Goal: Task Accomplishment & Management: Use online tool/utility

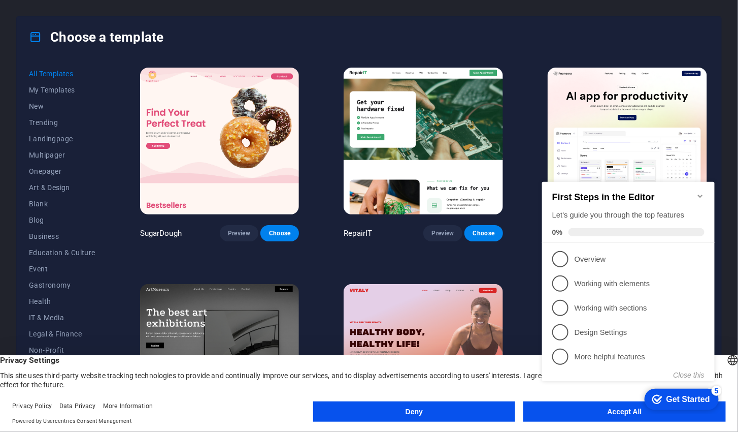
click div "checkmark Get Started 5 First Steps in the Editor Let's guide you through the t…"
click at [697, 191] on icon "Minimize checklist" at bounding box center [700, 195] width 8 height 8
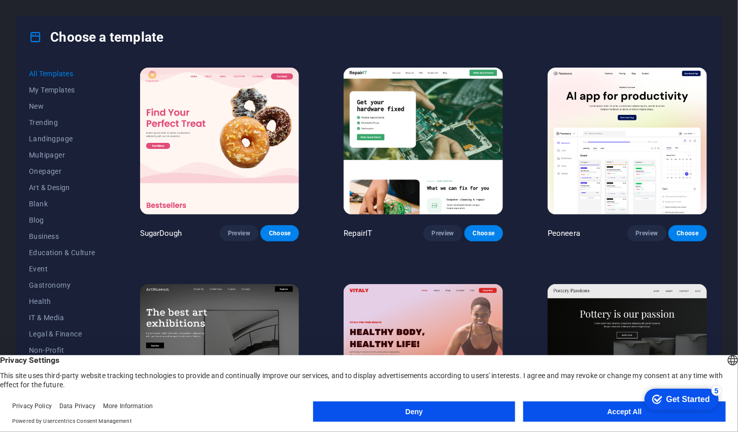
click at [621, 414] on button "Accept All" at bounding box center [624, 411] width 203 height 20
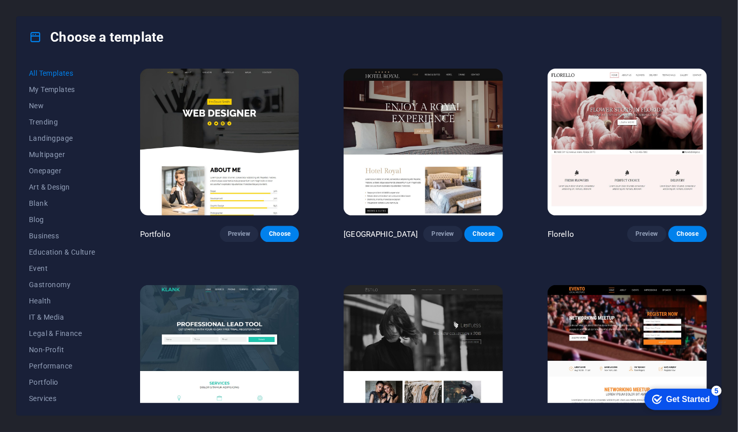
scroll to position [8656, 0]
click at [37, 205] on span "Blank" at bounding box center [62, 203] width 67 height 8
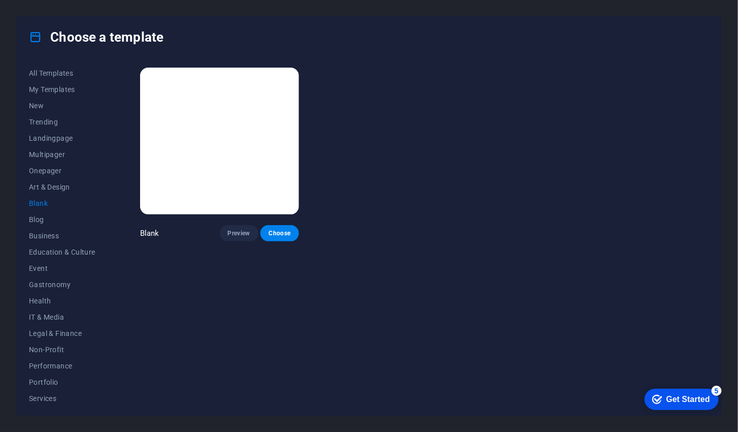
click at [37, 220] on span "Blog" at bounding box center [62, 219] width 67 height 8
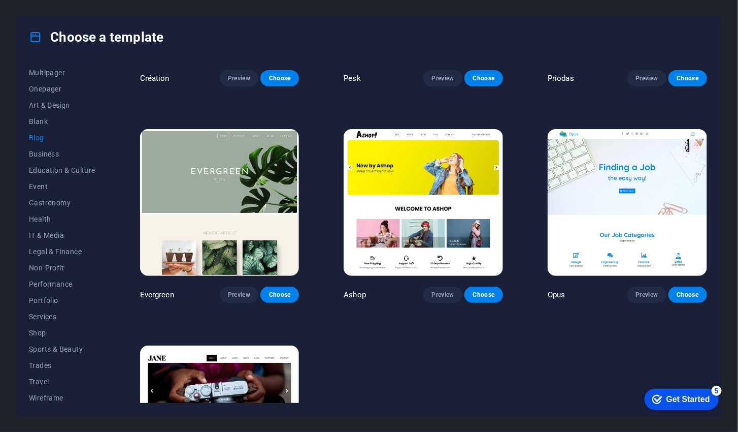
scroll to position [83, 0]
click at [38, 236] on span "IT & Media" at bounding box center [62, 234] width 67 height 8
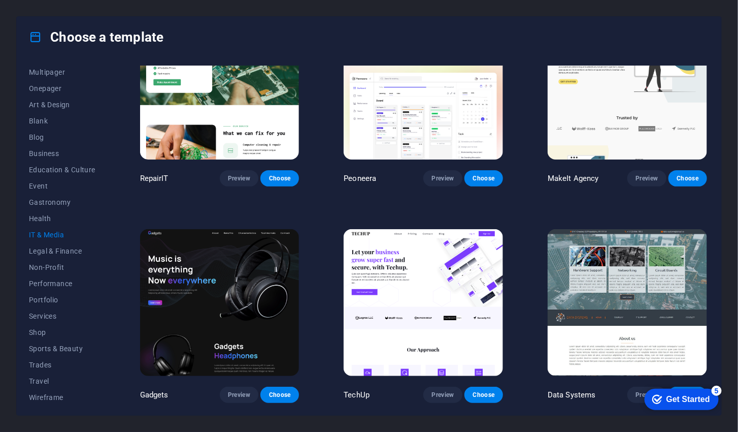
scroll to position [0, 0]
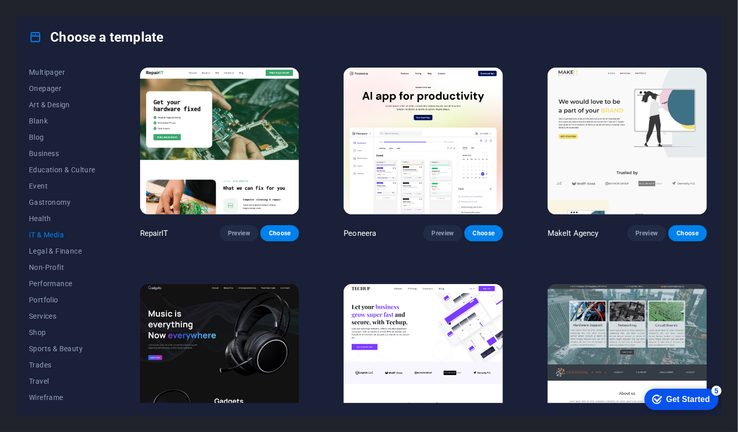
click at [39, 250] on span "Legal & Finance" at bounding box center [62, 251] width 67 height 8
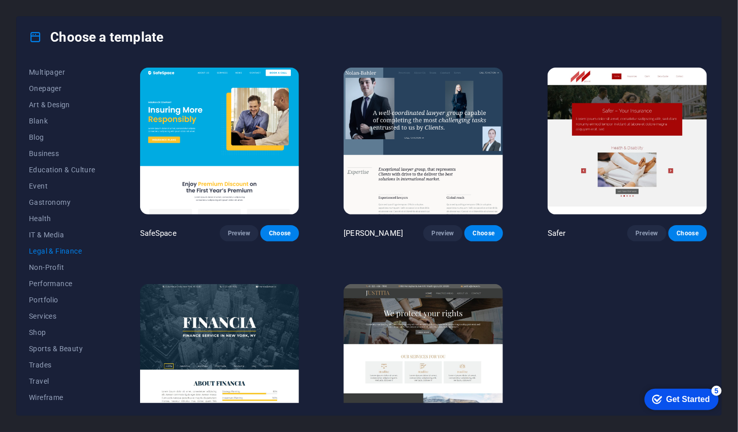
click at [41, 267] on span "Non-Profit" at bounding box center [62, 267] width 67 height 8
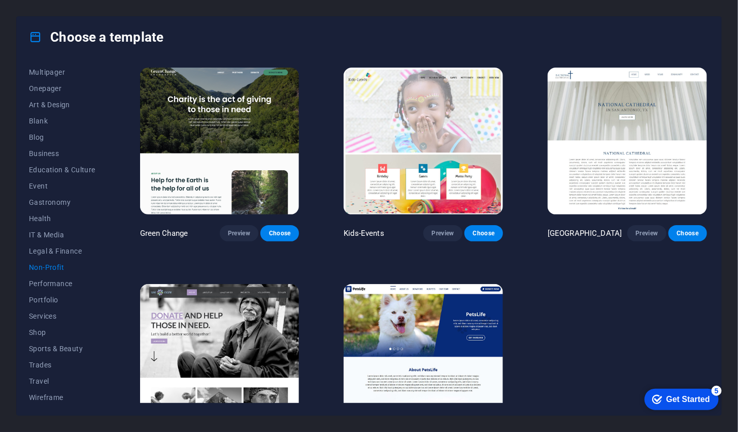
click at [220, 180] on img at bounding box center [219, 141] width 159 height 147
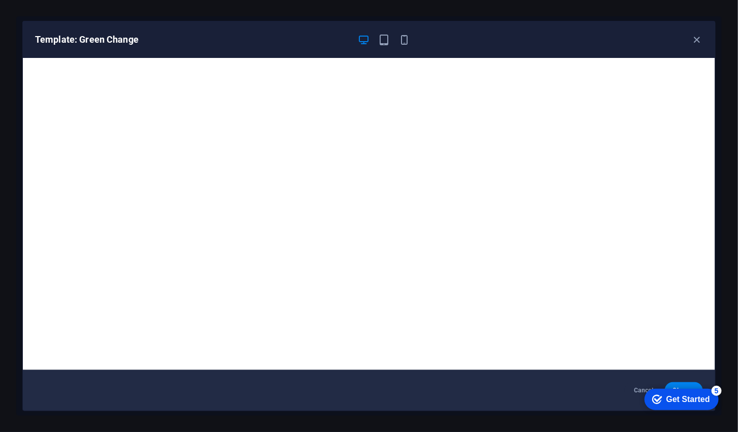
scroll to position [2, 0]
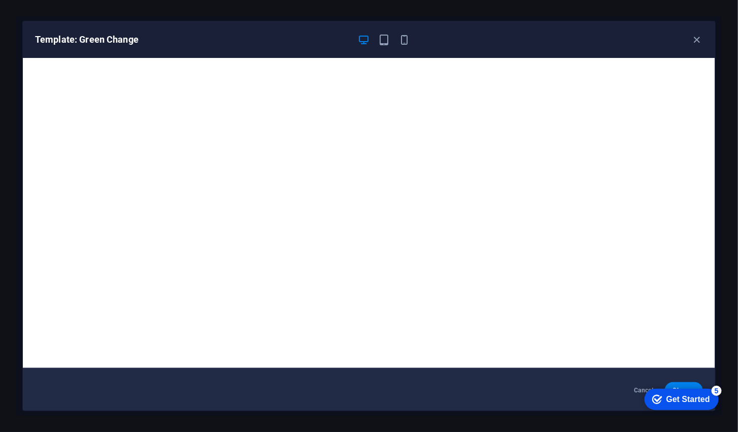
click div "checkmark Get Started 5 First Steps in the Editor Let's guide you through the t…"
click at [690, 388] on div "checkmark Get Started 5" at bounding box center [681, 398] width 74 height 21
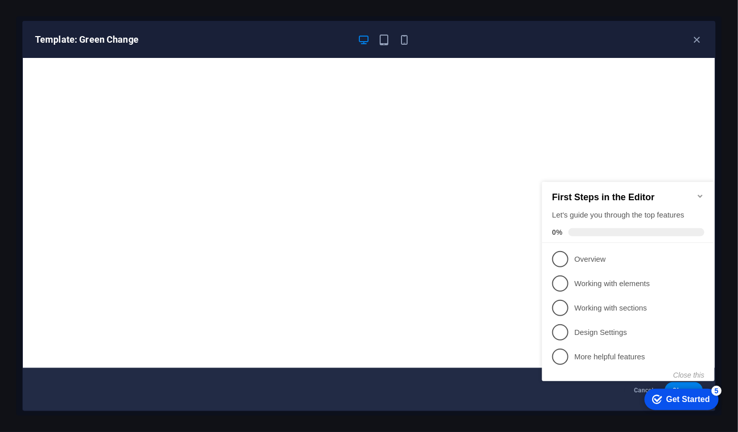
click at [568, 264] on link "1 Overview - incomplete" at bounding box center [628, 258] width 152 height 16
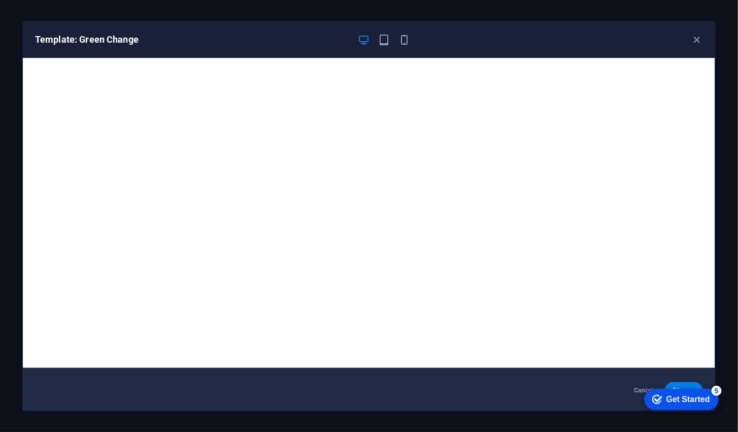
click at [673, 397] on div "Get Started" at bounding box center [688, 398] width 44 height 9
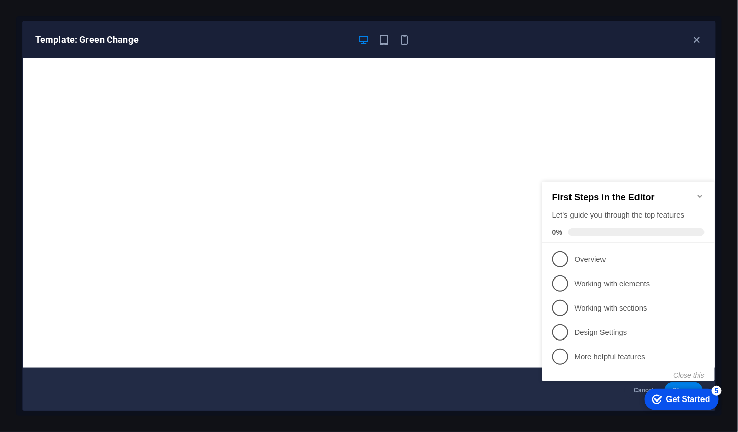
click at [552, 255] on span "1" at bounding box center [560, 258] width 16 height 16
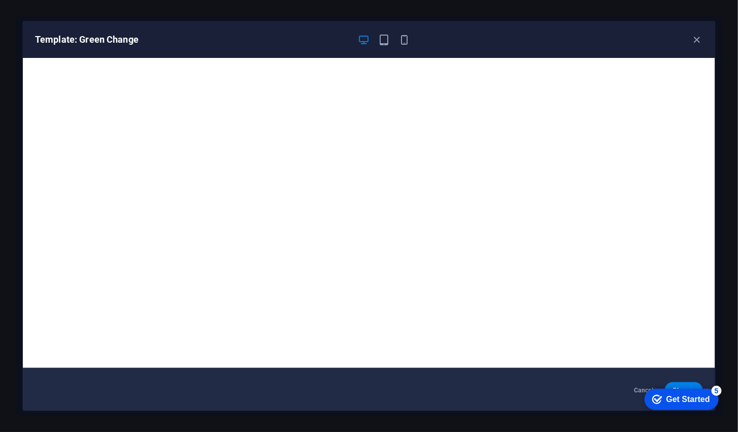
click at [710, 403] on div "Get Started" at bounding box center [688, 398] width 44 height 9
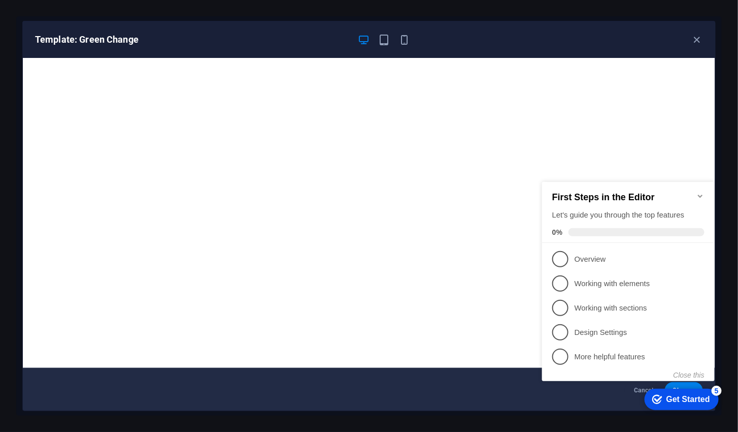
click at [700, 194] on icon "Minimize checklist" at bounding box center [700, 195] width 5 height 3
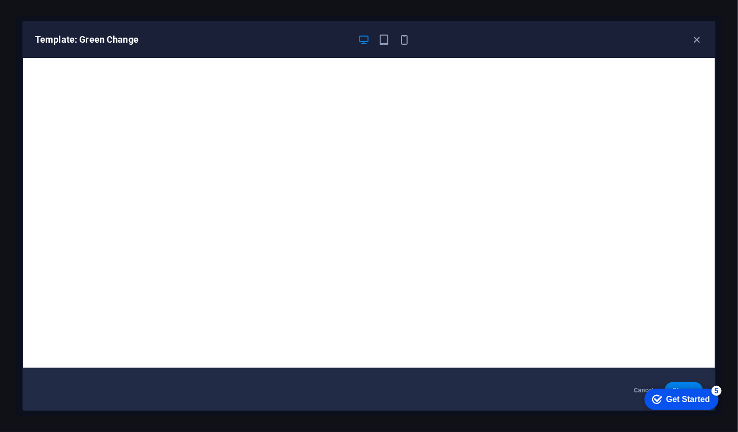
click at [690, 382] on button "Choose" at bounding box center [684, 390] width 38 height 16
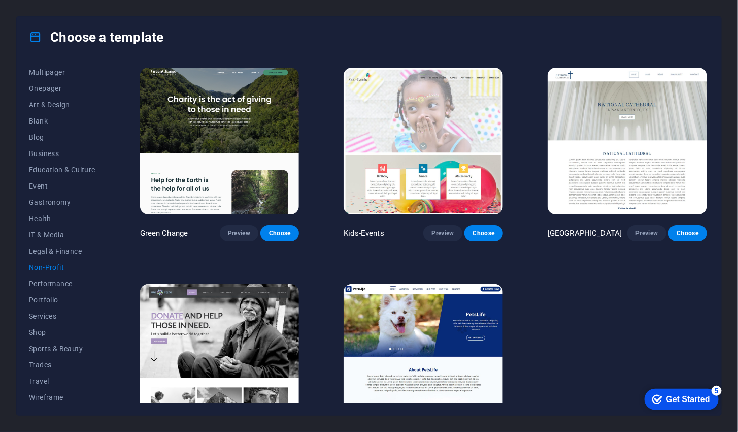
click at [650, 225] on button "Preview" at bounding box center [646, 233] width 39 height 16
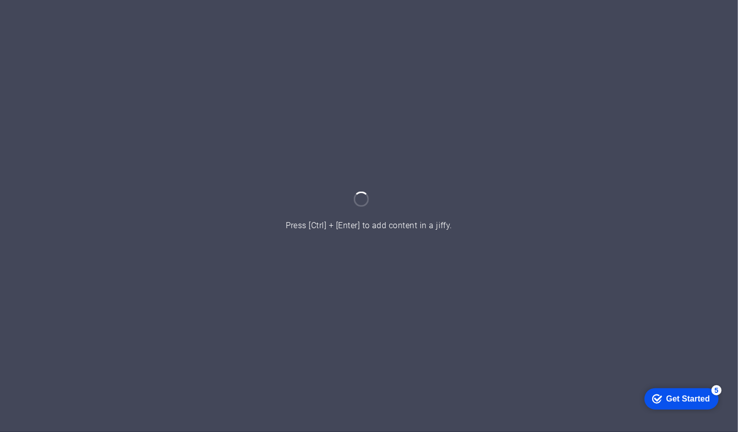
click at [615, 192] on div at bounding box center [369, 216] width 738 height 432
click at [614, 194] on div at bounding box center [369, 216] width 738 height 432
click at [615, 192] on div at bounding box center [369, 216] width 738 height 432
click at [613, 193] on div at bounding box center [369, 216] width 738 height 432
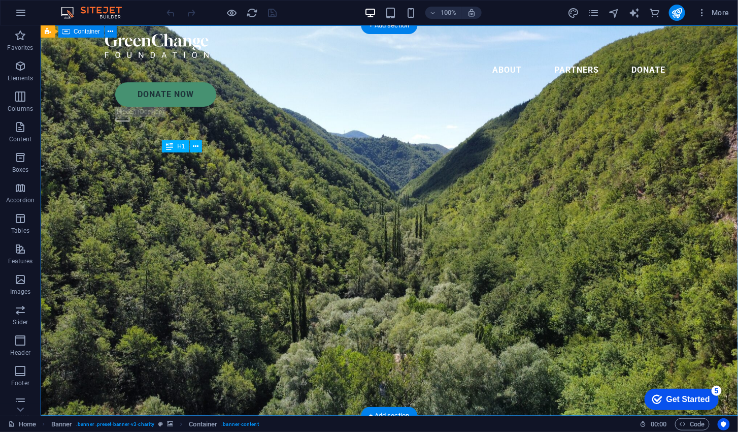
click at [172, 42] on div at bounding box center [389, 45] width 569 height 24
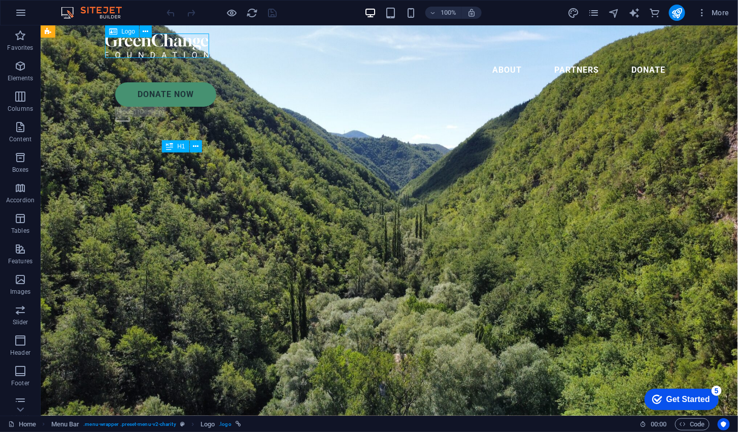
click at [187, 46] on div at bounding box center [389, 45] width 569 height 24
click at [193, 44] on div at bounding box center [389, 45] width 569 height 24
click at [192, 43] on div at bounding box center [389, 45] width 569 height 24
select select "px"
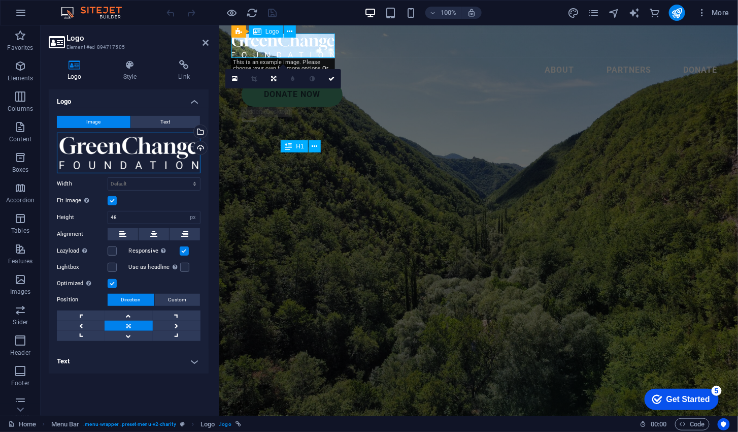
click at [100, 147] on div "Drag files here, click to choose files or select files from Files or our free s…" at bounding box center [129, 153] width 144 height 41
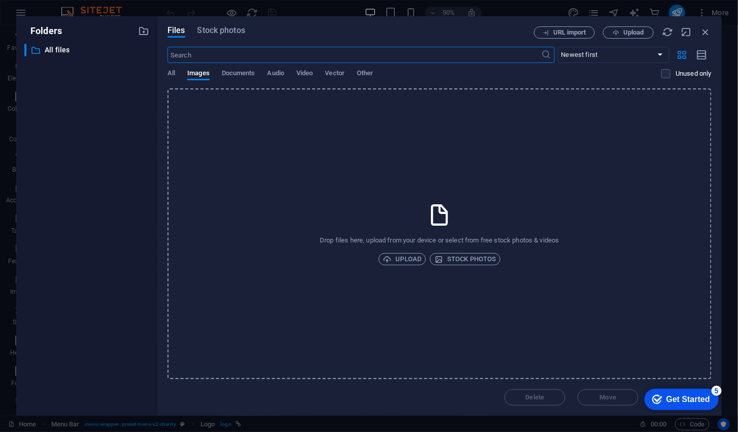
click at [414, 258] on span "Upload" at bounding box center [402, 259] width 39 height 12
click at [711, 32] on icon "button" at bounding box center [706, 31] width 11 height 11
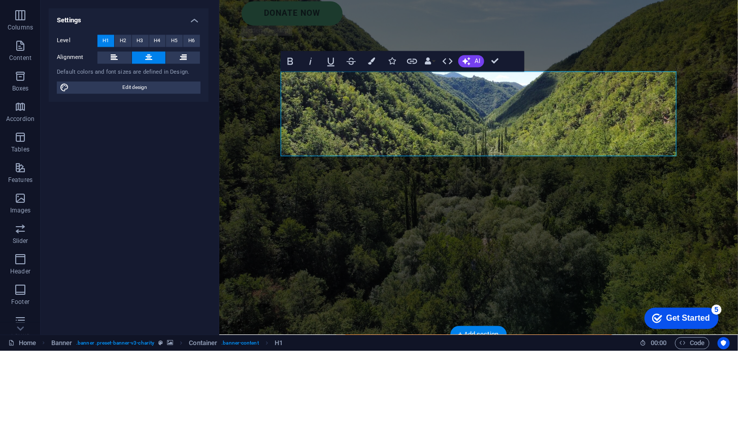
click at [695, 335] on div "VYTHIRI LIVE ONLINE NEWS Lorem ipsum dolor sit amet consectetur. Bibendum adipi…" at bounding box center [478, 415] width 519 height 161
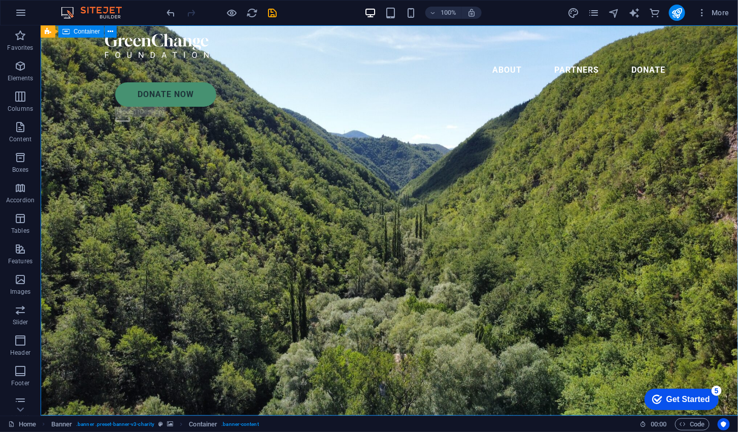
click at [389, 10] on icon "button" at bounding box center [391, 13] width 12 height 12
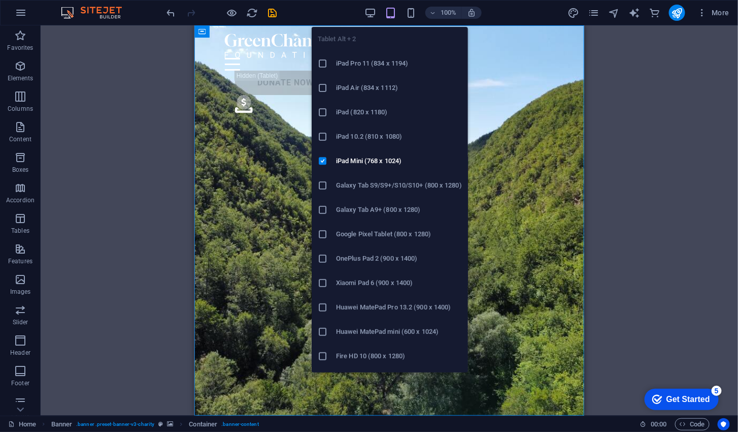
click at [617, 240] on div "Drag here to replace the existing content. Press “Ctrl” if you want to create a…" at bounding box center [390, 220] width 698 height 390
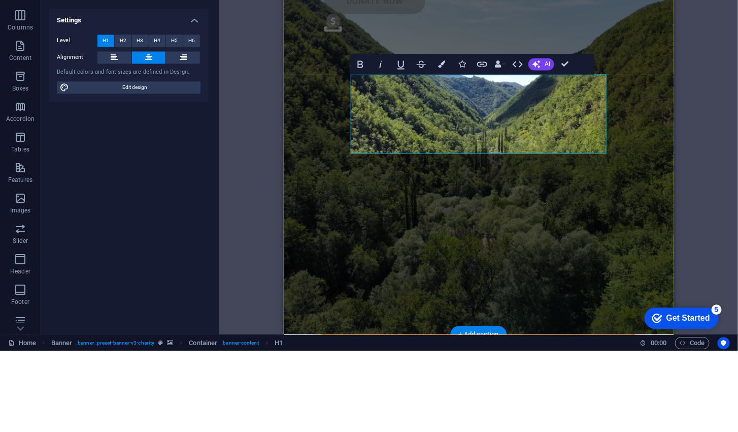
click at [582, 367] on h1 "VYTHIRI LIVE ONLINE NEWS" at bounding box center [478, 406] width 366 height 79
click at [577, 366] on span "VYTHIRI LIVE ONLINE NEWS" at bounding box center [478, 407] width 299 height 82
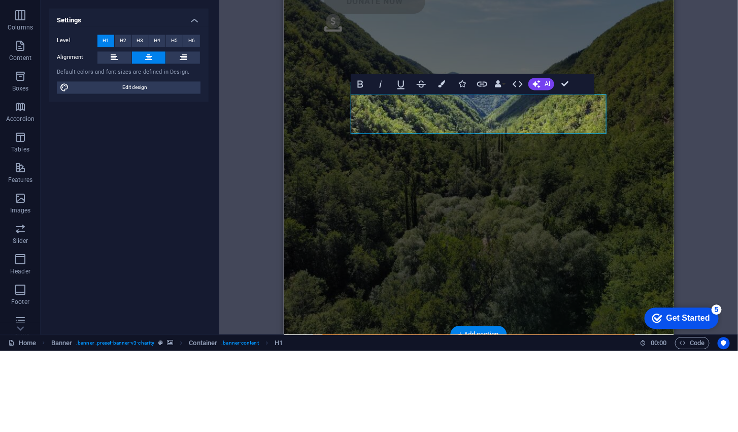
click at [709, 241] on div "H1 Banner Banner Container Menu Bar Logo Menu Bar Spacer + Add section + Add se…" at bounding box center [478, 220] width 519 height 390
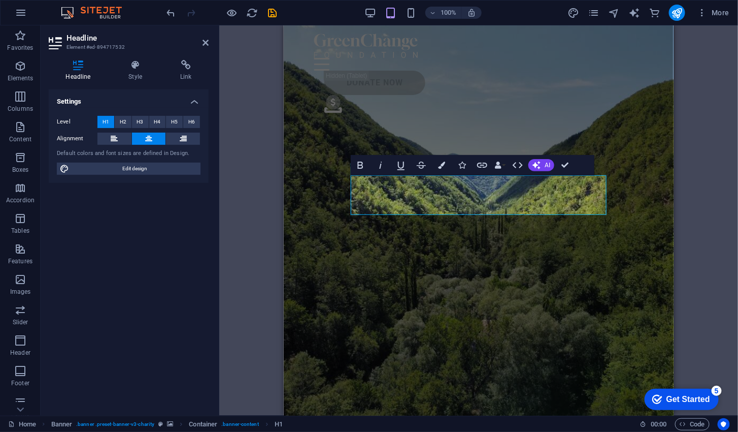
click at [701, 189] on div "H1 Banner Banner Container Menu Bar Logo Menu Bar Spacer Bold Italic Underline …" at bounding box center [478, 220] width 519 height 390
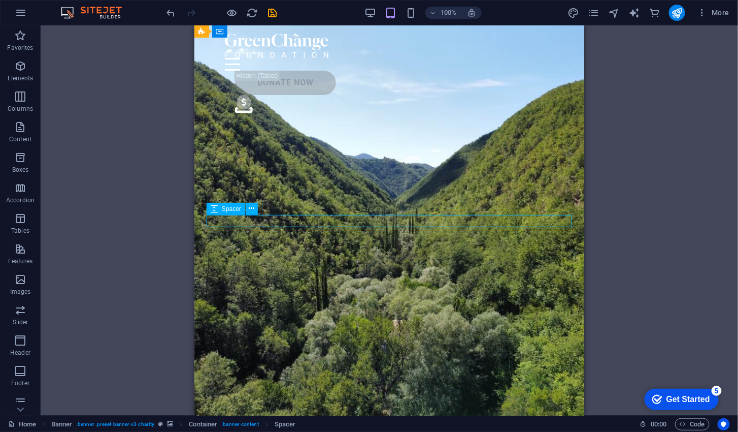
click at [624, 297] on div "H1 Banner Banner Container Menu Bar Logo Menu Bar Spacer" at bounding box center [390, 220] width 698 height 390
click at [645, 292] on div "H1 Banner Banner Container Menu Bar Logo Menu Bar Spacer" at bounding box center [390, 220] width 698 height 390
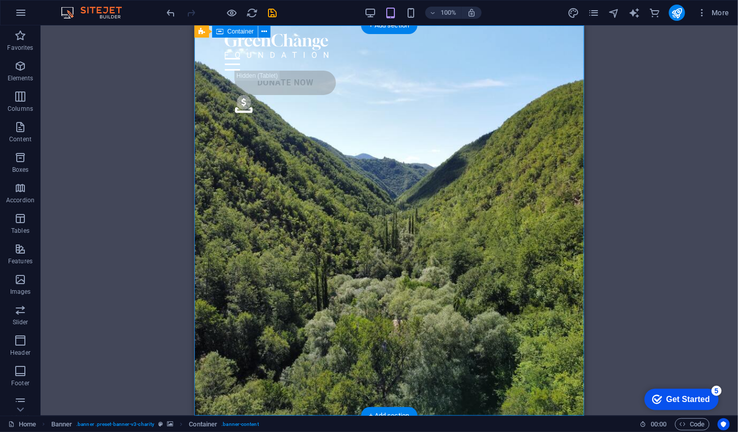
click at [599, 104] on div "H1 Banner Banner Container Menu Bar Logo Menu Bar Spacer + Add section + Add se…" at bounding box center [390, 220] width 698 height 390
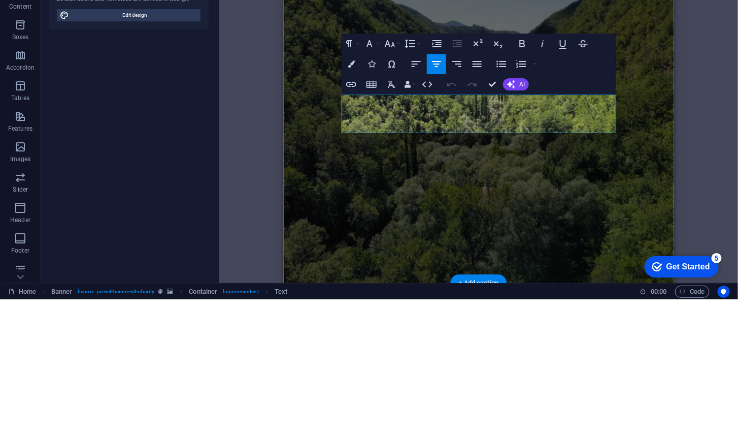
click at [362, 368] on p "Lorem ipsum dolor sit amet consectetur. Bibendum adipiscing morbi orci nibh ege…" at bounding box center [478, 387] width 366 height 39
click at [364, 369] on span "Lorem ipsum dolor sit amet consectetur. Bibendum adipiscing morbi orci nibh ege…" at bounding box center [478, 387] width 359 height 36
click at [360, 369] on span ""Vaithiri Live is an online news platform delivering the latest updates and soc…" at bounding box center [478, 380] width 354 height 23
click at [367, 369] on span ""Vyithiri Live is an online news platform delivering the latest updates and soc…" at bounding box center [479, 380] width 354 height 23
click at [366, 369] on span ""Brother Live is an online news platform delivering the latest updates and soci…" at bounding box center [478, 380] width 355 height 23
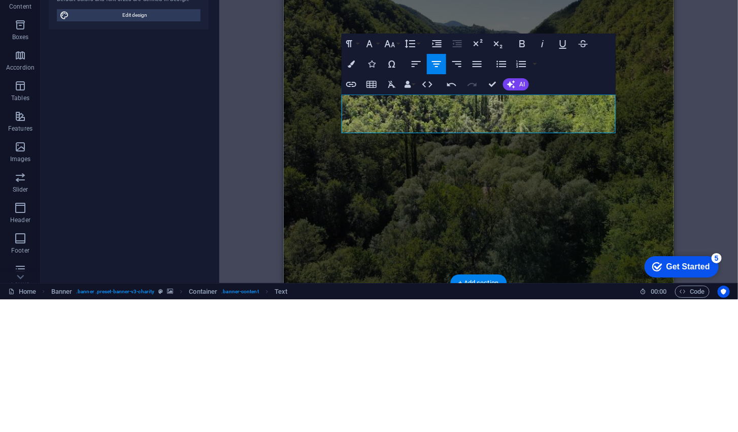
click at [370, 369] on span ""Brother Live is an online news platform delivering the latest updates and soci…" at bounding box center [478, 380] width 355 height 23
click at [681, 240] on div "H1 Banner Banner Container Menu Bar Logo Menu Bar Spacer Text + Add section + A…" at bounding box center [478, 220] width 519 height 390
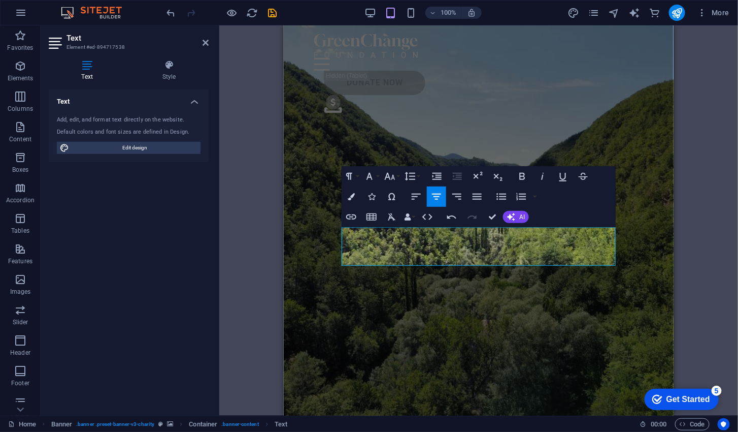
click at [708, 152] on div "H1 Banner Banner Container Menu Bar Logo Menu Bar Spacer Text Paragraph Format …" at bounding box center [478, 220] width 519 height 390
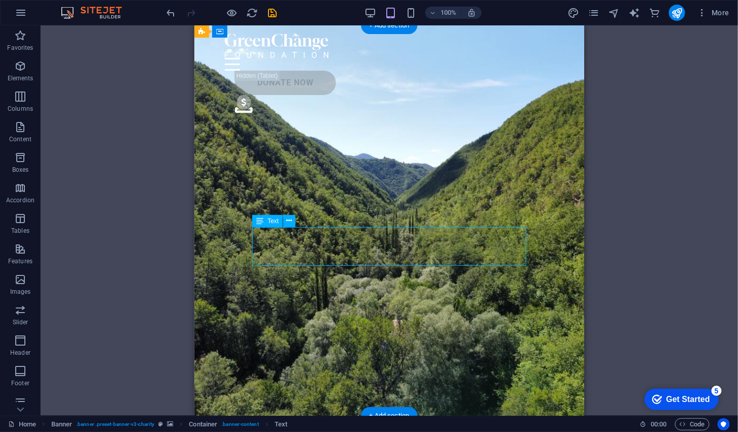
click at [611, 217] on div "H1 Banner Banner Container Menu Bar Logo Menu Bar Spacer Text + Add section + A…" at bounding box center [390, 220] width 698 height 390
click at [492, 70] on div "Donate Now" at bounding box center [394, 82] width 319 height 24
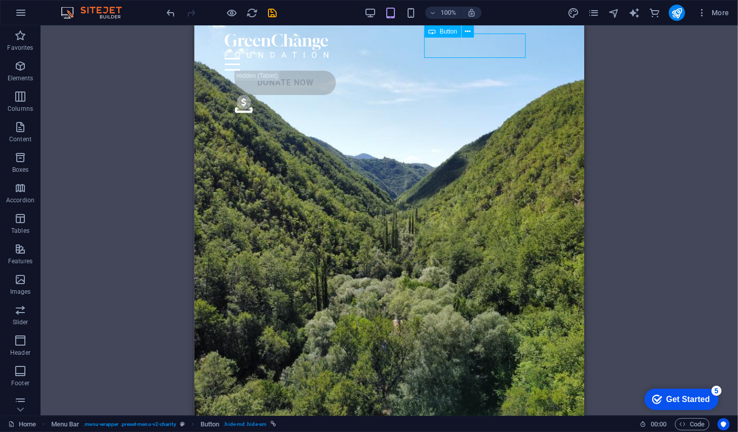
click at [463, 70] on div "Donate Now" at bounding box center [394, 82] width 319 height 24
click at [469, 35] on icon at bounding box center [469, 31] width 6 height 11
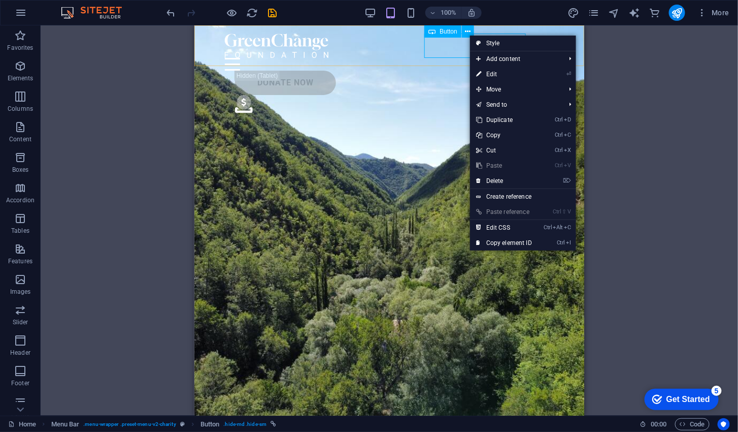
click at [618, 116] on div "H1 Banner Banner Container Menu Bar Logo Menu Bar Spacer Text Button" at bounding box center [390, 220] width 698 height 390
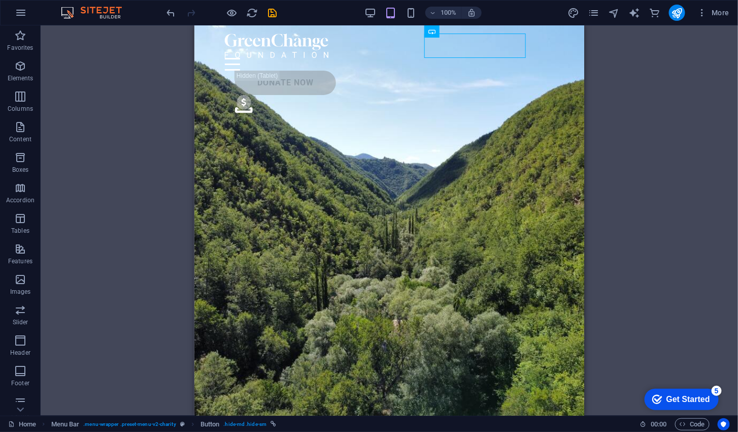
click at [481, 70] on div "Donate Now" at bounding box center [394, 82] width 319 height 24
click at [488, 70] on div "Donate Now" at bounding box center [394, 82] width 319 height 24
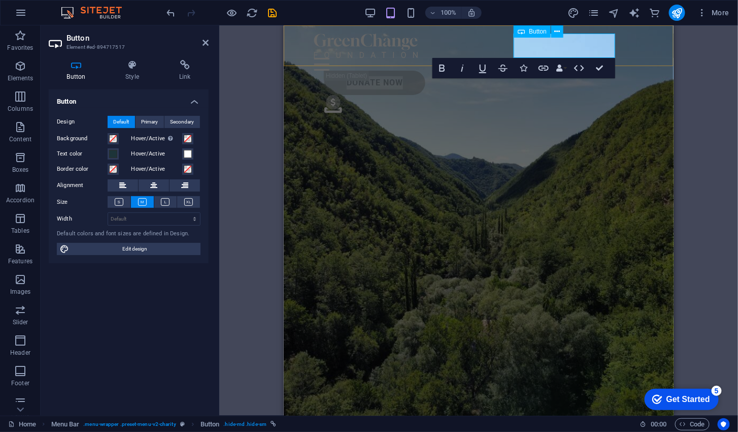
click at [425, 70] on link "Donate Now" at bounding box center [374, 82] width 101 height 24
click at [701, 133] on div "H1 Banner Banner Container Menu Bar Logo Menu Bar Spacer Text Button Bold Itali…" at bounding box center [478, 220] width 519 height 390
click at [691, 109] on div "H1 Banner Banner Container Menu Bar Logo Menu Bar Spacer Text Button Bold Itali…" at bounding box center [478, 220] width 519 height 390
click at [637, 94] on figure ".fa-secondary{opacity:.4}" at bounding box center [483, 105] width 319 height 22
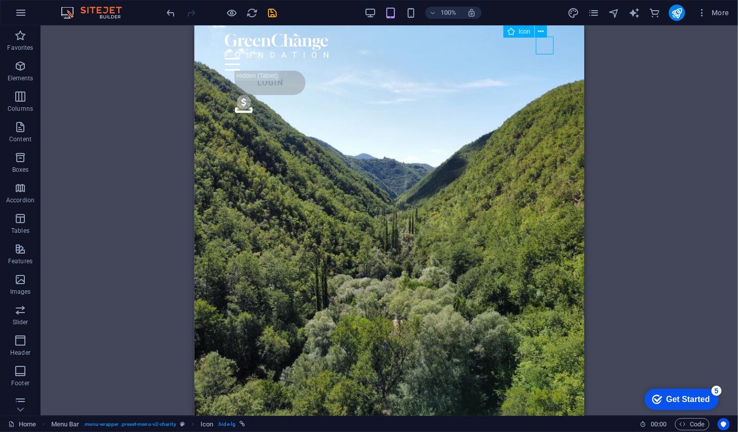
click at [539, 33] on icon at bounding box center [541, 31] width 6 height 11
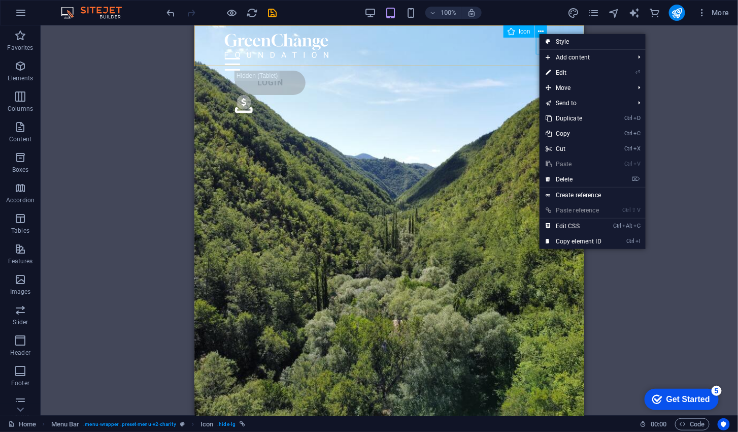
click at [583, 182] on link "⌦ Delete" at bounding box center [574, 179] width 68 height 15
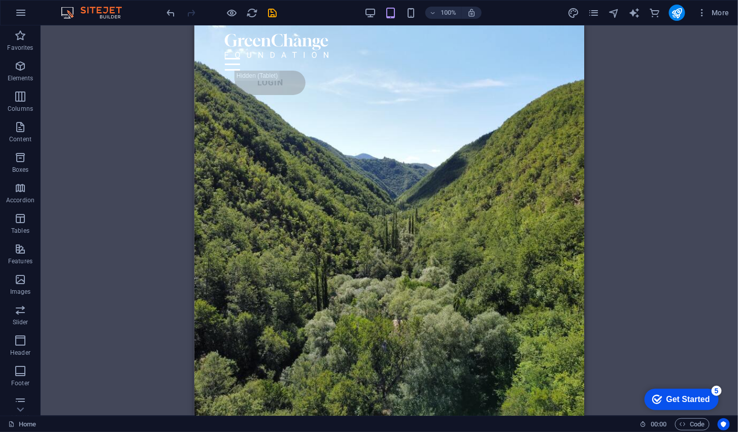
click at [655, 135] on div "H1 Banner Banner Container Menu Bar Logo Menu Bar Spacer Text Button Icon" at bounding box center [390, 220] width 698 height 390
click at [459, 57] on div at bounding box center [388, 63] width 329 height 13
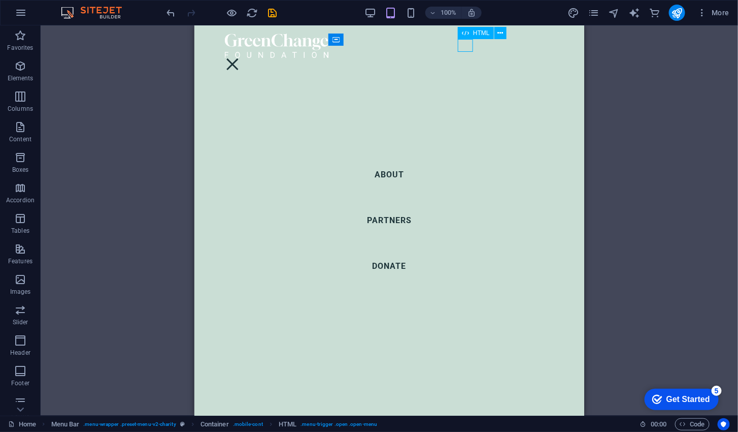
click at [240, 57] on div at bounding box center [231, 63] width 15 height 13
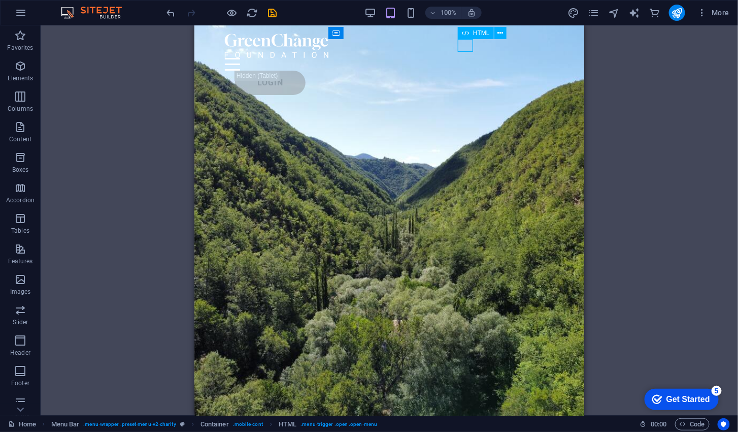
click at [639, 159] on div "H1 Banner Banner Container Menu Bar Logo Menu Bar Spacer Text Button Icon HTML …" at bounding box center [390, 220] width 698 height 390
click at [654, 202] on div "H1 Banner Banner Container Menu Bar Logo Menu Bar Spacer Text Button Icon HTML …" at bounding box center [390, 220] width 698 height 390
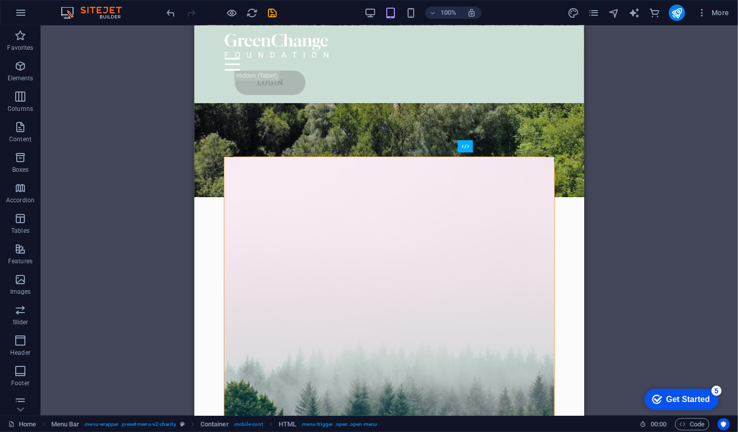
scroll to position [258, 0]
click at [532, 221] on figure at bounding box center [389, 351] width 331 height 389
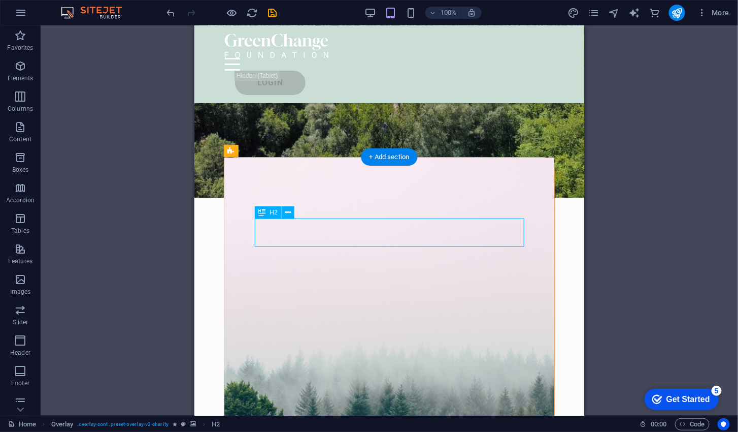
click at [290, 212] on icon at bounding box center [288, 212] width 6 height 11
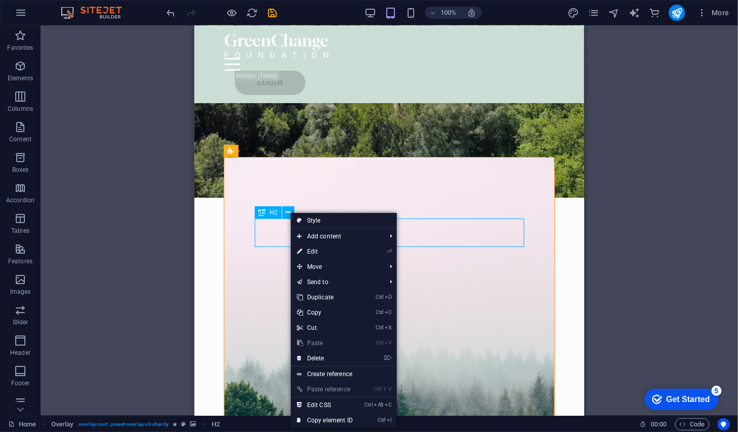
click at [332, 354] on link "⌦ Delete" at bounding box center [325, 357] width 68 height 15
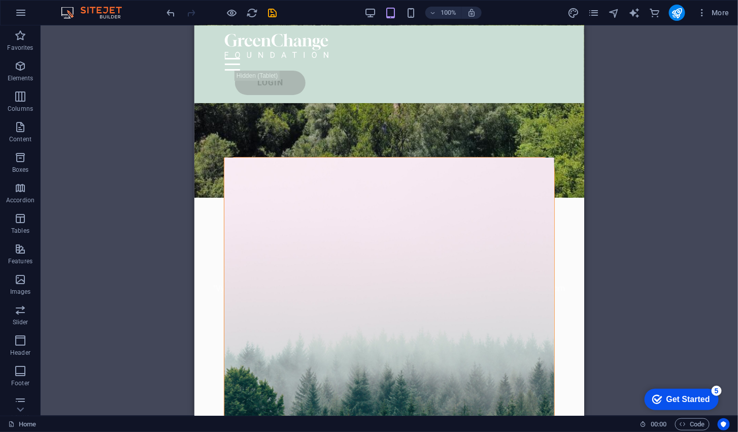
click at [349, 196] on figure at bounding box center [389, 337] width 331 height 361
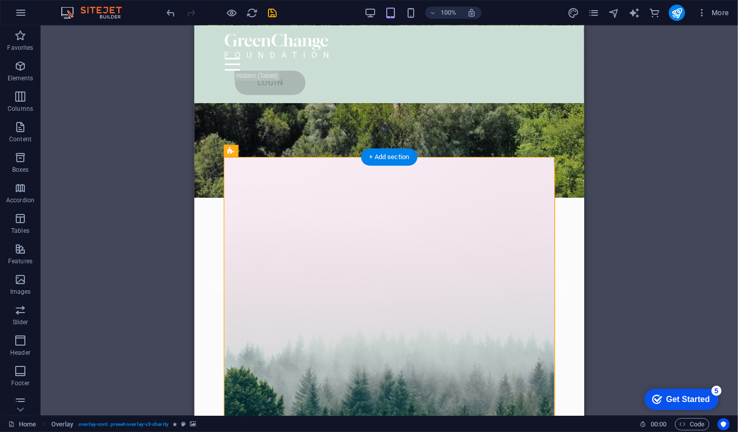
click at [230, 150] on icon at bounding box center [231, 151] width 7 height 12
click at [270, 147] on icon at bounding box center [270, 151] width 6 height 11
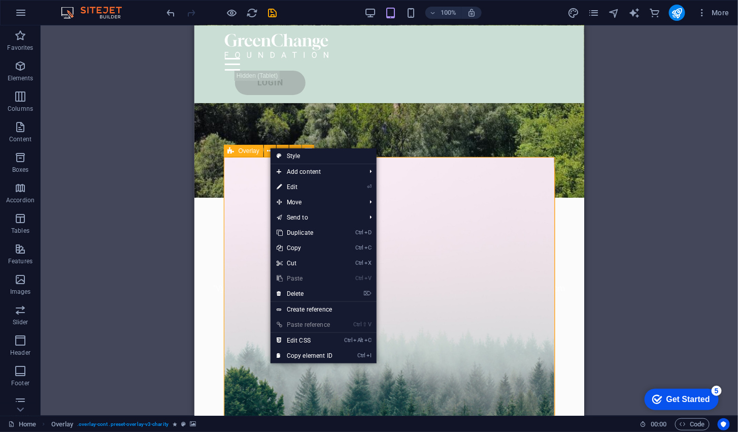
click at [318, 294] on link "⌦ Delete" at bounding box center [305, 293] width 68 height 15
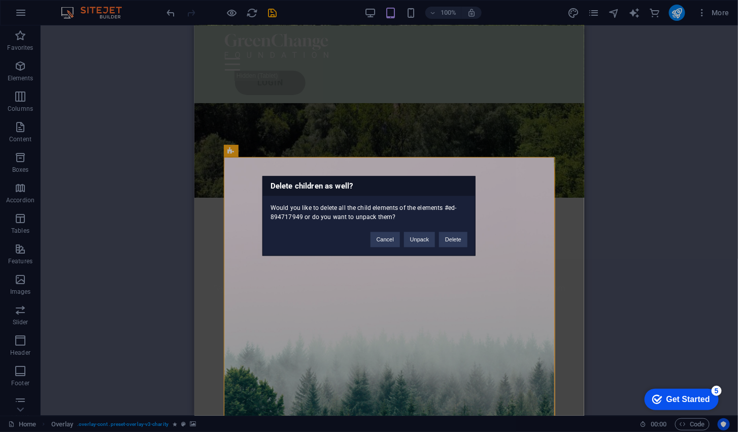
click at [454, 244] on button "Delete" at bounding box center [453, 239] width 28 height 15
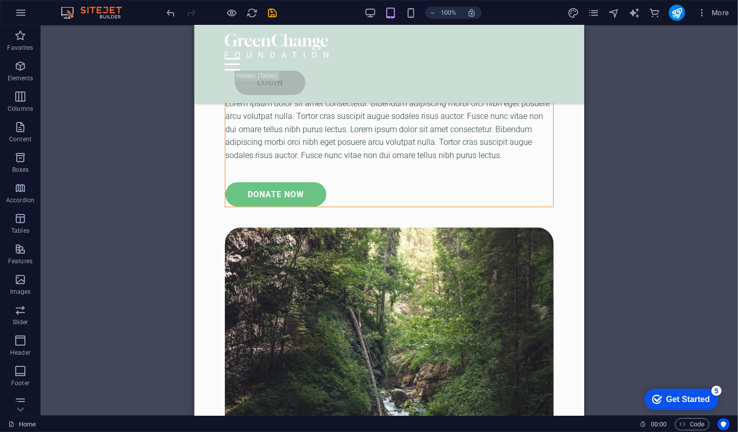
scroll to position [458, 0]
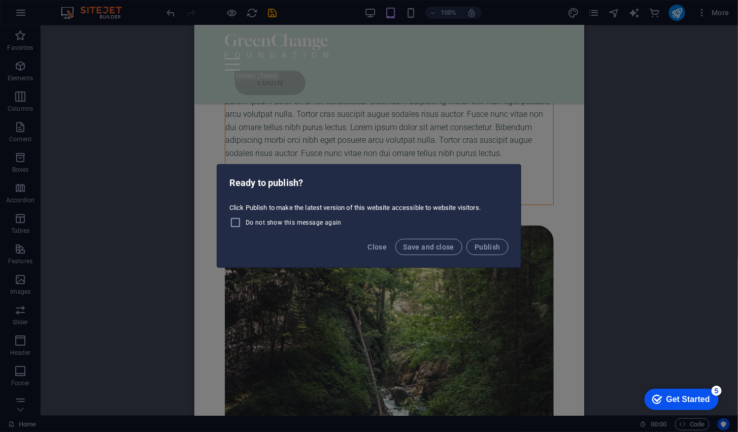
click at [546, 182] on div "Ready to publish? Click Publish to make the latest version of this website acce…" at bounding box center [369, 216] width 738 height 432
click at [376, 252] on button "Close" at bounding box center [377, 247] width 27 height 16
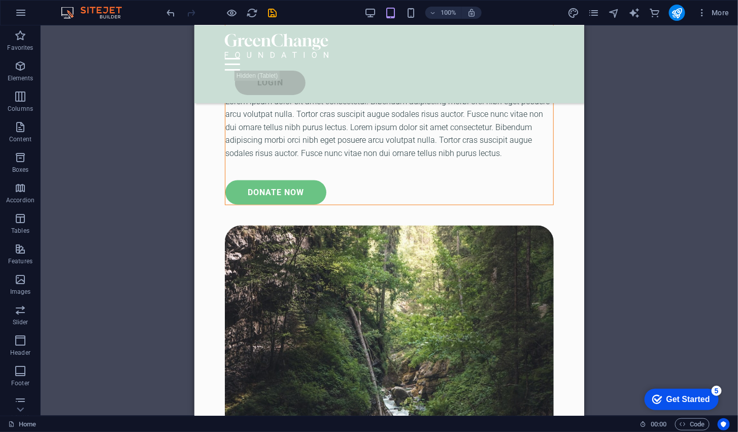
click at [420, 162] on div at bounding box center [389, 169] width 328 height 20
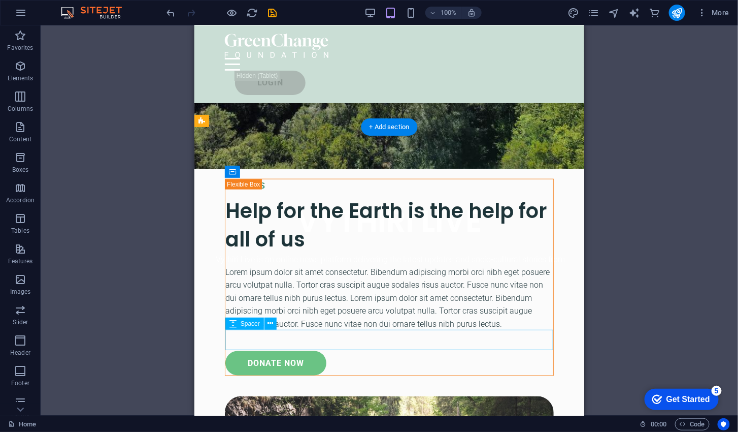
scroll to position [288, 0]
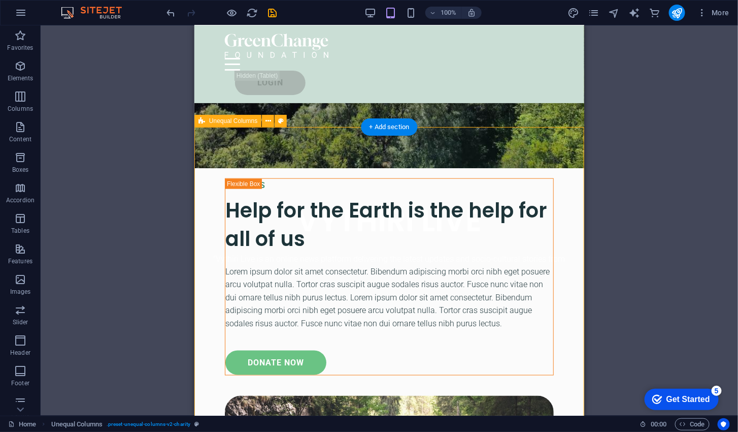
click at [510, 303] on div "Lorem ipsum dolor sit amet consectetur. Bibendum adipiscing morbi orci nibh ege…" at bounding box center [389, 297] width 328 height 65
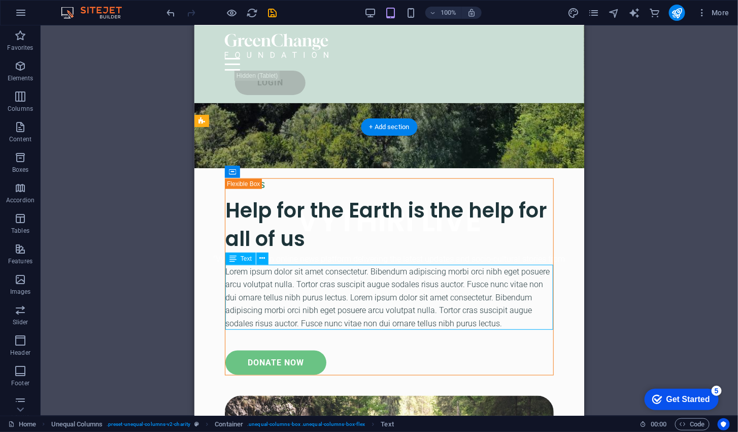
click at [207, 121] on div "Unequal Columns" at bounding box center [201, 121] width 15 height 12
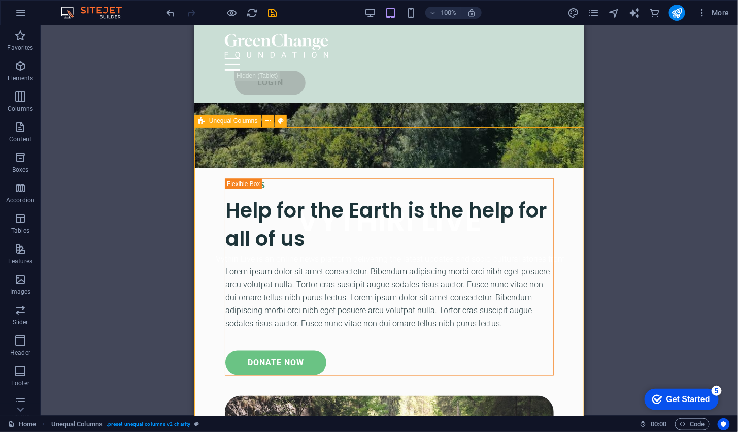
click at [269, 122] on icon at bounding box center [269, 121] width 6 height 11
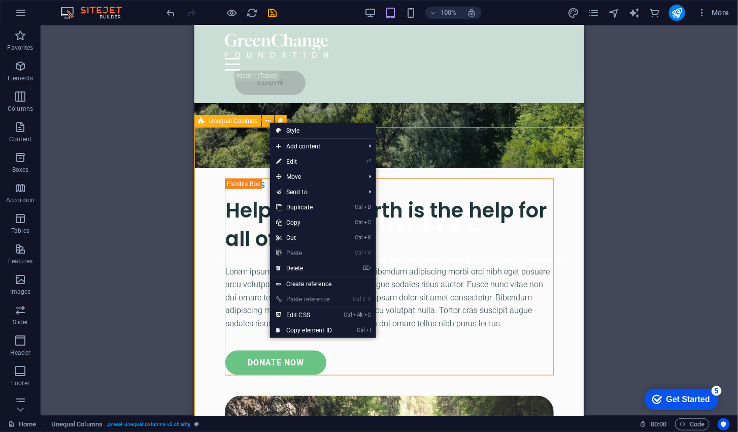
click at [310, 267] on link "⌦ Delete" at bounding box center [304, 267] width 68 height 15
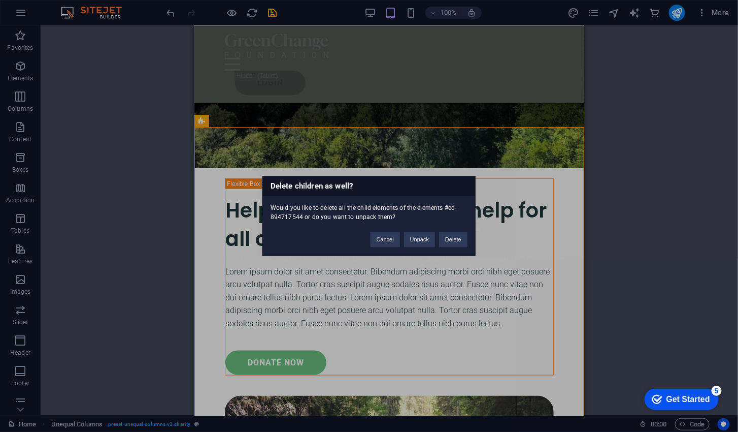
click at [457, 238] on button "Delete" at bounding box center [453, 239] width 28 height 15
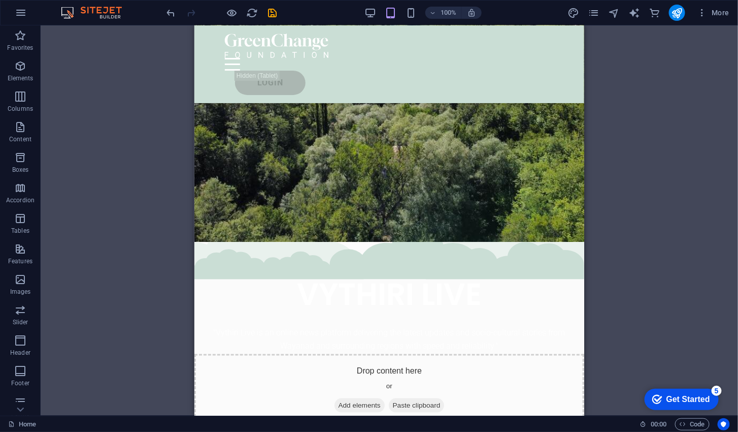
scroll to position [216, 0]
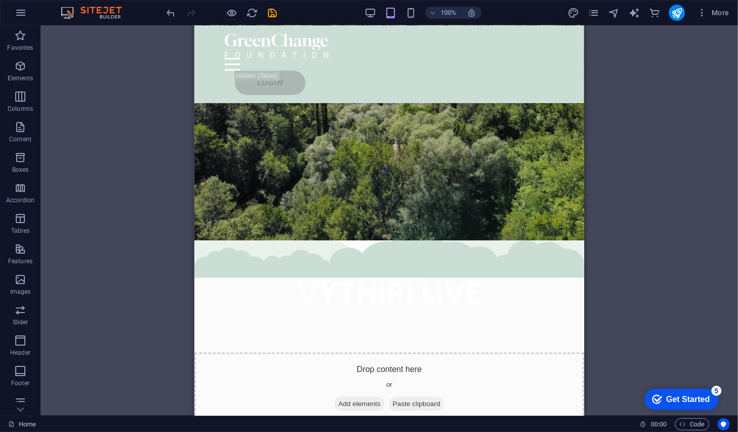
click at [515, 248] on div "Drop content here or Add elements Paste clipboard" at bounding box center [389, 311] width 390 height 225
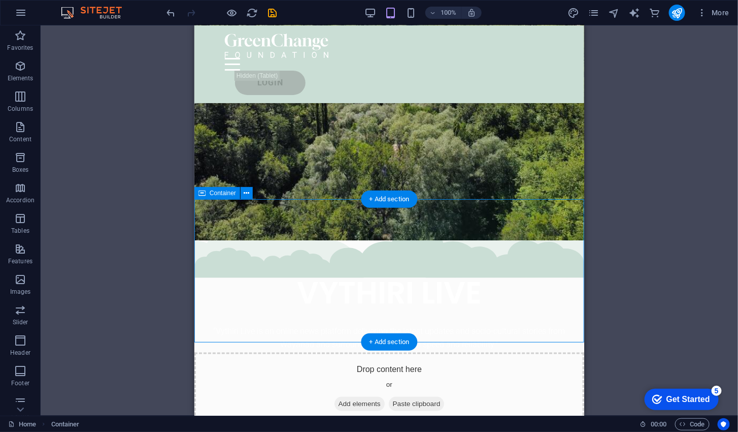
click at [396, 199] on div "+ Add section" at bounding box center [389, 198] width 56 height 17
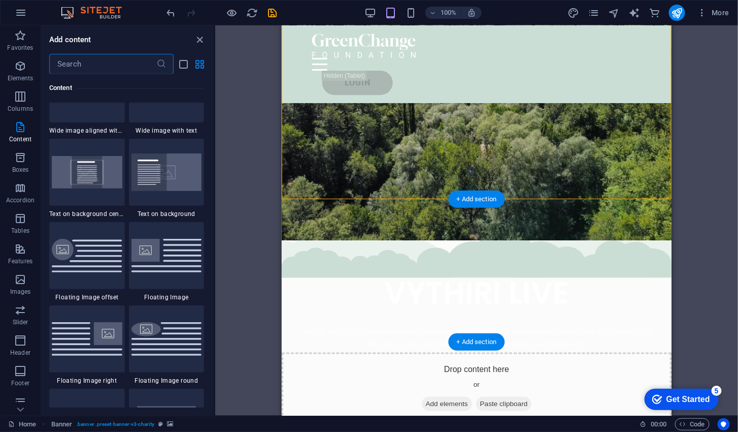
scroll to position [2077, 0]
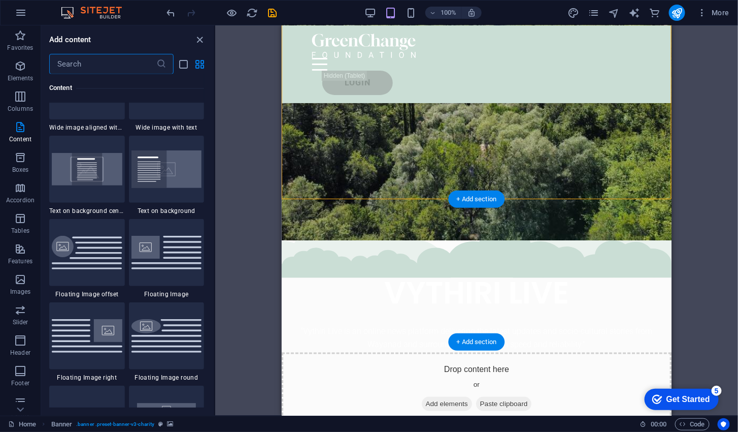
click at [89, 256] on img at bounding box center [87, 253] width 71 height 34
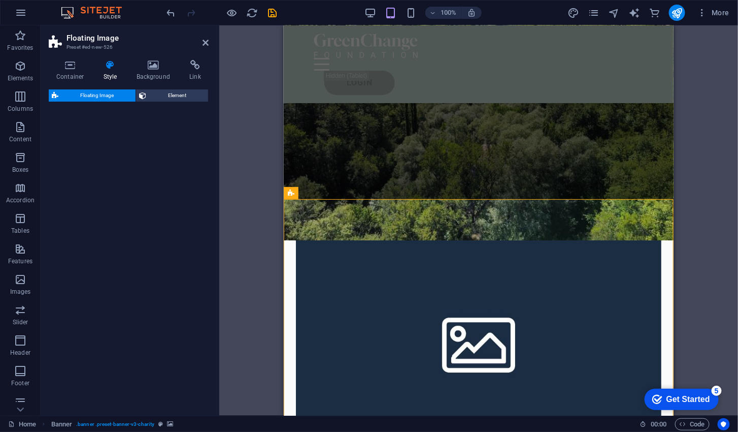
select select "%"
select select "rem"
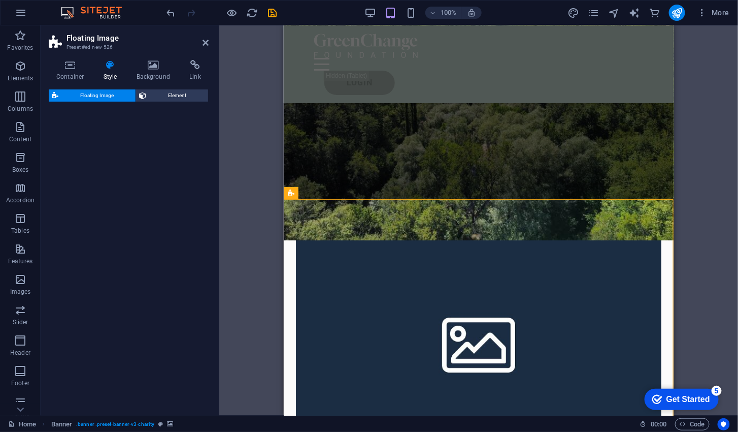
select select "%"
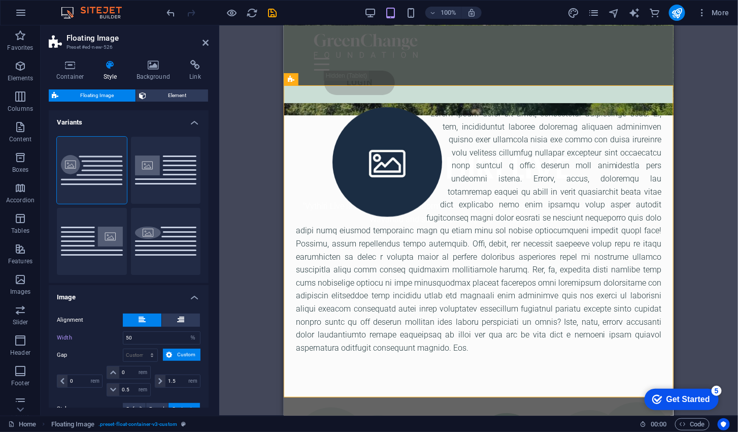
scroll to position [341, 0]
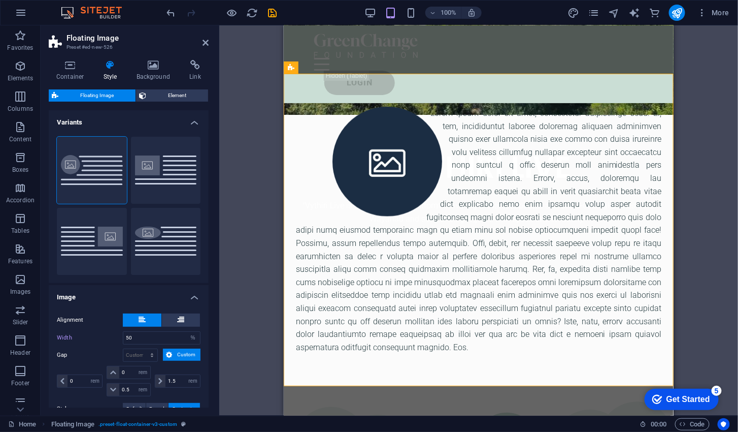
click at [586, 206] on div at bounding box center [478, 229] width 366 height 247
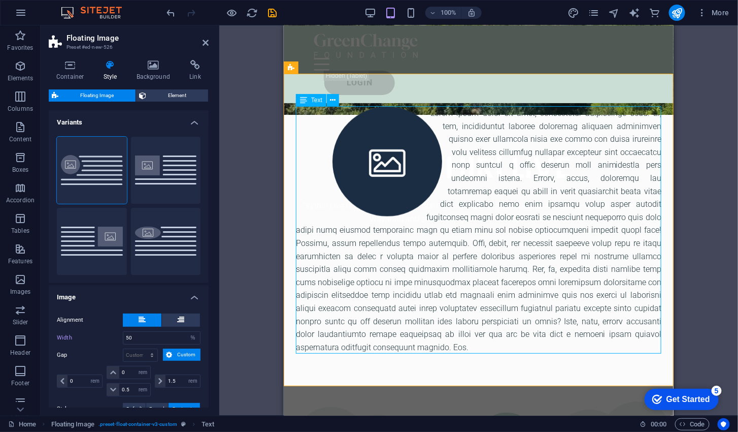
click at [333, 102] on icon at bounding box center [334, 100] width 6 height 11
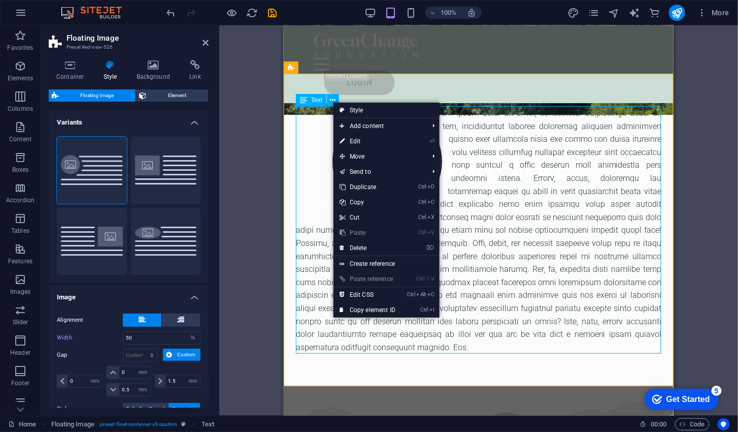
click at [371, 246] on link "⌦ Delete" at bounding box center [368, 247] width 68 height 15
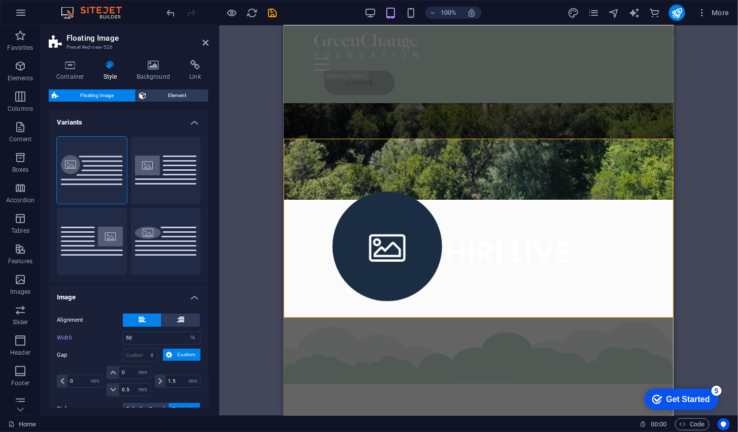
scroll to position [250, 0]
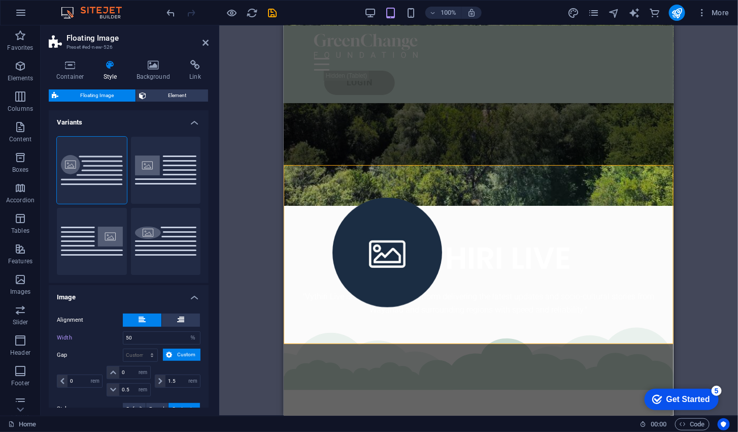
click at [408, 245] on figure at bounding box center [386, 252] width 183 height 110
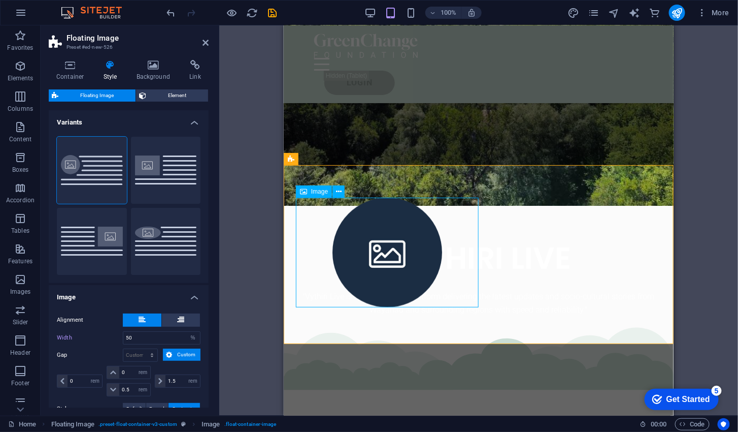
click at [336, 197] on div at bounding box center [478, 196] width 390 height 65
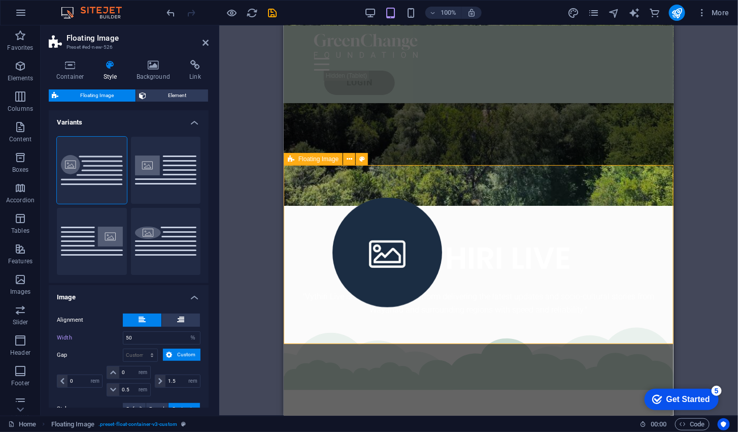
click at [351, 158] on icon at bounding box center [350, 159] width 6 height 11
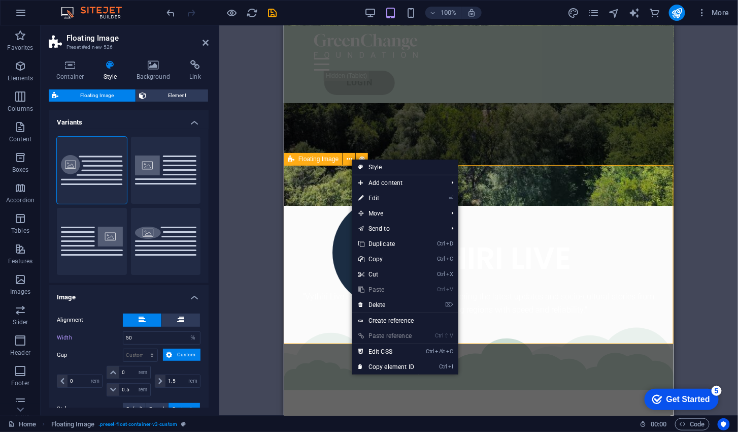
click at [393, 301] on link "⌦ Delete" at bounding box center [386, 304] width 68 height 15
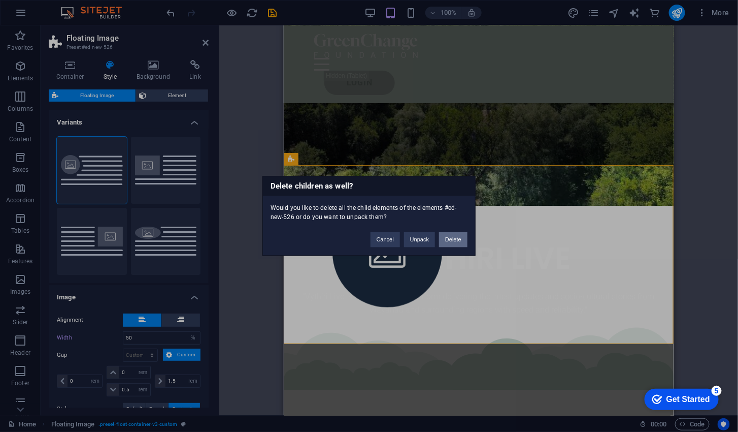
click at [454, 240] on button "Delete" at bounding box center [453, 239] width 28 height 15
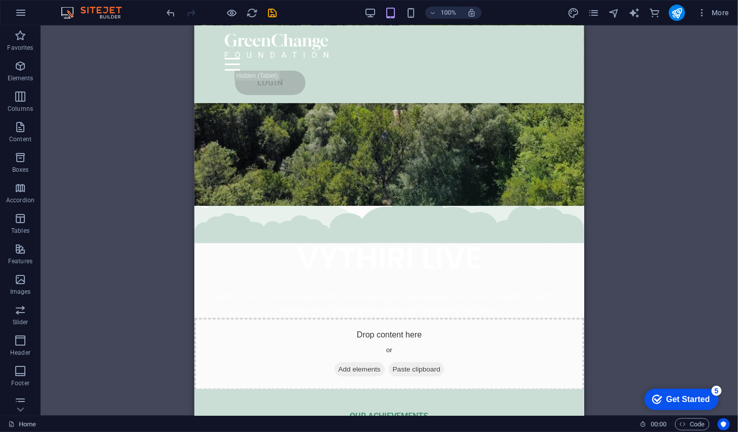
click at [505, 189] on div "Drop content here or Add elements Paste clipboard" at bounding box center [389, 276] width 390 height 225
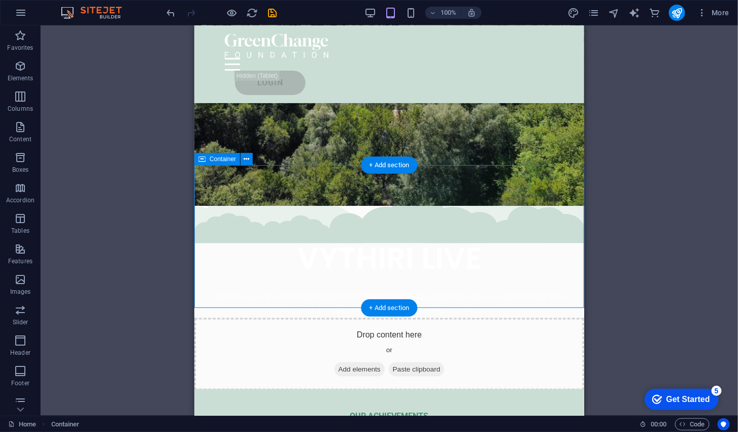
click at [397, 164] on div "+ Add section" at bounding box center [389, 164] width 56 height 17
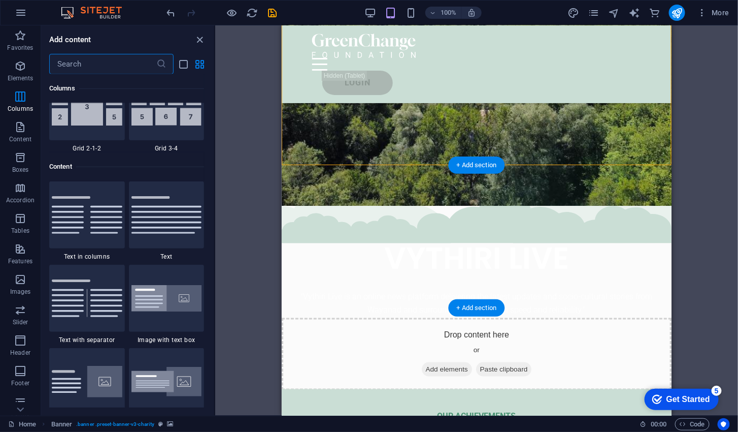
scroll to position [1728, 0]
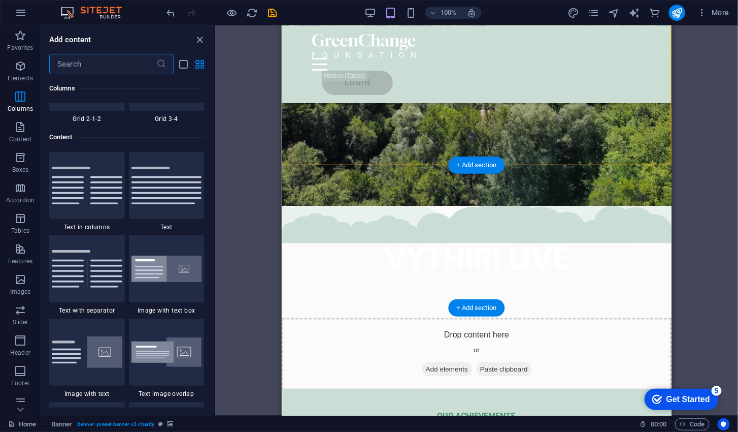
click at [179, 270] on img at bounding box center [166, 268] width 71 height 27
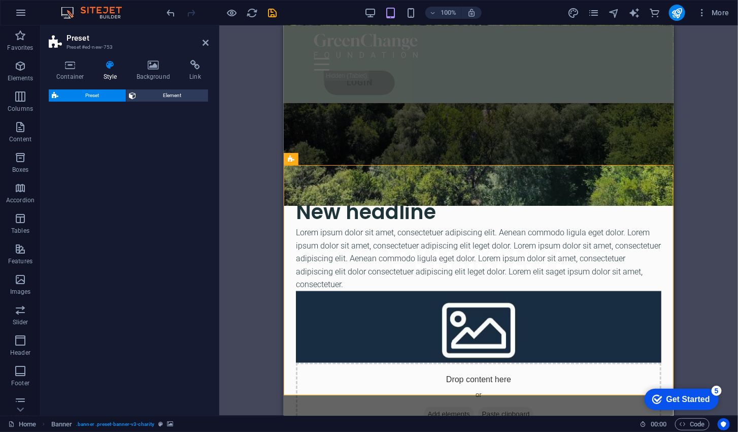
select select "rem"
select select "px"
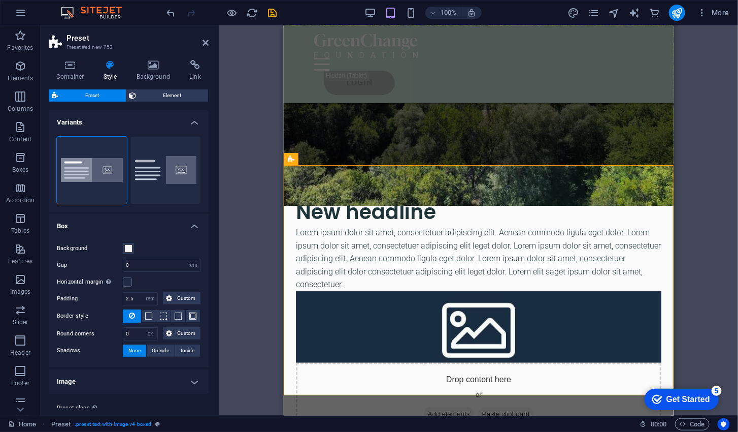
click at [698, 157] on div "Drag here to replace the existing content. Press “Ctrl” if you want to create a…" at bounding box center [478, 220] width 519 height 390
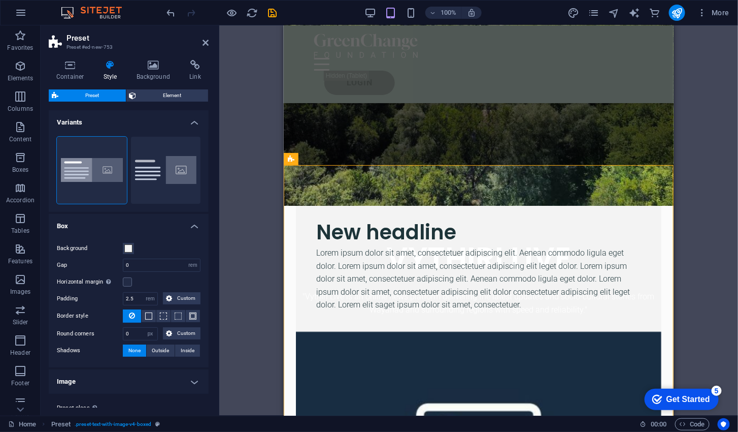
click at [685, 143] on div "Drag here to replace the existing content. Press “Ctrl” if you want to create a…" at bounding box center [478, 220] width 519 height 390
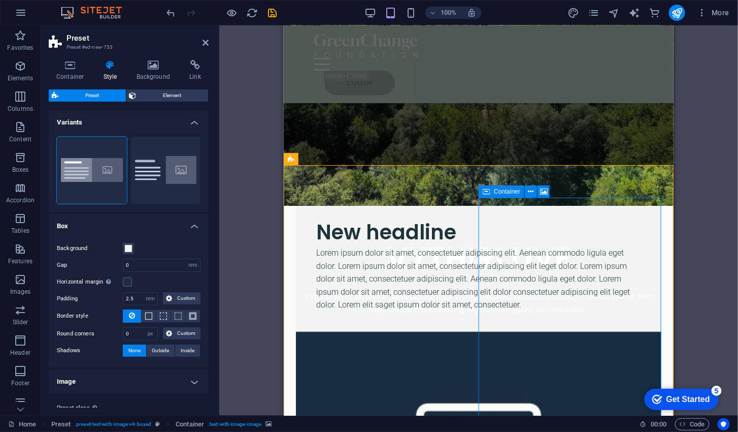
click at [702, 191] on div "Drag here to replace the existing content. Press “Ctrl” if you want to create a…" at bounding box center [478, 220] width 519 height 390
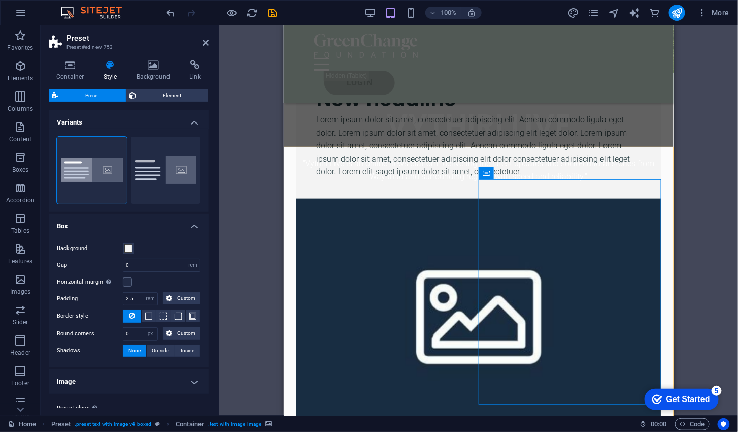
scroll to position [386, 0]
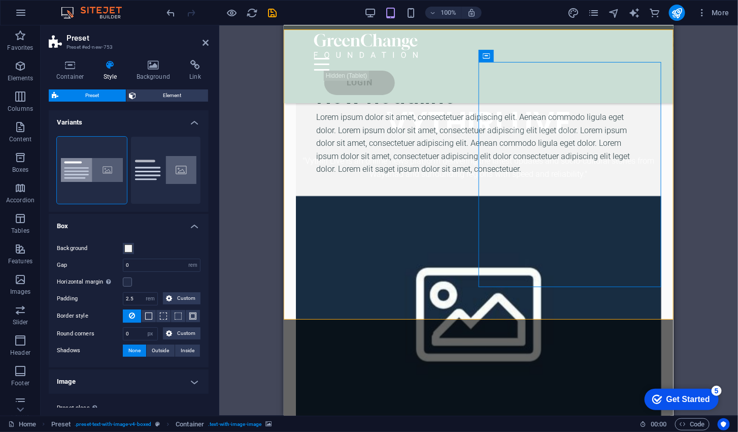
click at [596, 202] on figure at bounding box center [478, 307] width 366 height 225
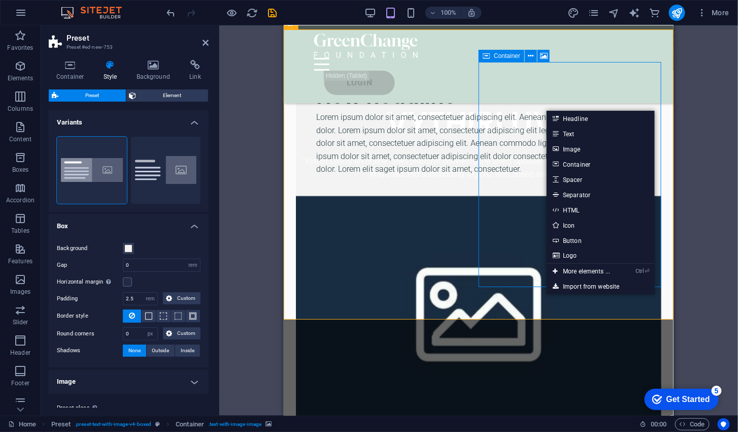
click at [592, 148] on link "Image" at bounding box center [601, 148] width 108 height 15
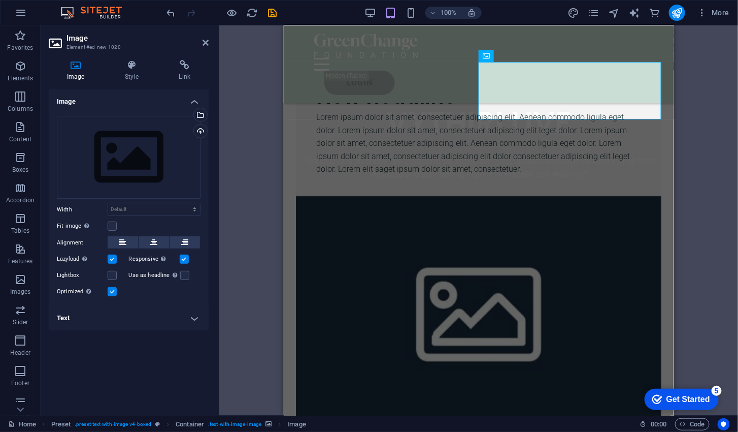
click at [202, 116] on div "Select files from the file manager, stock photos, or upload file(s)" at bounding box center [199, 115] width 15 height 15
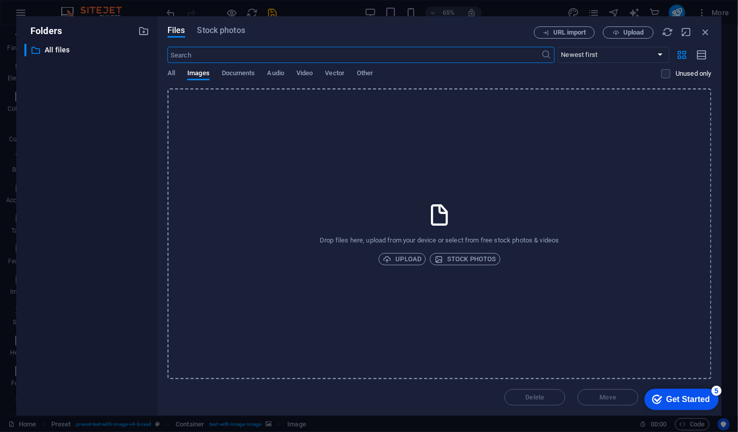
click at [709, 109] on div "Drop files here, upload from your device or select from free stock photos & vid…" at bounding box center [440, 233] width 544 height 290
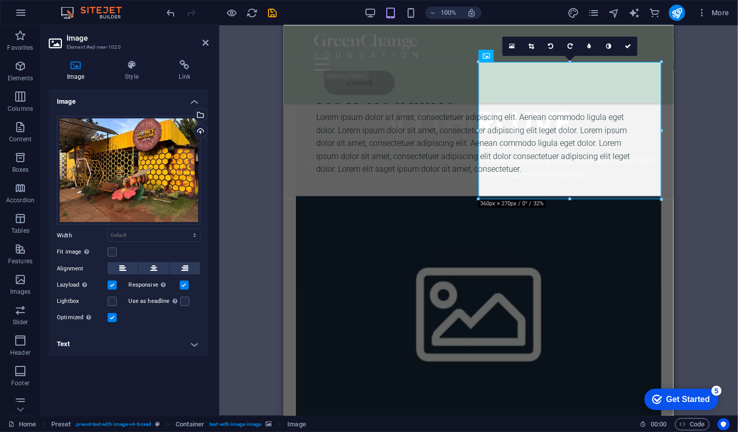
click at [701, 149] on div "Drag here to replace the existing content. Press “Ctrl” if you want to create a…" at bounding box center [478, 220] width 519 height 390
click at [692, 110] on div "Drag here to replace the existing content. Press “Ctrl” if you want to create a…" at bounding box center [478, 220] width 519 height 390
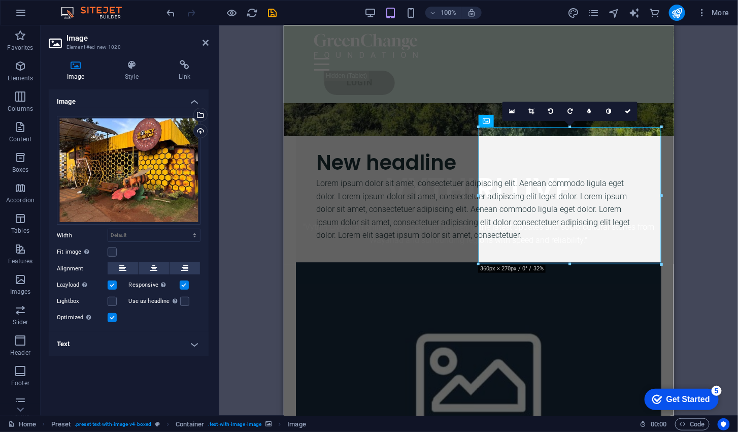
scroll to position [321, 0]
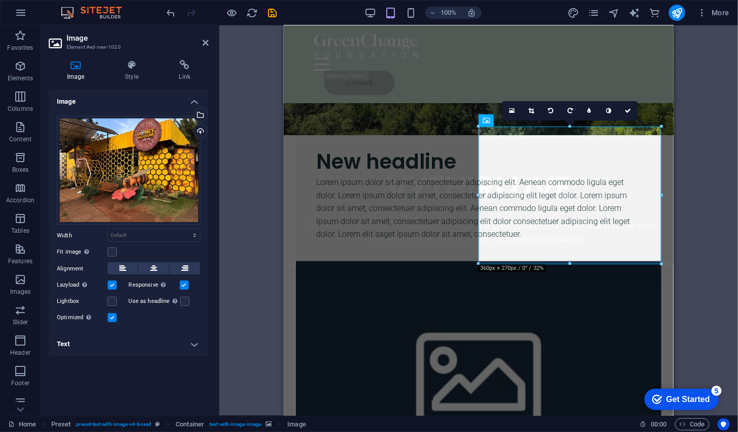
click at [686, 273] on div "Drag here to replace the existing content. Press “Ctrl” if you want to create a…" at bounding box center [478, 220] width 519 height 390
click at [115, 251] on label at bounding box center [112, 251] width 9 height 9
click at [0, 0] on input "Fit image Automatically fit image to a fixed width and height" at bounding box center [0, 0] width 0 height 0
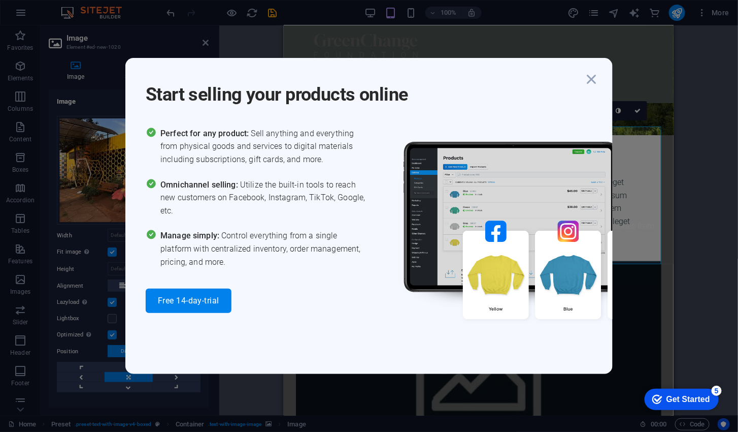
click at [587, 82] on icon "button" at bounding box center [591, 79] width 18 height 18
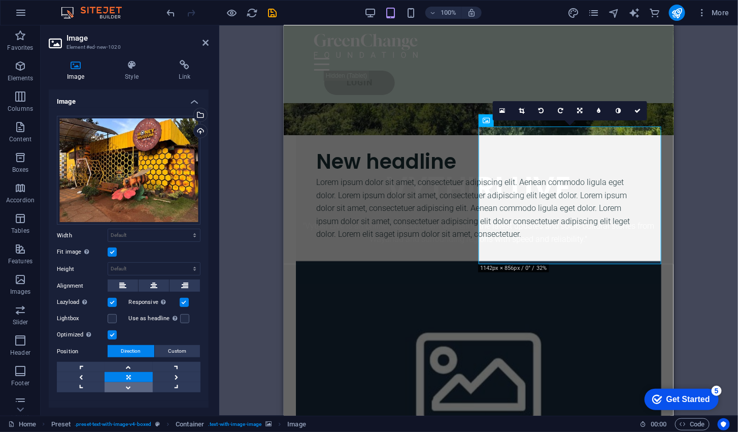
click at [127, 382] on link at bounding box center [129, 387] width 48 height 10
click at [126, 383] on link at bounding box center [129, 387] width 48 height 10
click at [124, 385] on link at bounding box center [129, 387] width 48 height 10
click at [124, 372] on link at bounding box center [129, 377] width 48 height 10
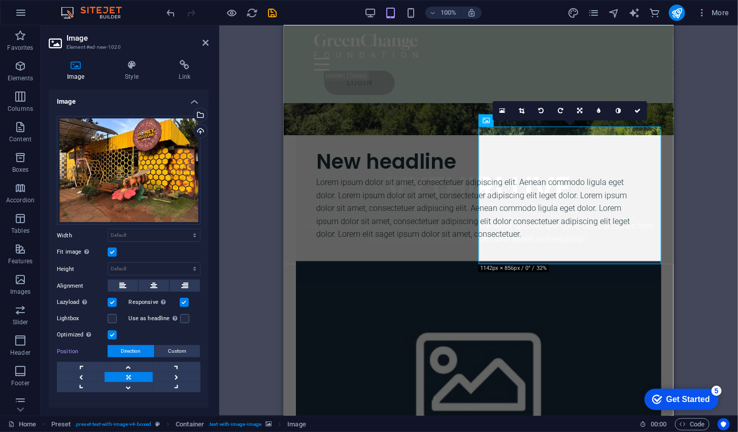
click at [120, 372] on link at bounding box center [129, 377] width 48 height 10
click at [690, 153] on div "Drag here to replace the existing content. Press “Ctrl” if you want to create a…" at bounding box center [478, 220] width 519 height 390
click at [154, 286] on icon at bounding box center [153, 285] width 7 height 12
click at [119, 279] on icon at bounding box center [122, 285] width 7 height 12
click at [81, 373] on link at bounding box center [81, 377] width 48 height 10
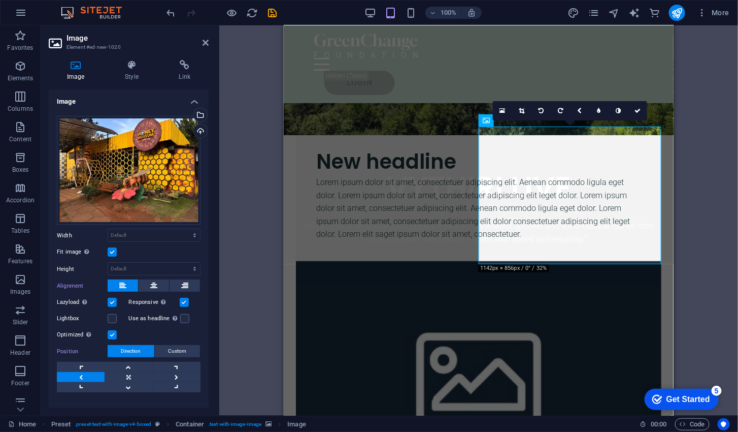
click at [81, 372] on link at bounding box center [81, 377] width 48 height 10
click at [79, 372] on link at bounding box center [81, 377] width 48 height 10
click at [129, 388] on link at bounding box center [129, 387] width 48 height 10
click at [121, 382] on link at bounding box center [129, 387] width 48 height 10
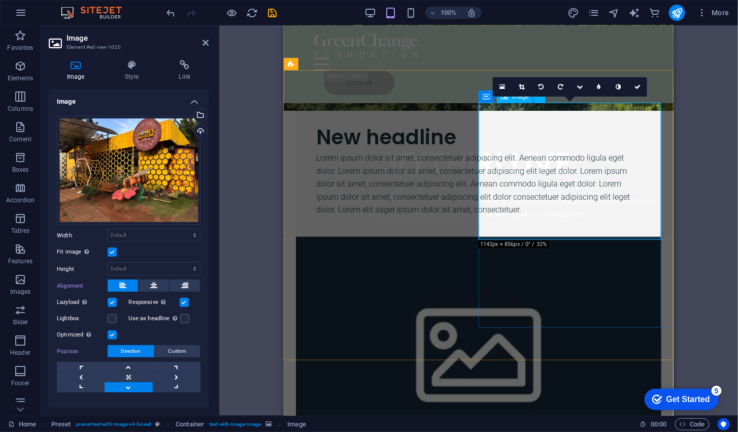
scroll to position [345, 0]
click at [578, 85] on icon at bounding box center [580, 87] width 6 height 6
click at [582, 104] on icon at bounding box center [580, 106] width 6 height 6
click at [584, 96] on div "16:10 16:9 4:3 1:1 1:2 0" at bounding box center [570, 86] width 154 height 19
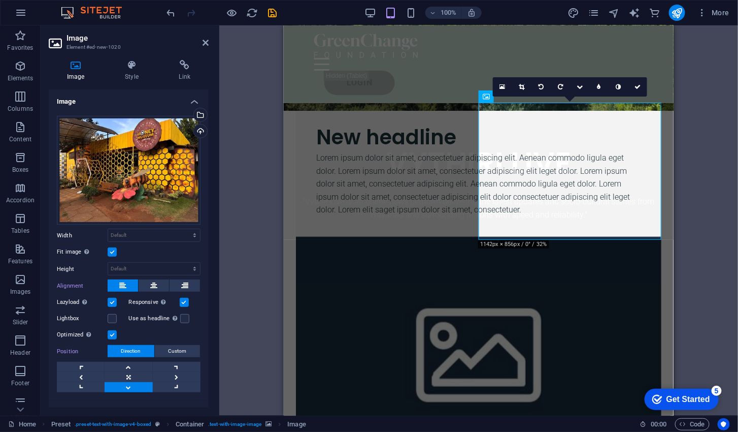
click at [580, 88] on icon at bounding box center [580, 87] width 6 height 6
click at [580, 107] on icon at bounding box center [580, 106] width 6 height 6
click at [114, 315] on label at bounding box center [112, 318] width 9 height 9
click at [0, 0] on input "Lightbox" at bounding box center [0, 0] width 0 height 0
click at [113, 316] on label at bounding box center [112, 318] width 9 height 9
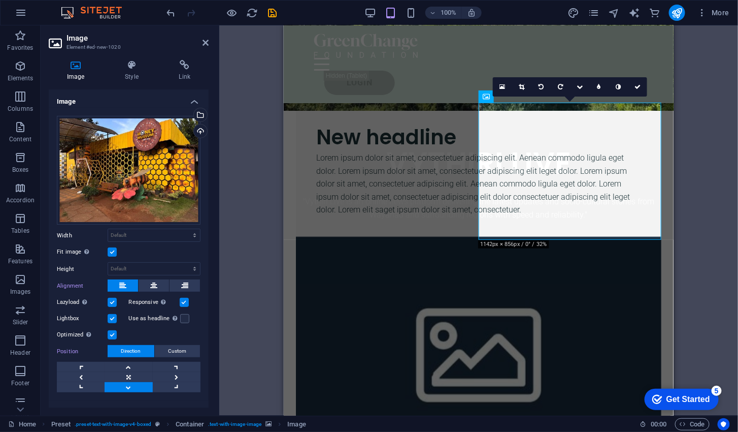
click at [0, 0] on input "Lightbox" at bounding box center [0, 0] width 0 height 0
click at [702, 115] on div "Drag here to replace the existing content. Press “Ctrl” if you want to create a…" at bounding box center [478, 220] width 519 height 390
click at [694, 98] on div "Drag here to replace the existing content. Press “Ctrl” if you want to create a…" at bounding box center [478, 220] width 519 height 390
click at [205, 39] on icon at bounding box center [206, 43] width 6 height 8
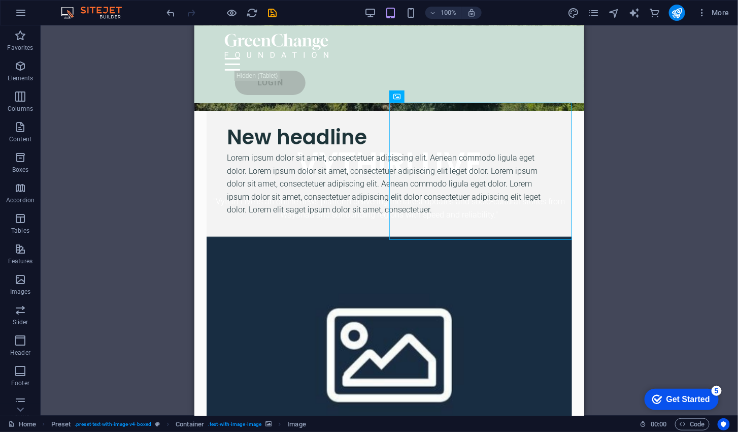
click at [635, 146] on div "Drag here to replace the existing content. Press “Ctrl” if you want to create a…" at bounding box center [390, 220] width 698 height 390
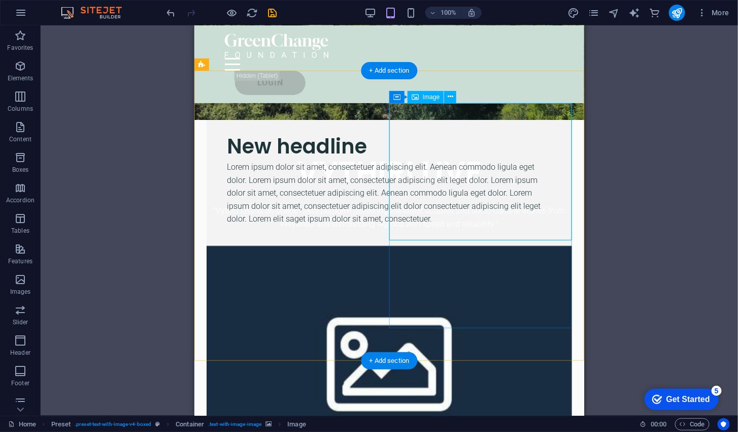
scroll to position [342, 0]
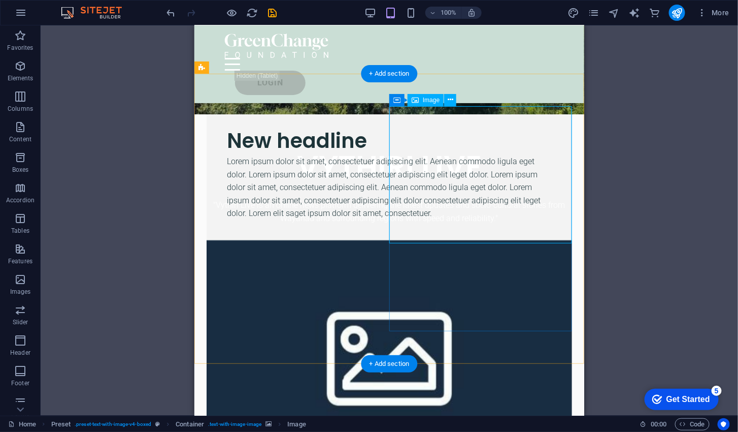
click at [483, 286] on figure at bounding box center [389, 352] width 366 height 225
click at [485, 278] on figure at bounding box center [389, 352] width 366 height 225
click at [451, 99] on icon at bounding box center [451, 99] width 6 height 11
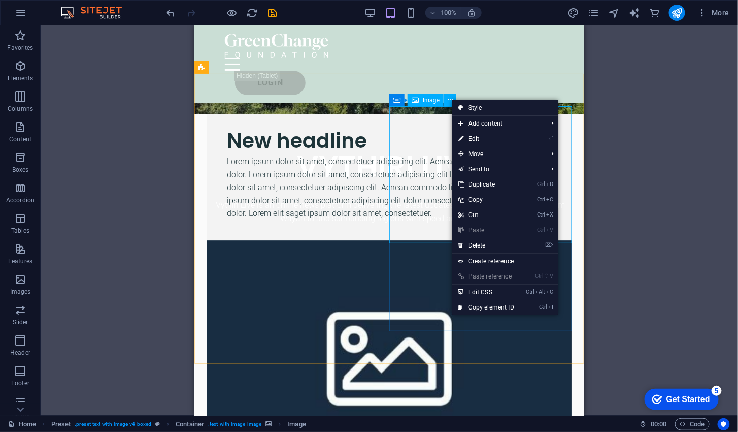
click at [504, 241] on link "⌦ Delete" at bounding box center [486, 245] width 68 height 15
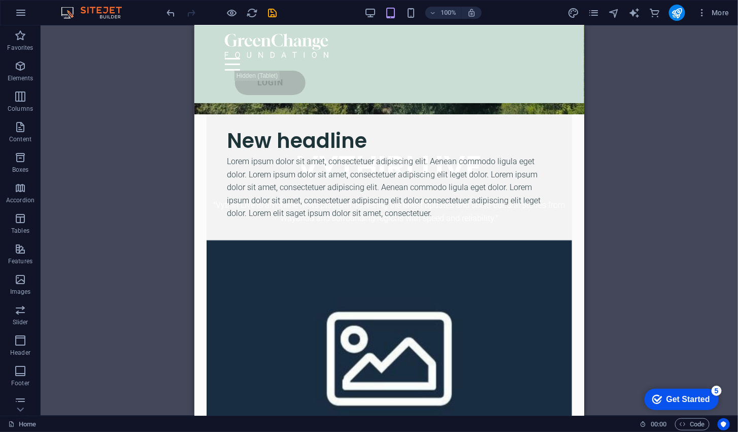
click at [521, 240] on figure at bounding box center [389, 352] width 366 height 225
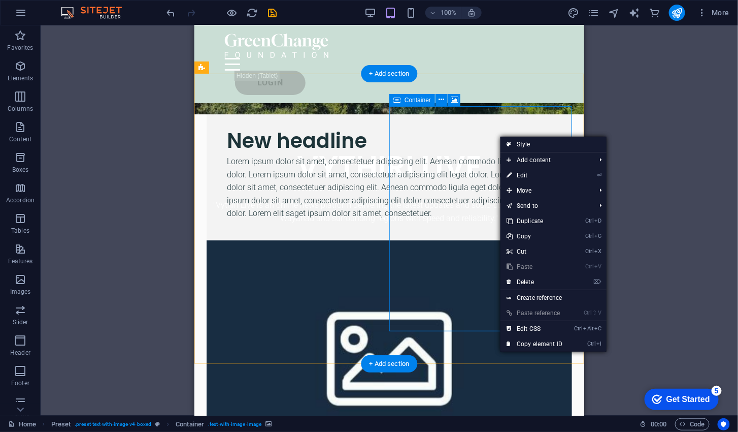
click at [460, 99] on button at bounding box center [454, 100] width 12 height 12
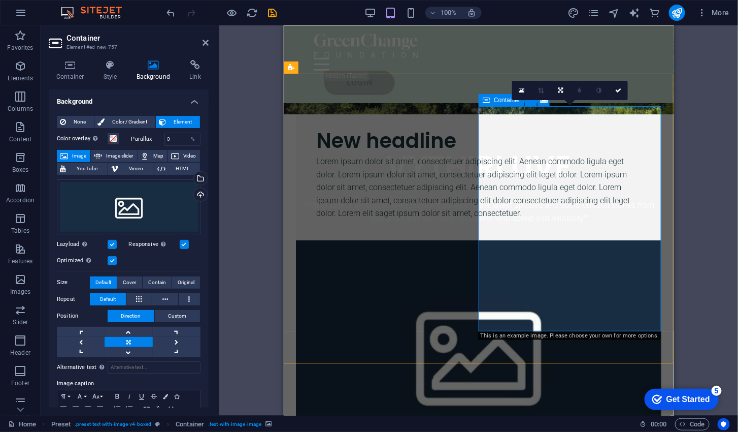
click at [621, 90] on icon at bounding box center [618, 90] width 6 height 6
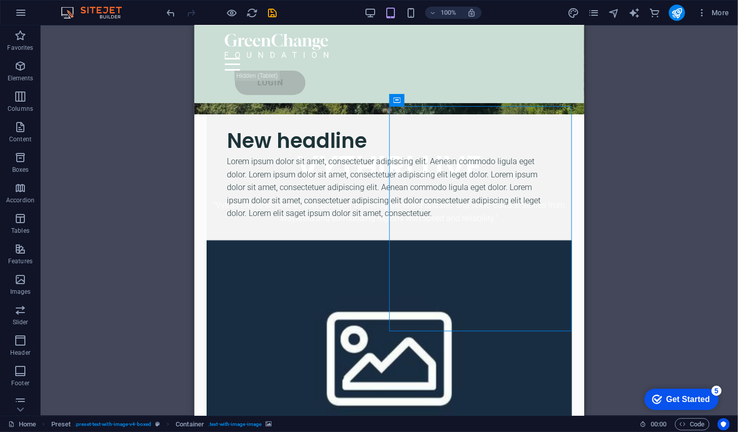
click at [402, 95] on div "Container" at bounding box center [396, 100] width 15 height 12
click at [442, 100] on icon at bounding box center [442, 99] width 6 height 11
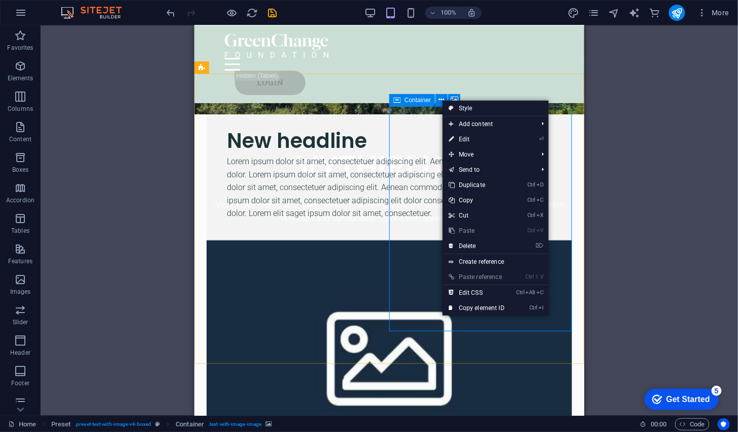
click at [481, 244] on link "⌦ Delete" at bounding box center [477, 245] width 68 height 15
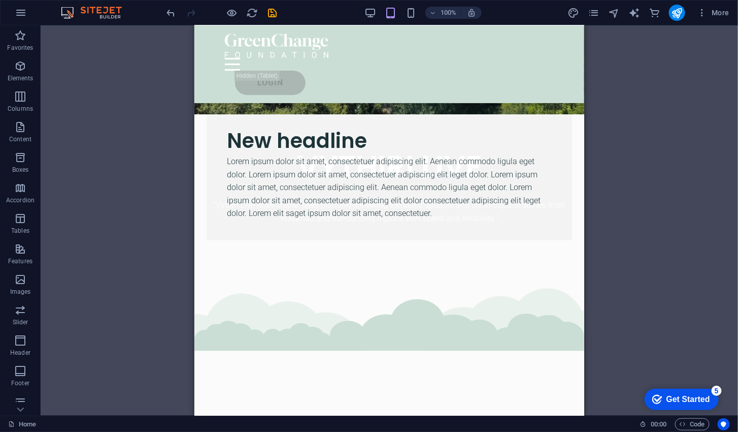
click at [482, 280] on div "Drop content here or Add elements Paste clipboard" at bounding box center [389, 384] width 390 height 225
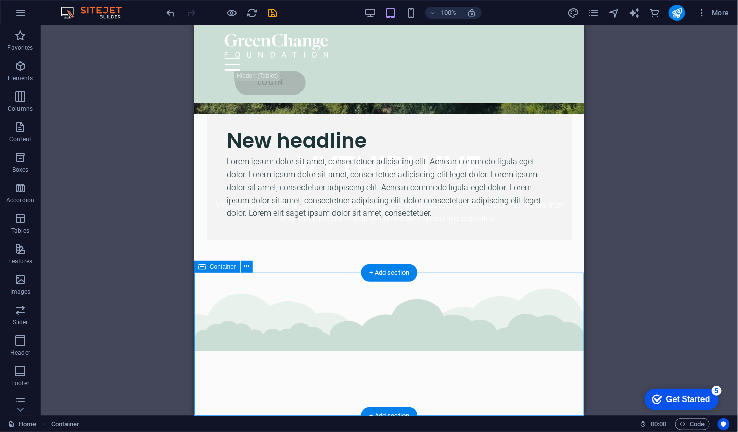
click at [626, 178] on div "Drag here to replace the existing content. Press “Ctrl” if you want to create a…" at bounding box center [390, 220] width 698 height 390
click at [485, 156] on div "Lorem ipsum dolor sit amet, consectetuer adipiscing elit. Aenean commodo ligula…" at bounding box center [388, 186] width 325 height 65
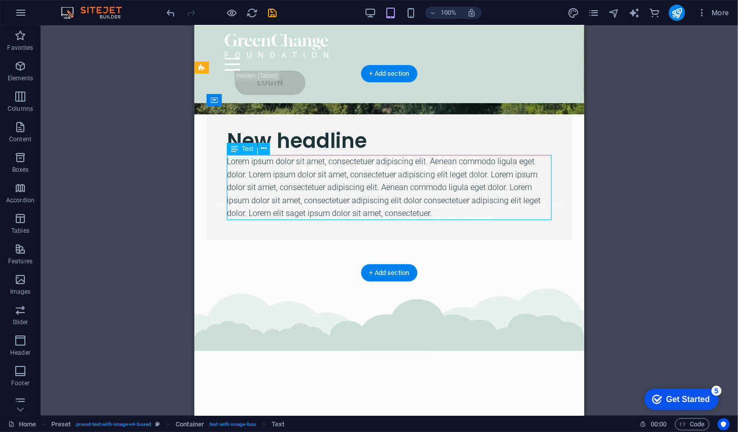
click at [267, 150] on icon at bounding box center [264, 148] width 6 height 11
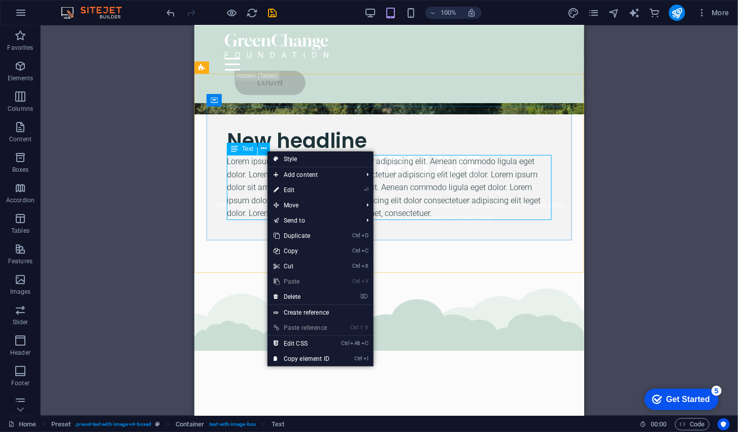
click at [412, 127] on div "New headline" at bounding box center [388, 140] width 325 height 28
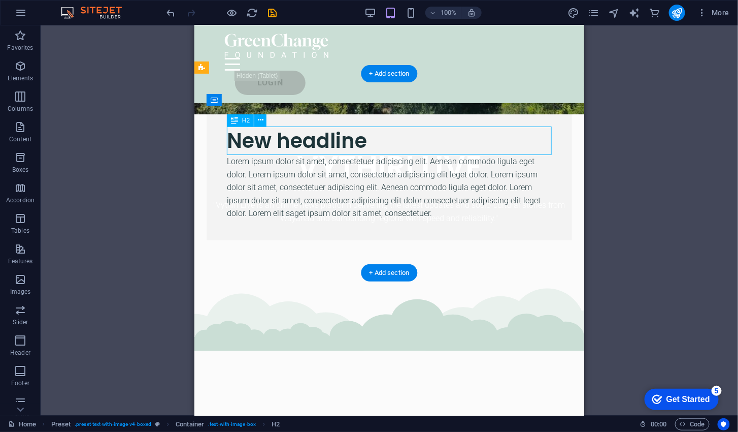
click at [408, 229] on div "New headline Lorem ipsum dolor sit amet, consectetuer adipiscing elit. Aenean c…" at bounding box center [389, 173] width 366 height 134
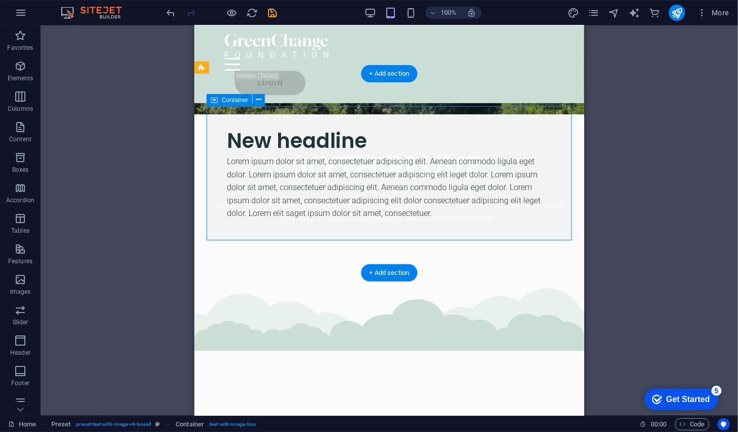
click at [258, 99] on icon at bounding box center [259, 99] width 6 height 11
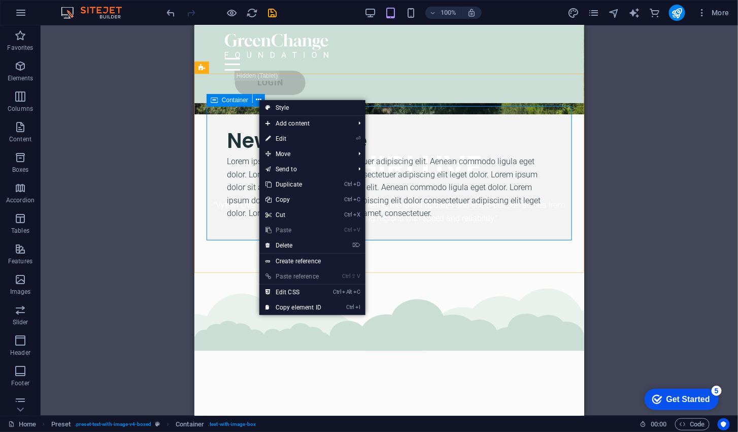
click at [338, 120] on span "Add content" at bounding box center [304, 123] width 91 height 15
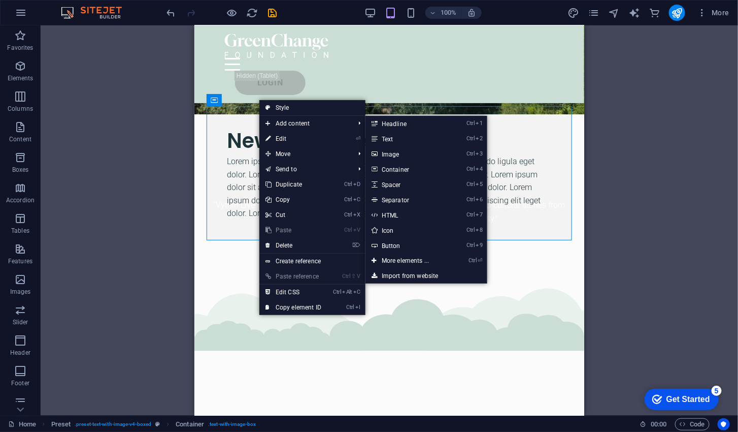
click at [420, 246] on link "Ctrl 9 Button" at bounding box center [408, 245] width 84 height 15
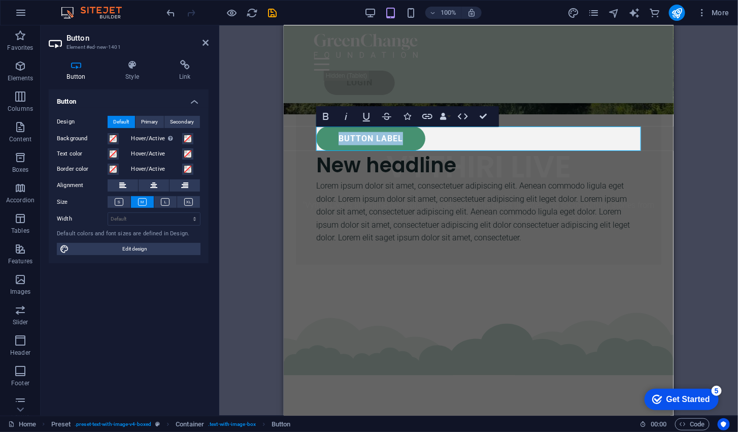
click at [390, 138] on link "Button label" at bounding box center [370, 138] width 109 height 24
click at [691, 137] on div "H1 Banner Banner Container Menu Bar Logo Menu Bar Spacer Text Button Icon HTML …" at bounding box center [478, 220] width 519 height 390
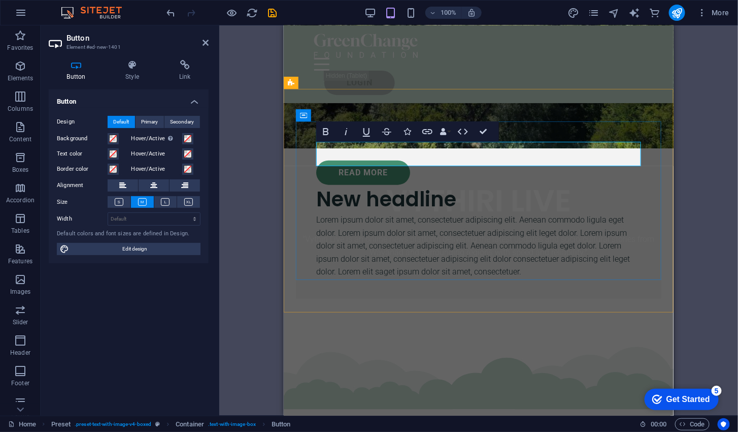
scroll to position [301, 0]
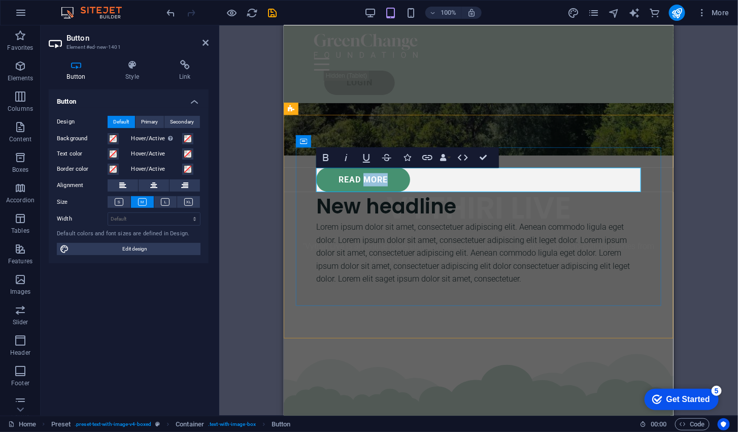
click at [443, 182] on div "READ MORE" at bounding box center [478, 179] width 325 height 24
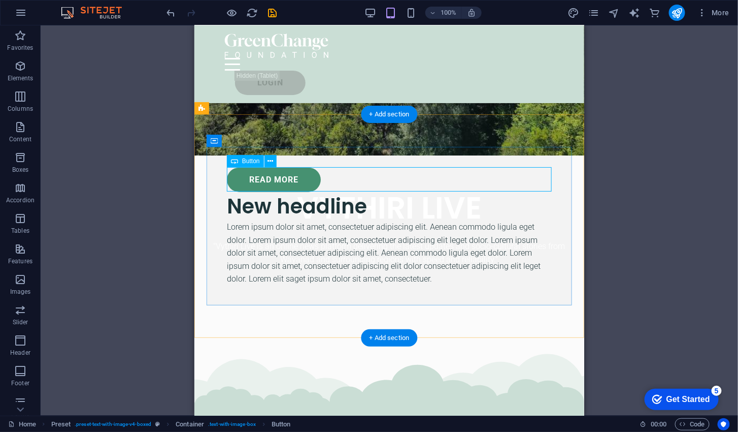
click at [273, 161] on icon at bounding box center [271, 161] width 6 height 11
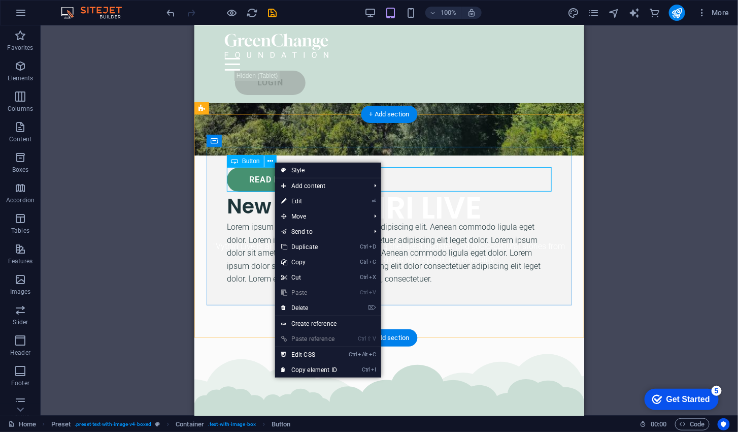
click at [320, 200] on link "⏎ Edit" at bounding box center [309, 200] width 68 height 15
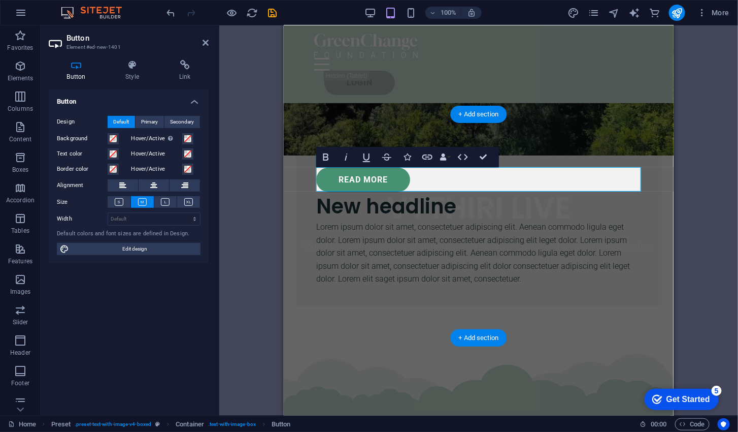
click at [461, 156] on icon "button" at bounding box center [463, 157] width 12 height 12
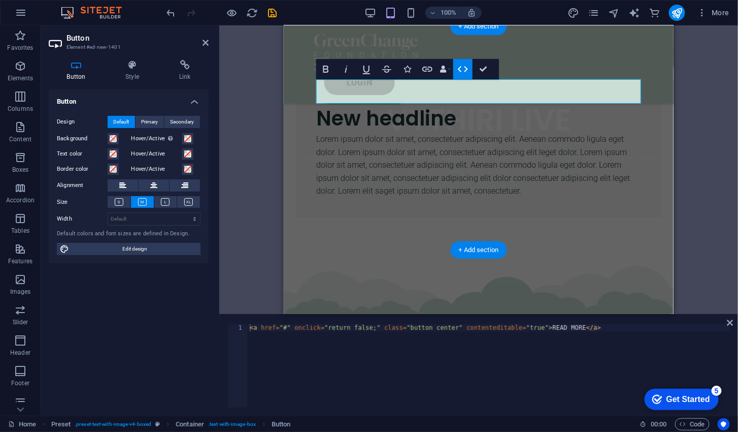
scroll to position [285, 0]
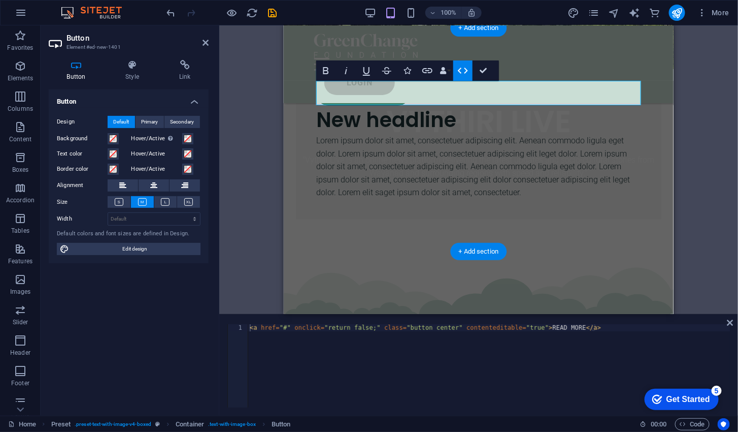
click at [428, 73] on icon "button" at bounding box center [427, 70] width 10 height 5
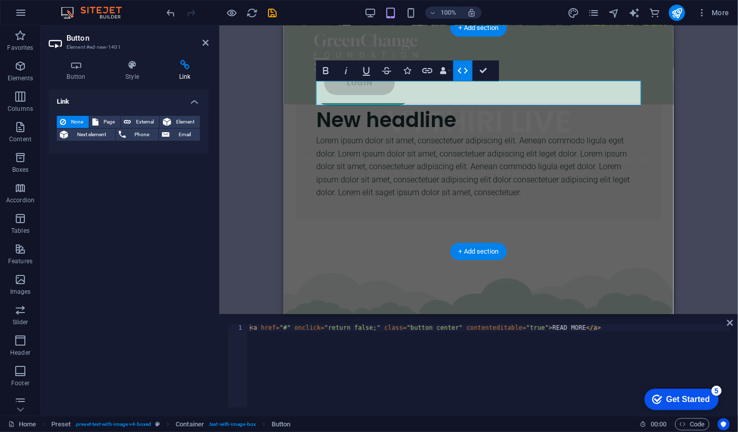
click at [180, 119] on span "Element" at bounding box center [185, 122] width 23 height 12
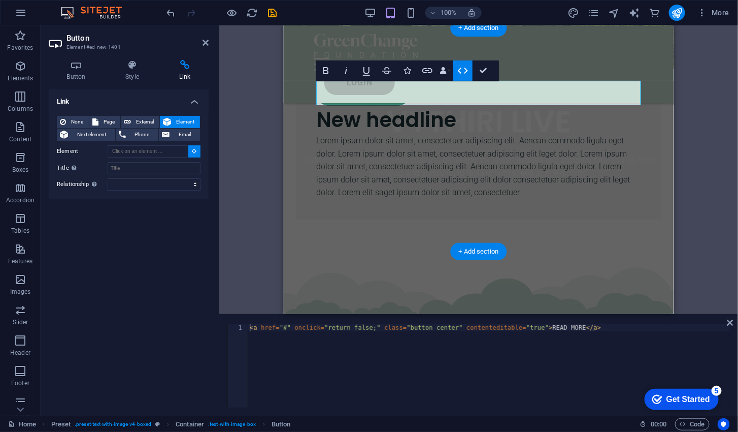
click at [245, 130] on div "H1 Banner Banner Container Menu Bar Logo Menu Bar Spacer Text Button Icon HTML …" at bounding box center [478, 169] width 519 height 288
click at [386, 76] on icon "button" at bounding box center [387, 70] width 12 height 12
click at [395, 69] on button "Strikethrough" at bounding box center [386, 70] width 19 height 20
click at [709, 121] on div "H1 Banner Banner Container Menu Bar Logo Menu Bar Spacer Text Button Icon HTML …" at bounding box center [478, 169] width 519 height 288
click at [421, 74] on icon "button" at bounding box center [427, 70] width 12 height 12
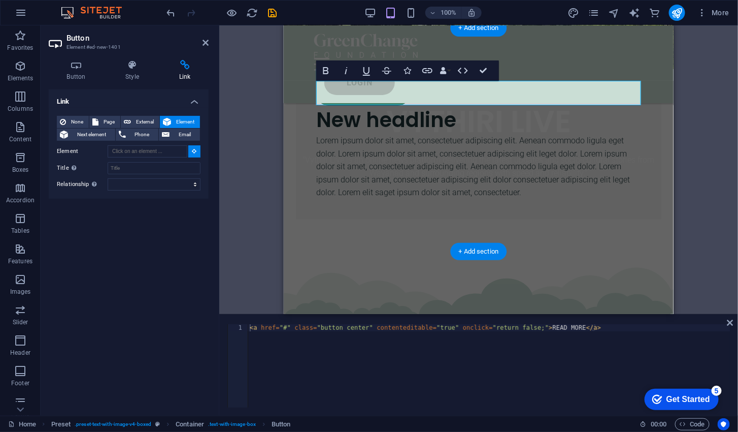
click at [128, 73] on h4 "Style" at bounding box center [135, 70] width 54 height 21
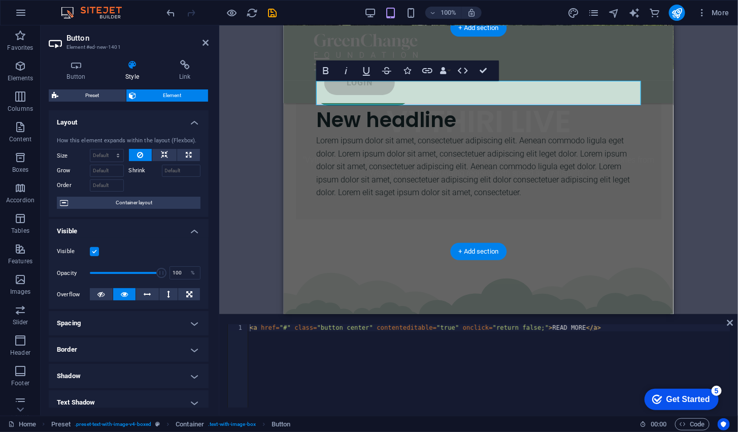
click at [165, 154] on icon at bounding box center [164, 155] width 7 height 12
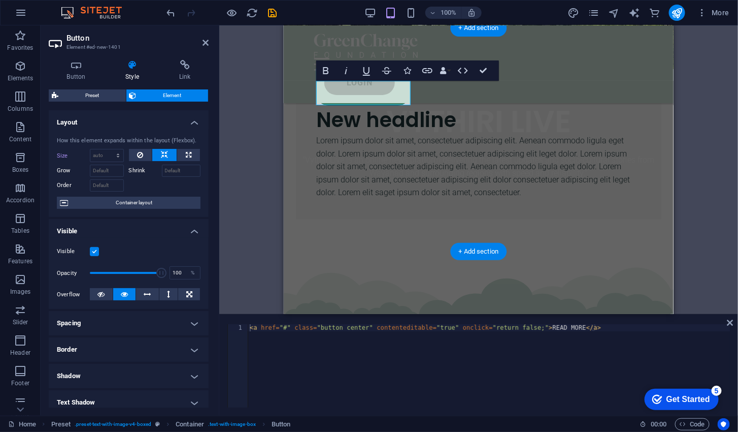
click at [181, 157] on button at bounding box center [188, 155] width 23 height 12
type input "100"
select select "%"
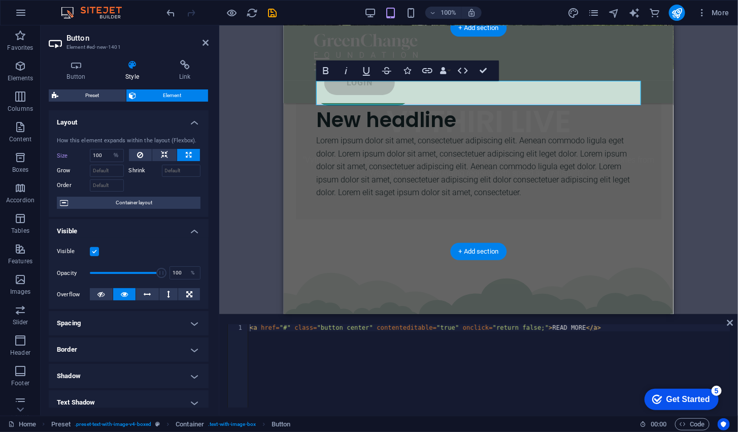
click at [163, 156] on icon at bounding box center [164, 155] width 7 height 12
select select "DISABLED_OPTION_VALUE"
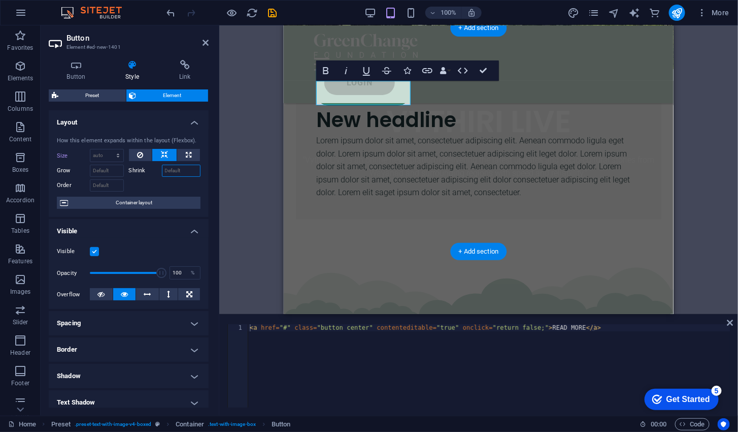
click at [187, 172] on input "Shrink" at bounding box center [181, 170] width 39 height 12
click at [168, 187] on div at bounding box center [165, 184] width 72 height 15
click at [169, 204] on span "Container layout" at bounding box center [134, 202] width 126 height 12
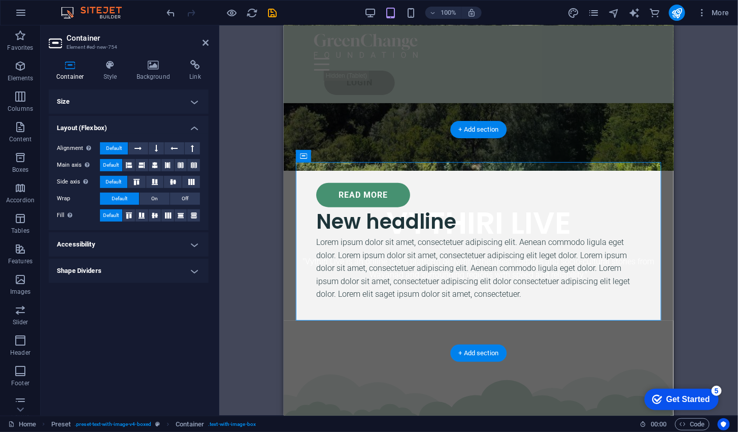
click at [162, 144] on button at bounding box center [156, 148] width 15 height 12
click at [142, 146] on icon at bounding box center [138, 148] width 7 height 12
click at [164, 169] on button at bounding box center [167, 165] width 13 height 12
click at [126, 167] on icon at bounding box center [129, 165] width 6 height 12
click at [143, 164] on icon at bounding box center [142, 165] width 6 height 12
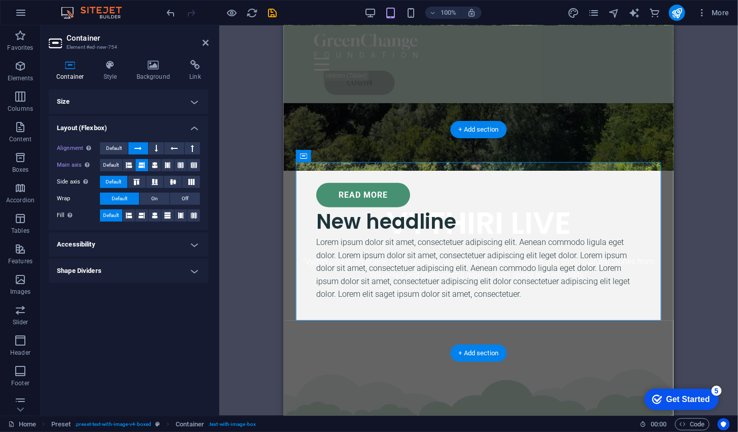
click at [152, 165] on icon at bounding box center [155, 165] width 6 height 12
click at [168, 167] on icon at bounding box center [168, 165] width 6 height 12
click at [181, 168] on icon at bounding box center [181, 165] width 6 height 12
click at [191, 166] on icon at bounding box center [194, 165] width 6 height 12
click at [109, 167] on span "Default" at bounding box center [111, 165] width 16 height 12
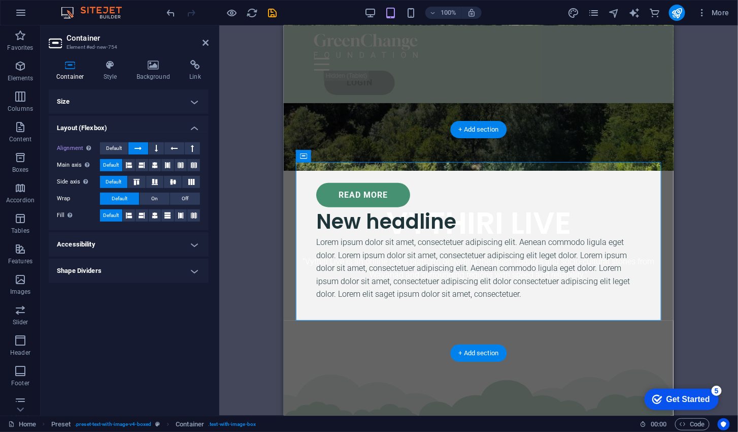
click at [134, 186] on button at bounding box center [137, 182] width 18 height 12
click at [152, 185] on button at bounding box center [155, 182] width 18 height 12
click at [169, 187] on button at bounding box center [173, 182] width 18 height 12
click at [190, 185] on button at bounding box center [191, 182] width 18 height 12
click at [114, 182] on span "Default" at bounding box center [114, 182] width 16 height 12
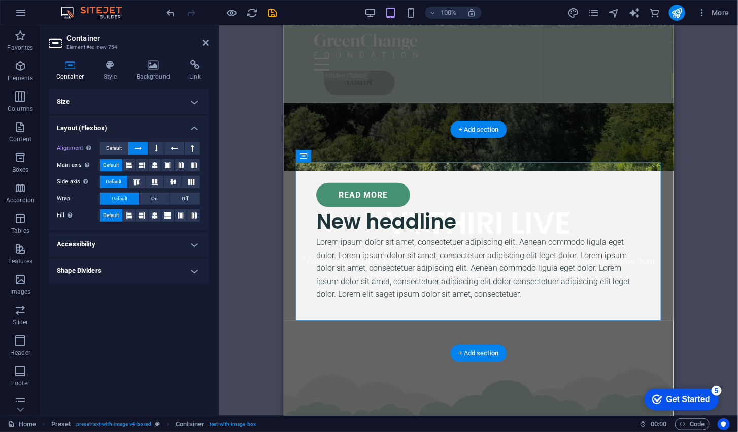
click at [152, 201] on span "On" at bounding box center [154, 198] width 7 height 12
click at [183, 198] on span "Off" at bounding box center [185, 198] width 7 height 12
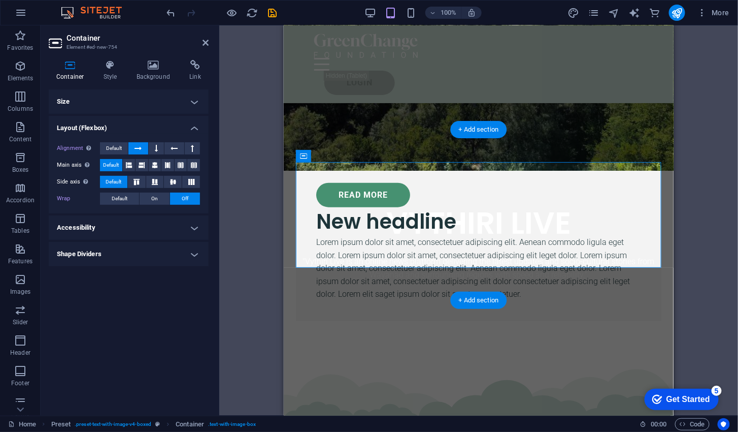
click at [154, 199] on span "On" at bounding box center [154, 198] width 7 height 12
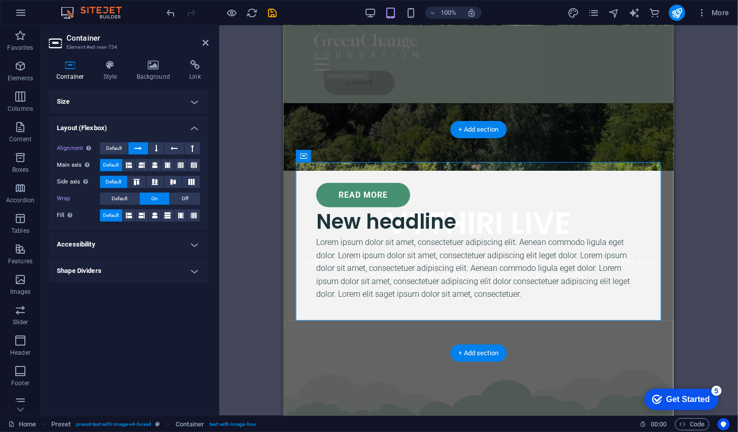
click at [178, 195] on button "Off" at bounding box center [185, 198] width 30 height 12
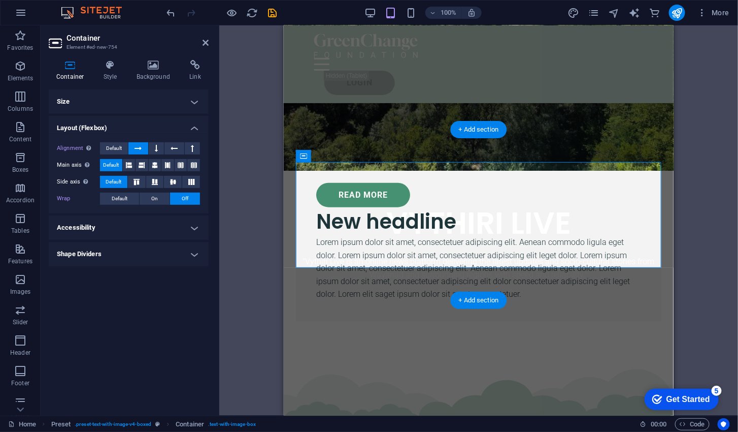
click at [150, 198] on button "On" at bounding box center [155, 198] width 30 height 12
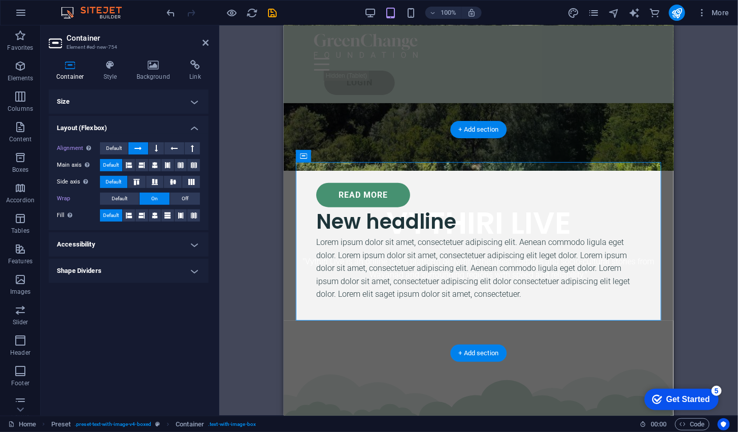
click at [133, 213] on button at bounding box center [129, 215] width 13 height 12
click at [143, 220] on icon at bounding box center [142, 215] width 6 height 12
click at [155, 216] on icon at bounding box center [155, 215] width 6 height 12
click at [180, 217] on icon at bounding box center [181, 215] width 6 height 12
click at [193, 219] on icon at bounding box center [194, 215] width 6 height 12
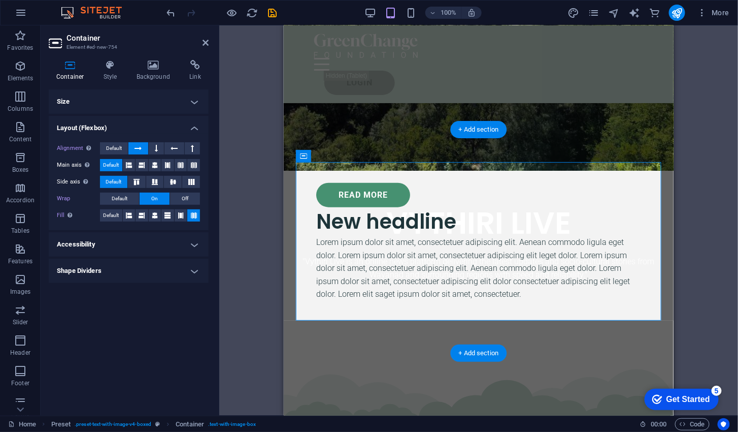
click at [192, 240] on h4 "Accessibility" at bounding box center [129, 244] width 160 height 24
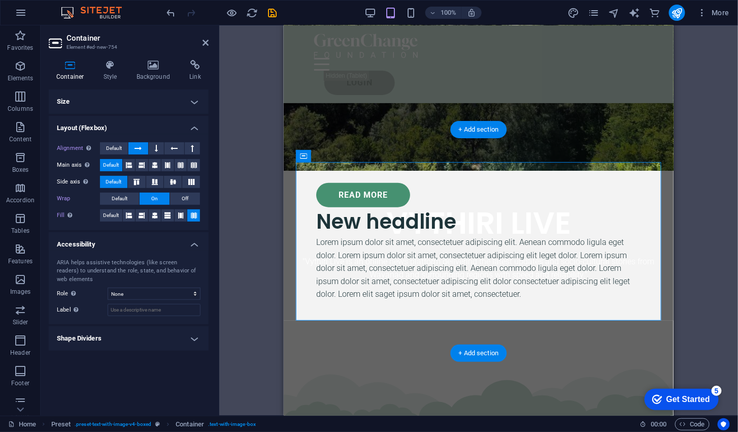
click at [193, 337] on h4 "Shape Dividers" at bounding box center [129, 338] width 160 height 24
click at [115, 360] on select "None Triangle Square Diagonal Polygon 1 Polygon 2 Zigzag Multiple Zigzags Waves…" at bounding box center [154, 358] width 93 height 12
click at [108, 352] on select "None Triangle Square Diagonal Polygon 1 Polygon 2 Zigzag Multiple Zigzags Waves…" at bounding box center [154, 358] width 93 height 12
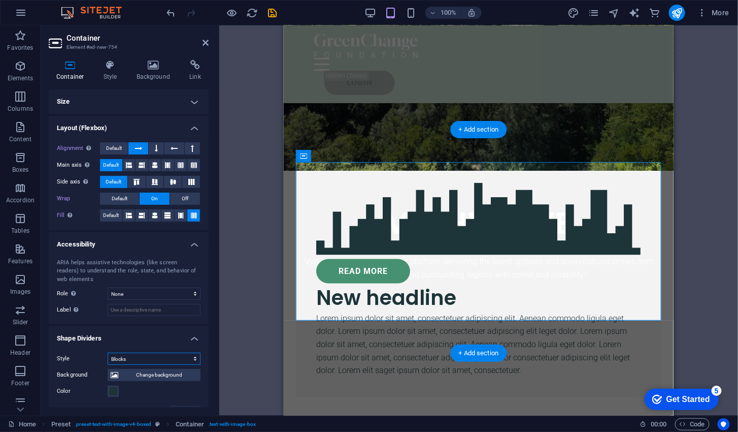
click at [126, 355] on select "None Triangle Square Diagonal Polygon 1 Polygon 2 Zigzag Multiple Zigzags Waves…" at bounding box center [154, 358] width 93 height 12
click at [108, 352] on select "None Triangle Square Diagonal Polygon 1 Polygon 2 Zigzag Multiple Zigzags Waves…" at bounding box center [154, 358] width 93 height 12
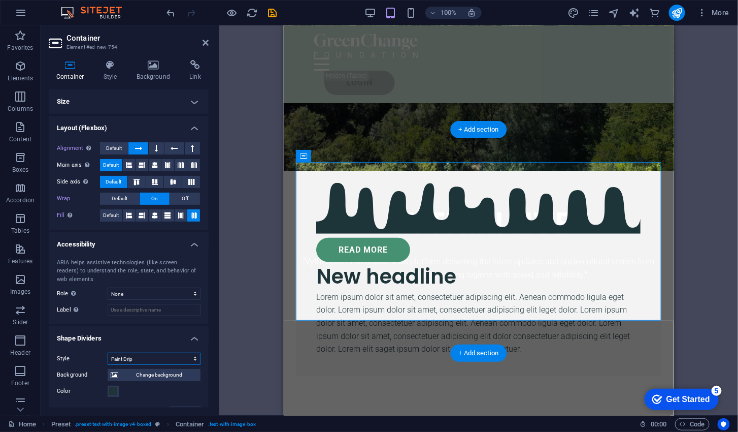
click at [126, 356] on select "None Triangle Square Diagonal Polygon 1 Polygon 2 Zigzag Multiple Zigzags Waves…" at bounding box center [154, 358] width 93 height 12
click at [108, 352] on select "None Triangle Square Diagonal Polygon 1 Polygon 2 Zigzag Multiple Zigzags Waves…" at bounding box center [154, 358] width 93 height 12
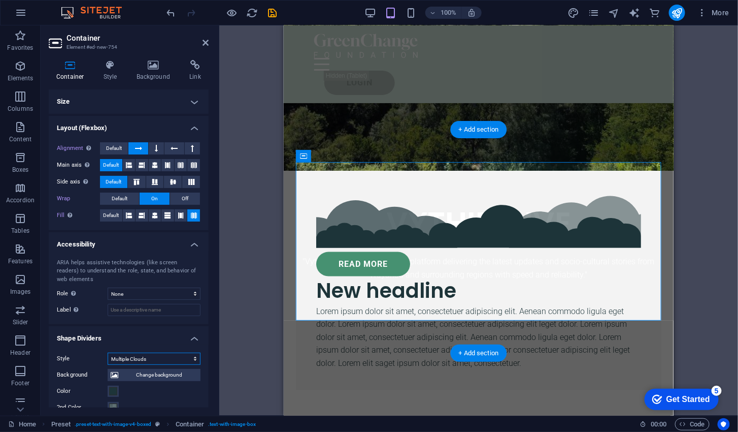
click at [132, 359] on select "None Triangle Square Diagonal Polygon 1 Polygon 2 Zigzag Multiple Zigzags Waves…" at bounding box center [154, 358] width 93 height 12
select select "fan"
click at [108, 352] on select "None Triangle Square Diagonal Polygon 1 Polygon 2 Zigzag Multiple Zigzags Waves…" at bounding box center [154, 358] width 93 height 12
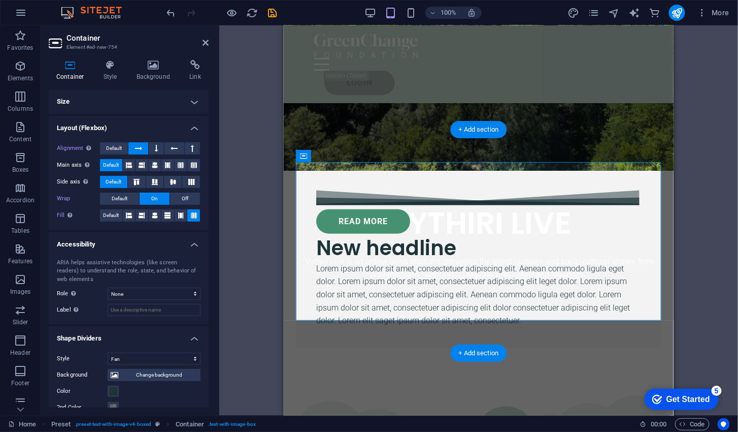
click at [371, 209] on div "READ MORE" at bounding box center [478, 221] width 325 height 24
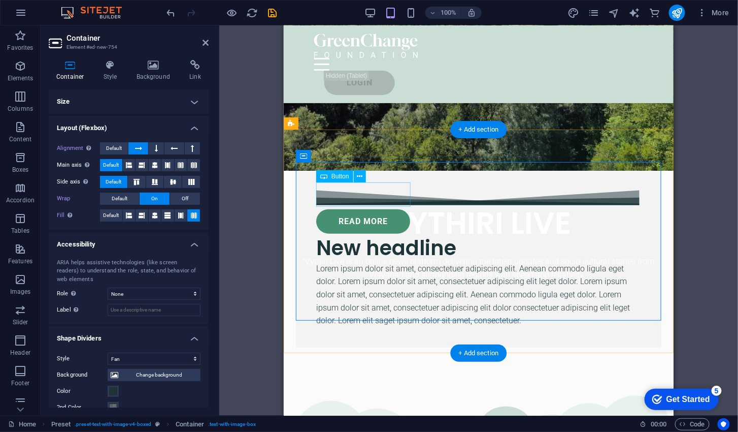
click at [337, 179] on span "Button" at bounding box center [341, 176] width 18 height 6
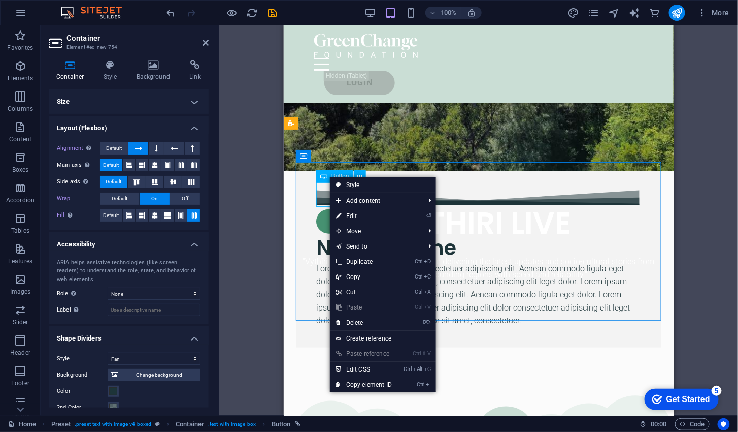
click at [373, 232] on span "Move" at bounding box center [375, 230] width 91 height 15
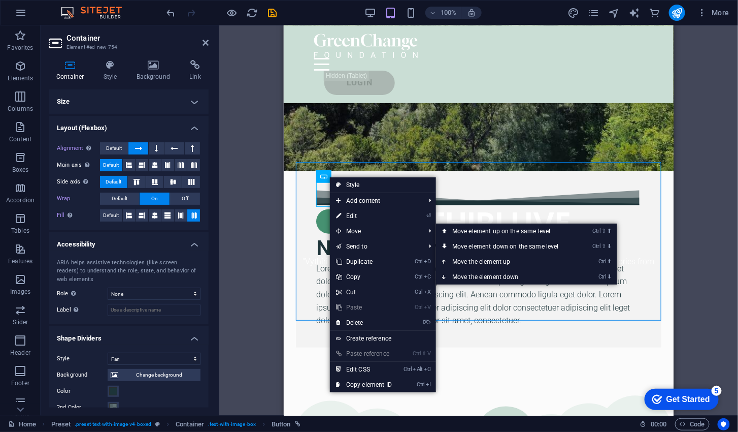
click at [523, 276] on link "Ctrl ⬇ Move the element down" at bounding box center [507, 276] width 143 height 15
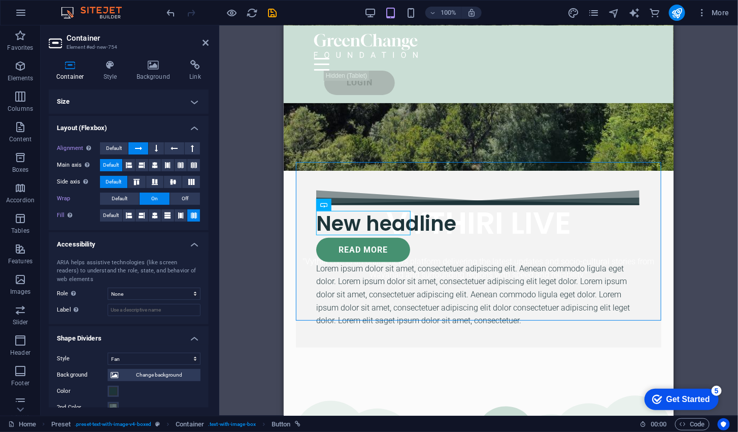
click at [325, 200] on icon at bounding box center [323, 205] width 7 height 12
click at [338, 206] on span "Button" at bounding box center [341, 205] width 18 height 6
click at [362, 204] on icon at bounding box center [360, 205] width 6 height 11
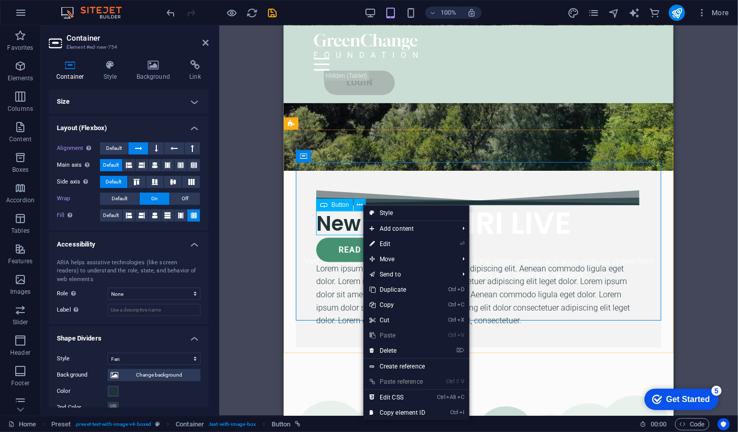
click at [419, 259] on span "Move" at bounding box center [409, 258] width 91 height 15
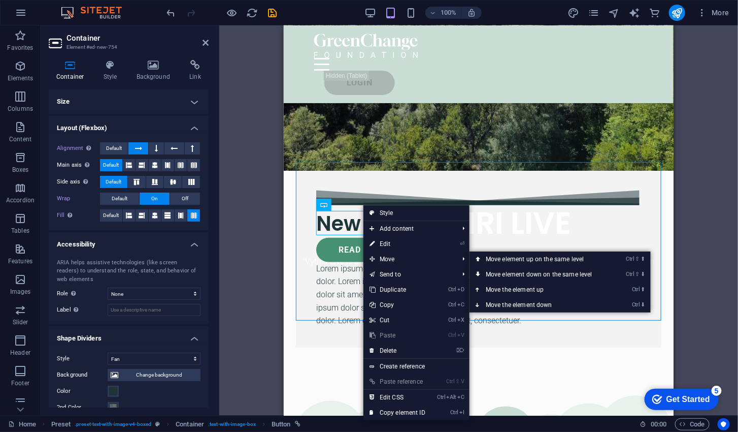
click at [548, 286] on link "Ctrl ⬆ Move the element up" at bounding box center [541, 289] width 143 height 15
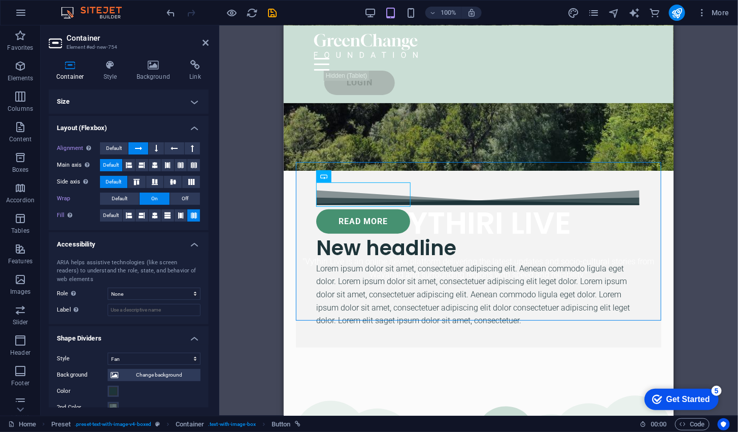
click at [354, 209] on div "READ MORE" at bounding box center [478, 221] width 325 height 24
click at [339, 177] on span "Button" at bounding box center [341, 176] width 18 height 6
click at [340, 177] on span "Button" at bounding box center [341, 176] width 18 height 6
click at [362, 179] on icon at bounding box center [360, 176] width 6 height 11
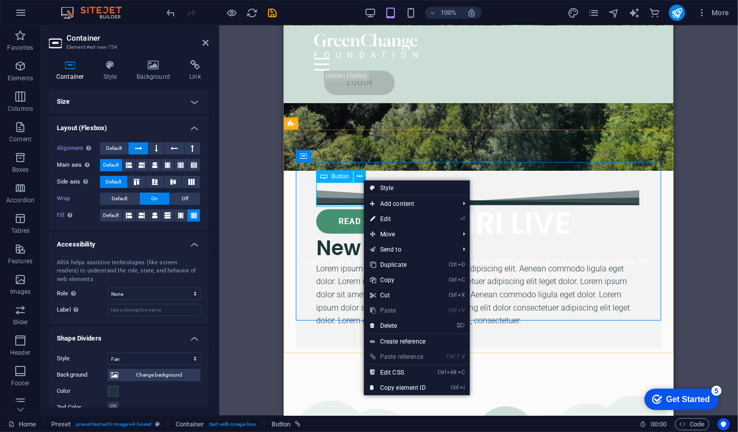
click at [410, 233] on span "Move" at bounding box center [409, 233] width 91 height 15
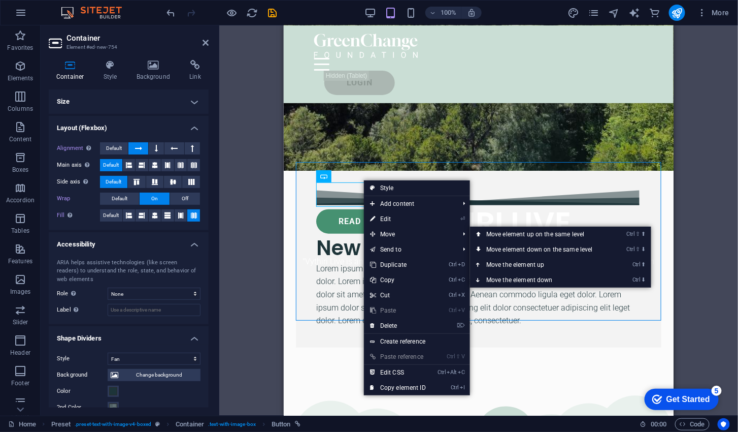
click at [597, 245] on link "Ctrl ⇧ ⬇ Move element down on the same level" at bounding box center [541, 249] width 143 height 15
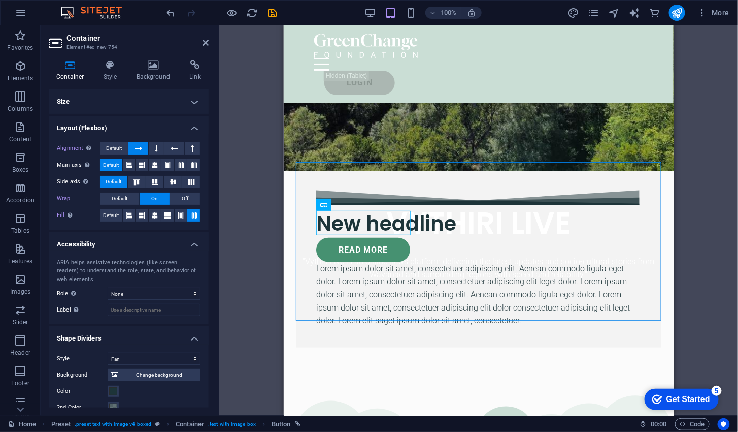
click at [348, 237] on div "READ MORE" at bounding box center [478, 249] width 325 height 24
click at [359, 203] on icon at bounding box center [360, 205] width 6 height 11
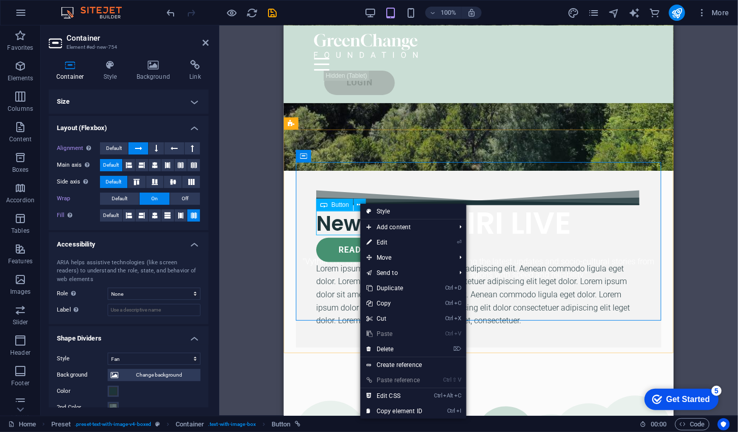
click at [423, 258] on span "Move" at bounding box center [405, 257] width 91 height 15
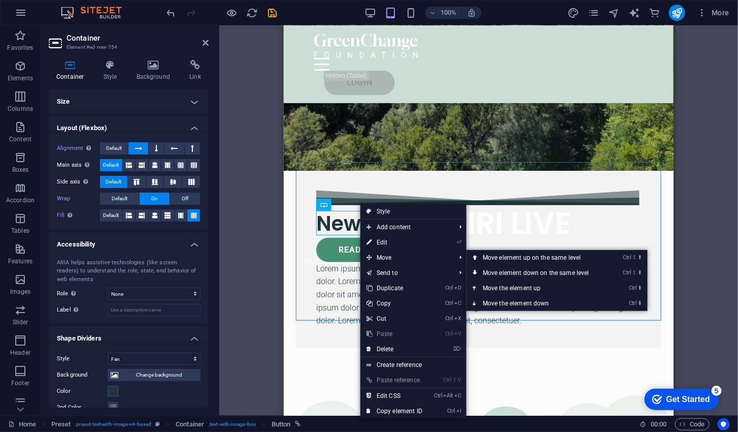
click at [589, 271] on link "Ctrl ⇧ ⬇ Move element down on the same level" at bounding box center [538, 272] width 143 height 15
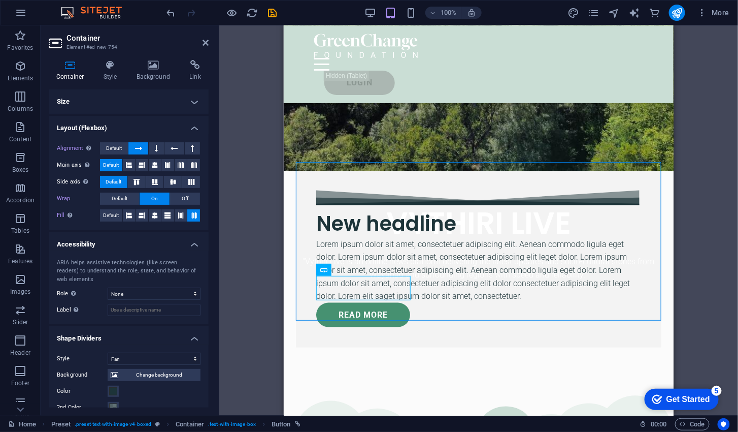
click at [142, 164] on icon at bounding box center [142, 165] width 6 height 12
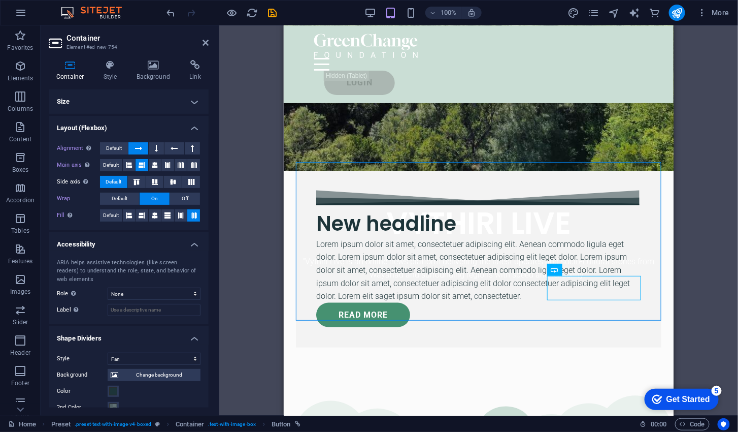
click at [152, 170] on icon at bounding box center [155, 165] width 6 height 12
click at [590, 271] on div "Lorem ipsum dolor sit amet, consectetuer adipiscing elit. Aenean commodo ligula…" at bounding box center [478, 269] width 325 height 65
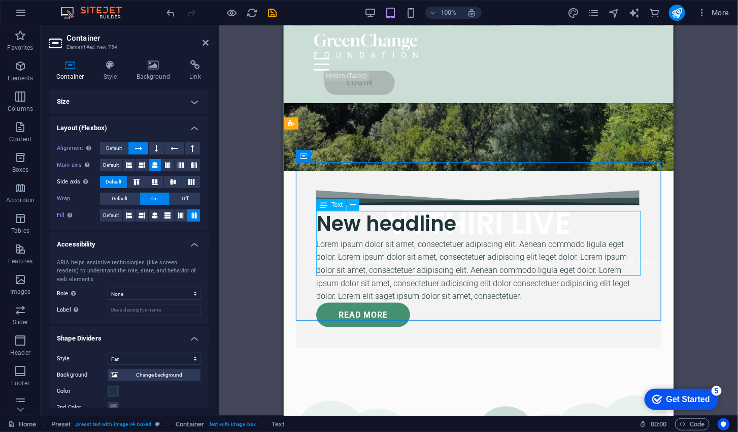
click at [699, 197] on div "H1 Banner Banner Container Menu Bar Logo Menu Bar Spacer Text Button Icon HTML …" at bounding box center [478, 220] width 519 height 390
click at [660, 180] on div "New headline Lorem ipsum dolor sit amet, consectetuer adipiscing elit. Aenean c…" at bounding box center [478, 254] width 366 height 185
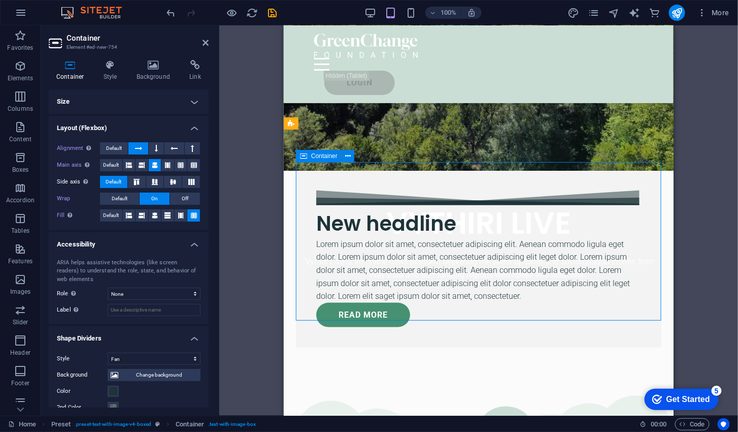
click at [435, 209] on div "New headline" at bounding box center [478, 223] width 325 height 28
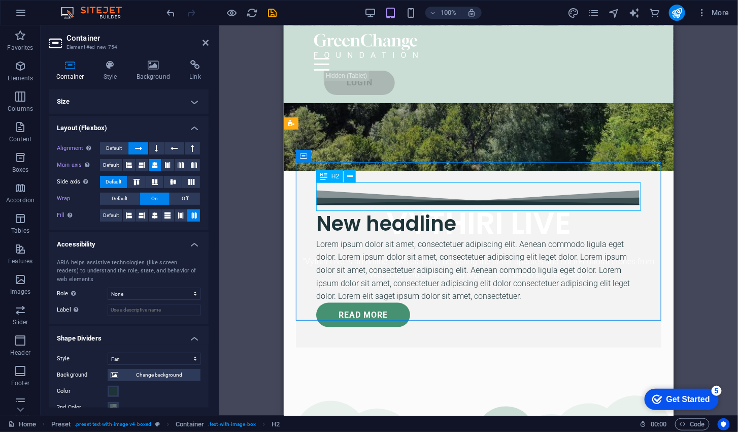
click at [438, 209] on div "New headline" at bounding box center [478, 223] width 325 height 28
click at [465, 209] on div "New headline" at bounding box center [478, 223] width 325 height 28
click at [461, 209] on div "New headline" at bounding box center [478, 223] width 325 height 28
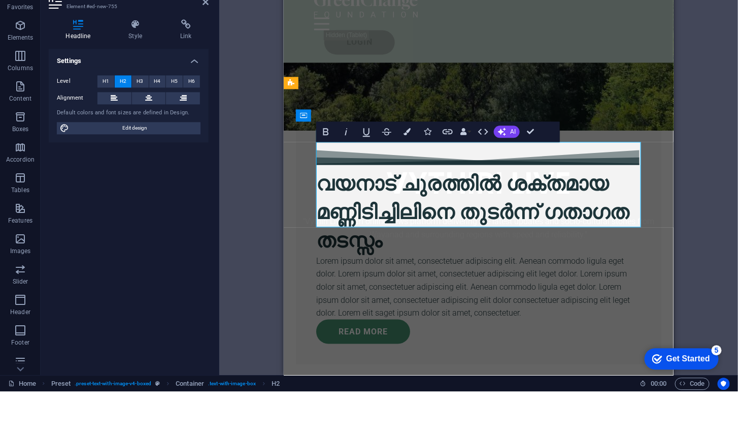
click at [685, 211] on div "Drag here to replace the existing content. Press “Ctrl” if you want to create a…" at bounding box center [478, 220] width 519 height 390
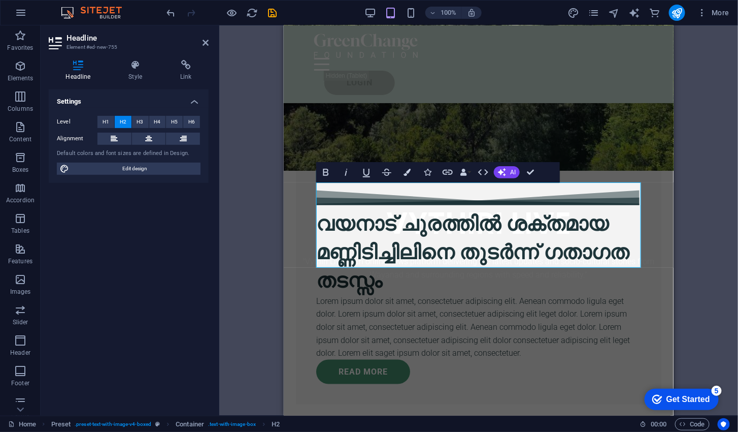
click at [657, 259] on div "വയനാട് ചുരത്തിൽ ശക്തമായ മണ്ണിടിച്ചിലിനെ തുടർന്ന് ഗതാഗത തടസ്സം Lorem ipsum dolor…" at bounding box center [478, 283] width 366 height 242
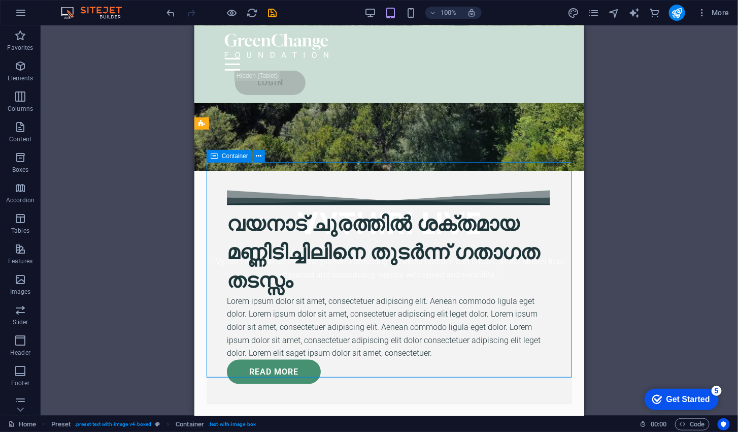
click at [494, 220] on div "വയനാട് ചുരത്തിൽ ശക്തമായ മണ്ണിടിച്ചിലിനെ തുടർന്ന് ഗതാഗത തടസ്സം" at bounding box center [388, 251] width 325 height 85
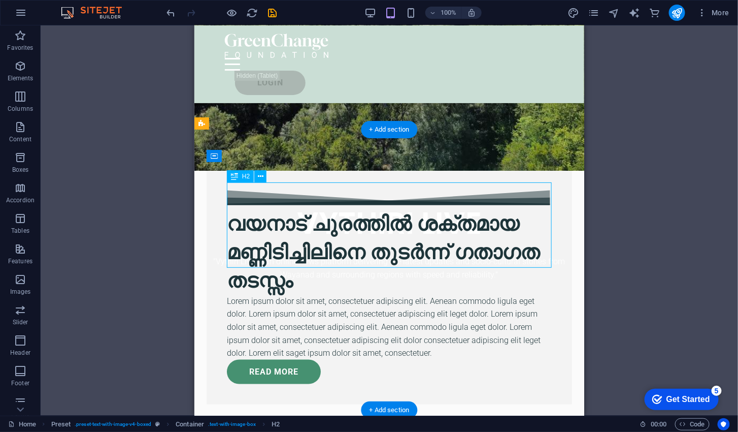
click at [242, 180] on div "H2" at bounding box center [240, 176] width 27 height 12
click at [250, 175] on div "H2" at bounding box center [240, 176] width 27 height 12
click at [239, 174] on div "H2" at bounding box center [240, 176] width 27 height 12
click at [234, 178] on icon at bounding box center [234, 176] width 7 height 12
click at [265, 173] on button at bounding box center [260, 176] width 12 height 12
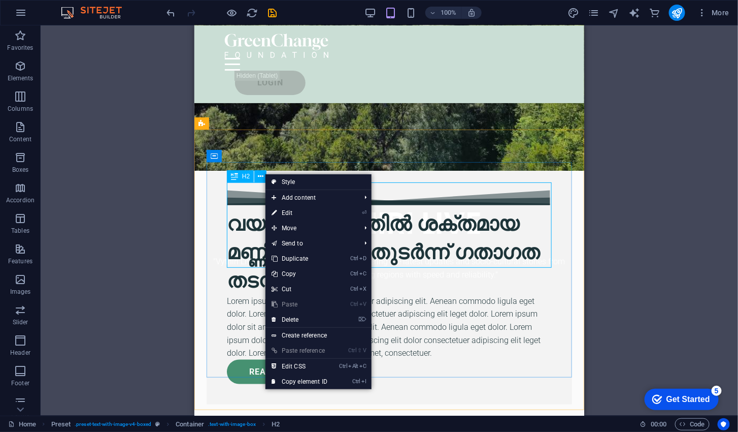
click at [314, 213] on link "⏎ Edit" at bounding box center [300, 212] width 68 height 15
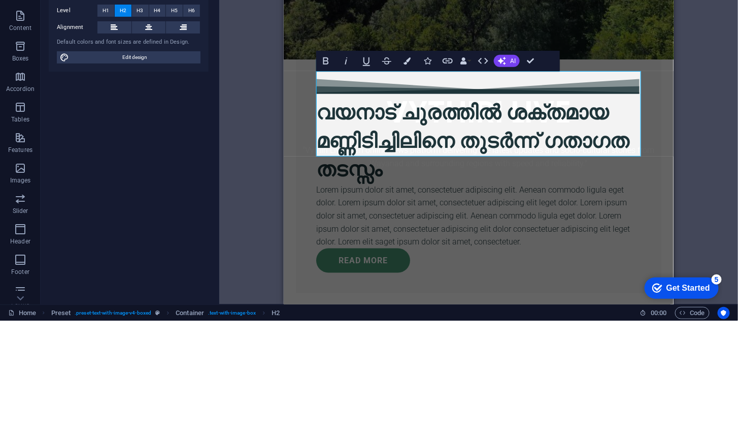
click at [105, 118] on span "H1" at bounding box center [106, 122] width 7 height 12
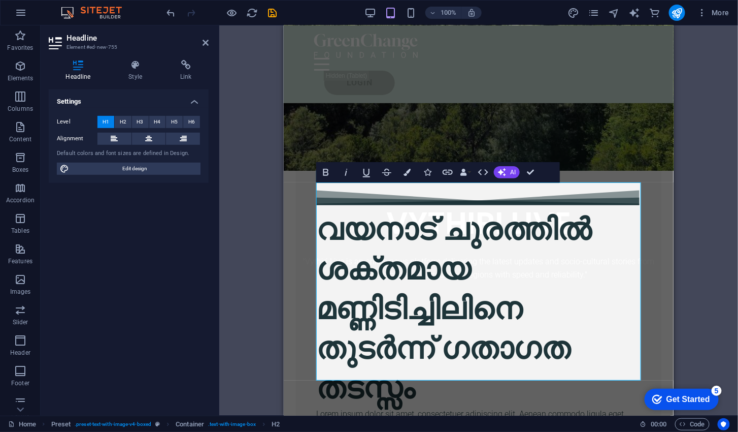
click at [153, 119] on button "H4" at bounding box center [157, 122] width 17 height 12
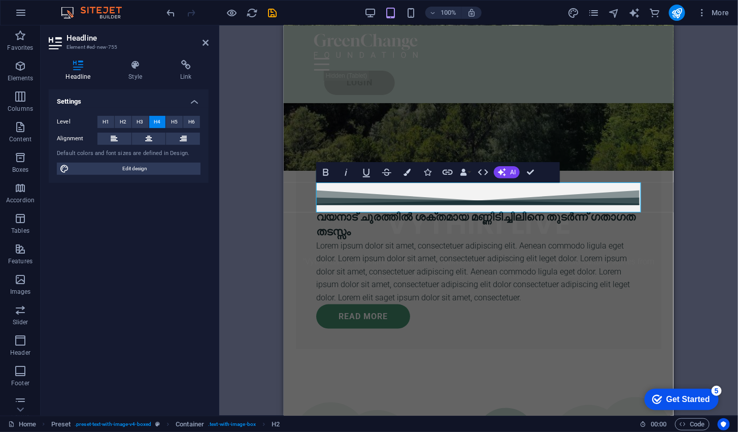
click at [174, 121] on span "H5" at bounding box center [174, 122] width 7 height 12
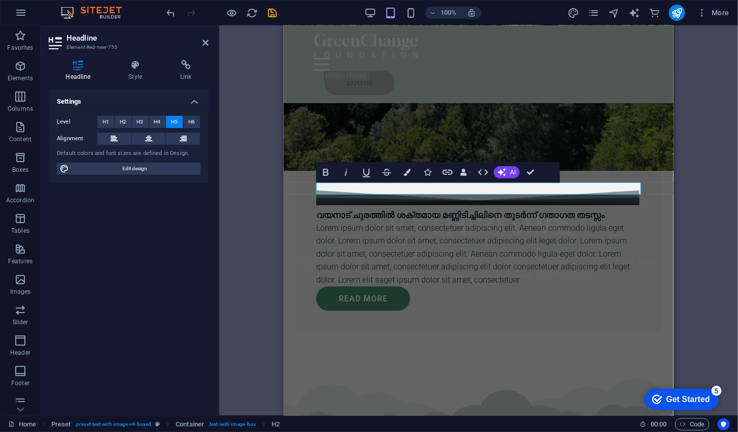
click at [647, 137] on div "വയനാട് ചുരത്തിൽ ശക്തമായ മണ്ണിടിച്ചിലിനെ തുടർന്ന് ഗതാഗത തടസ്സം Lorem ipsum dolor…" at bounding box center [478, 246] width 390 height 234
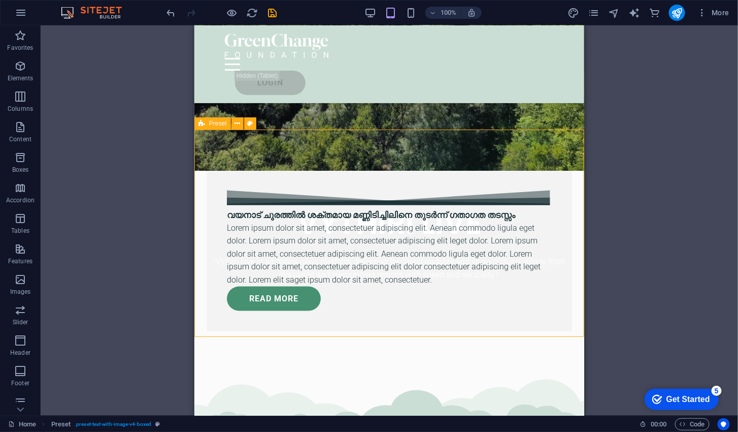
click at [482, 209] on div "വയനാട് ചുരത്തിൽ ശക്തമായ മണ്ണിടിച്ചിലിനെ തുടർന്ന് ഗതാഗത തടസ്സം" at bounding box center [388, 215] width 325 height 12
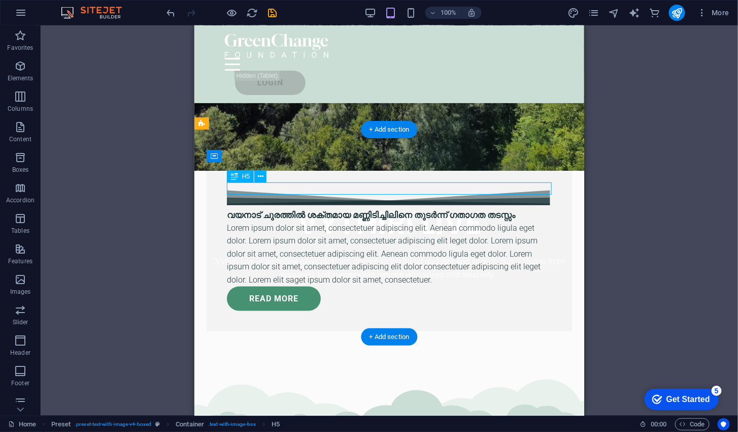
click at [243, 173] on span "H5" at bounding box center [246, 176] width 8 height 6
click at [251, 181] on div "H5" at bounding box center [240, 176] width 27 height 12
click at [261, 177] on icon at bounding box center [261, 176] width 6 height 11
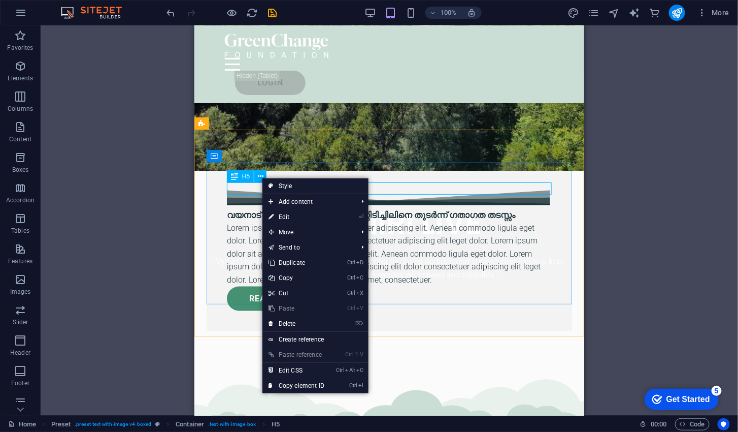
click at [309, 215] on link "⏎ Edit" at bounding box center [296, 216] width 68 height 15
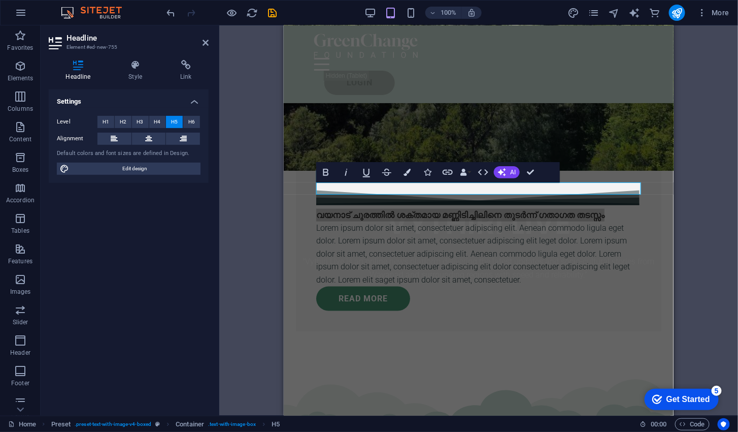
click at [124, 122] on span "H2" at bounding box center [123, 122] width 7 height 12
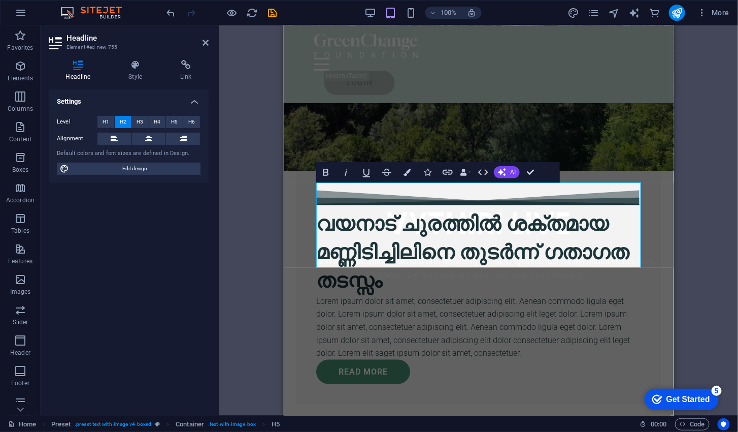
click at [110, 136] on button at bounding box center [114, 139] width 34 height 12
click at [151, 140] on icon at bounding box center [148, 139] width 7 height 12
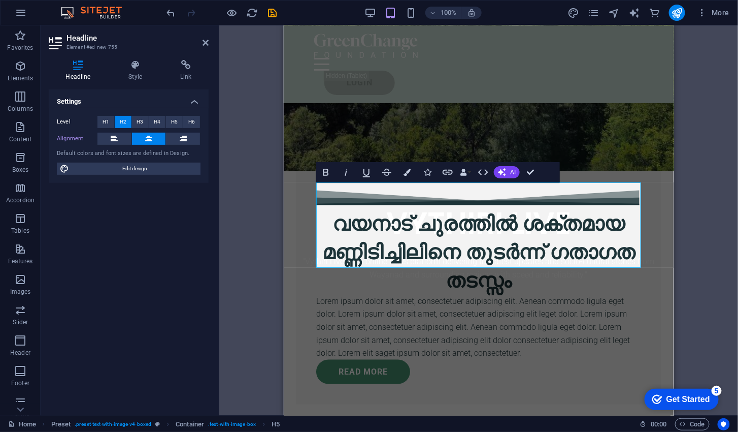
click at [108, 143] on button at bounding box center [114, 139] width 34 height 12
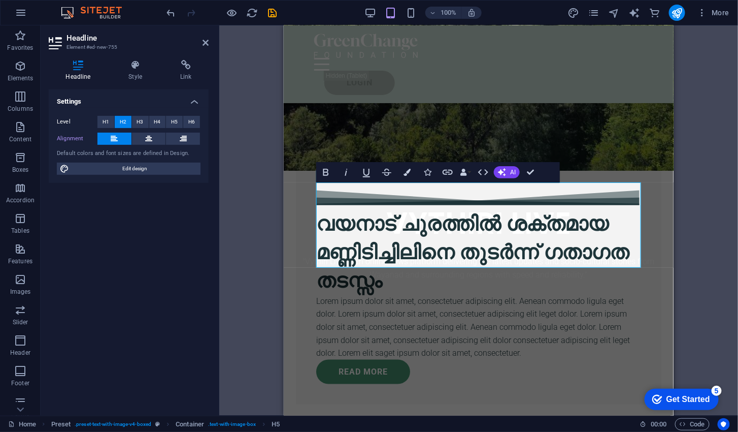
click at [132, 70] on icon at bounding box center [136, 65] width 48 height 10
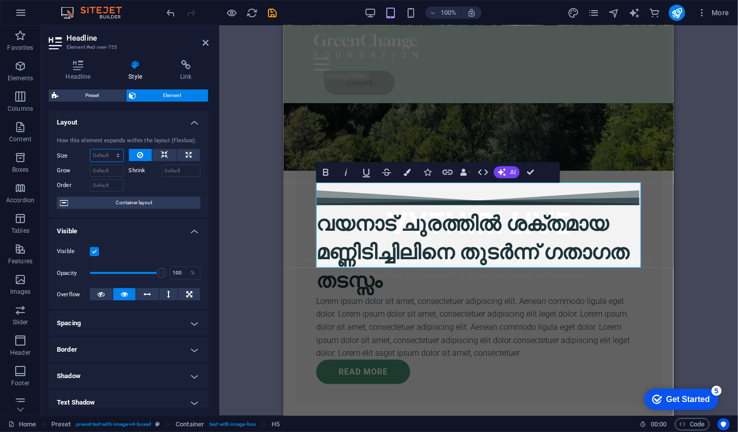
click at [106, 156] on select "Default auto px % 1/1 1/2 1/3 1/4 1/5 1/6 1/7 1/8 1/9 1/10" at bounding box center [106, 155] width 33 height 12
select select "1/1"
click at [108, 149] on select "Default auto px % 1/1 1/2 1/3 1/4 1/5 1/6 1/7 1/8 1/9 1/10" at bounding box center [106, 155] width 33 height 12
type input "100"
select select "%"
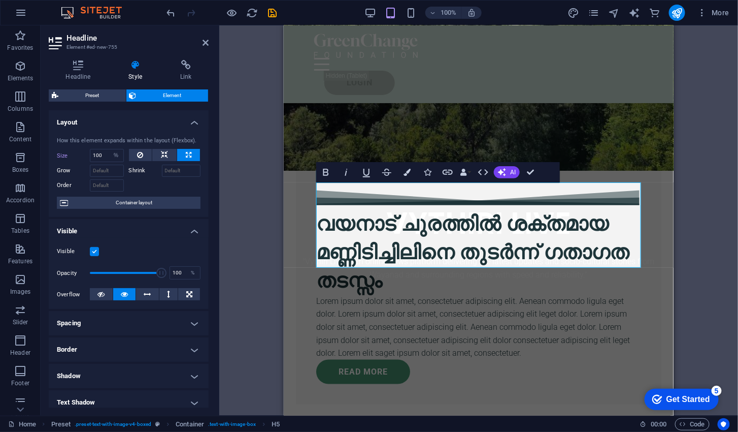
click at [67, 153] on label "Size" at bounding box center [73, 156] width 33 height 6
select select "DISABLED_OPTION_VALUE"
click at [158, 152] on button at bounding box center [164, 155] width 24 height 12
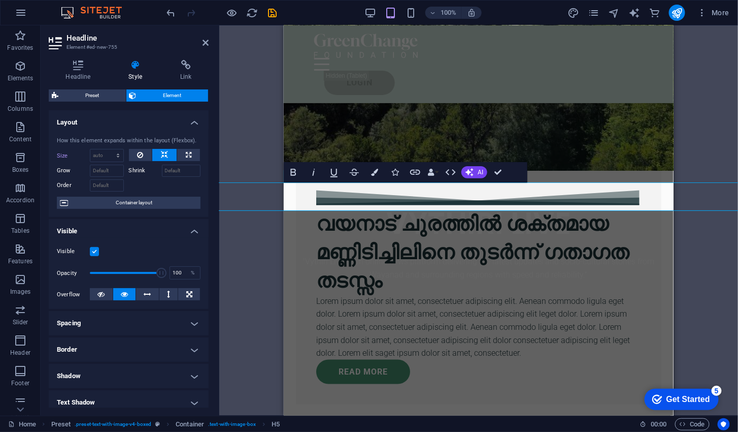
click at [195, 157] on button at bounding box center [188, 155] width 23 height 12
type input "100"
select select "%"
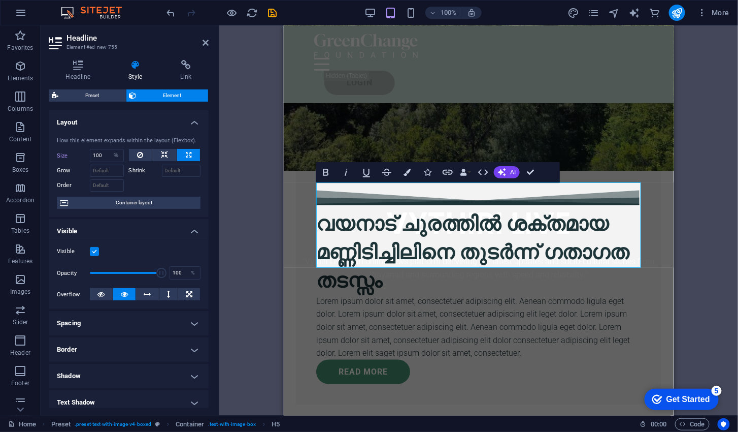
click at [146, 157] on button at bounding box center [140, 155] width 23 height 12
select select "DISABLED_OPTION_VALUE"
click at [102, 168] on input "Grow" at bounding box center [107, 170] width 34 height 12
type input "E"
click at [243, 160] on div "Drag here to replace the existing content. Press “Ctrl” if you want to create a…" at bounding box center [478, 220] width 519 height 390
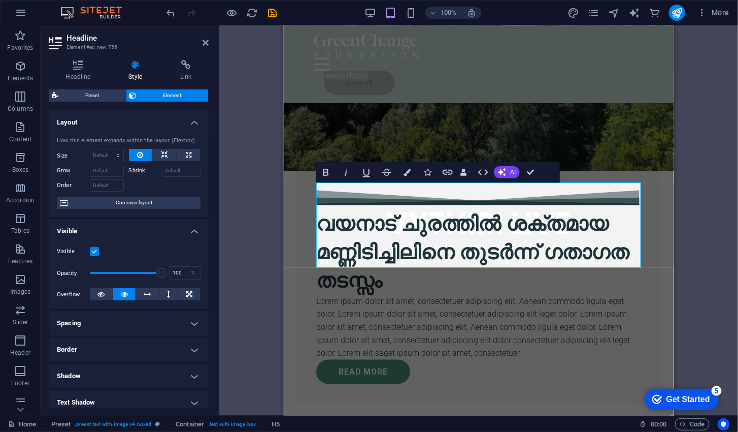
click at [229, 272] on div "Drag here to replace the existing content. Press “Ctrl” if you want to create a…" at bounding box center [478, 220] width 519 height 390
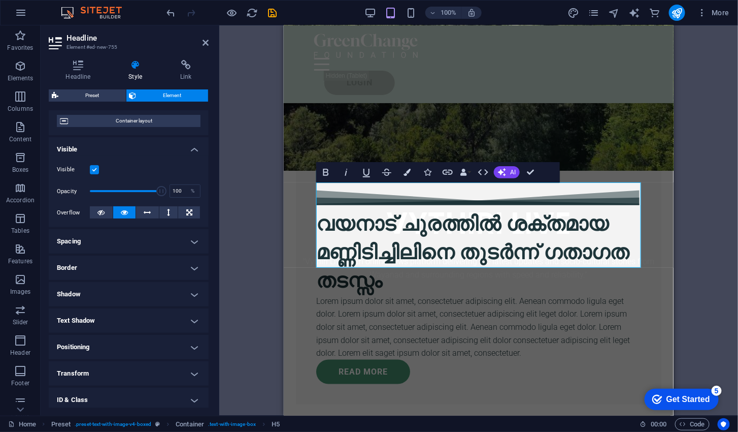
scroll to position [89, 0]
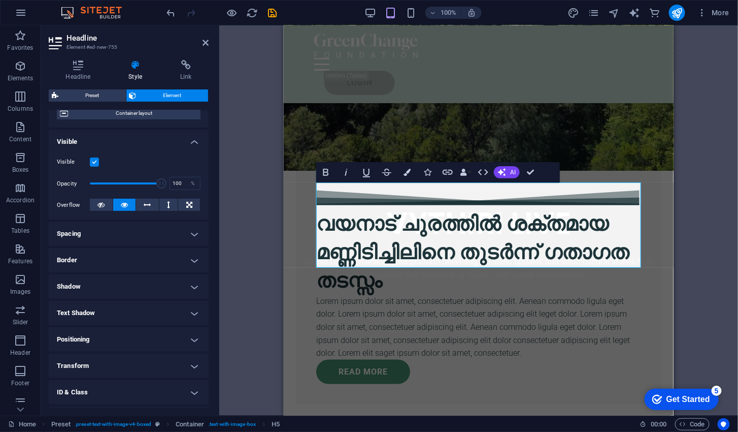
click at [146, 204] on icon at bounding box center [147, 205] width 7 height 12
click at [146, 203] on icon at bounding box center [147, 205] width 7 height 12
click at [167, 204] on icon at bounding box center [168, 205] width 3 height 12
click at [189, 207] on icon at bounding box center [189, 205] width 6 height 12
click at [121, 206] on icon at bounding box center [124, 205] width 7 height 12
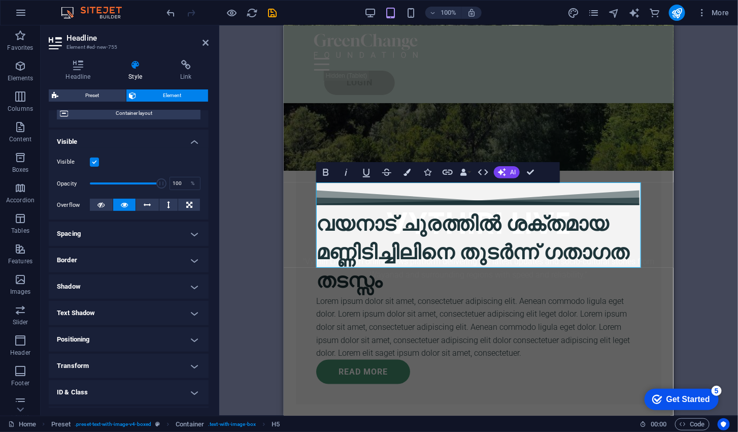
click at [104, 206] on icon at bounding box center [100, 205] width 7 height 12
click at [80, 237] on h4 "Spacing" at bounding box center [129, 233] width 160 height 24
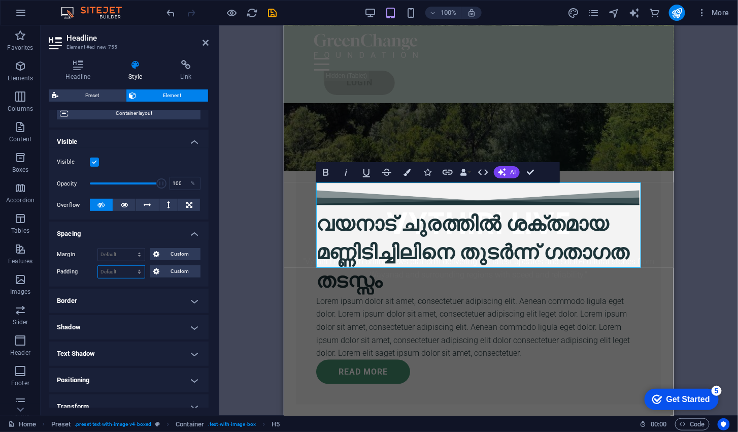
click at [125, 269] on select "Default px rem % vh vw Custom" at bounding box center [121, 272] width 47 height 12
select select "rem"
click at [129, 266] on select "Default px rem % vh vw Custom" at bounding box center [121, 272] width 47 height 12
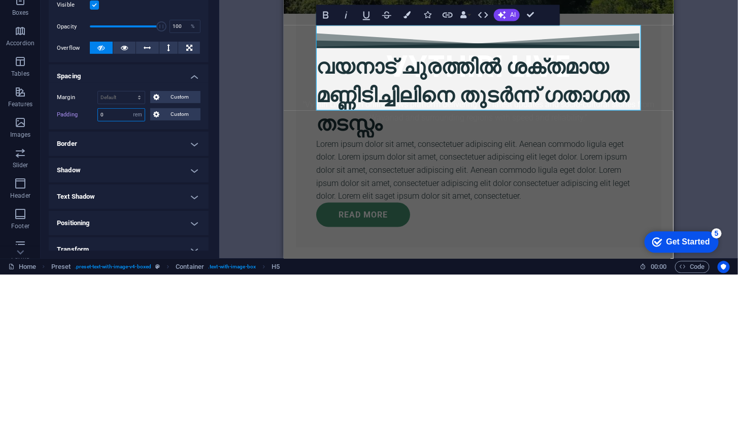
type input "1"
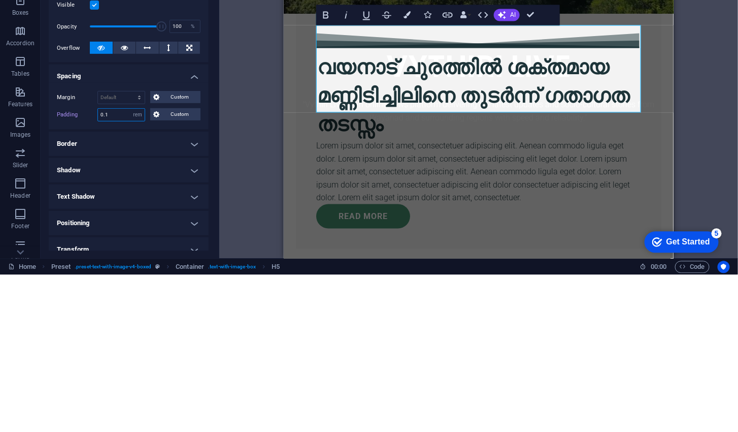
type input "0.1"
click at [116, 249] on select "Default auto px % rem vw vh Custom" at bounding box center [121, 254] width 47 height 12
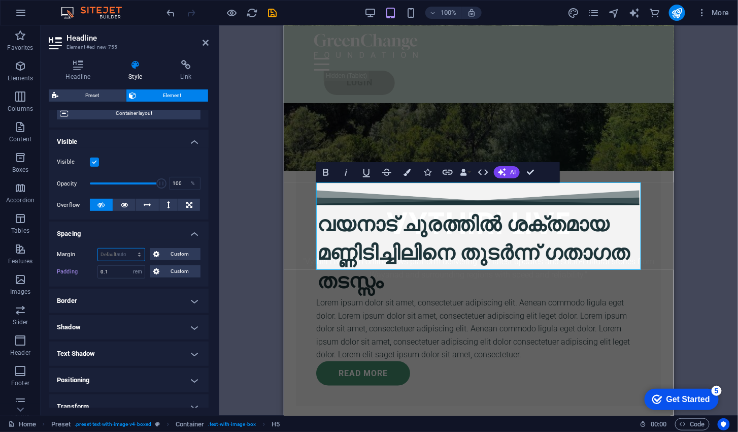
click at [98, 248] on select "Default auto px % rem vw vh Custom" at bounding box center [121, 254] width 47 height 12
select select "DISABLED_OPTION_VALUE"
click at [114, 266] on input "0.1" at bounding box center [121, 272] width 47 height 12
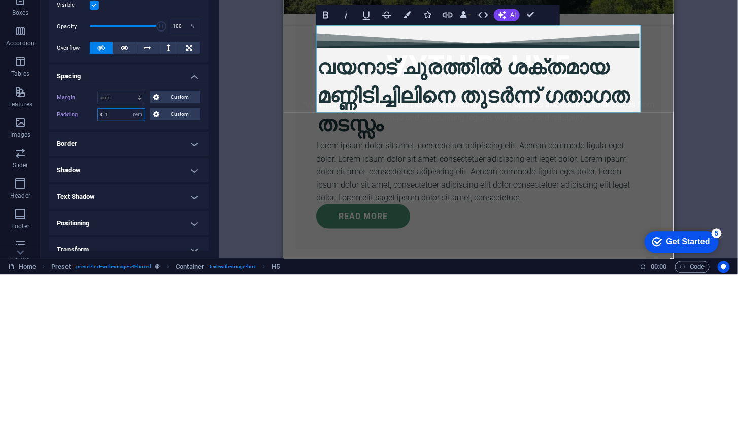
click at [139, 274] on select "Default px rem % vh vw Custom" at bounding box center [137, 272] width 14 height 12
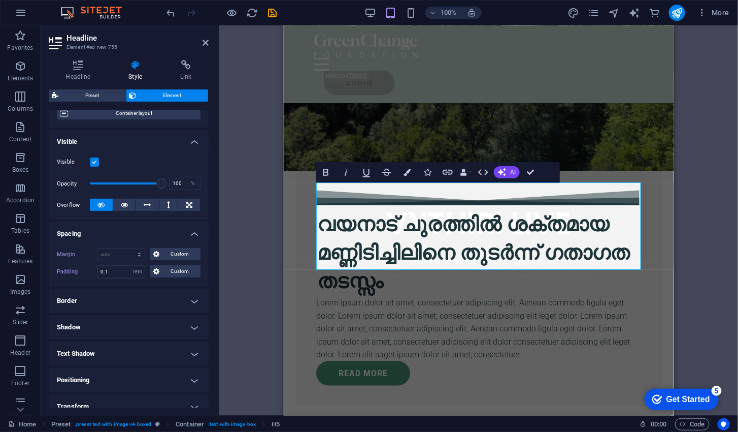
click at [251, 148] on div "Drag here to replace the existing content. Press “Ctrl” if you want to create a…" at bounding box center [478, 220] width 519 height 390
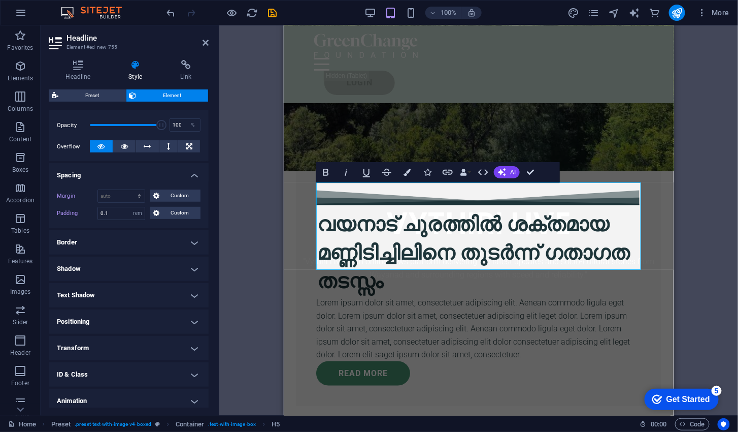
scroll to position [153, 0]
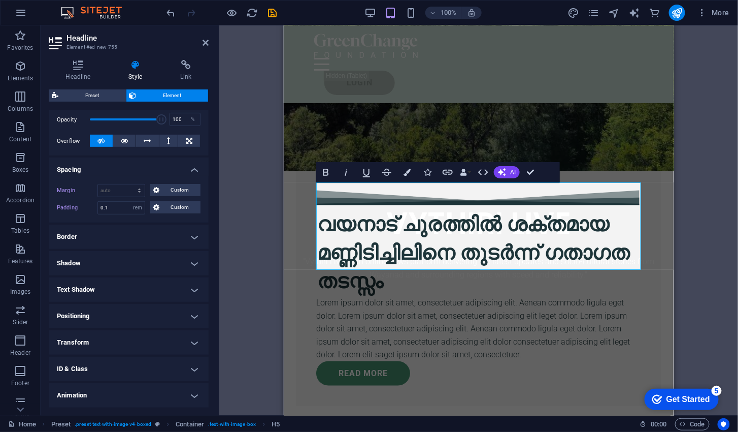
click at [72, 235] on h4 "Border" at bounding box center [129, 236] width 160 height 24
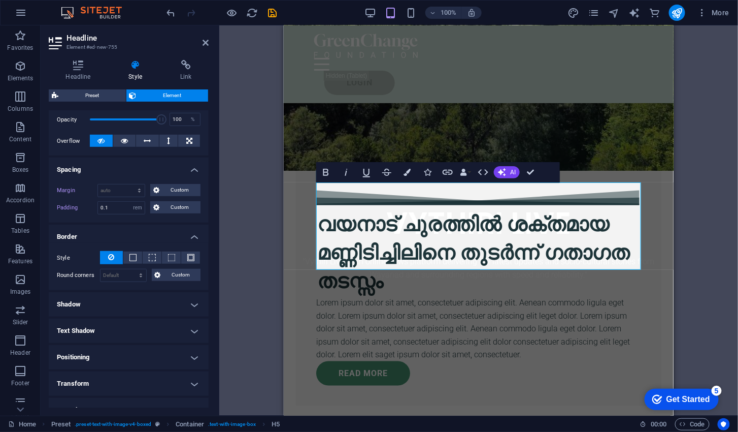
click at [130, 258] on span at bounding box center [132, 257] width 7 height 7
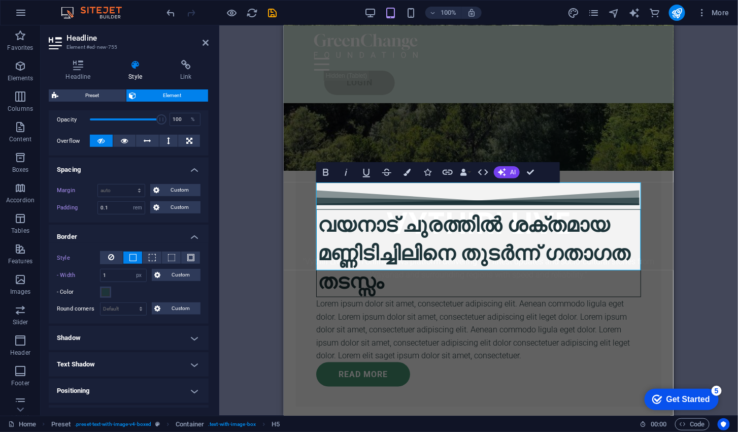
click at [109, 256] on icon at bounding box center [112, 257] width 6 height 12
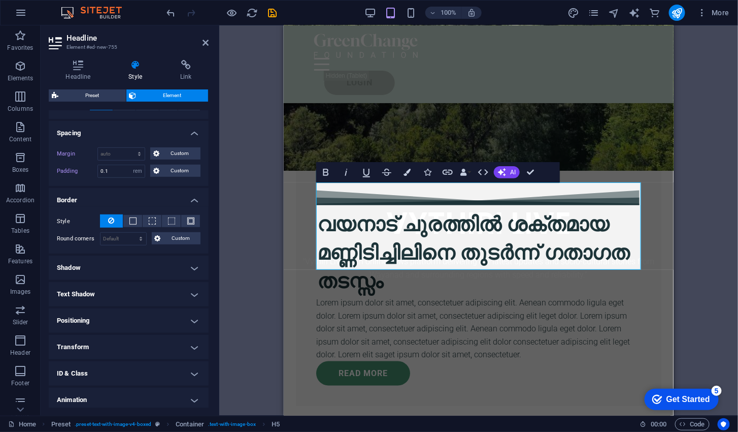
scroll to position [192, 0]
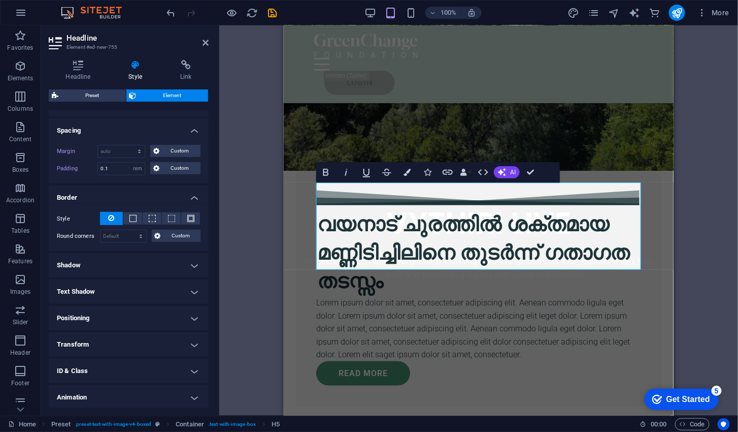
click at [114, 262] on h4 "Shadow" at bounding box center [129, 265] width 160 height 24
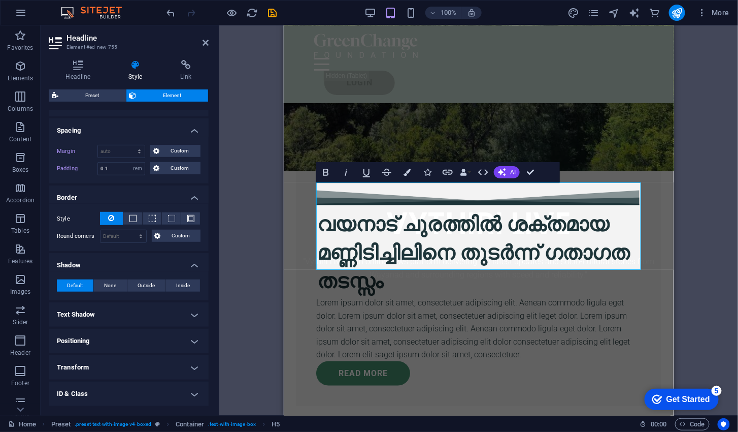
click at [108, 285] on span "None" at bounding box center [110, 285] width 12 height 12
click at [149, 286] on span "Outside" at bounding box center [146, 285] width 17 height 12
type input "2"
type input "4"
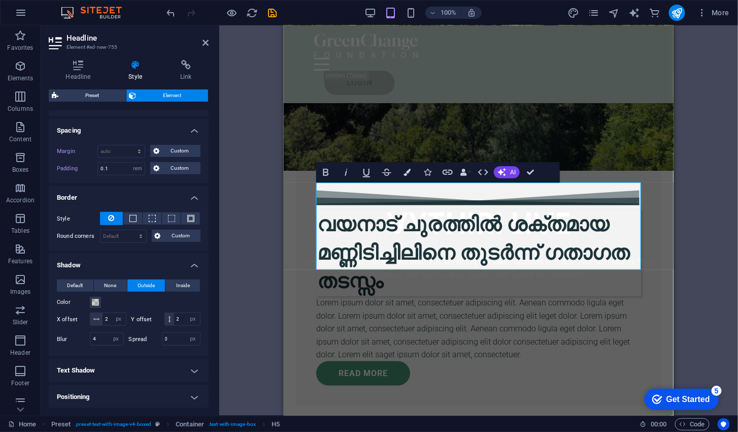
click at [179, 287] on span "Inside" at bounding box center [183, 285] width 14 height 12
click at [115, 318] on input "2" at bounding box center [114, 319] width 23 height 12
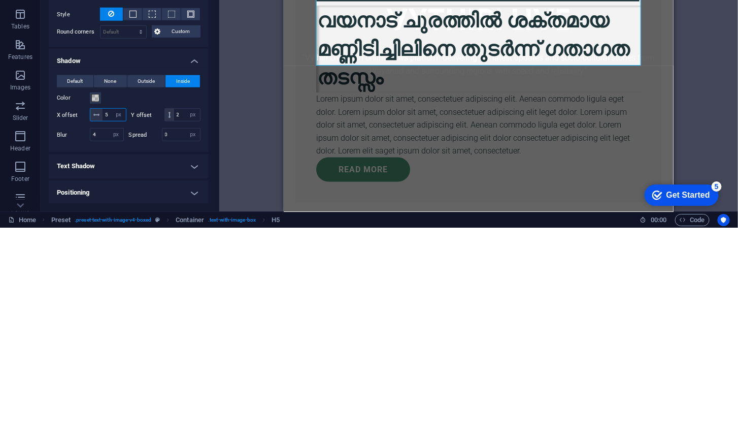
type input "5"
click at [250, 371] on div "Drag here to replace the existing content. Press “Ctrl” if you want to create a…" at bounding box center [478, 220] width 519 height 390
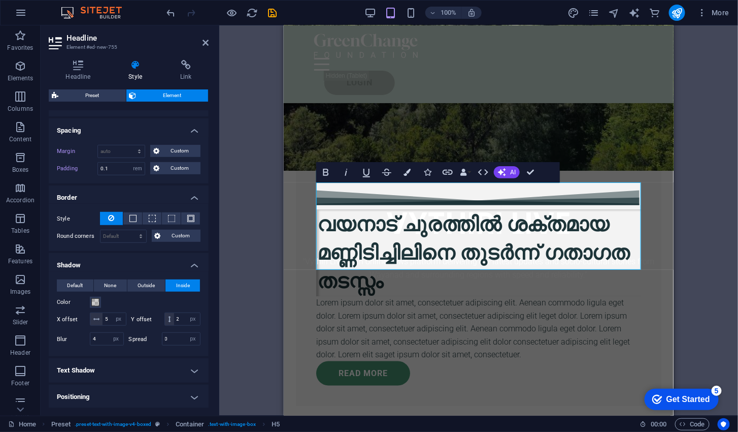
click at [238, 247] on div "Drag here to replace the existing content. Press “Ctrl” if you want to create a…" at bounding box center [478, 220] width 519 height 390
click at [73, 285] on span "Default" at bounding box center [75, 285] width 16 height 12
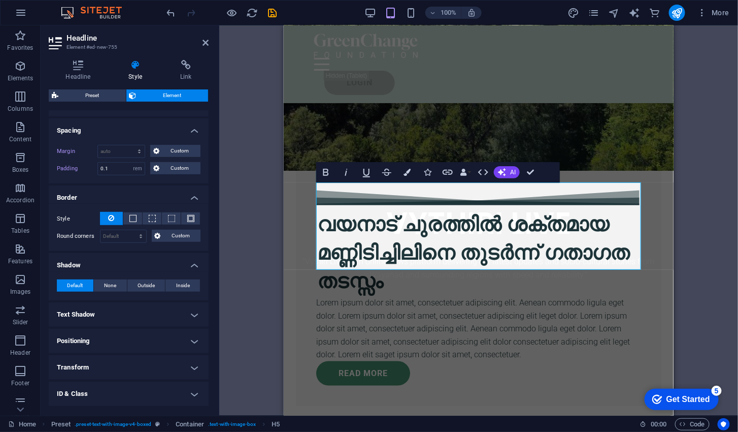
click at [285, 326] on div "വയനാട് ചുരത്തിൽ ശക്തമായ മണ്ണിടിച്ചിലിനെ തുടർന്ന് ഗതാഗത തടസ്സം Lorem ipsum dolor…" at bounding box center [478, 283] width 390 height 308
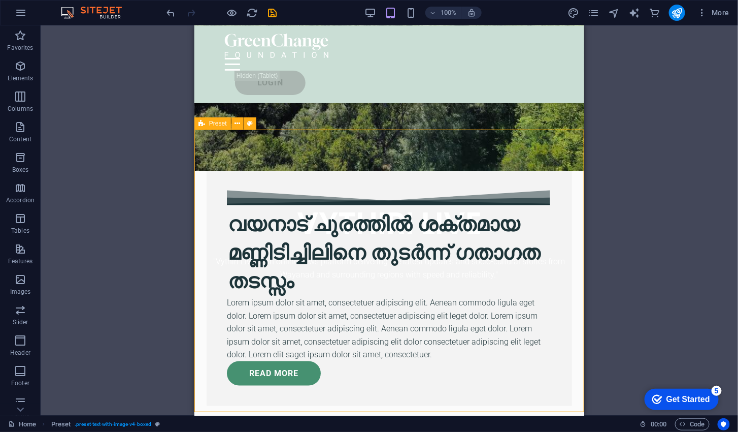
click at [466, 215] on div "വയനാട് ചുരത്തിൽ ശക്തമായ മണ്ണിടിച്ചിലിനെ തുടർന്ന് ഗതാഗത തടസ്സം" at bounding box center [388, 252] width 325 height 87
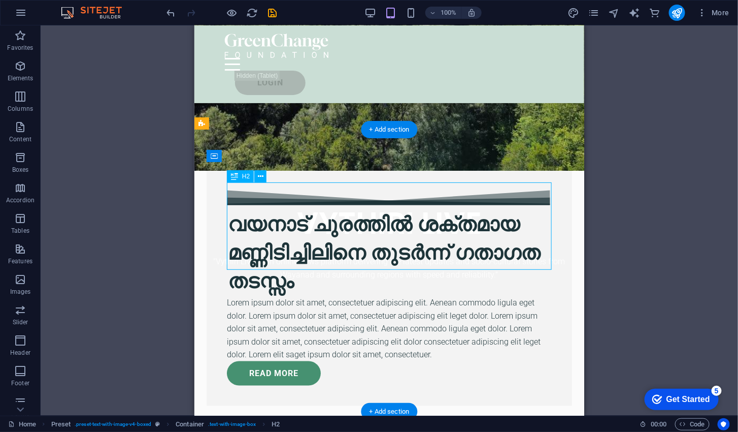
click at [635, 279] on div "Drag here to replace the existing content. Press “Ctrl” if you want to create a…" at bounding box center [390, 220] width 698 height 390
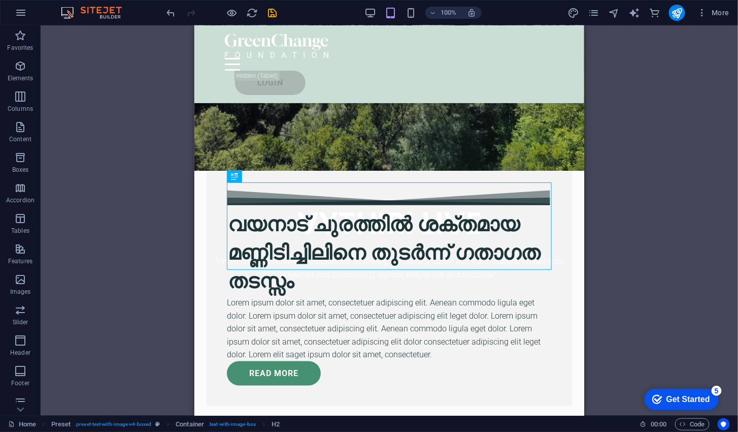
click at [492, 308] on div "Lorem ipsum dolor sit amet, consectetuer adipiscing elit. Aenean commodo ligula…" at bounding box center [388, 327] width 325 height 65
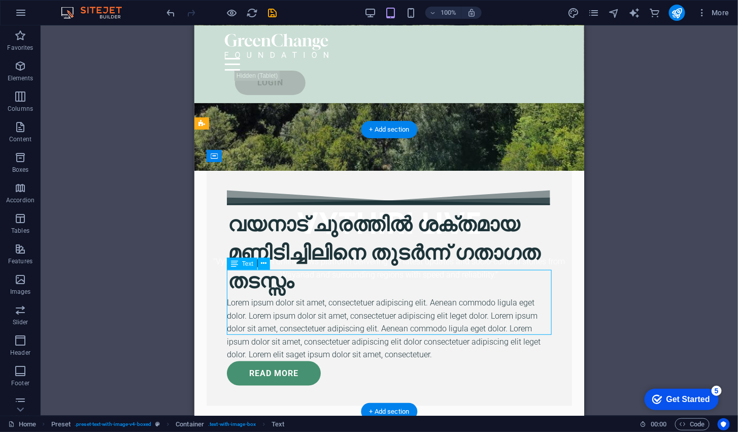
click at [491, 301] on div "Lorem ipsum dolor sit amet, consectetuer adipiscing elit. Aenean commodo ligula…" at bounding box center [388, 327] width 325 height 65
click at [493, 298] on div "Lorem ipsum dolor sit amet, consectetuer adipiscing elit. Aenean commodo ligula…" at bounding box center [388, 327] width 325 height 65
click at [493, 300] on div "Lorem ipsum dolor sit amet, consectetuer adipiscing elit. Aenean commodo ligula…" at bounding box center [388, 327] width 325 height 65
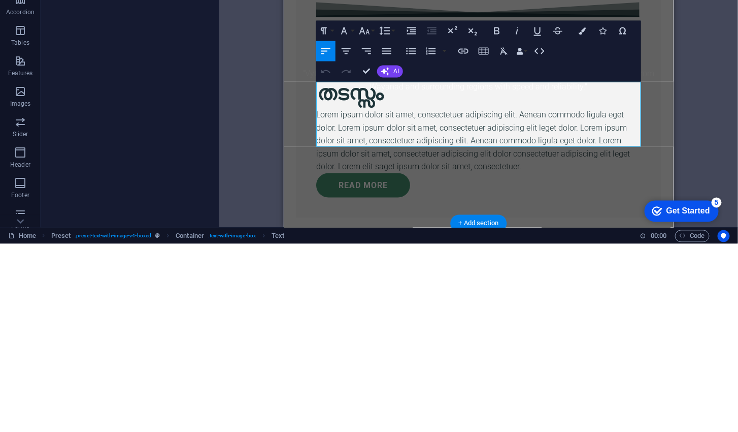
click at [324, 108] on p "Lorem ipsum dolor sit amet, consectetuer adipiscing elit. Aenean commodo ligula…" at bounding box center [478, 140] width 325 height 65
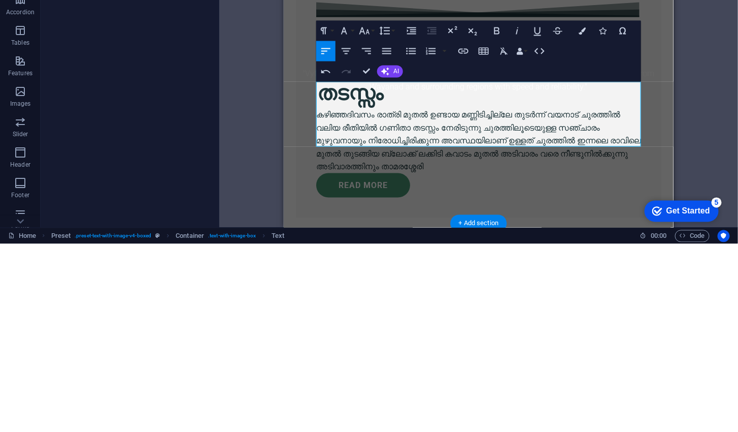
click at [690, 312] on div "Drag here to replace the existing content. Press “Ctrl” if you want to create a…" at bounding box center [478, 220] width 519 height 390
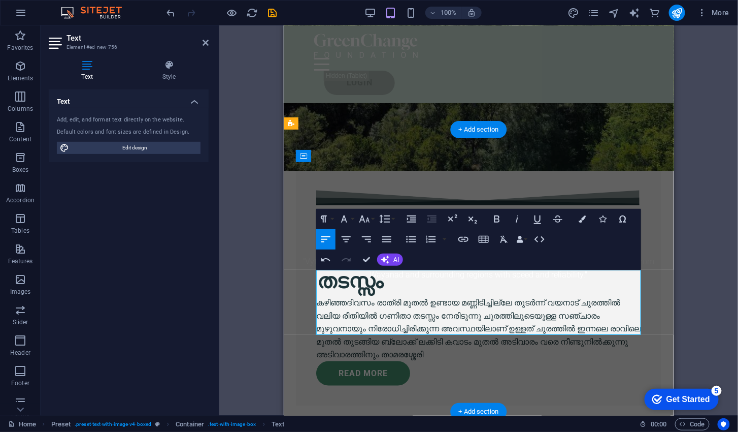
click at [680, 222] on div "Drag here to replace the existing content. Press “Ctrl” if you want to create a…" at bounding box center [478, 220] width 519 height 390
click at [656, 249] on div "വയനാട് ചുരത്തിൽ ശക്തമായ മണ്ണിടിച്ചിലിനെ തുടർന്ന് ഗതാഗത തടസ്സം കഴിഞ്ഞദിവസം രാത്ര…" at bounding box center [478, 283] width 366 height 243
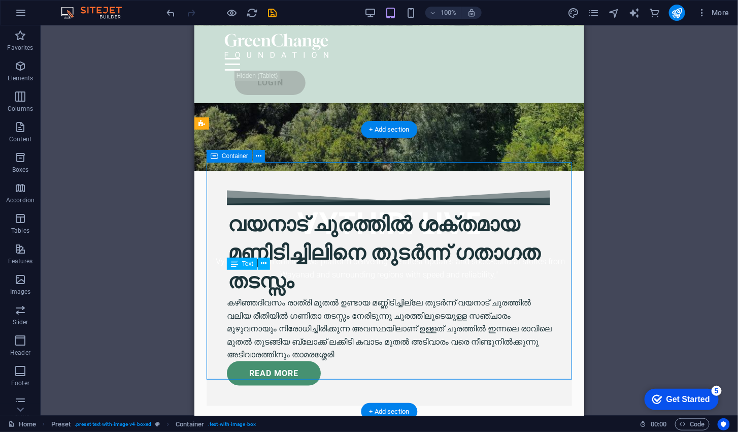
click at [407, 360] on div "READ MORE" at bounding box center [388, 372] width 325 height 24
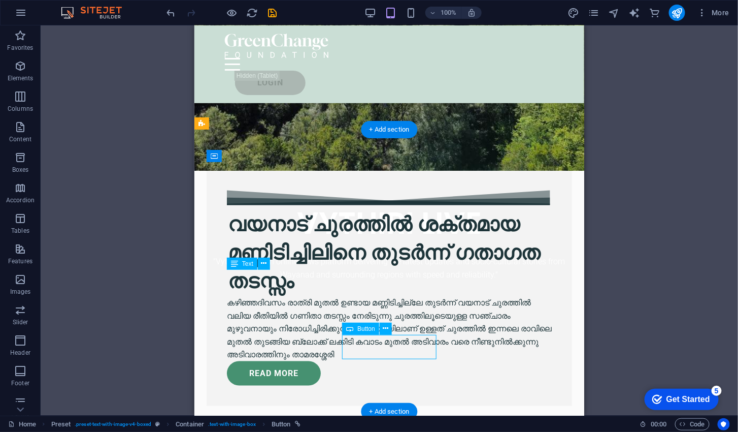
click at [368, 329] on span "Button" at bounding box center [366, 328] width 18 height 6
click at [388, 328] on icon at bounding box center [386, 328] width 6 height 11
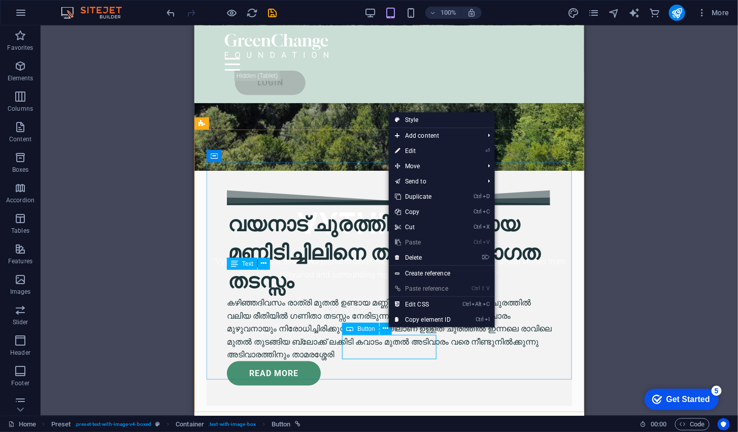
click at [446, 277] on link "Create reference" at bounding box center [442, 273] width 106 height 15
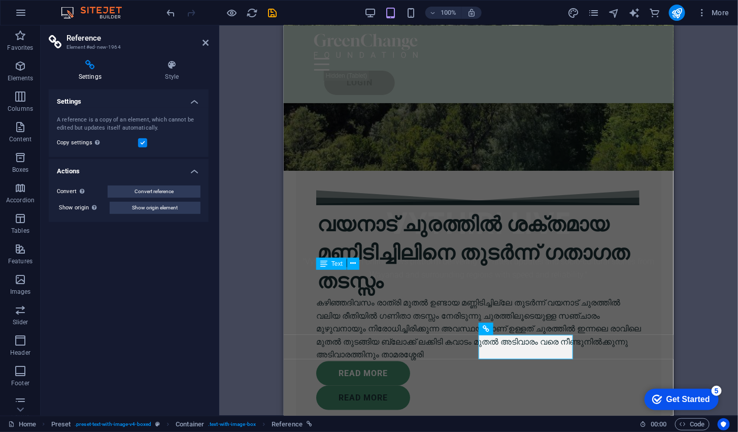
click at [622, 326] on div "കഴിഞ്ഞദിവസം രാത്രി മുതൽ ഉണ്ടായ മണ്ണിടിച്ചില്ലേ തുടർന്ന് വയനാട് ചുരത്തിൽ വലിയ രീ…" at bounding box center [478, 327] width 325 height 65
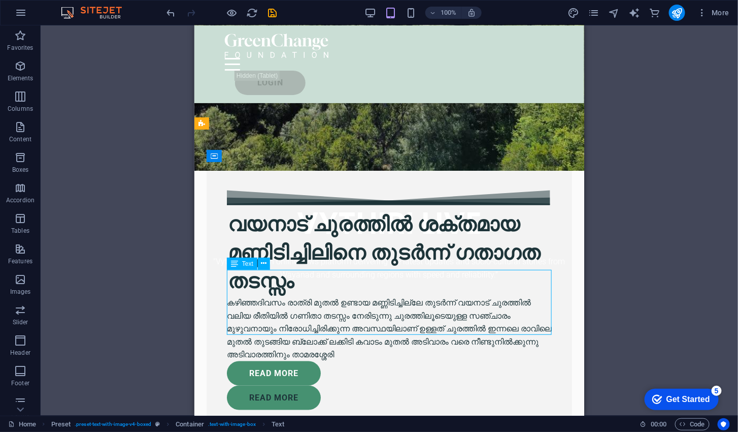
click at [702, 223] on div "H1 Banner Banner Container Menu Bar Logo Menu Bar Spacer Text Button Icon HTML …" at bounding box center [390, 220] width 698 height 390
click at [439, 385] on div "READ MORE" at bounding box center [388, 397] width 325 height 24
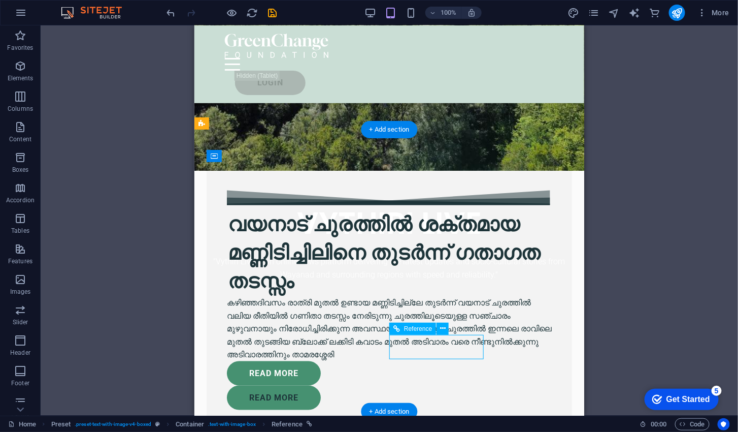
click at [360, 360] on div "READ MORE" at bounding box center [388, 372] width 325 height 24
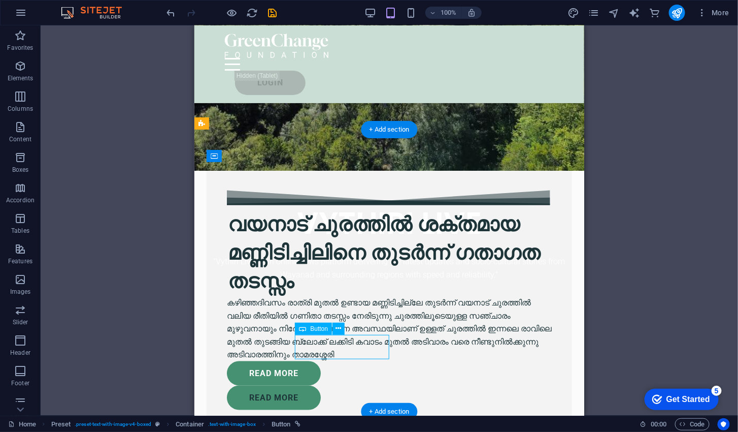
click at [444, 385] on div "READ MORE" at bounding box center [388, 397] width 325 height 24
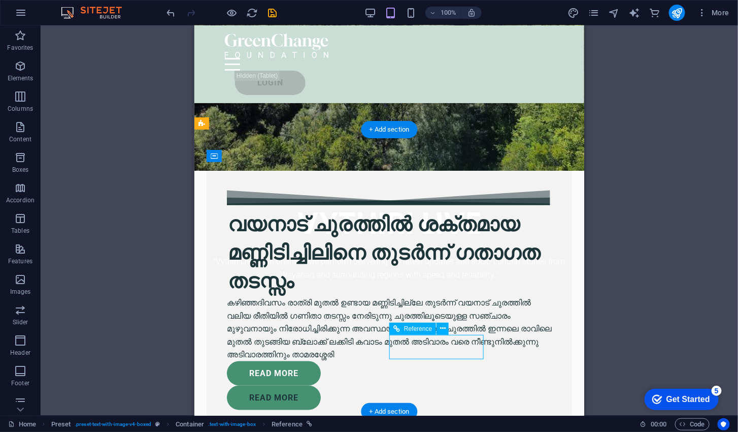
click at [416, 332] on span "Reference" at bounding box center [418, 328] width 28 height 6
click at [410, 327] on span "Reference" at bounding box center [418, 328] width 28 height 6
click at [447, 326] on button at bounding box center [443, 328] width 12 height 12
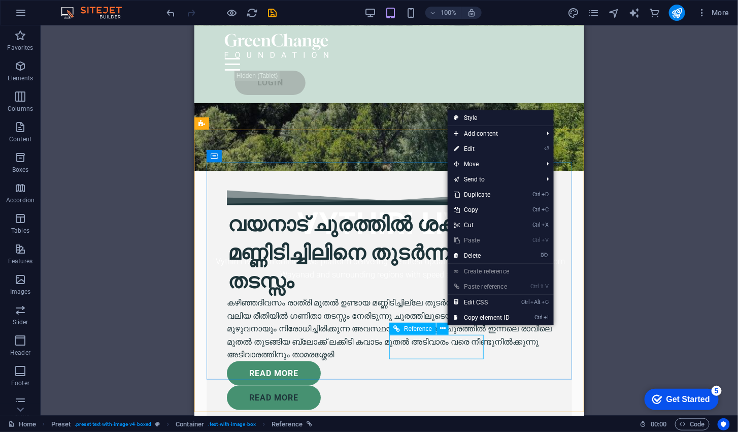
click at [503, 137] on span "Add content" at bounding box center [493, 133] width 91 height 15
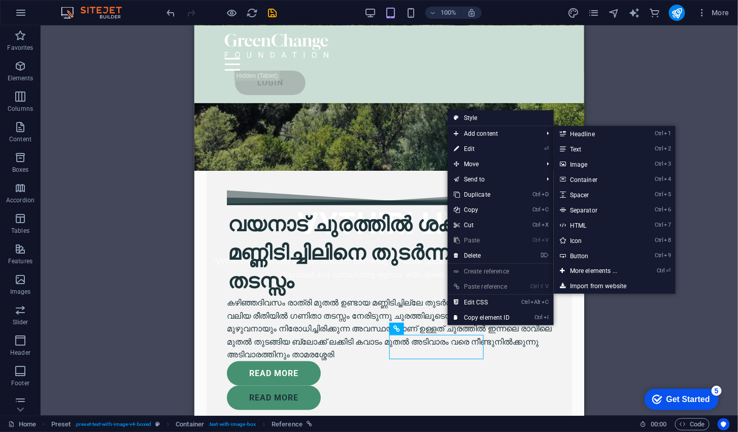
click at [641, 316] on div "H1 Banner Banner Container Menu Bar Logo Menu Bar Spacer Text Button Icon HTML …" at bounding box center [390, 220] width 698 height 390
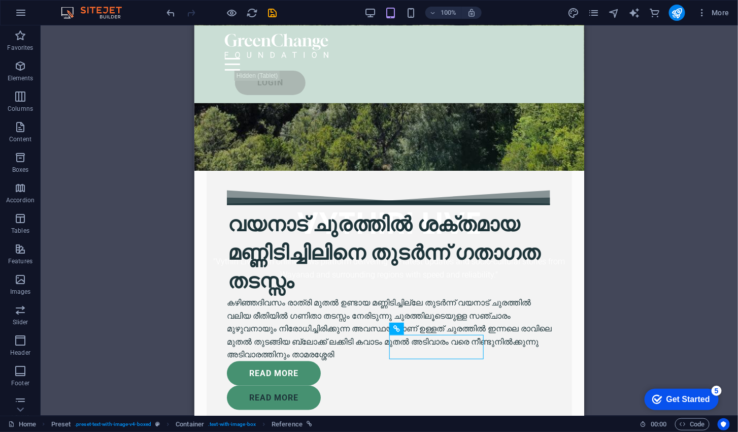
click at [611, 276] on div "H1 Banner Banner Container Menu Bar Logo Menu Bar Spacer Text Button Icon HTML …" at bounding box center [390, 220] width 698 height 390
click at [443, 385] on div "READ MORE" at bounding box center [388, 397] width 325 height 24
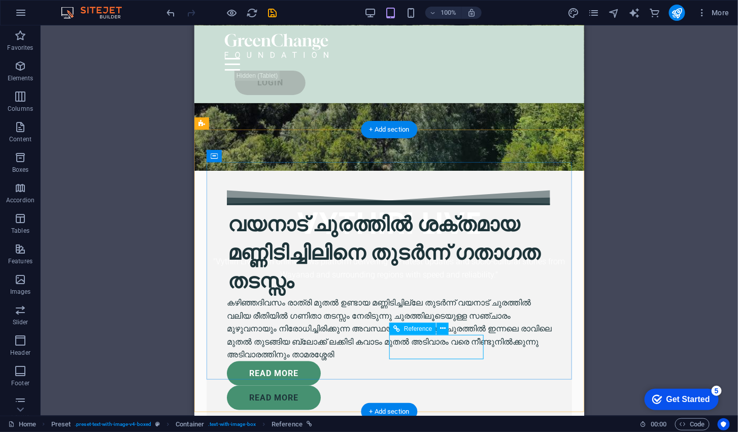
click at [441, 328] on icon at bounding box center [443, 328] width 6 height 11
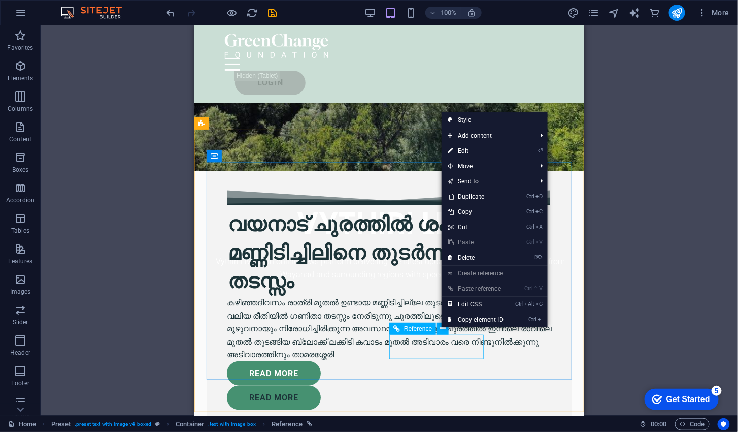
click at [479, 253] on link "⌦ Delete" at bounding box center [476, 257] width 68 height 15
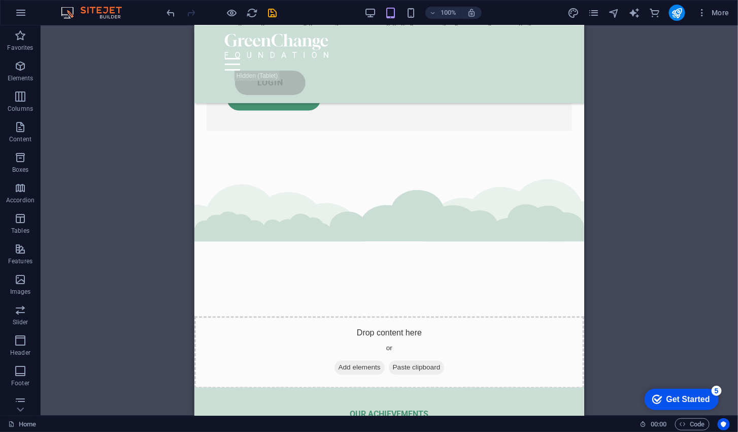
scroll to position [540, 0]
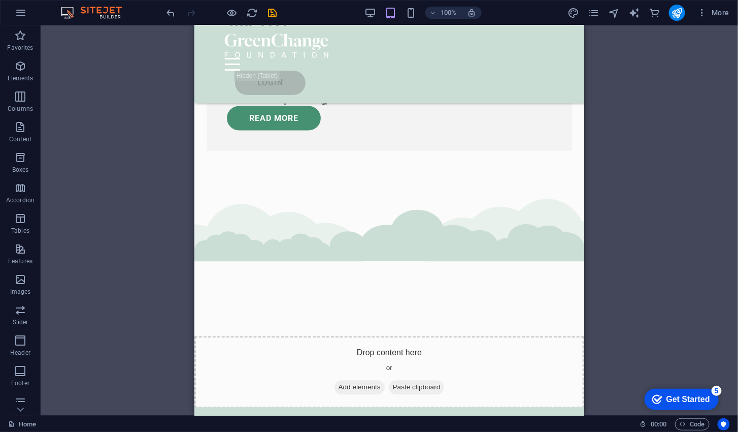
click at [407, 196] on div "Drop content here or Add elements Paste clipboard" at bounding box center [389, 295] width 390 height 225
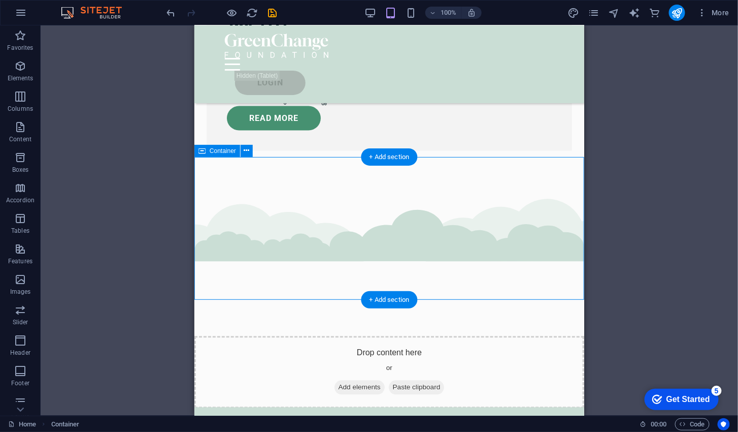
click at [225, 154] on span "Container" at bounding box center [223, 151] width 26 height 6
click at [224, 151] on span "Container" at bounding box center [223, 151] width 26 height 6
click at [228, 154] on span "Container" at bounding box center [223, 151] width 26 height 6
click at [229, 156] on div "Container" at bounding box center [217, 151] width 46 height 12
select select "multiple-clouds"
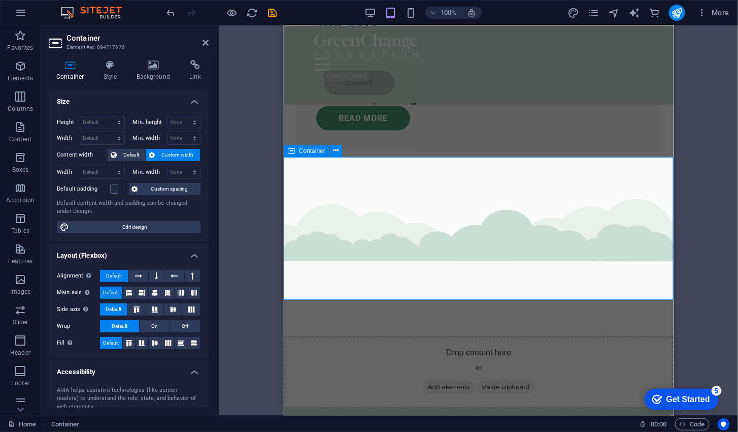
click at [492, 336] on div "Drop content here or Add elements Paste clipboard" at bounding box center [478, 372] width 390 height 72
click at [493, 193] on div "Drop content here or Add elements Paste clipboard" at bounding box center [478, 295] width 390 height 225
click at [479, 336] on div "Drop content here or Add elements Paste clipboard" at bounding box center [478, 372] width 390 height 72
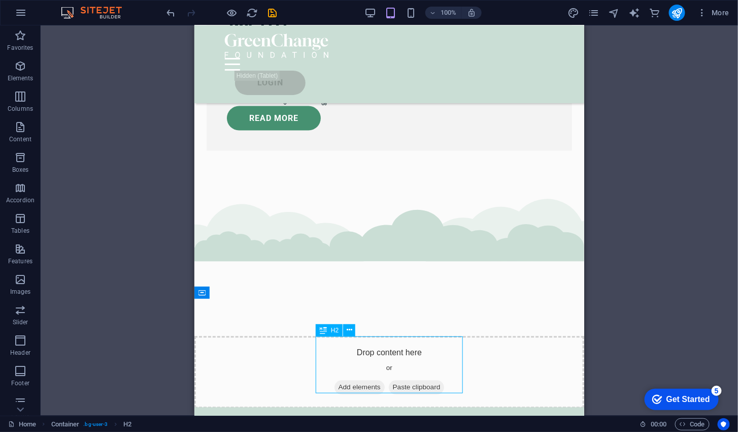
click at [673, 183] on div "Drag here to replace the existing content. Press “Ctrl” if you want to create a…" at bounding box center [390, 220] width 698 height 390
click at [463, 183] on div "Drop content here or Add elements Paste clipboard" at bounding box center [389, 295] width 390 height 225
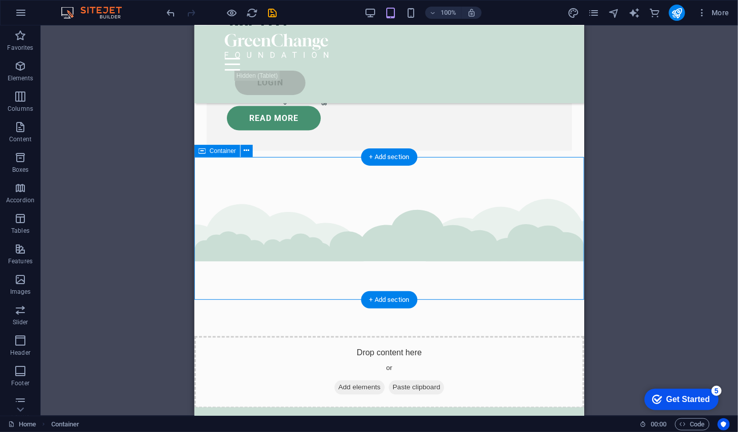
click at [394, 146] on div "വയനാട് ചുരത്തിൽ ശക്തമായ മണ്ണിടിച്ചിലിനെ തുടർന്ന് ഗതാഗത തടസ്സം കഴിഞ്ഞദിവസം രാത്ര…" at bounding box center [389, 29] width 390 height 308
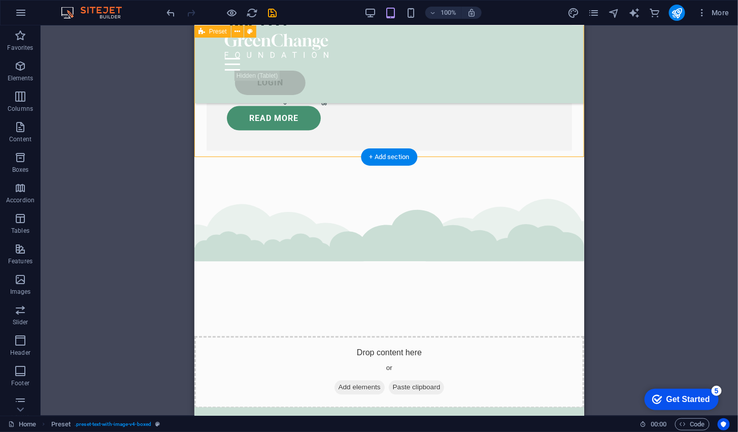
click at [390, 158] on div "+ Add section" at bounding box center [389, 156] width 56 height 17
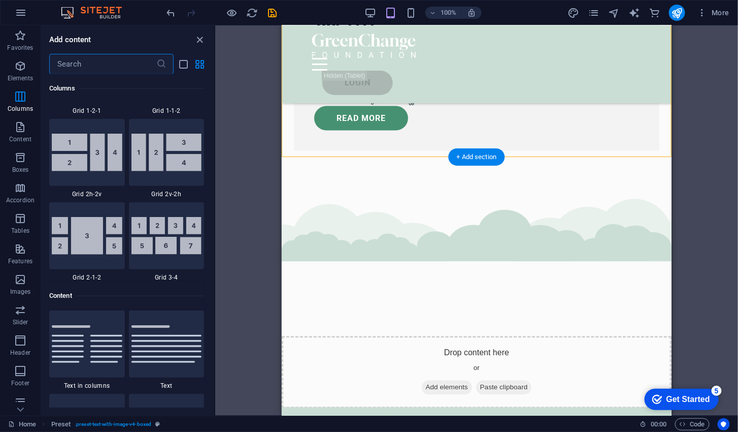
scroll to position [1590, 0]
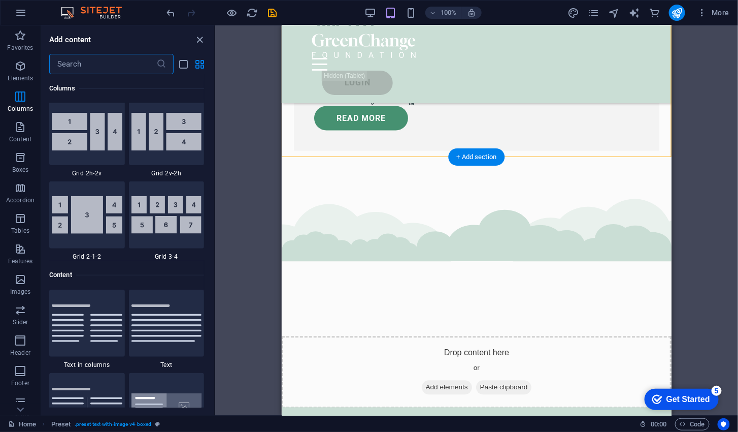
click at [86, 318] on img at bounding box center [87, 323] width 71 height 38
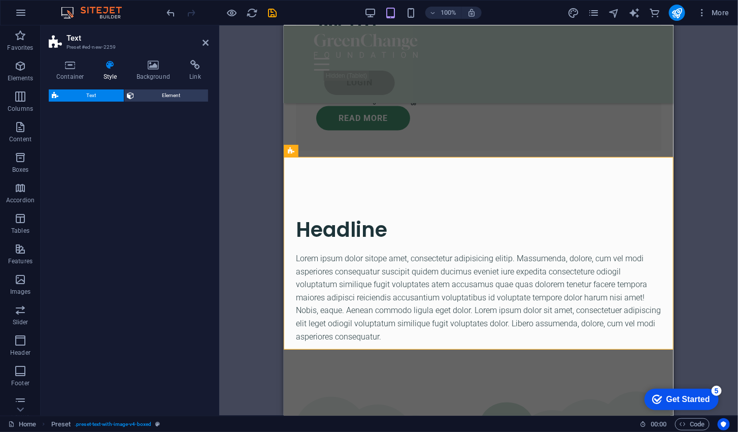
select select "rem"
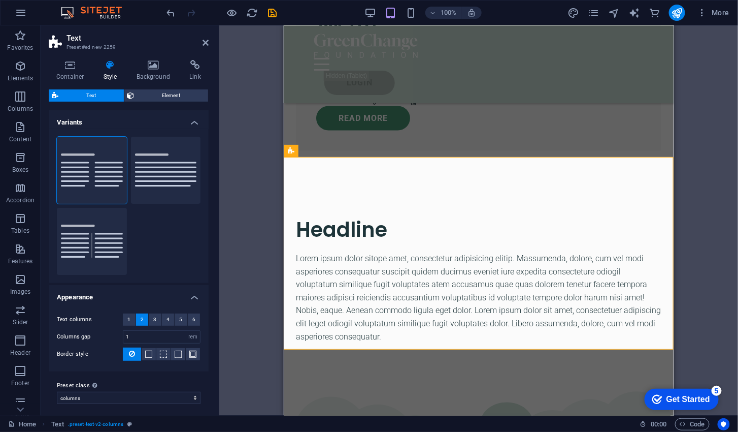
click at [691, 199] on div "Drag here to replace the existing content. Press “Ctrl” if you want to create a…" at bounding box center [478, 220] width 519 height 390
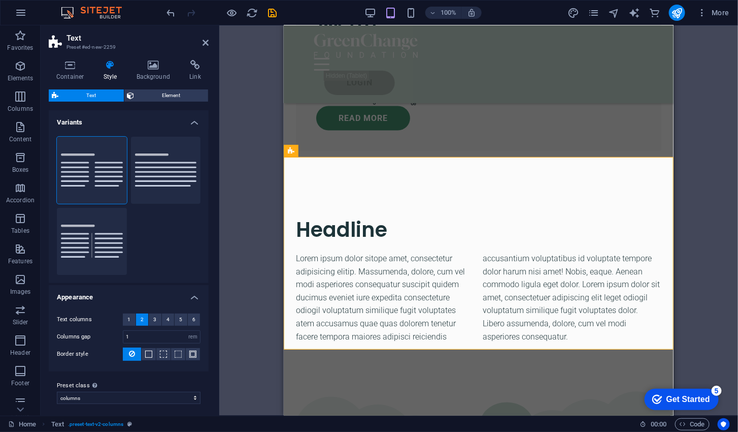
click at [685, 194] on div "Drag here to replace the existing content. Press “Ctrl” if you want to create a…" at bounding box center [478, 220] width 519 height 390
click at [292, 147] on icon at bounding box center [291, 151] width 7 height 12
click at [317, 154] on button at bounding box center [320, 151] width 12 height 12
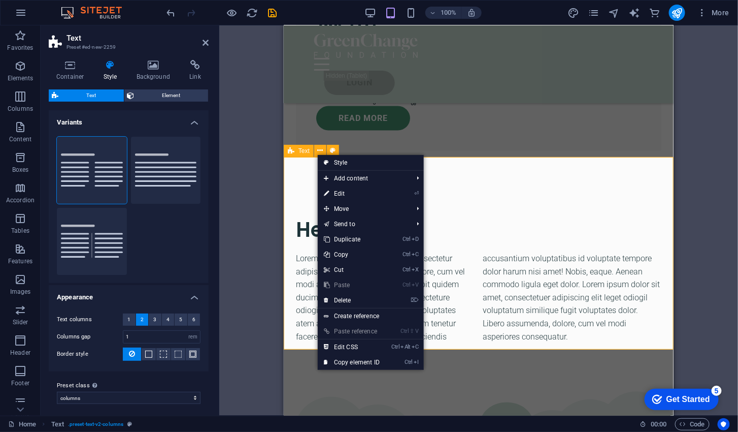
click at [357, 302] on link "⌦ Delete" at bounding box center [352, 299] width 68 height 15
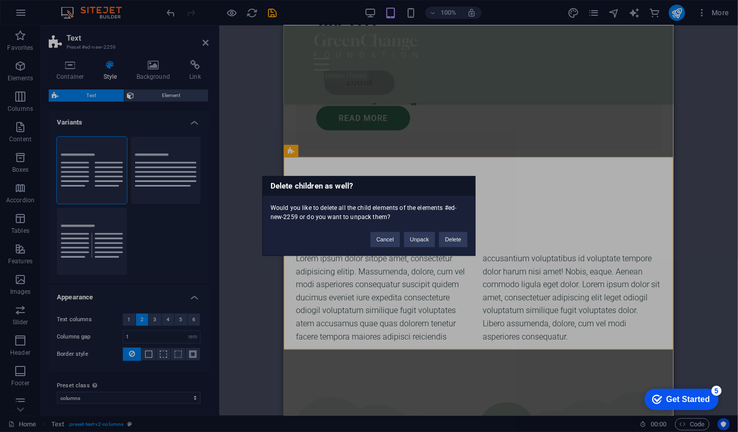
click at [452, 240] on button "Delete" at bounding box center [453, 239] width 28 height 15
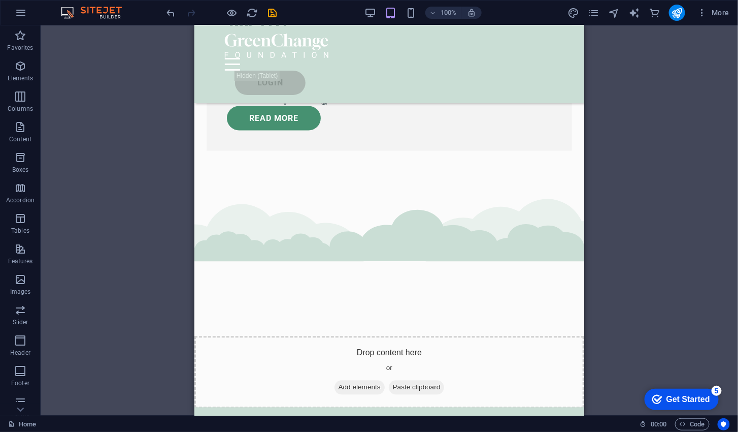
click at [625, 172] on div "Drag here to replace the existing content. Press “Ctrl” if you want to create a…" at bounding box center [390, 220] width 698 height 390
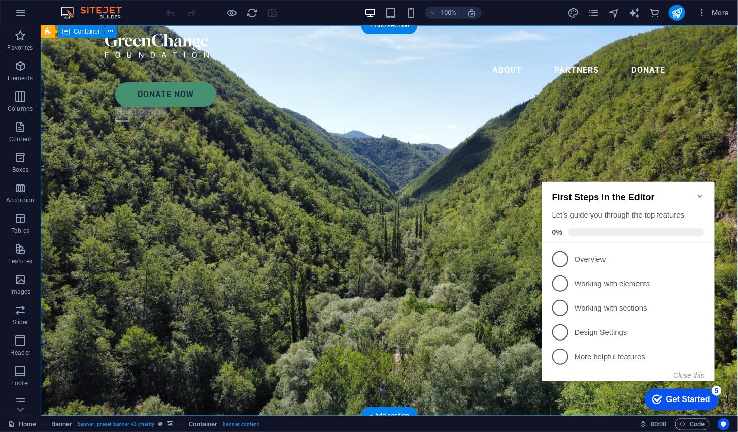
click at [700, 191] on icon "Minimize checklist" at bounding box center [700, 195] width 8 height 8
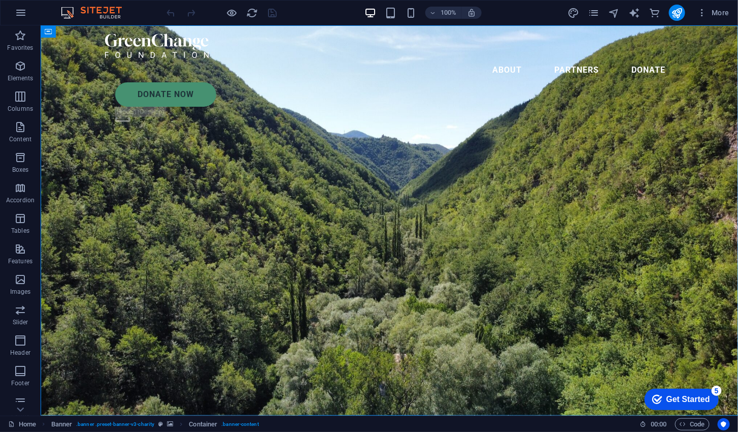
click at [65, 8] on img at bounding box center [96, 13] width 76 height 12
click at [23, 11] on icon "button" at bounding box center [21, 13] width 12 height 12
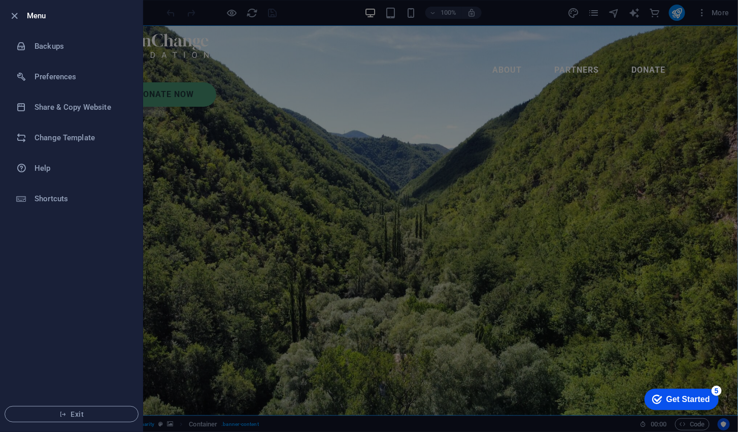
click at [209, 225] on div at bounding box center [369, 216] width 738 height 432
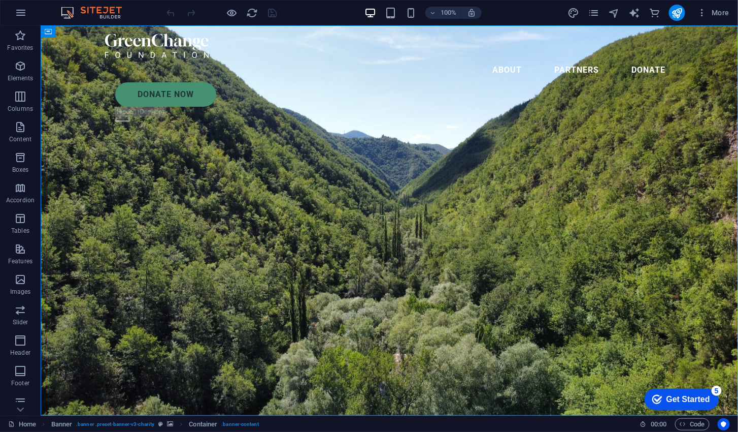
click at [23, 75] on p "Elements" at bounding box center [21, 78] width 26 height 8
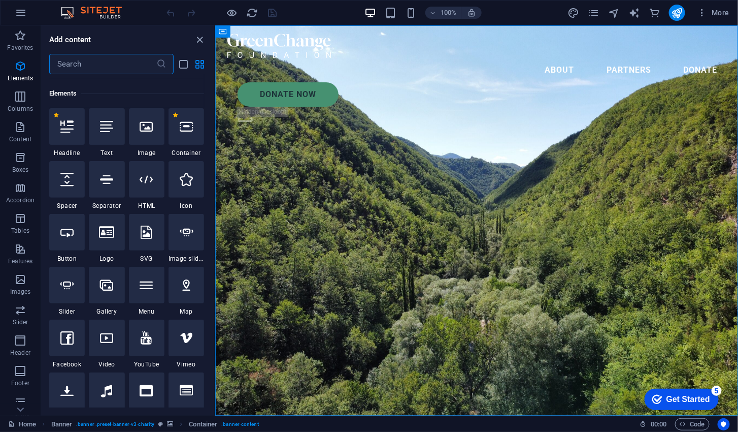
scroll to position [108, 0]
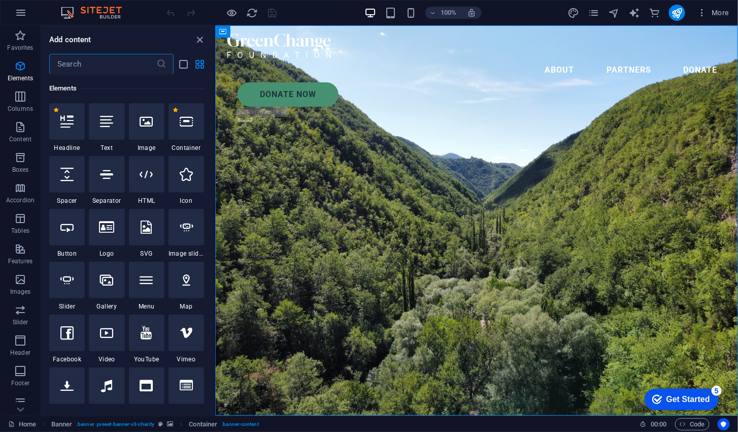
click at [183, 229] on icon at bounding box center [186, 226] width 13 height 13
select select "ms"
select select "s"
select select "progressive"
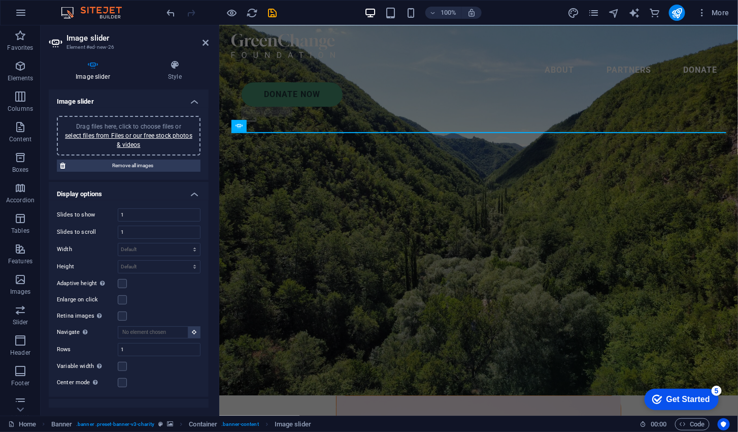
scroll to position [0, 0]
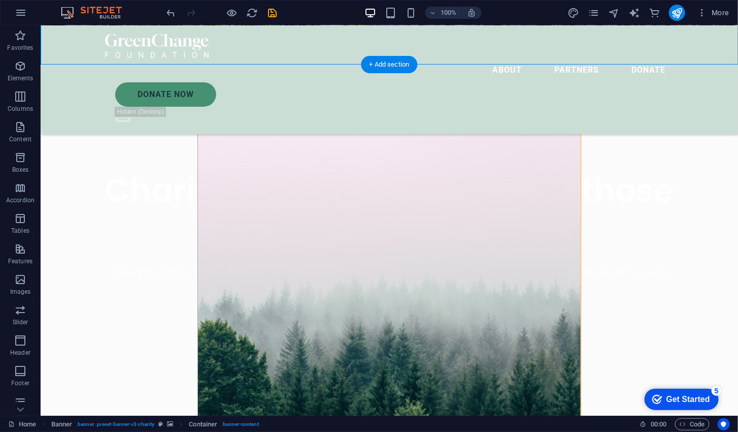
scroll to position [411, 0]
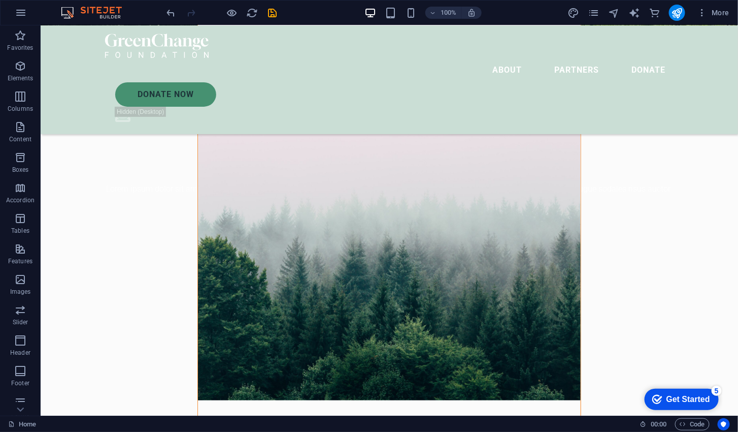
click at [21, 133] on span "Content" at bounding box center [20, 133] width 41 height 24
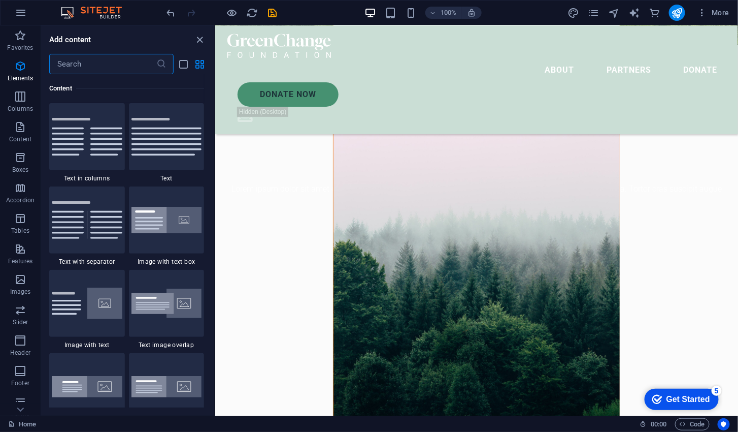
click at [26, 101] on icon "button" at bounding box center [20, 96] width 12 height 12
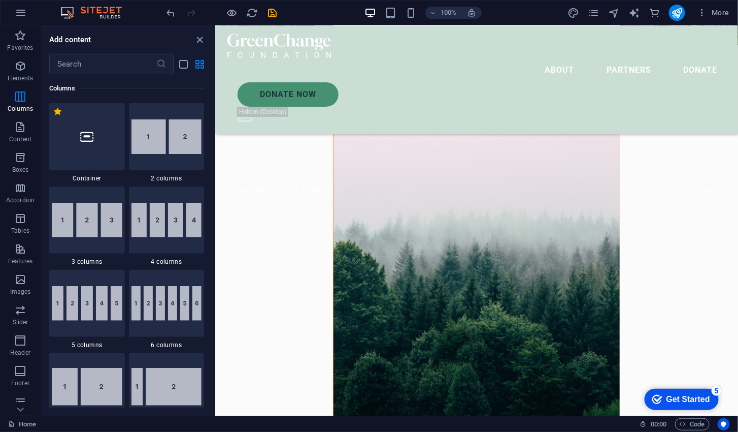
scroll to position [503, 0]
click at [23, 225] on span "Tables" at bounding box center [20, 224] width 41 height 24
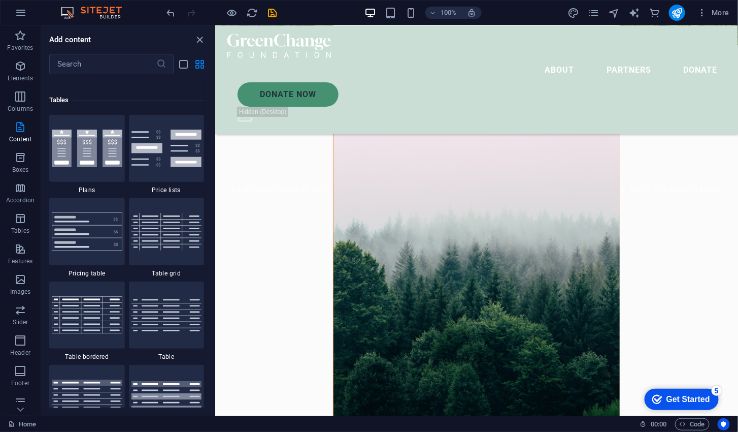
scroll to position [3516, 0]
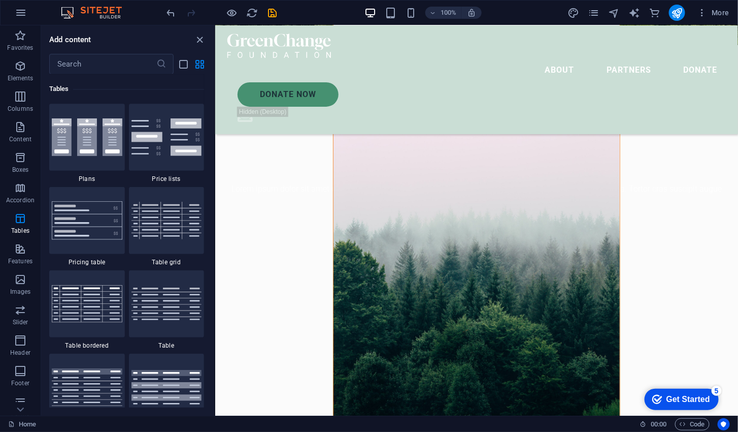
click at [19, 251] on icon "button" at bounding box center [20, 249] width 12 height 12
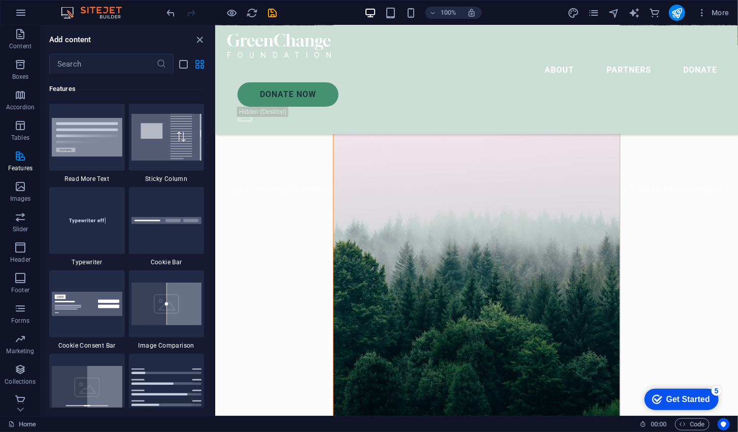
scroll to position [97, 0]
click at [22, 306] on icon "button" at bounding box center [20, 304] width 12 height 12
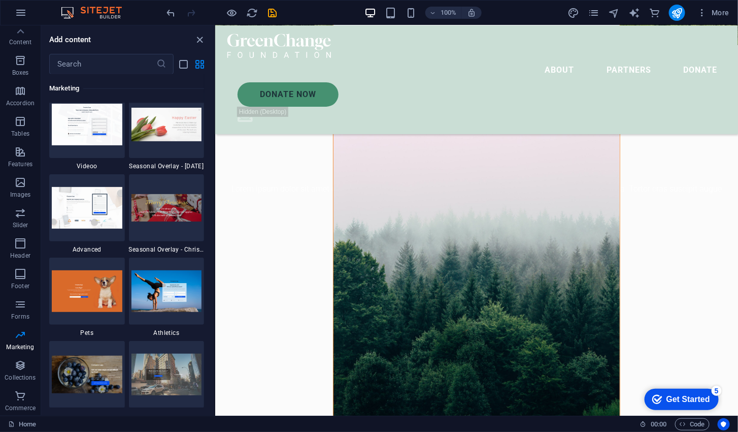
scroll to position [0, 0]
click at [19, 70] on icon "button" at bounding box center [20, 66] width 12 height 12
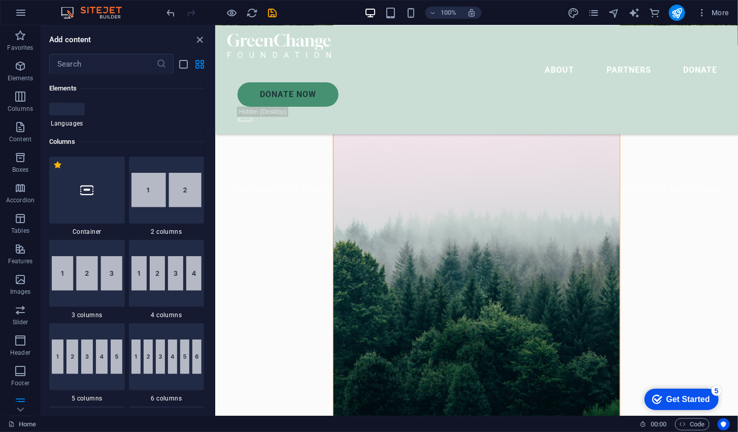
scroll to position [108, 0]
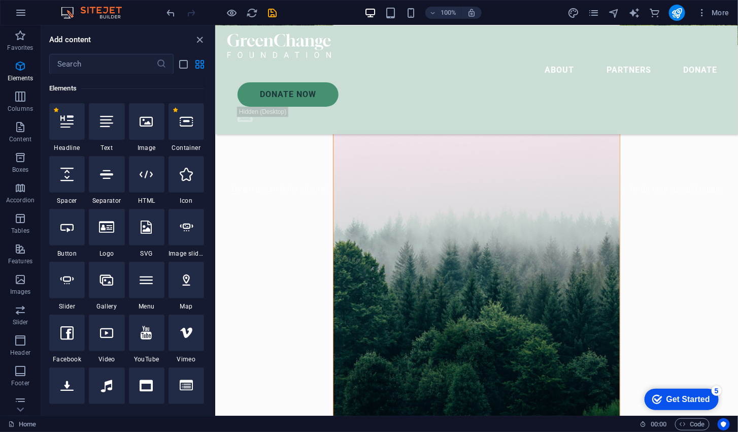
click at [608, 197] on figure at bounding box center [476, 215] width 287 height 420
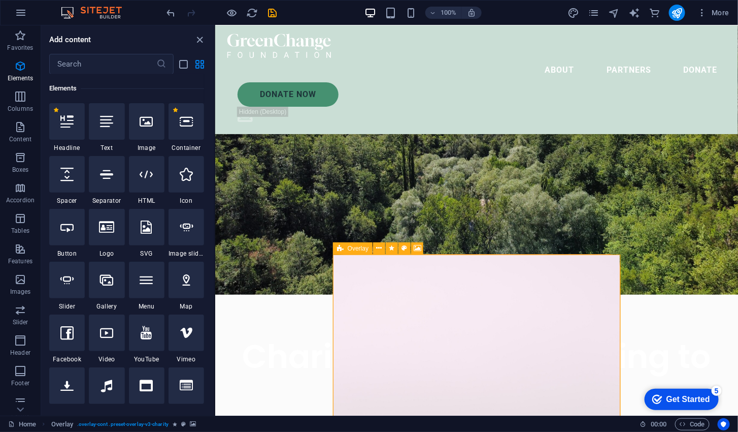
scroll to position [162, 0]
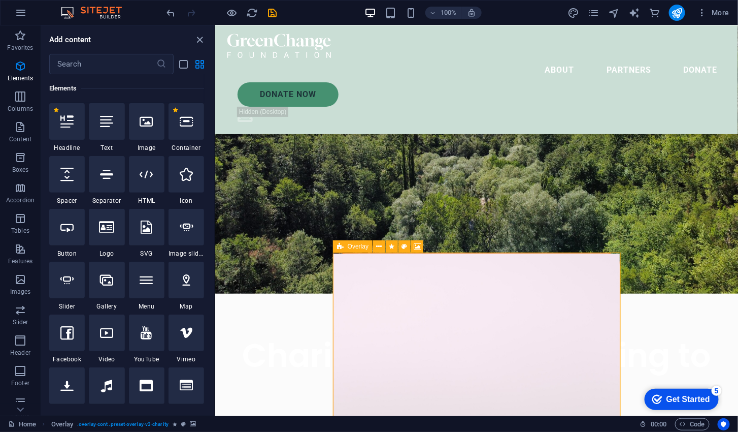
click at [376, 241] on button at bounding box center [379, 246] width 12 height 12
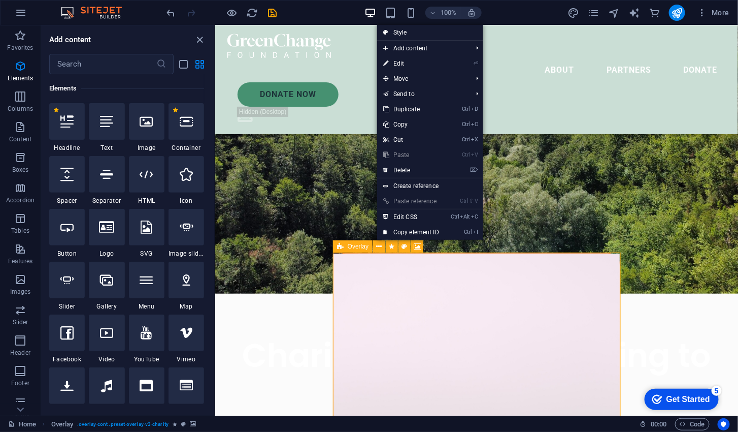
click at [419, 169] on link "⌦ Delete" at bounding box center [411, 169] width 68 height 15
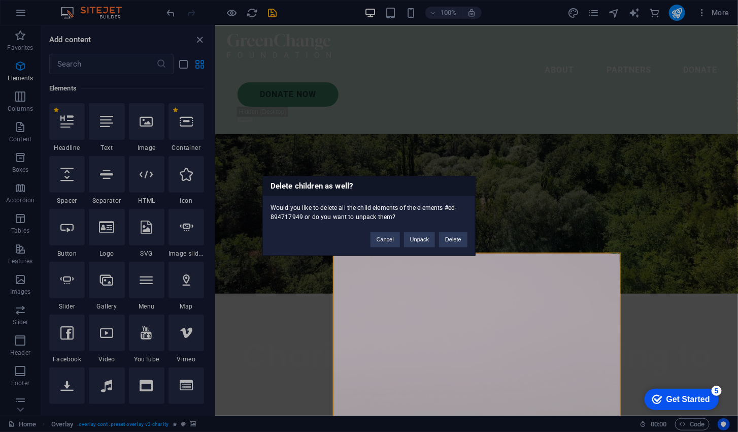
click at [460, 241] on button "Delete" at bounding box center [453, 239] width 28 height 15
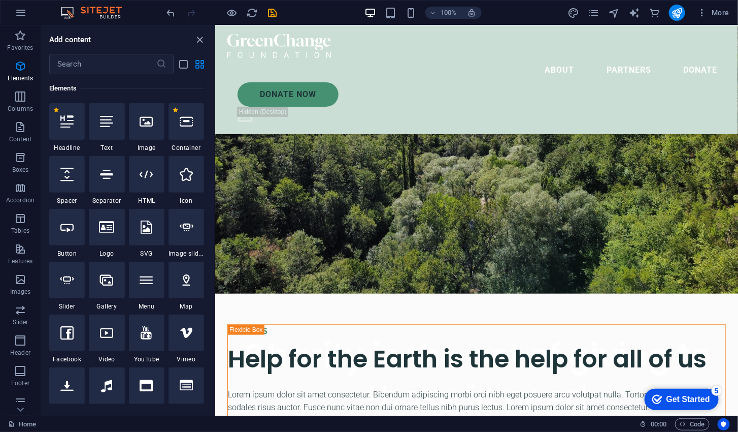
click at [270, 11] on icon "save" at bounding box center [273, 13] width 12 height 12
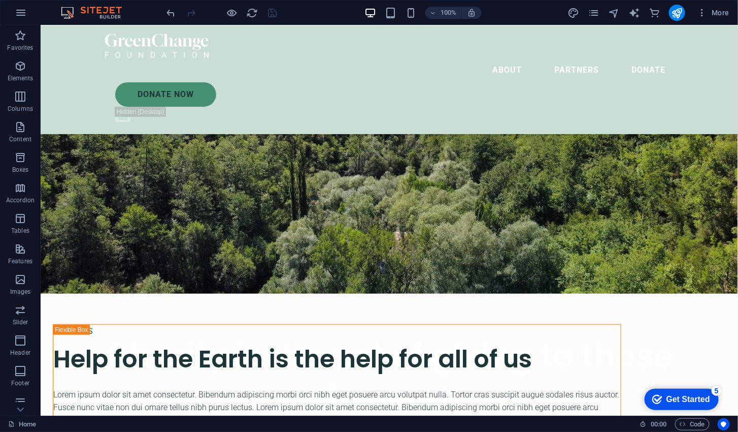
click at [234, 11] on icon "button" at bounding box center [232, 13] width 12 height 12
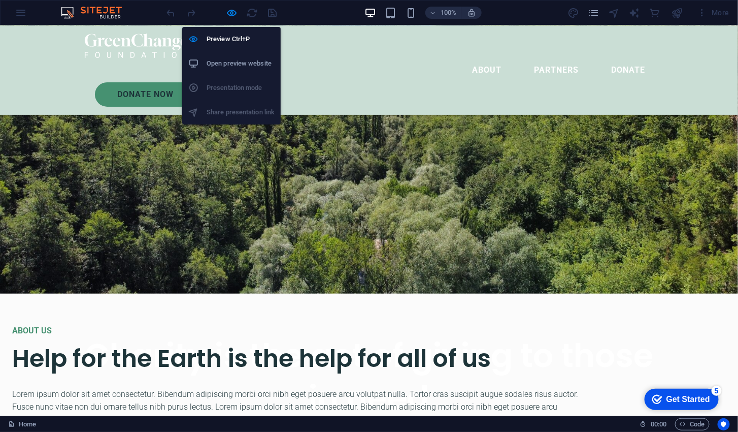
click at [111, 293] on div "Charity is the act of giving to those in need Lorem ipsum dolor sit amet consec…" at bounding box center [369, 395] width 738 height 204
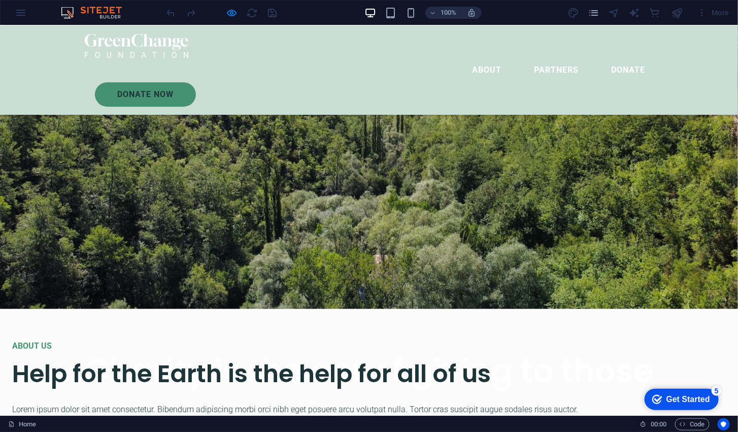
scroll to position [0, 0]
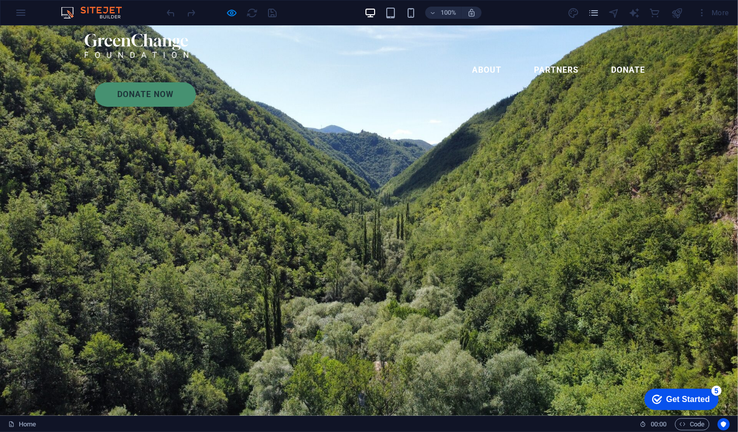
click at [277, 14] on div at bounding box center [222, 13] width 114 height 16
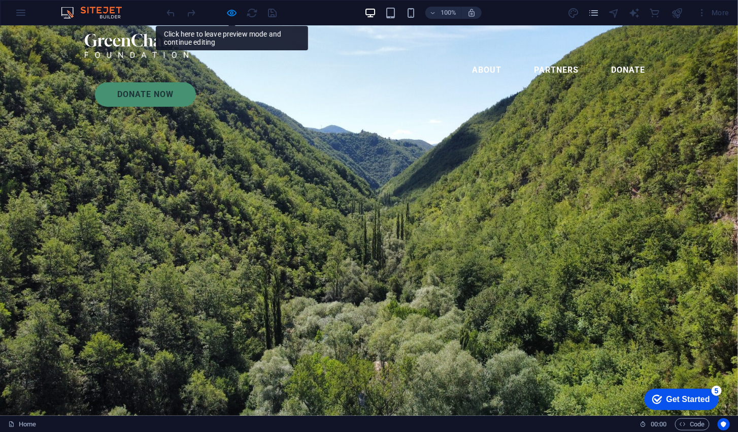
click at [228, 7] on icon "button" at bounding box center [232, 13] width 12 height 12
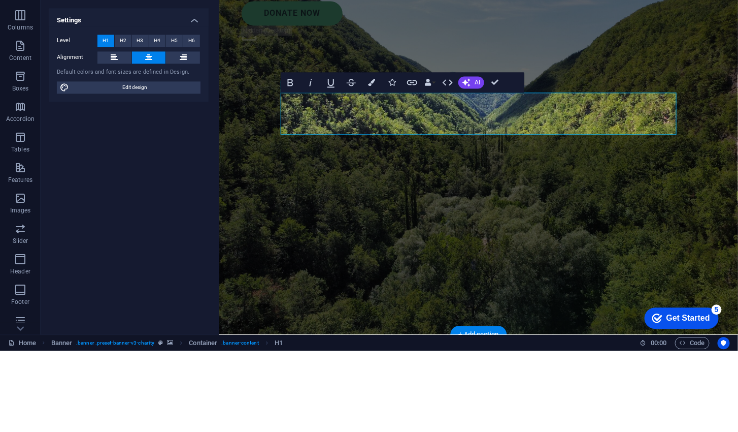
click at [690, 335] on div "VYTHIRI LIVE Lorem ipsum dolor sit amet consectetur. Bibendum adipiscing morbi …" at bounding box center [478, 415] width 519 height 161
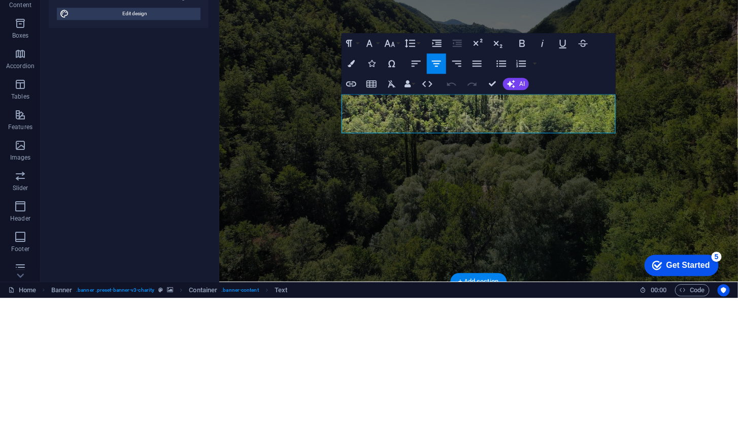
click at [362, 377] on p "Lorem ipsum dolor sit amet consectetur. Bibendum adipiscing morbi orci nibh ege…" at bounding box center [478, 390] width 494 height 26
click at [361, 377] on p "Lorem ipsum dolor sit amet consectetur. Bibendum adipiscing morbi orci nibh ege…" at bounding box center [478, 390] width 494 height 26
click at [366, 378] on span ""Vaithiri Live is an online news platform delivering the latest updates and soc…" at bounding box center [478, 389] width 493 height 23
click at [663, 282] on div "VYTHIRI LIVE "Vythiri Live is an online news platform delivering the latest upd…" at bounding box center [478, 362] width 519 height 161
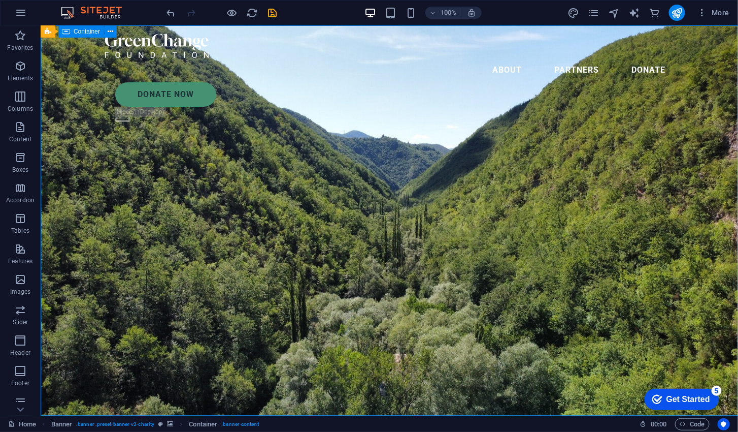
click at [602, 82] on div "Donate Now" at bounding box center [394, 94] width 558 height 24
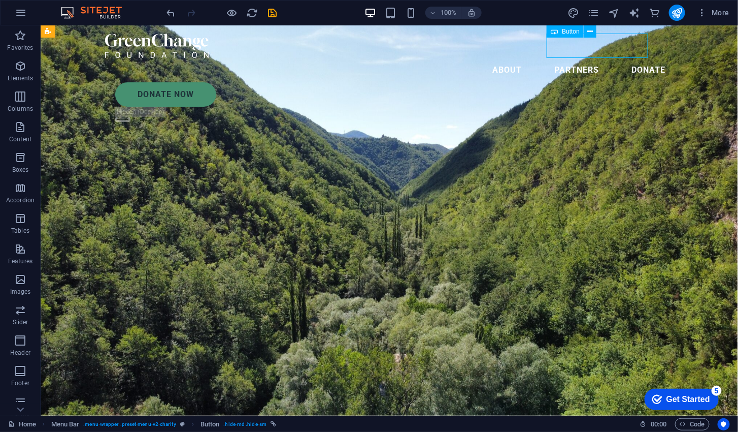
click at [613, 82] on div "Donate Now" at bounding box center [394, 94] width 558 height 24
click at [625, 82] on div "Donate Now" at bounding box center [394, 94] width 558 height 24
click at [626, 82] on div "Donate Now" at bounding box center [394, 94] width 558 height 24
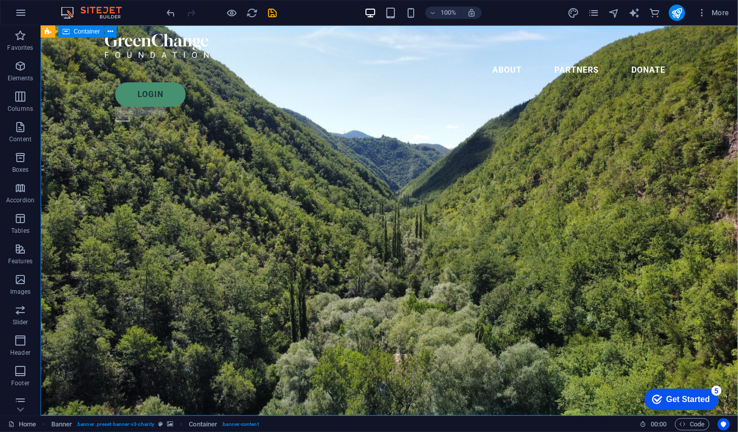
click at [673, 106] on figure ".fa-secondary{opacity:.4}" at bounding box center [394, 115] width 558 height 19
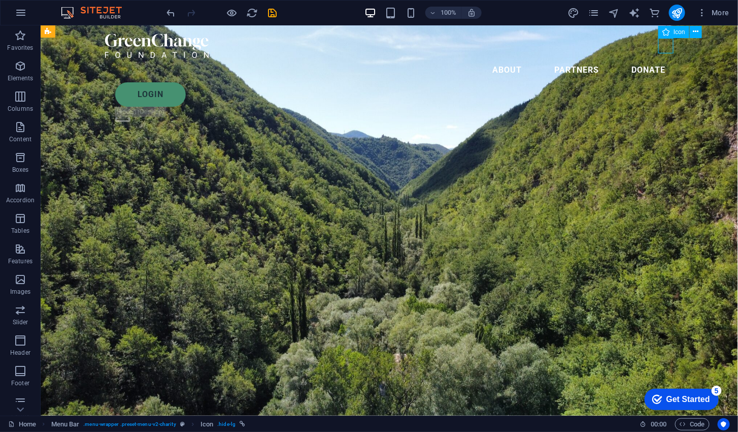
click at [693, 35] on icon at bounding box center [696, 31] width 6 height 11
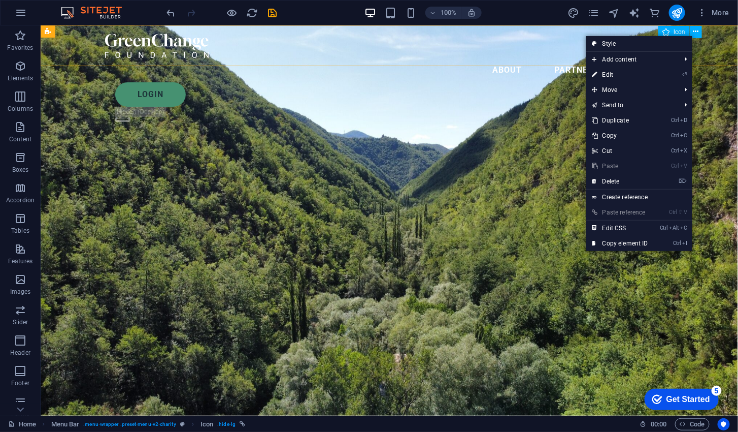
click at [632, 178] on link "⌦ Delete" at bounding box center [620, 181] width 68 height 15
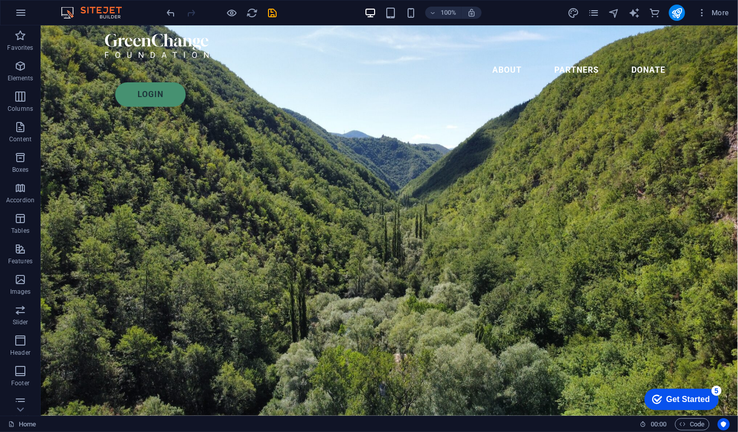
click at [576, 57] on nav "About Partners Donate" at bounding box center [389, 69] width 569 height 24
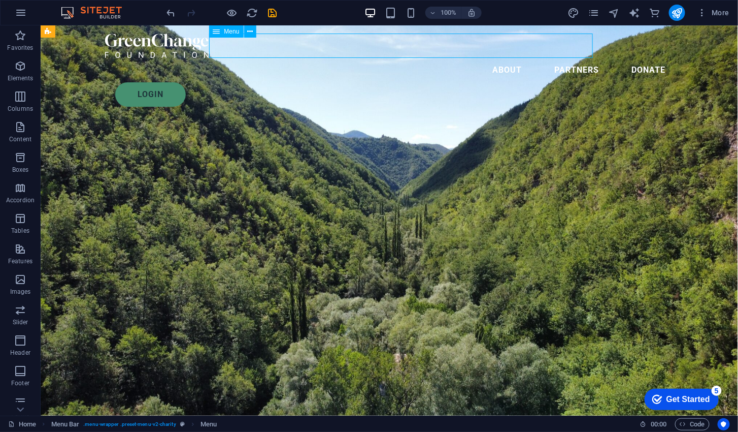
click at [571, 57] on nav "About Partners Donate" at bounding box center [389, 69] width 569 height 24
click at [573, 57] on nav "About Partners Donate" at bounding box center [389, 69] width 569 height 24
select select
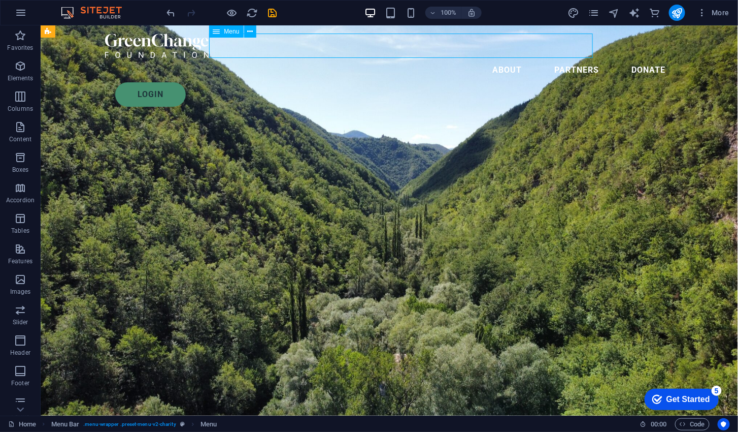
select select
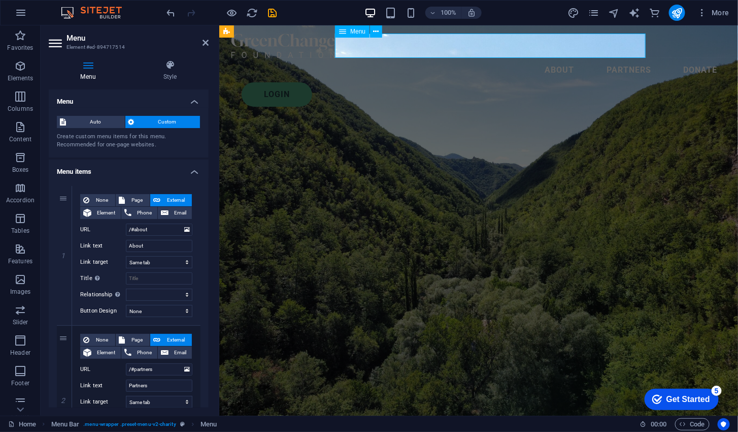
click at [482, 57] on nav "About Partners Donate" at bounding box center [478, 69] width 494 height 24
click at [487, 57] on nav "About Partners Donate" at bounding box center [478, 69] width 494 height 24
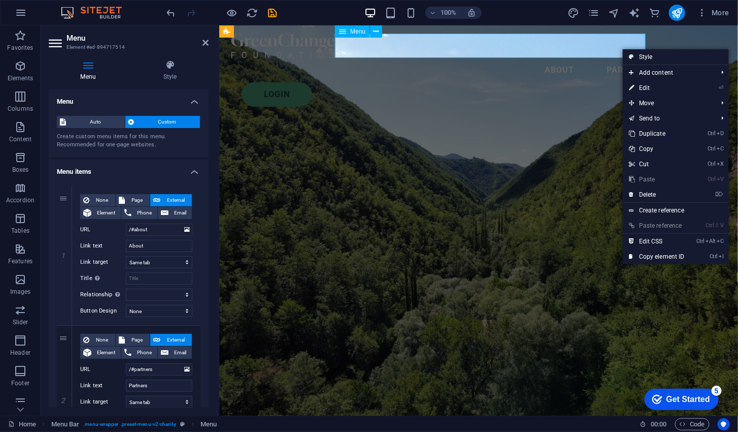
click at [667, 87] on link "⏎ Edit" at bounding box center [657, 87] width 68 height 15
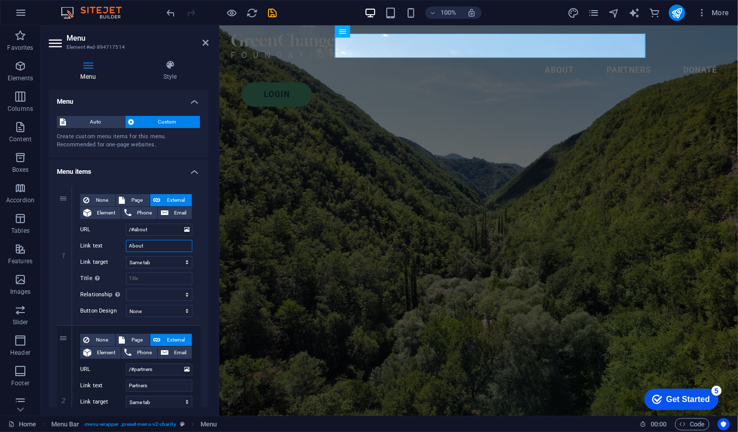
click at [147, 245] on input "About" at bounding box center [159, 246] width 67 height 12
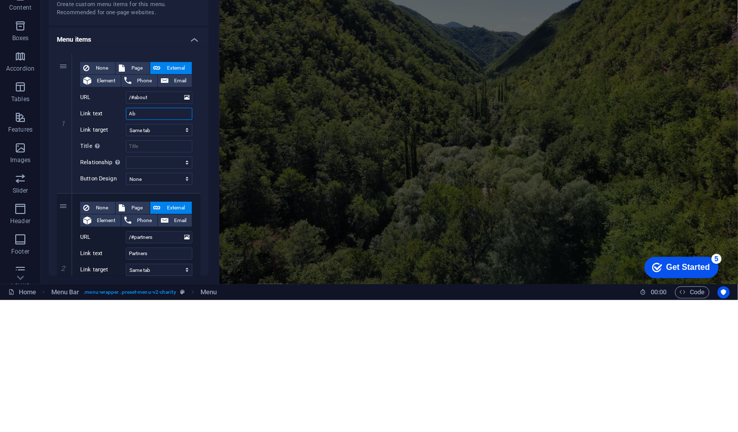
type input "A"
select select
type input "Ne"
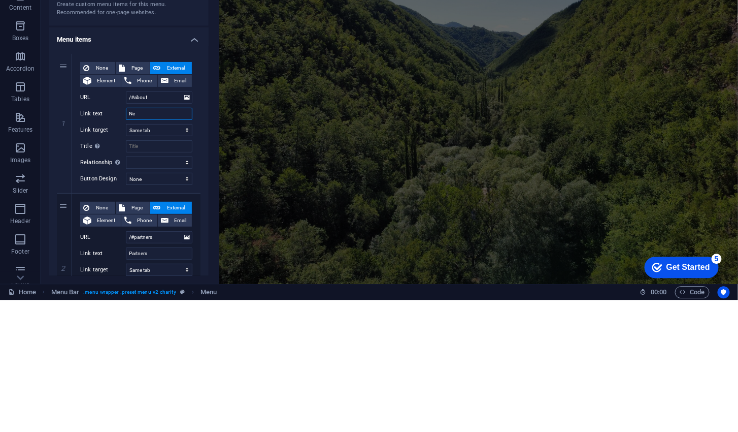
select select
type input "N"
select select
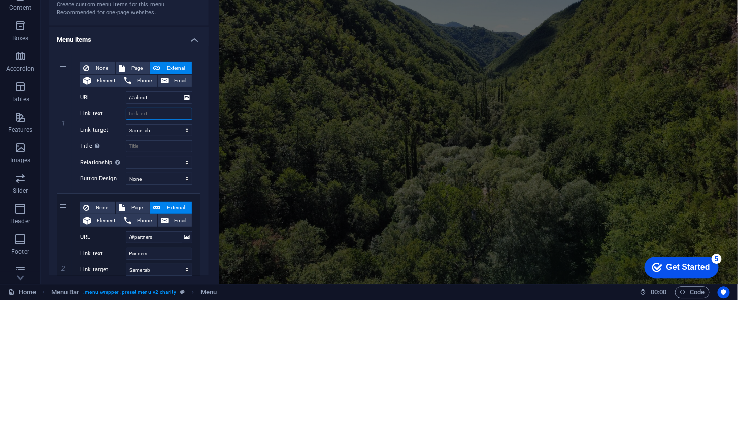
select select
type input "L"
select select
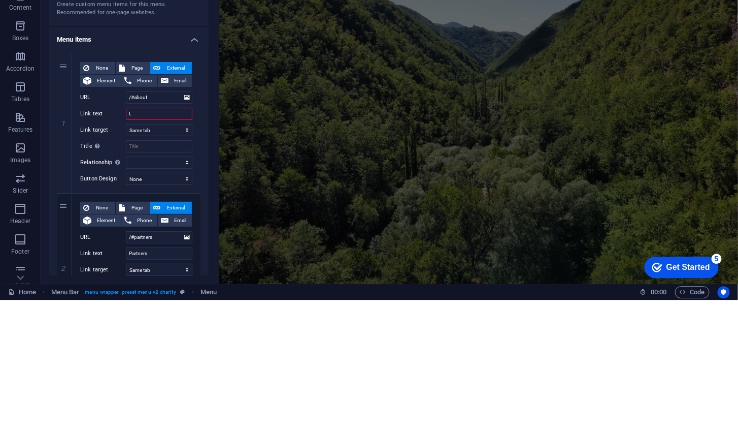
select select
type input "LATE"
select select
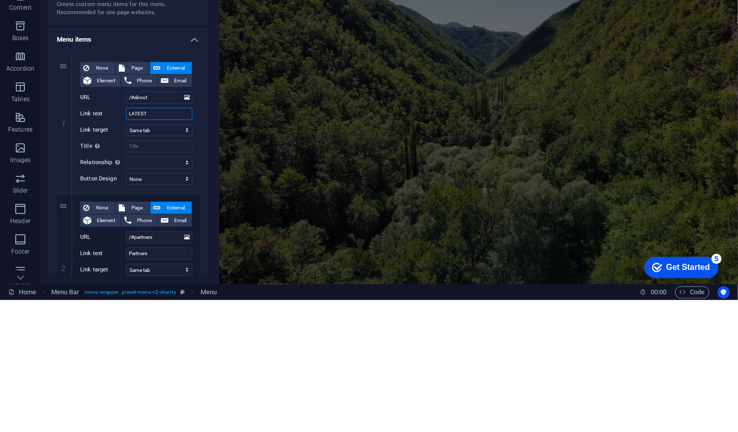
type input "LATEST"
select select
type input "LATEST NEWS"
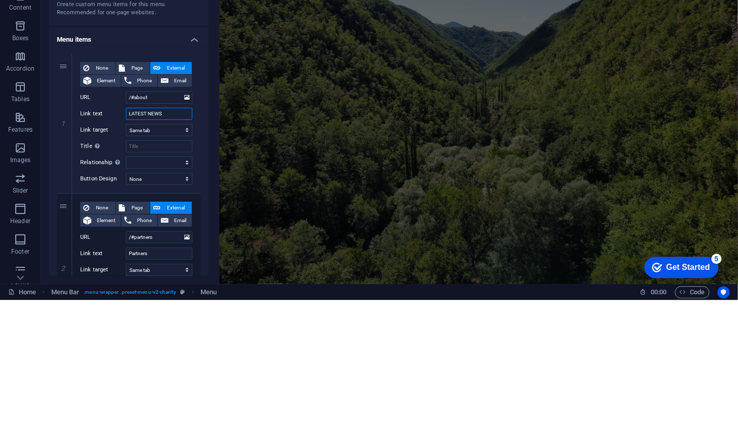
select select
type input "LATEST NEWS"
click at [671, 284] on div "VYTHIRI LIVE "Vythiri Live is an online news platform delivering the latest upd…" at bounding box center [478, 364] width 519 height 161
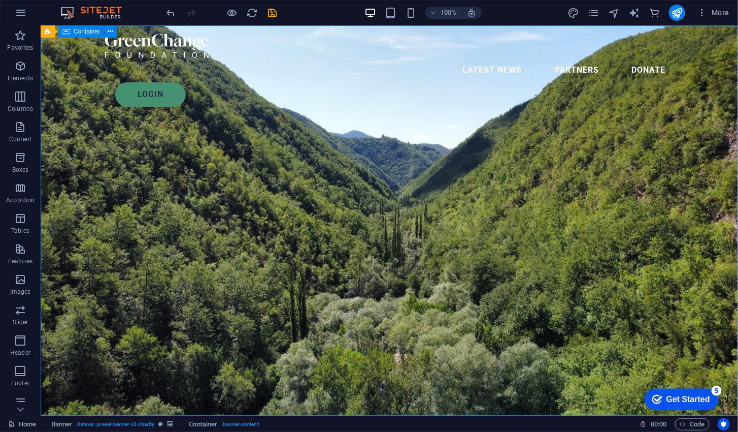
click at [499, 57] on nav "LATEST NEWS Partners Donate" at bounding box center [389, 69] width 569 height 24
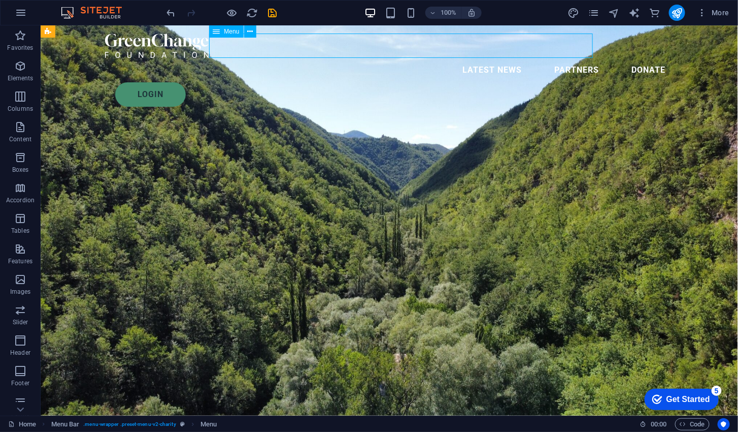
click at [497, 57] on nav "LATEST NEWS Partners Donate" at bounding box center [389, 69] width 569 height 24
click at [500, 57] on nav "LATEST NEWS Partners Donate" at bounding box center [389, 69] width 569 height 24
click at [499, 57] on nav "LATEST NEWS Partners Donate" at bounding box center [389, 69] width 569 height 24
select select
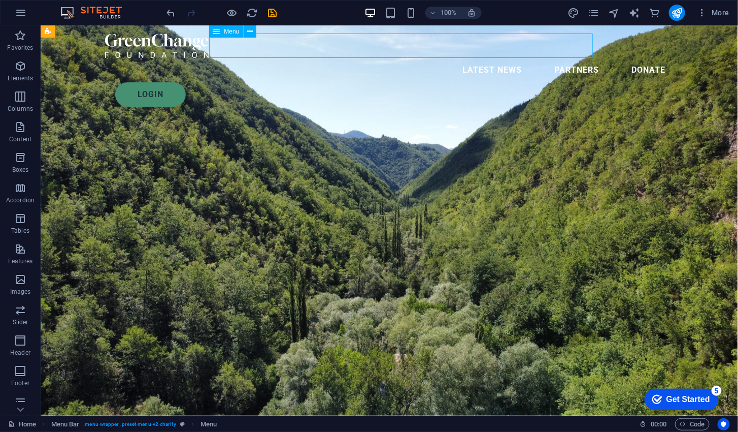
select select
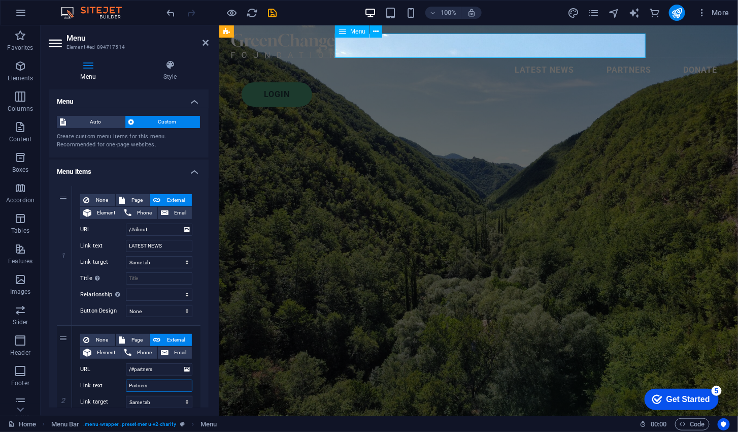
click at [162, 384] on input "Partners" at bounding box center [159, 385] width 67 height 12
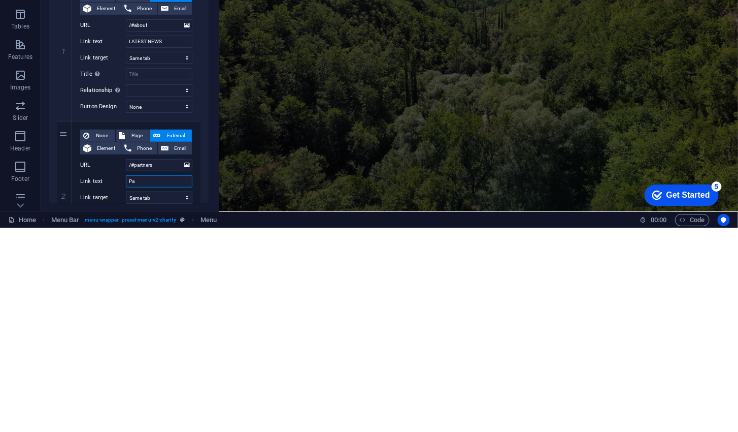
type input "P"
select select
type input "S"
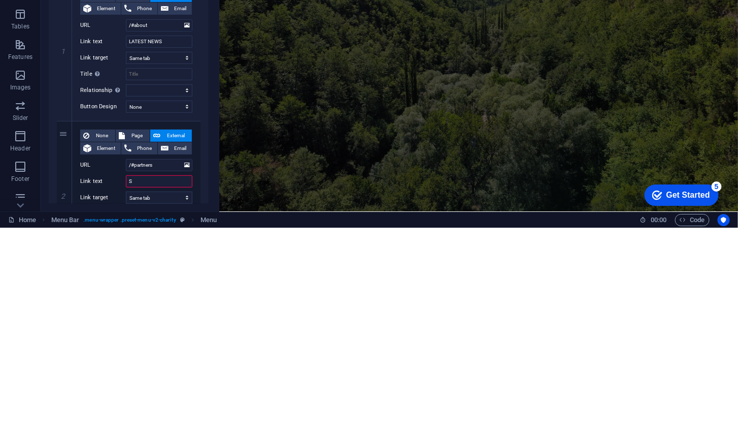
select select
type input "SPO"
select select
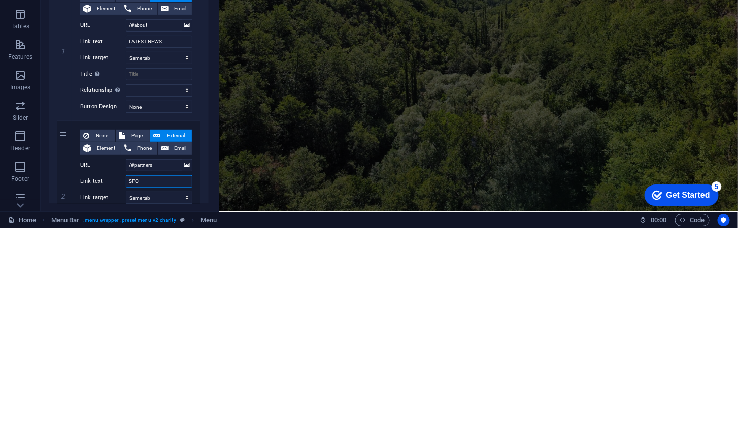
select select
type input "SPORTS"
select select
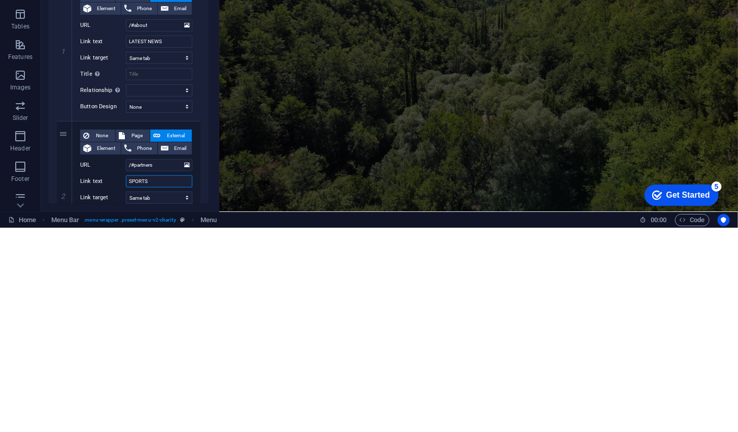
select select
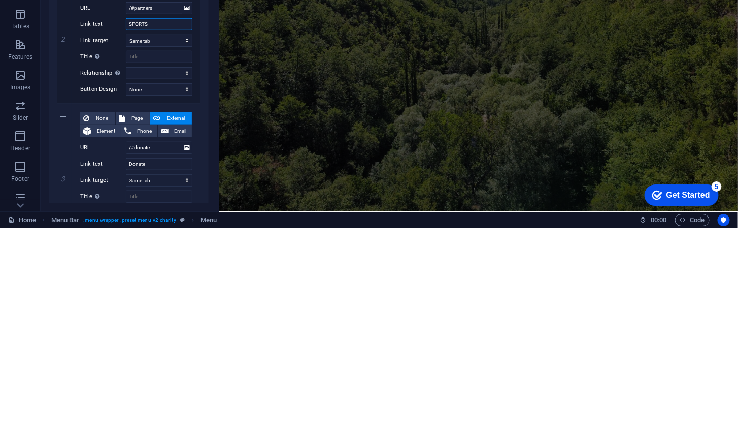
scroll to position [158, 0]
type input "SPORTS"
click at [154, 366] on input "Donate" at bounding box center [159, 367] width 67 height 12
type input "D"
select select
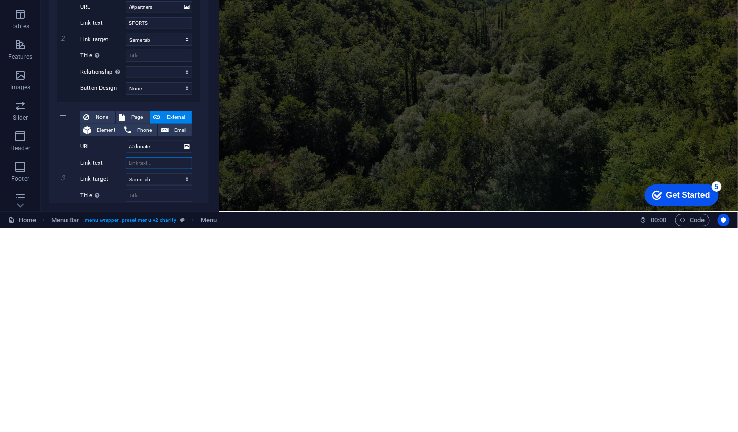
select select
type input "WAYA"
select select
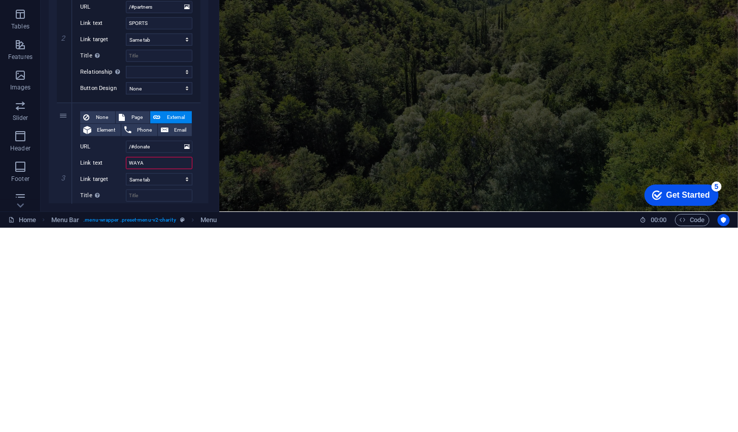
select select
type input "WAYANAD"
select select
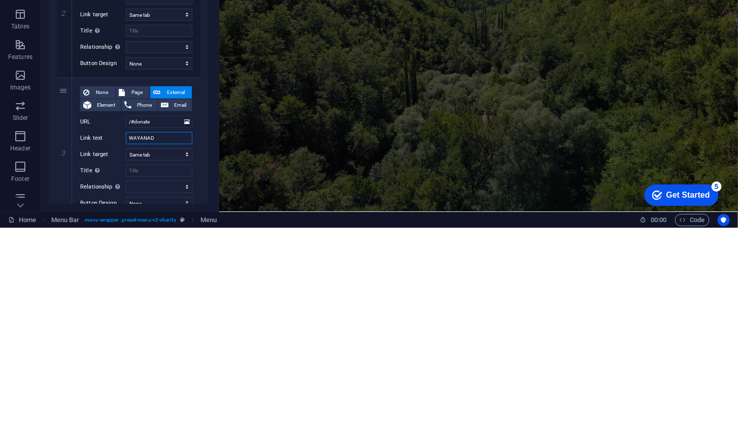
scroll to position [225, 0]
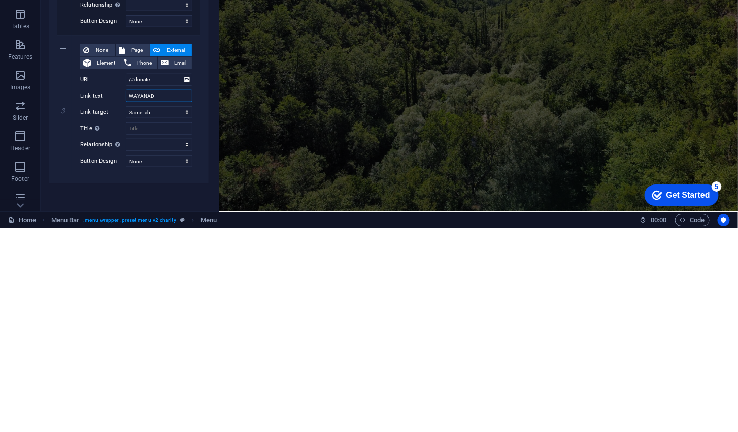
type input "WAYANAD"
click at [160, 386] on div "1 None Page External Element Phone Email Page Home Legal Notice Privacy Subpage…" at bounding box center [129, 170] width 160 height 435
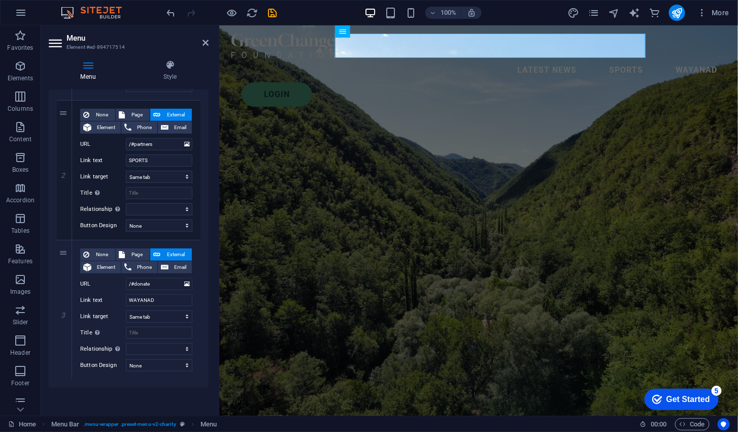
click at [98, 386] on div "1 None Page External Element Phone Email Page Home Legal Notice Privacy Subpage…" at bounding box center [129, 170] width 160 height 435
click at [140, 316] on select "New tab Same tab Overlay" at bounding box center [159, 316] width 67 height 12
click at [93, 326] on div "Additional link description, should not be the same as the link text. The title…" at bounding box center [97, 332] width 10 height 12
click at [126, 326] on input "Title Additional link description, should not be the same as the link text. The…" at bounding box center [159, 332] width 67 height 12
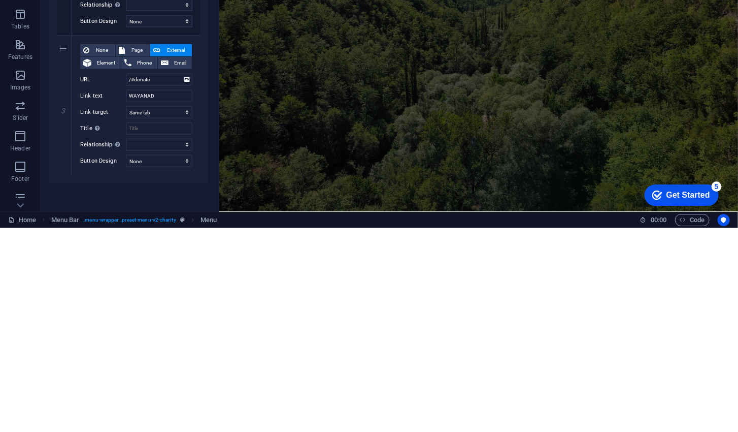
click at [0, 0] on link at bounding box center [0, 0] width 0 height 0
select select
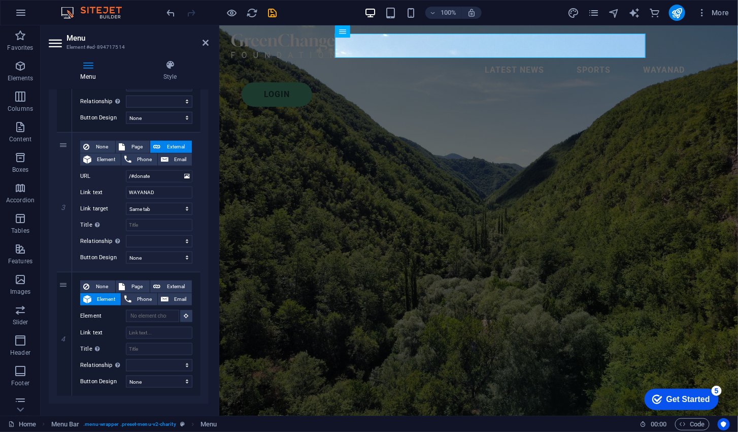
scroll to position [349, 0]
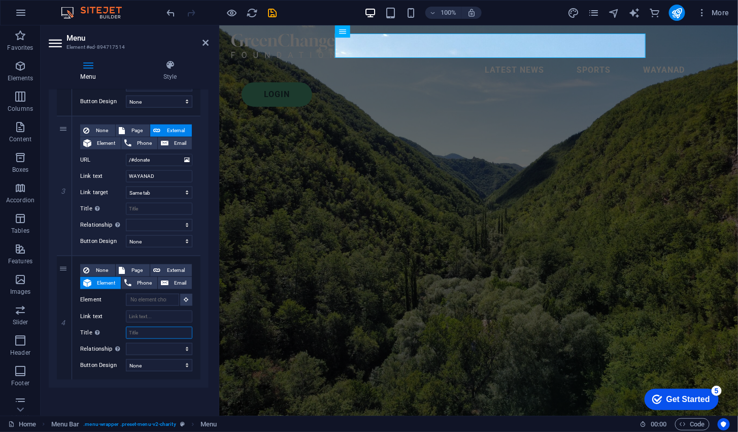
click at [142, 330] on input "Title Additional link description, should not be the same as the link text. The…" at bounding box center [159, 332] width 67 height 12
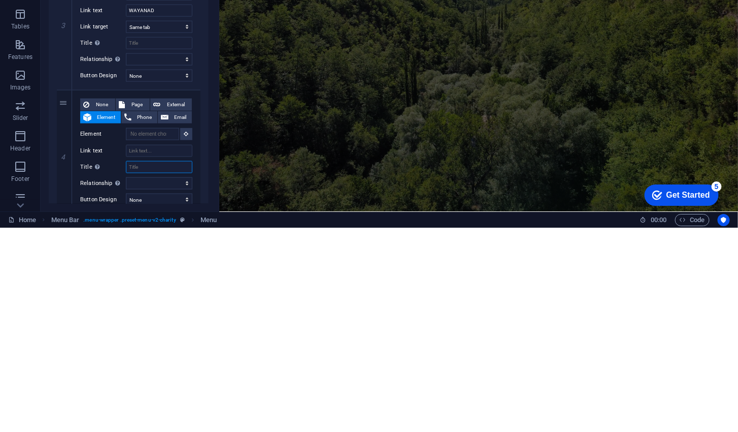
scroll to position [315, 0]
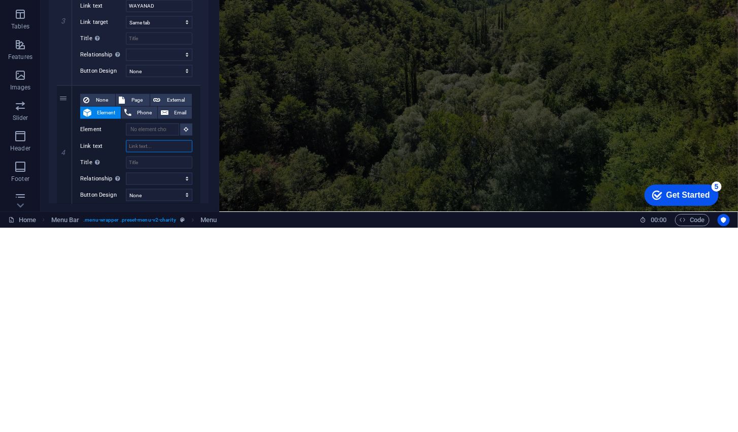
click at [141, 351] on input "Link text" at bounding box center [159, 350] width 67 height 12
type input "Sa"
select select
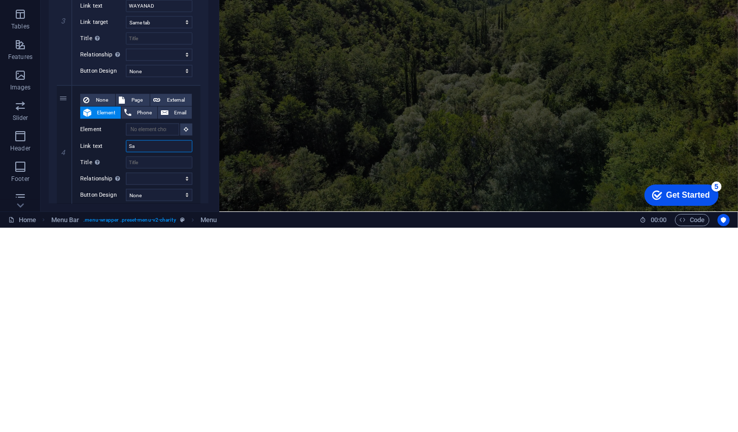
select select
type input "Same"
select select
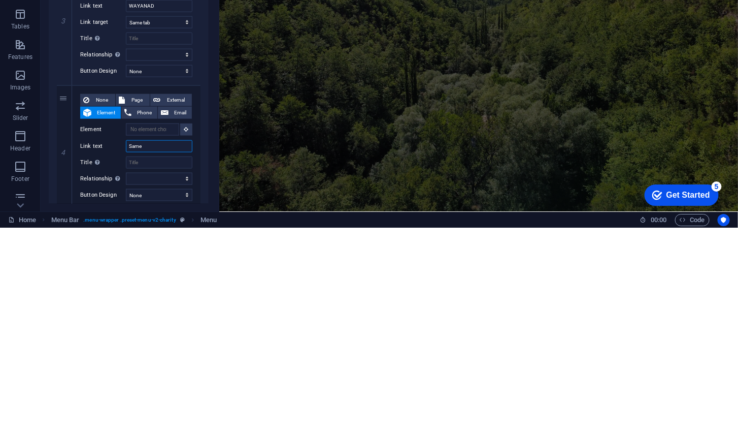
select select
type input "Same tab"
select select
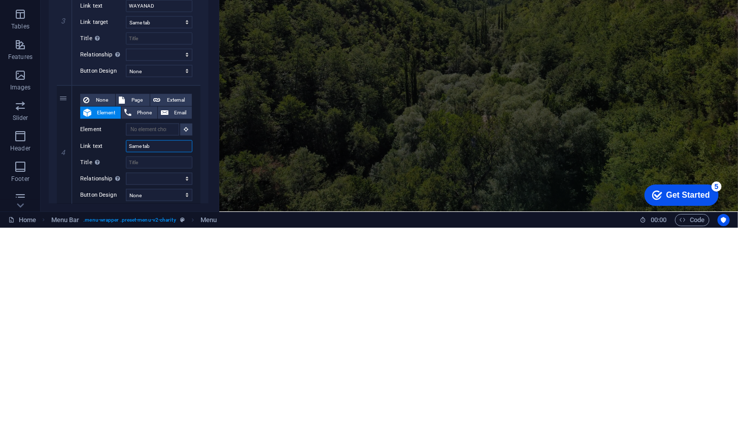
select select
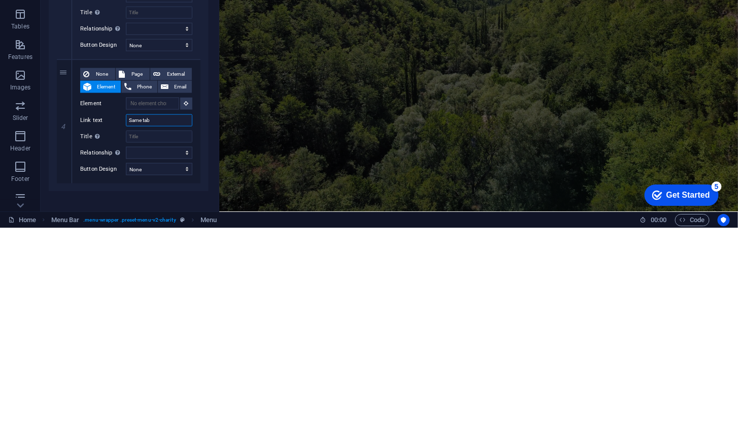
scroll to position [346, 0]
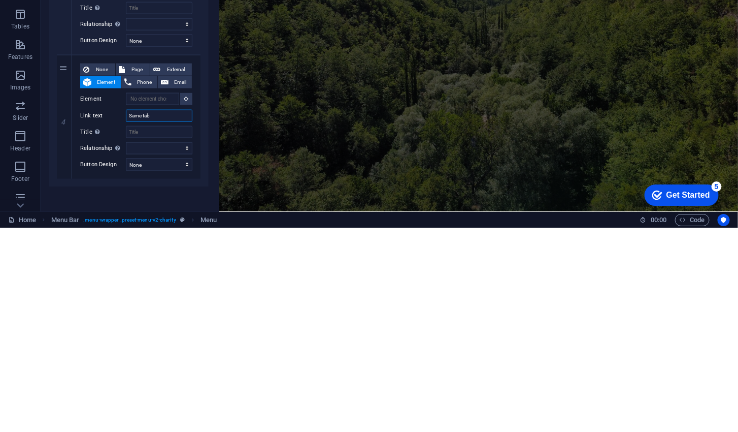
type input "Same tab"
click at [155, 300] on input "Element" at bounding box center [152, 302] width 53 height 12
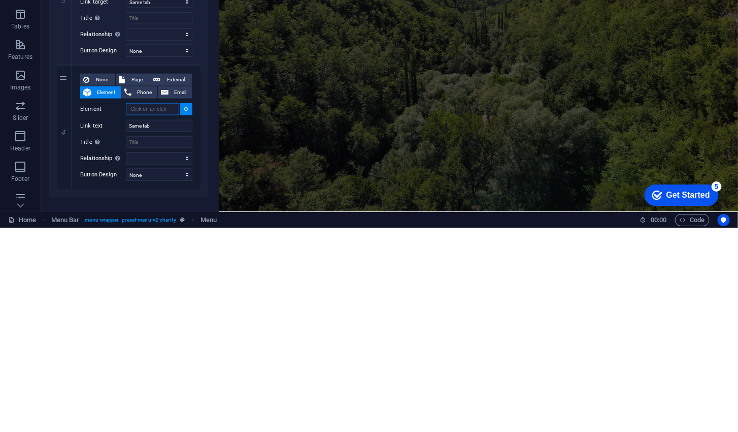
scroll to position [335, 0]
click at [167, 282] on span "External" at bounding box center [175, 284] width 25 height 12
select select
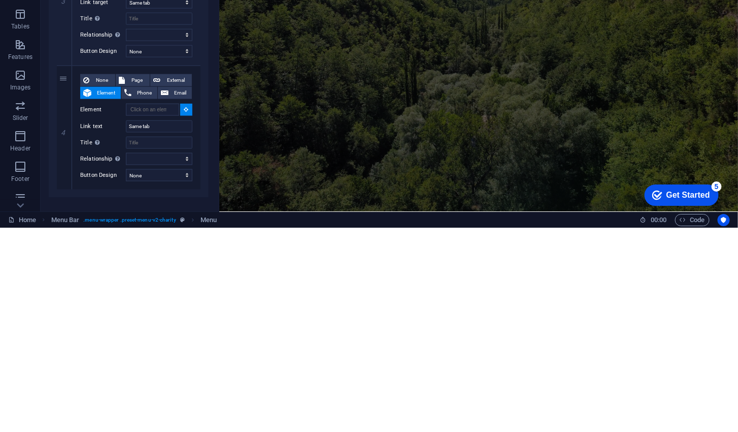
select select "blank"
select select
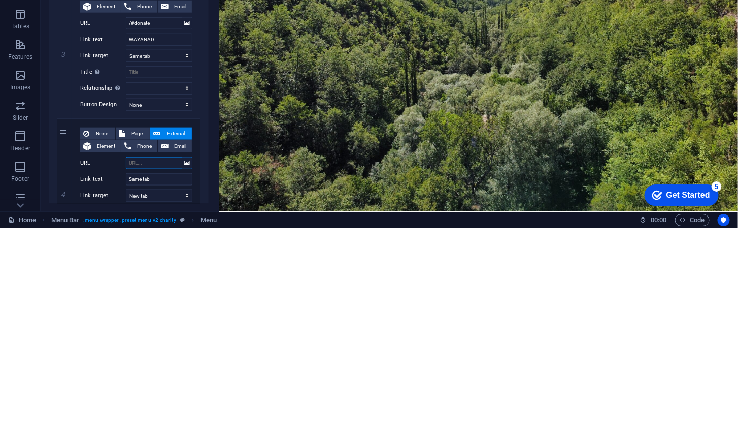
scroll to position [281, 0]
type input "/"
select select
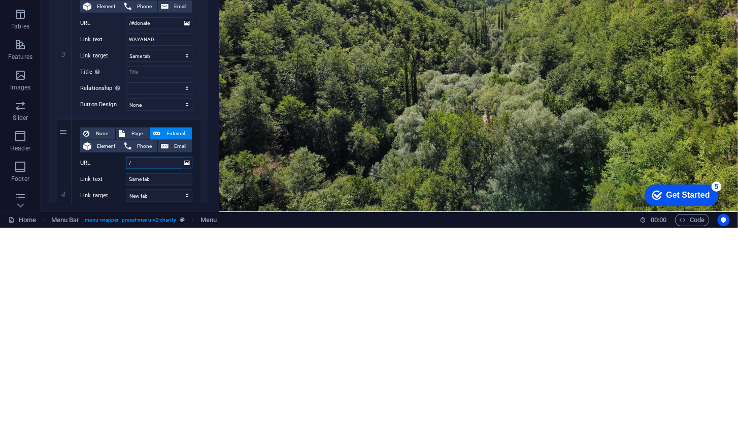
select select
type input "/#"
select select
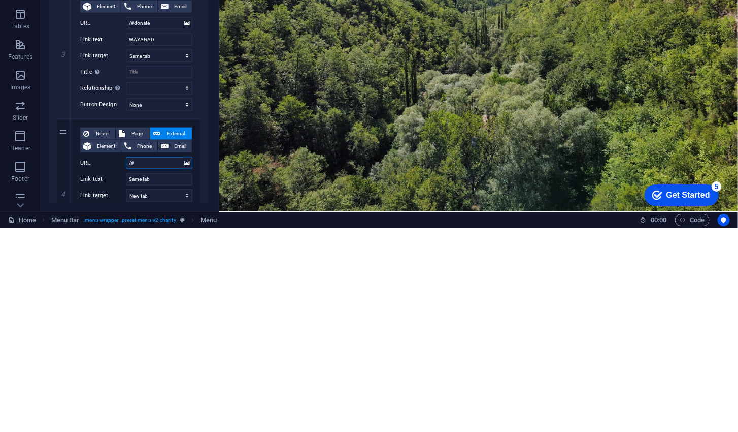
select select
type input "/#dona"
select select
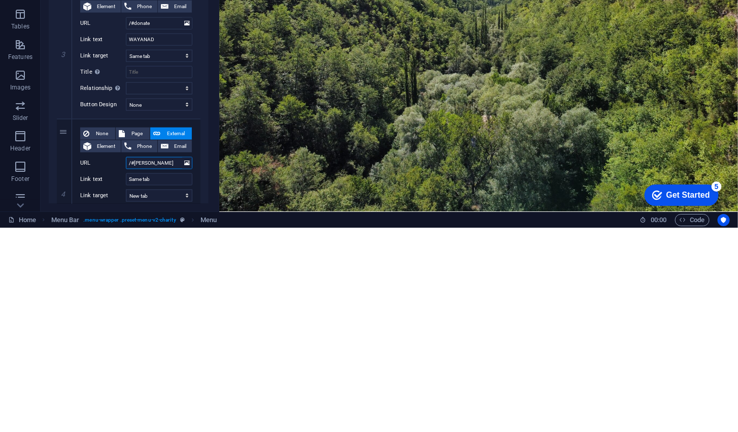
select select
type input "/#donate"
select select
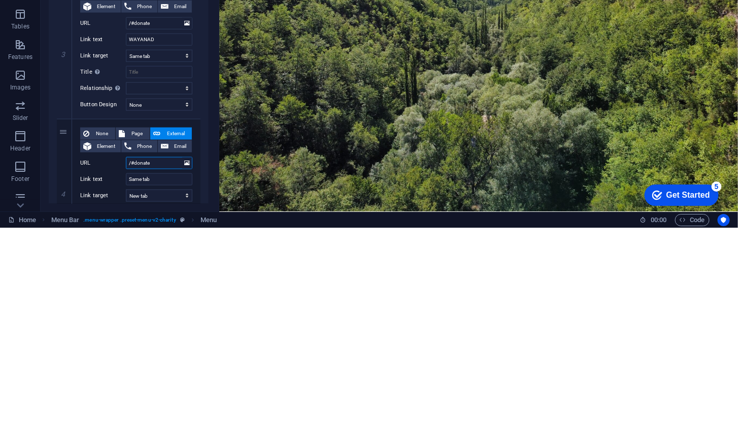
select select
type input "/#donate"
click at [136, 382] on input "Same tab" at bounding box center [159, 383] width 67 height 12
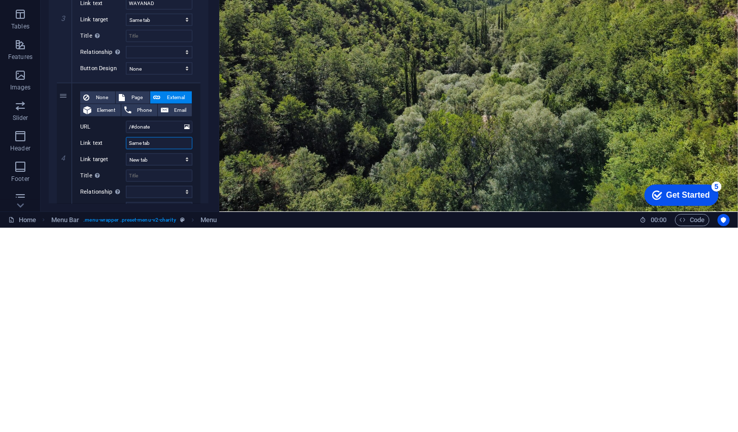
scroll to position [312, 0]
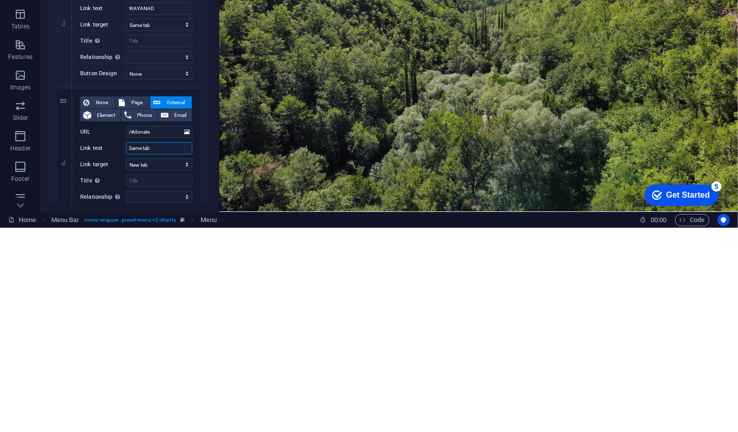
click at [155, 351] on input "Same tab" at bounding box center [159, 352] width 67 height 12
type input "S"
select select
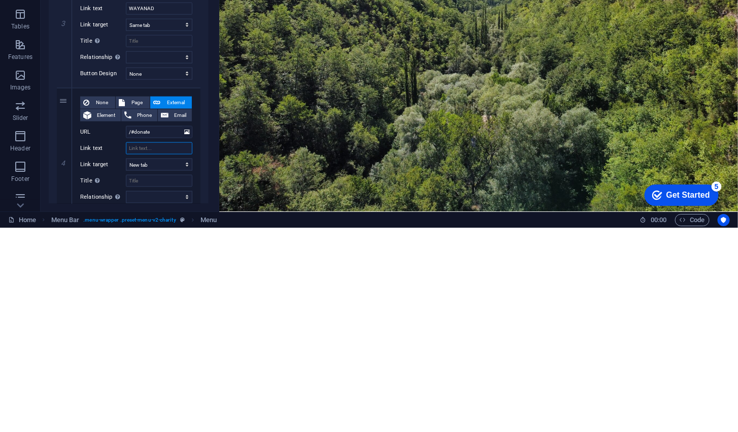
select select
type input "K"
select select
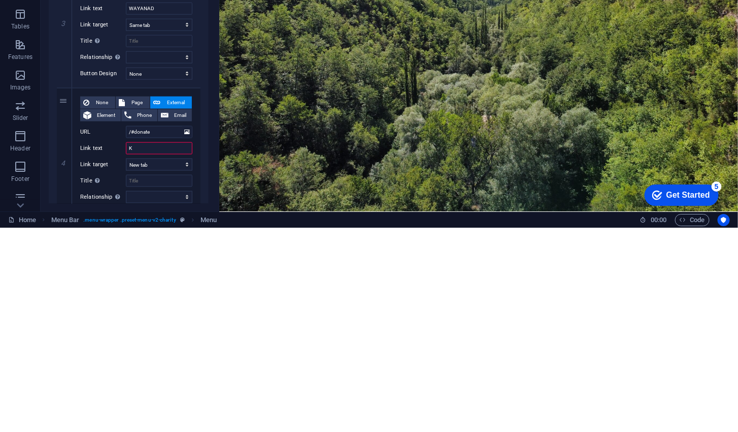
select select
type input "[GEOGRAPHIC_DATA]"
select select
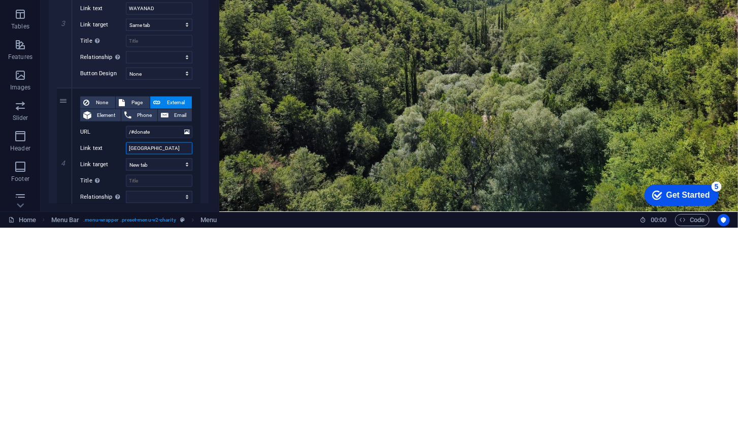
select select
type input "[GEOGRAPHIC_DATA]"
click at [165, 370] on select "New tab Same tab Overlay" at bounding box center [159, 368] width 67 height 12
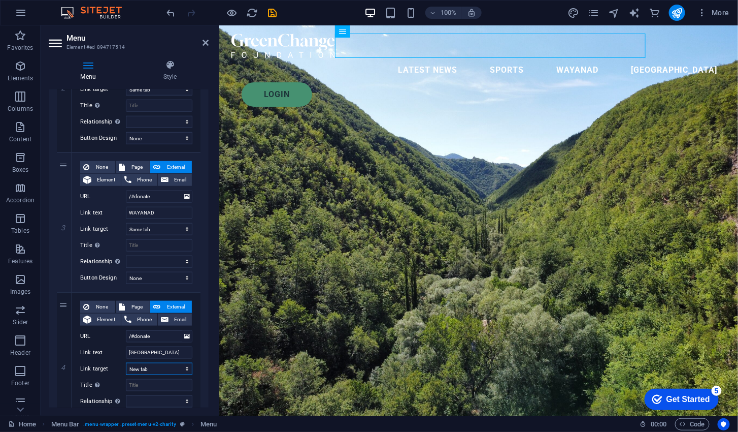
click at [143, 367] on select "New tab Same tab Overlay" at bounding box center [159, 368] width 67 height 12
select select
click at [126, 362] on select "New tab Same tab Overlay" at bounding box center [159, 368] width 67 height 12
select select
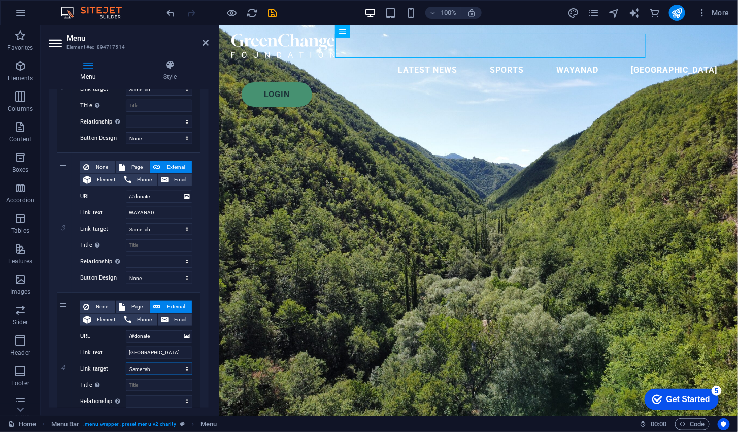
select select
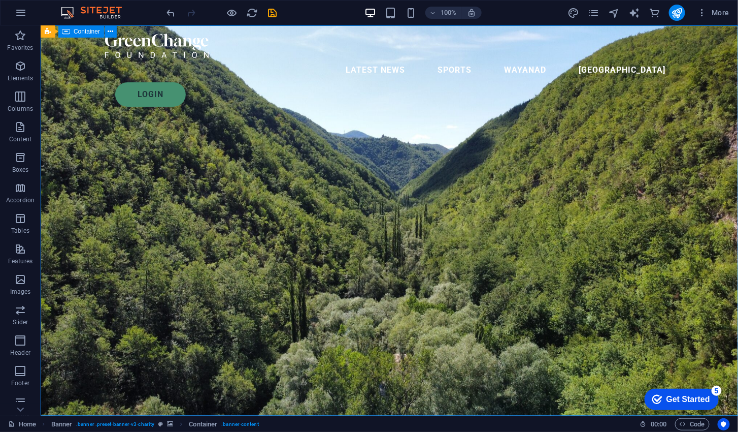
click at [636, 82] on div "Login" at bounding box center [394, 94] width 558 height 24
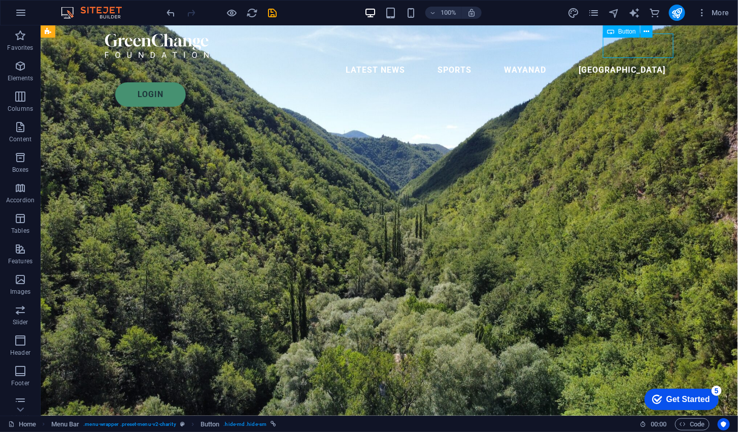
click at [639, 82] on div "Login" at bounding box center [394, 94] width 558 height 24
click at [640, 82] on div "Login" at bounding box center [394, 94] width 558 height 24
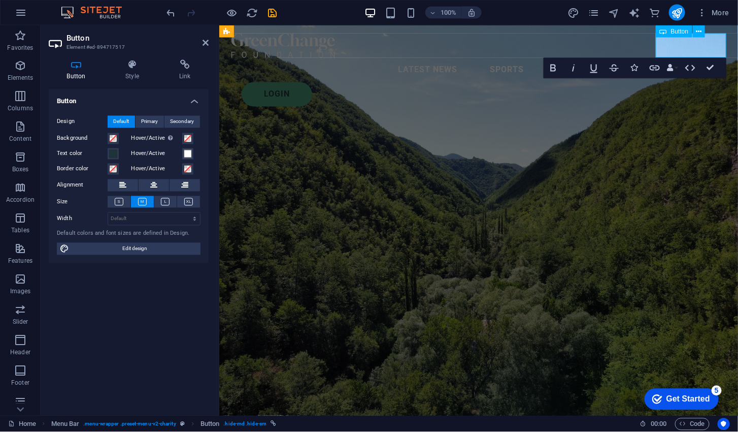
click at [156, 121] on span "Primary" at bounding box center [150, 122] width 17 height 12
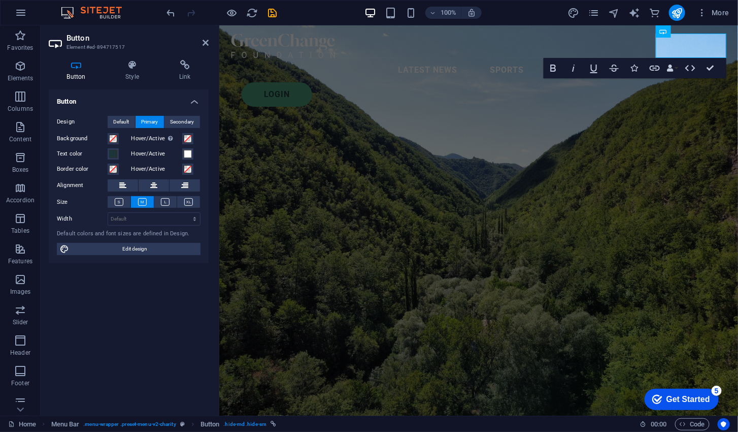
click at [182, 125] on span "Secondary" at bounding box center [183, 122] width 24 height 12
click at [133, 119] on button "Default" at bounding box center [121, 122] width 27 height 12
click at [117, 204] on icon at bounding box center [119, 202] width 9 height 8
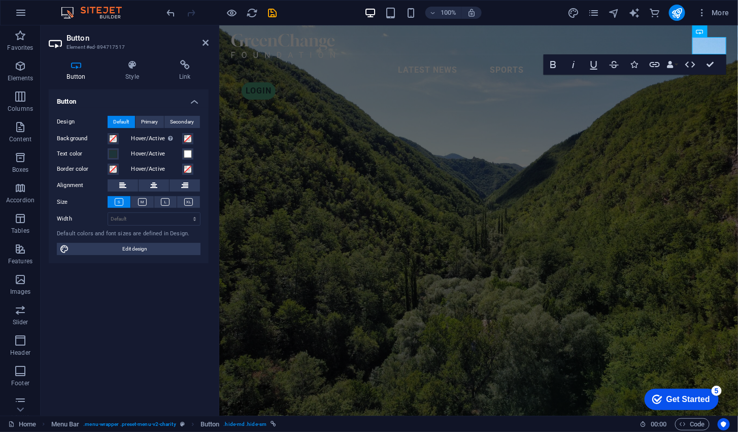
click at [136, 207] on button at bounding box center [142, 202] width 23 height 12
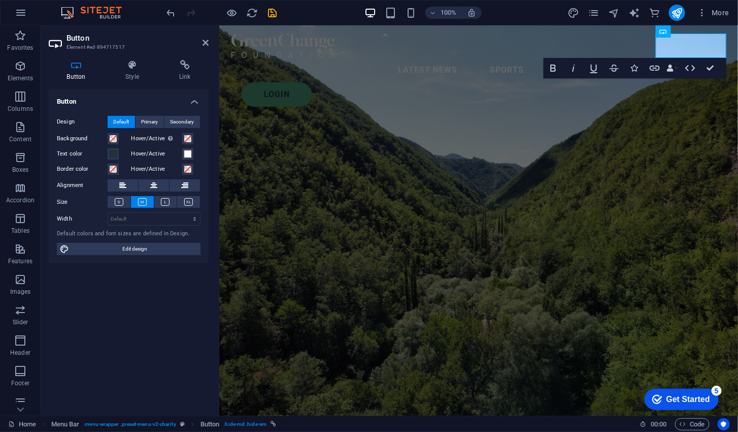
click at [126, 67] on icon at bounding box center [133, 65] width 50 height 10
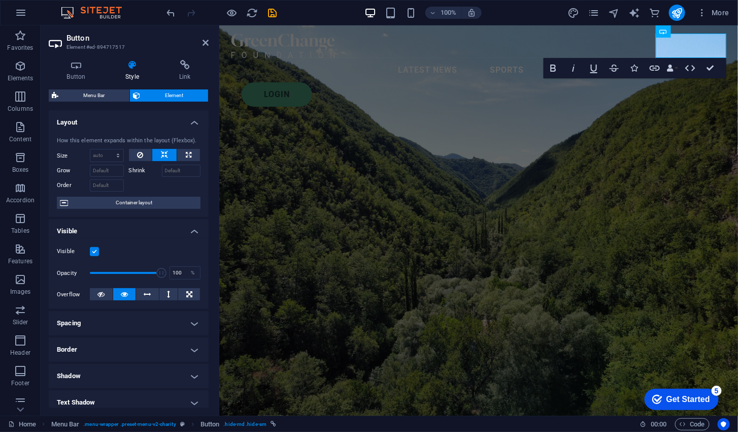
click at [177, 69] on icon at bounding box center [185, 65] width 48 height 10
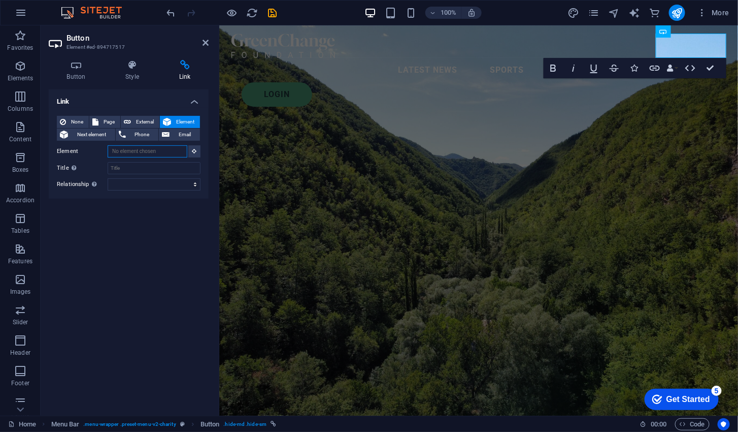
click at [125, 150] on input "Element" at bounding box center [148, 151] width 80 height 12
click at [194, 150] on icon at bounding box center [194, 150] width 5 height 5
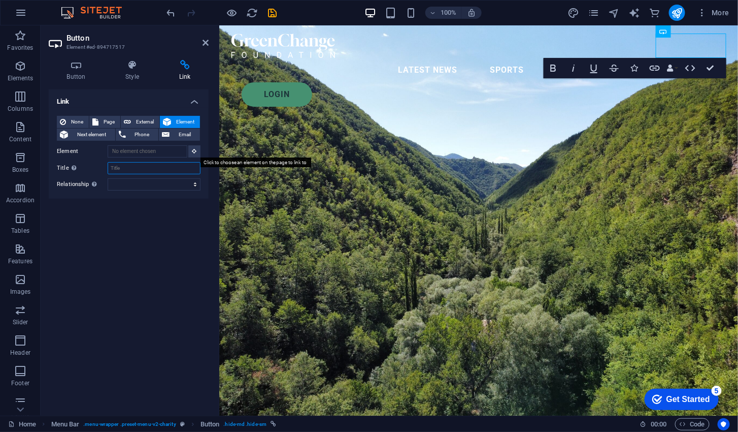
click at [121, 166] on input "Title Additional link description, should not be the same as the link text. The…" at bounding box center [154, 168] width 93 height 12
click at [122, 150] on input "Element" at bounding box center [148, 151] width 80 height 12
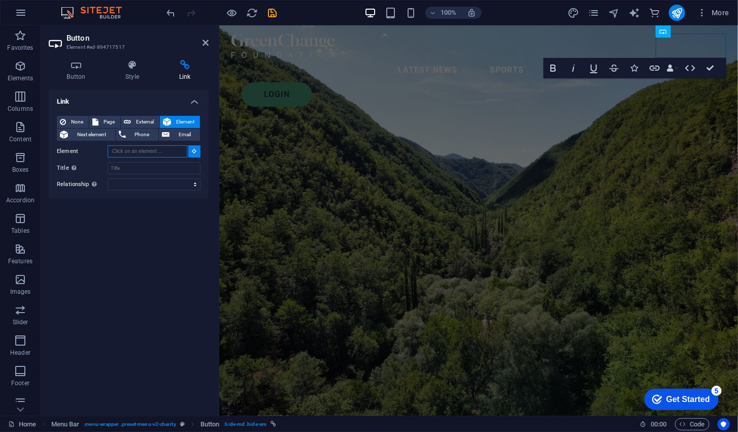
type input "J"
type input "#ed-894717529"
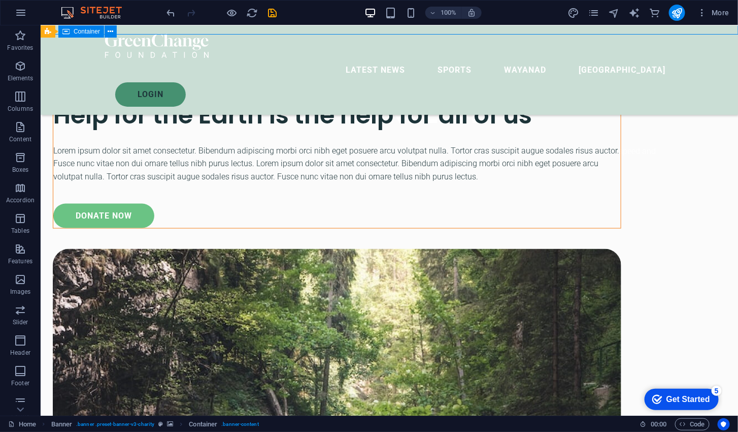
scroll to position [407, 0]
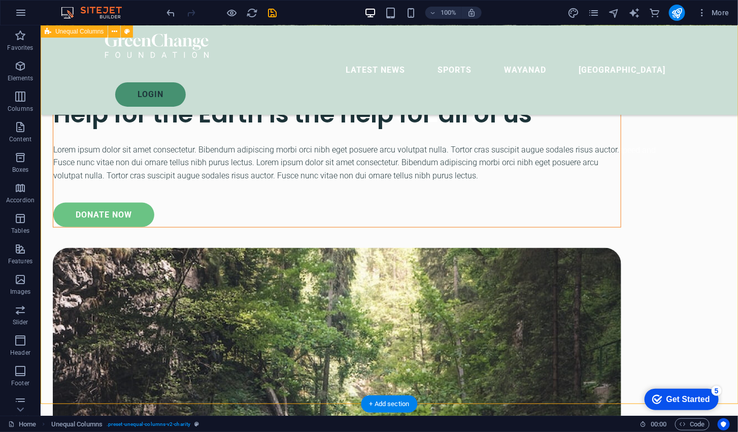
click at [167, 226] on div "donate now" at bounding box center [337, 214] width 568 height 24
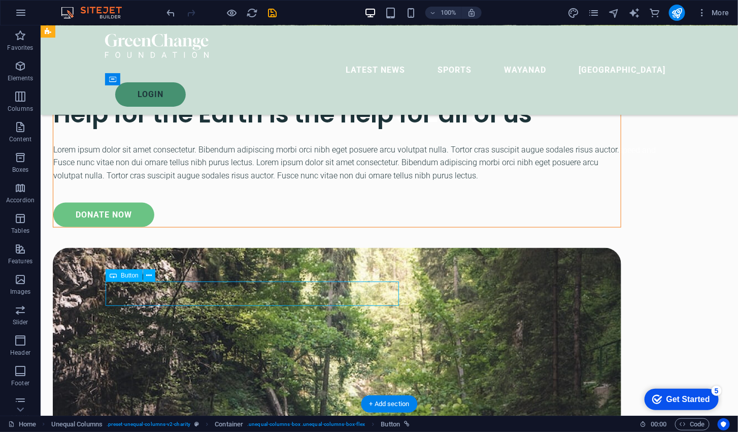
click at [149, 272] on icon at bounding box center [149, 275] width 6 height 11
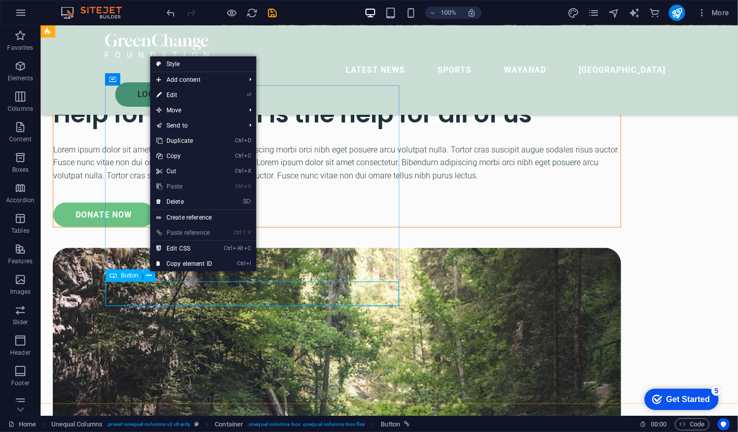
click at [203, 202] on link "⌦ Delete" at bounding box center [184, 201] width 68 height 15
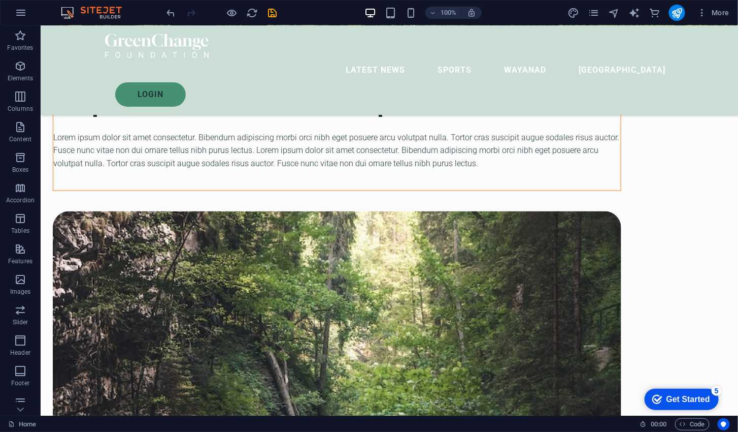
click at [712, 234] on div "ABOUT US Help for the Earth is the help for all of us Lorem ipsum dolor sit ame…" at bounding box center [389, 432] width 698 height 875
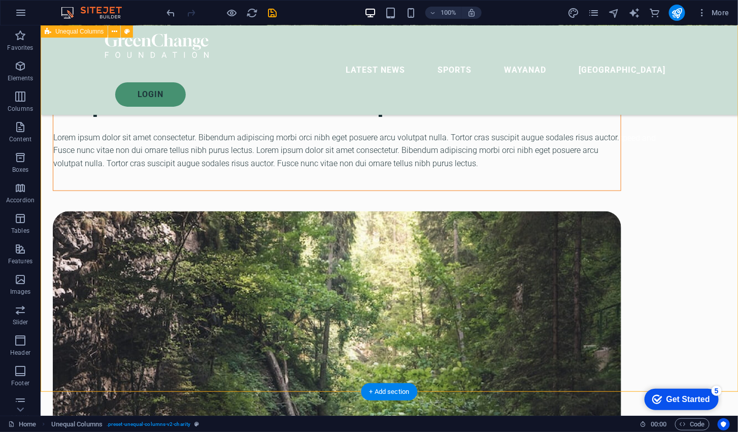
click at [136, 118] on div "Help for the Earth is the help for all of us" at bounding box center [337, 101] width 568 height 34
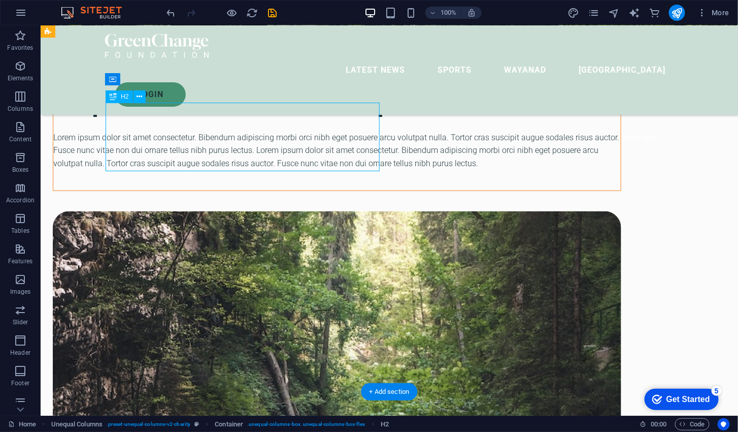
click at [152, 118] on div "Help for the Earth is the help for all of us" at bounding box center [337, 101] width 568 height 34
click at [153, 118] on div "Help for the Earth is the help for all of us" at bounding box center [337, 101] width 568 height 34
click at [150, 118] on div "Help for the Earth is the help for all of us" at bounding box center [337, 101] width 568 height 34
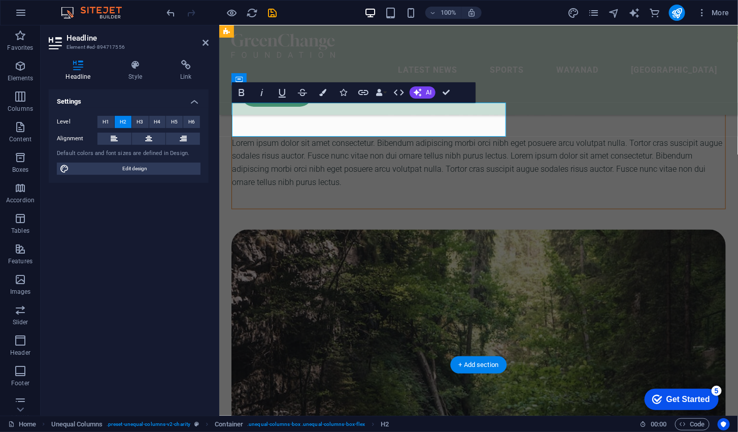
scroll to position [401, 0]
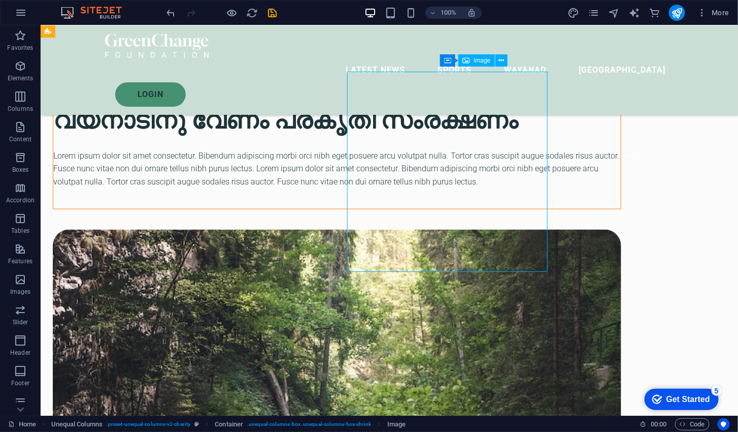
scroll to position [419, 0]
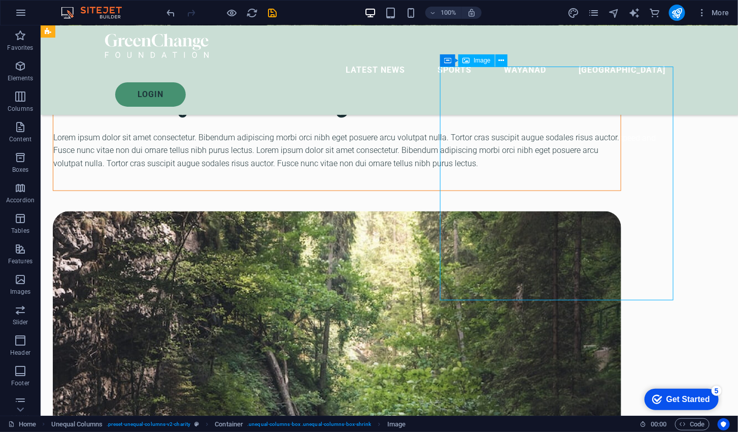
click at [307, 170] on div "Lorem ipsum dolor sit amet consectetur. Bibendum adipiscing morbi orci nibh ege…" at bounding box center [337, 149] width 568 height 39
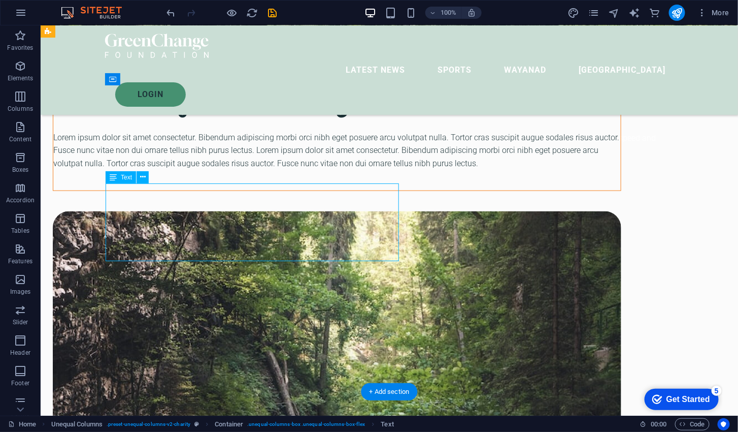
click at [302, 170] on div "Lorem ipsum dolor sit amet consectetur. Bibendum adipiscing morbi orci nibh ege…" at bounding box center [337, 149] width 568 height 39
click at [304, 170] on div "Lorem ipsum dolor sit amet consectetur. Bibendum adipiscing morbi orci nibh ege…" at bounding box center [337, 149] width 568 height 39
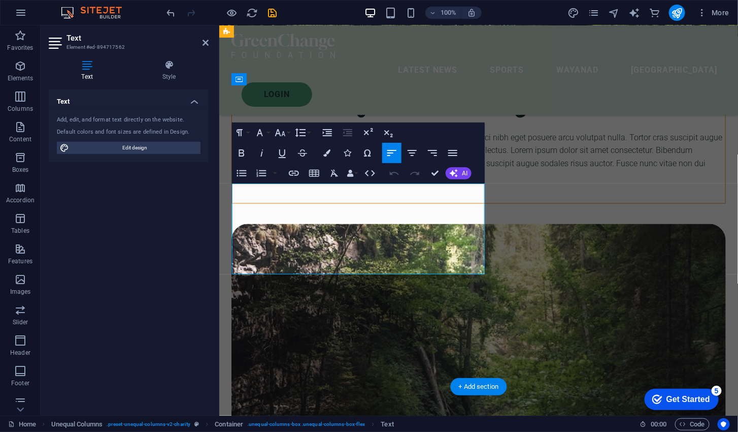
scroll to position [401, 0]
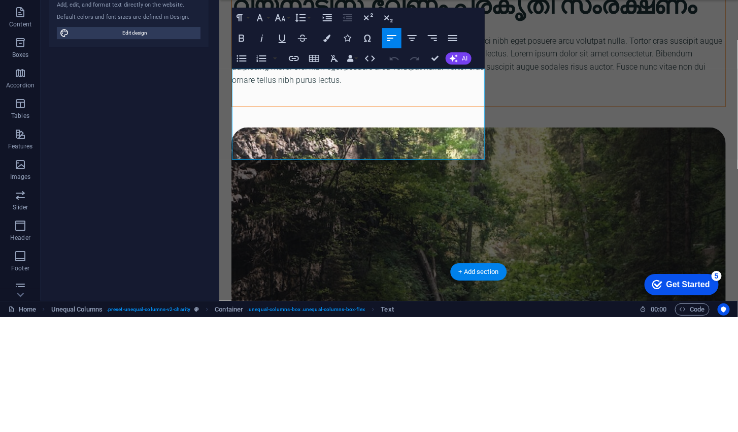
click at [245, 76] on p "Lorem ipsum dolor sit amet consectetur. Bibendum adipiscing morbi orci nibh ege…" at bounding box center [478, 61] width 493 height 52
click at [242, 77] on p "Lorem ipsum dolor sit amet consectetur. Bibendum adipiscing morbi orci nibh ege…" at bounding box center [478, 61] width 493 height 52
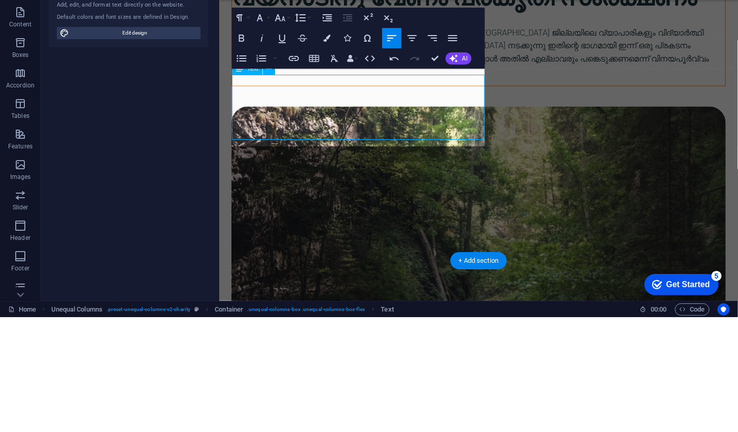
scroll to position [403, 0]
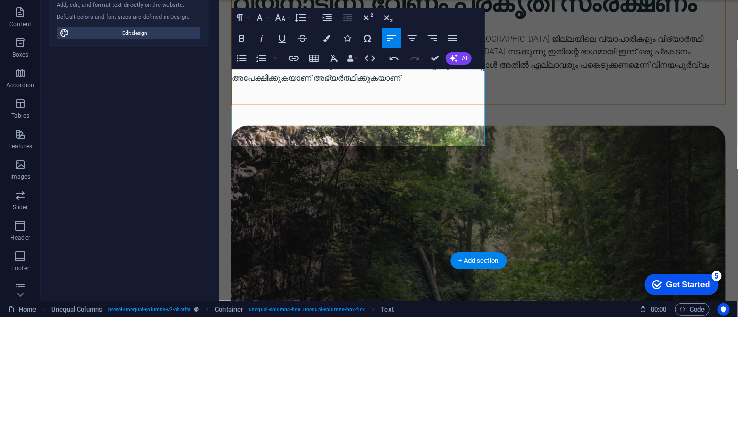
click at [545, 185] on div "ABOUT US വയനാടിനു വേണം പ്രകൃതി സംരക്ഷണം വയനാടിന് വേണം പ്രകൃതി സംരക്ഷണം എന്ന് ആവ…" at bounding box center [478, 305] width 519 height 814
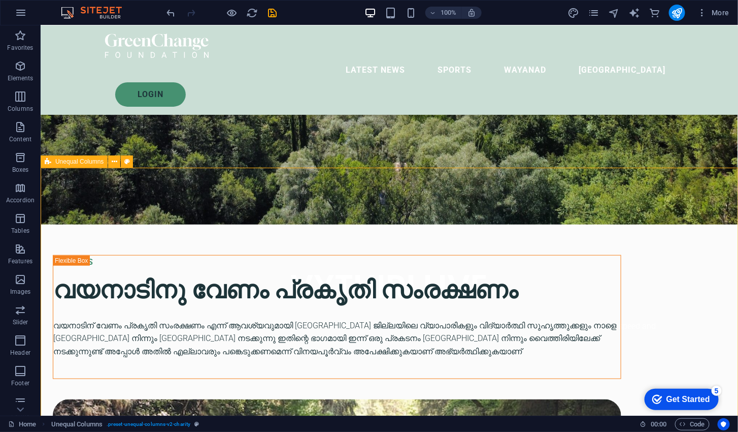
scroll to position [249, 0]
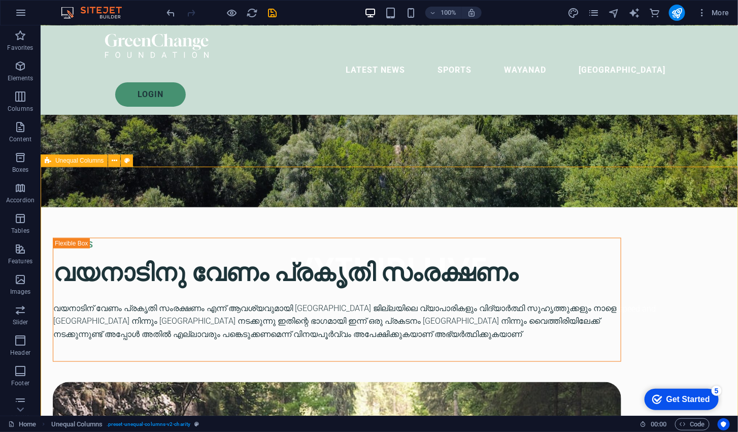
click at [113, 165] on icon at bounding box center [115, 160] width 6 height 11
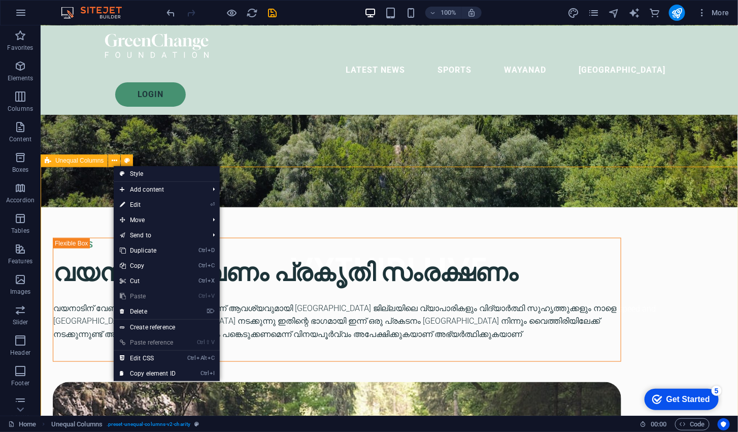
click at [176, 249] on link "Ctrl D Duplicate" at bounding box center [148, 250] width 68 height 15
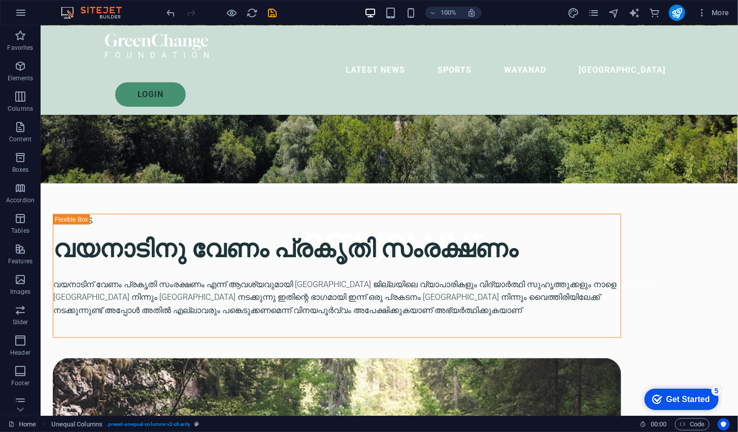
scroll to position [269, 0]
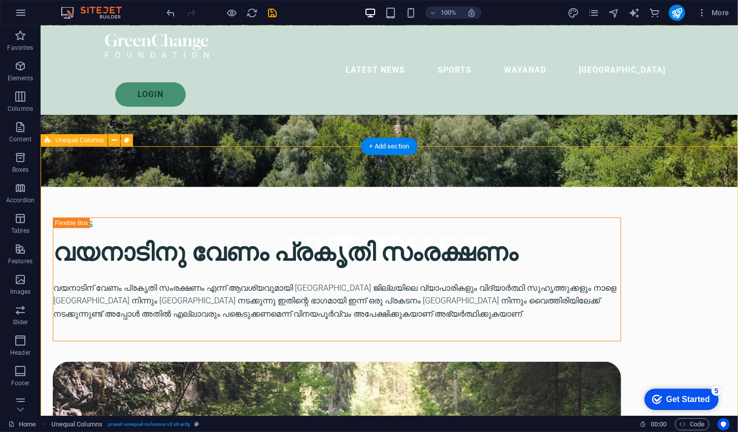
click at [117, 138] on icon at bounding box center [115, 140] width 6 height 11
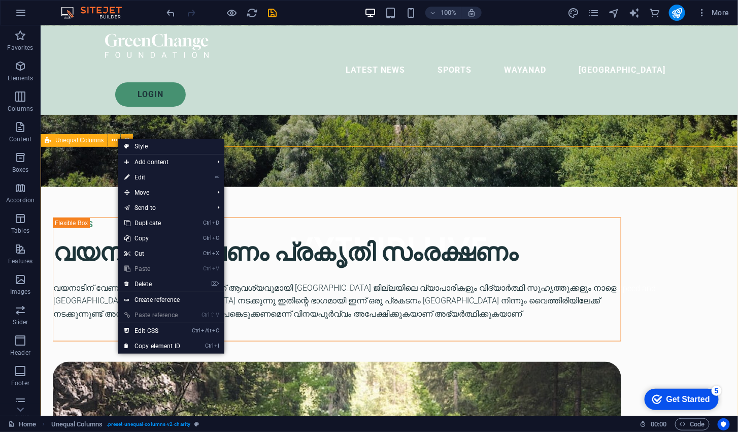
click at [168, 223] on link "Ctrl D Duplicate" at bounding box center [152, 222] width 68 height 15
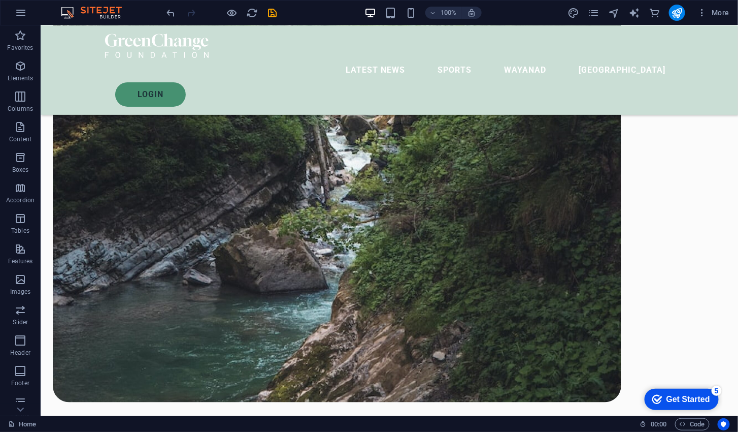
scroll to position [1683, 0]
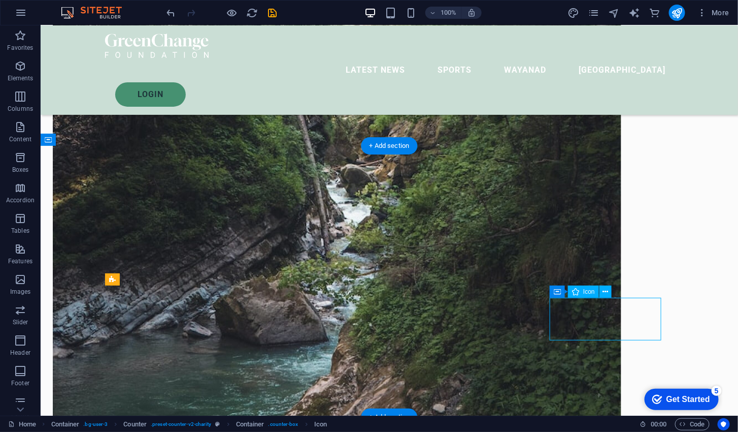
scroll to position [1620, 0]
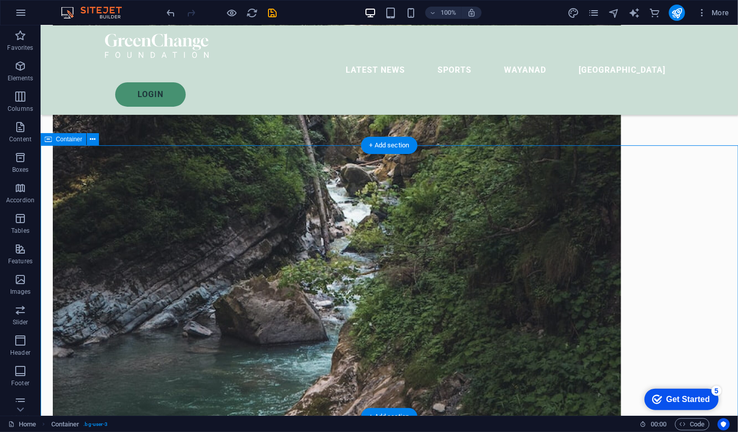
click at [90, 141] on button at bounding box center [93, 139] width 12 height 12
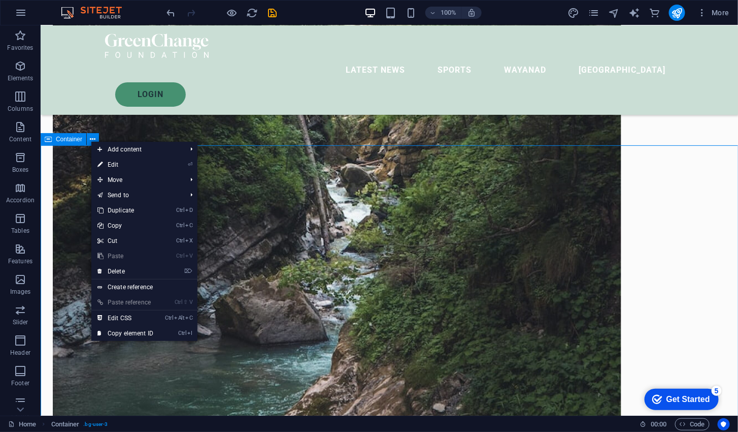
click at [143, 269] on link "⌦ Delete" at bounding box center [125, 270] width 68 height 15
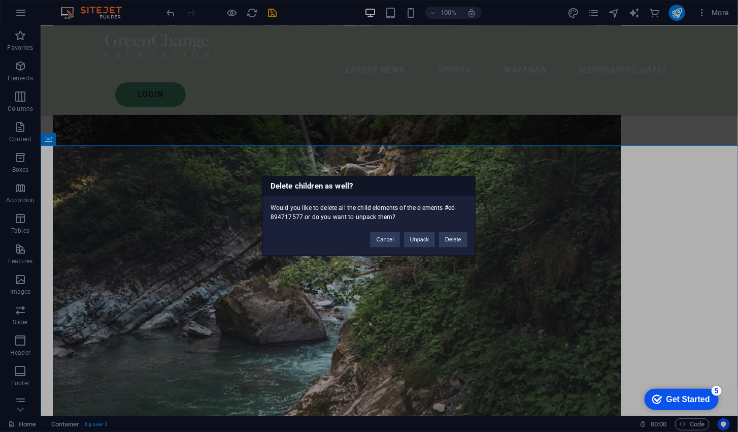
click at [455, 240] on button "Delete" at bounding box center [453, 239] width 28 height 15
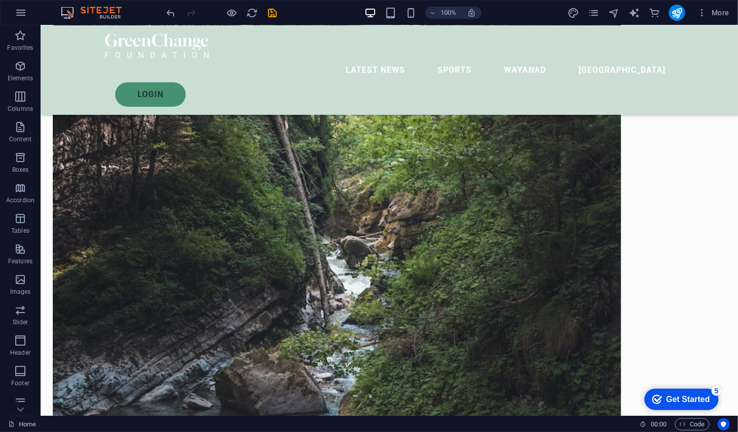
scroll to position [1545, 0]
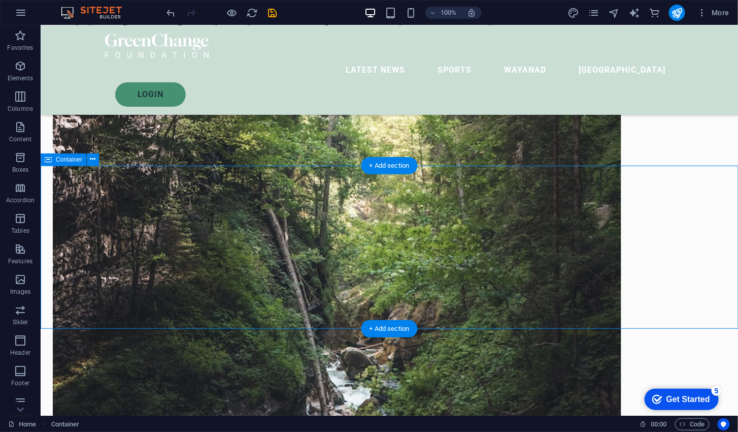
scroll to position [1437, 0]
click at [91, 162] on icon at bounding box center [93, 160] width 6 height 11
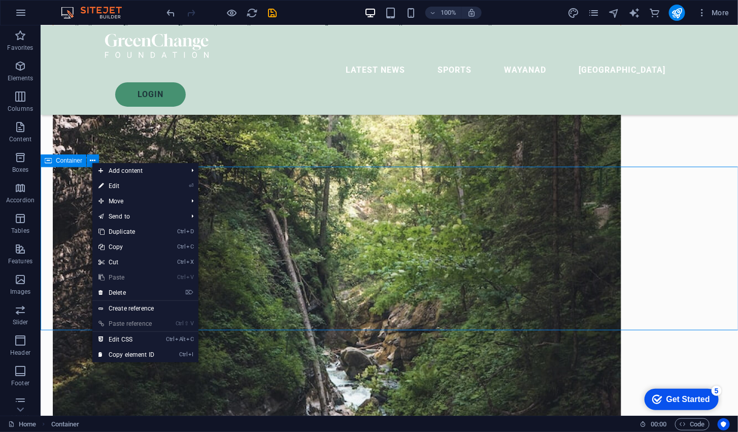
click at [149, 171] on span "Add content" at bounding box center [137, 170] width 91 height 15
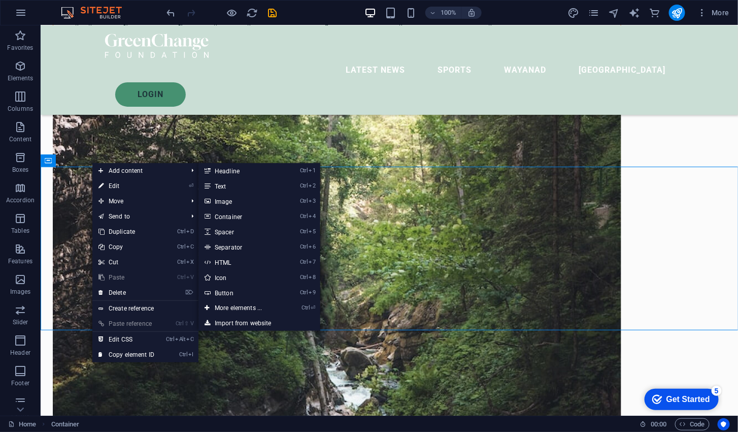
click at [272, 176] on link "Ctrl 1 Headline" at bounding box center [241, 170] width 84 height 15
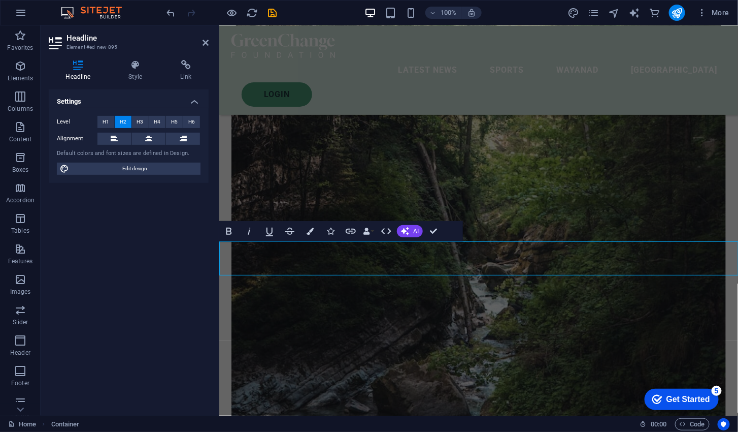
scroll to position [1353, 0]
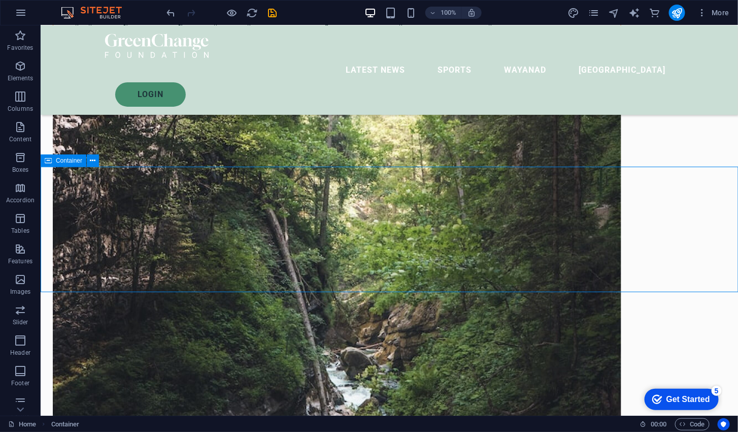
scroll to position [1435, 0]
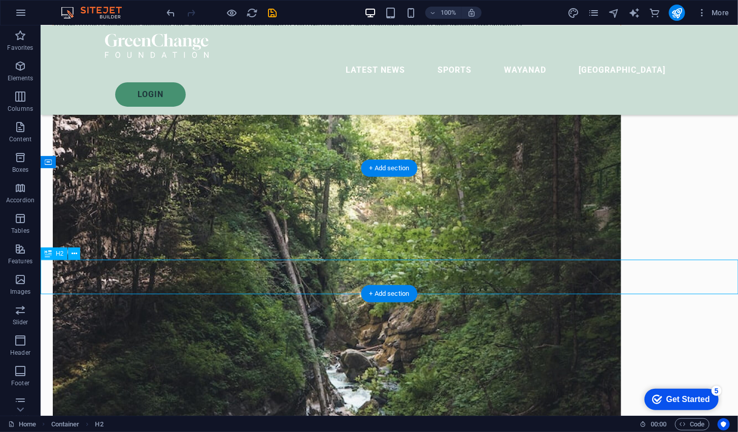
click at [73, 251] on icon at bounding box center [75, 253] width 6 height 11
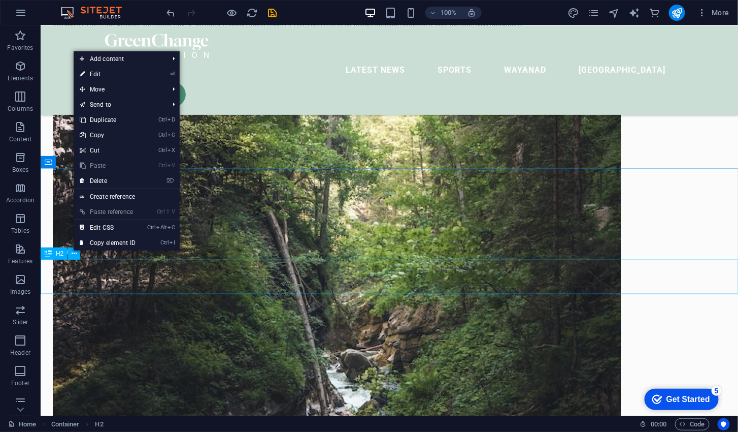
click at [96, 180] on link "⌦ Delete" at bounding box center [108, 180] width 68 height 15
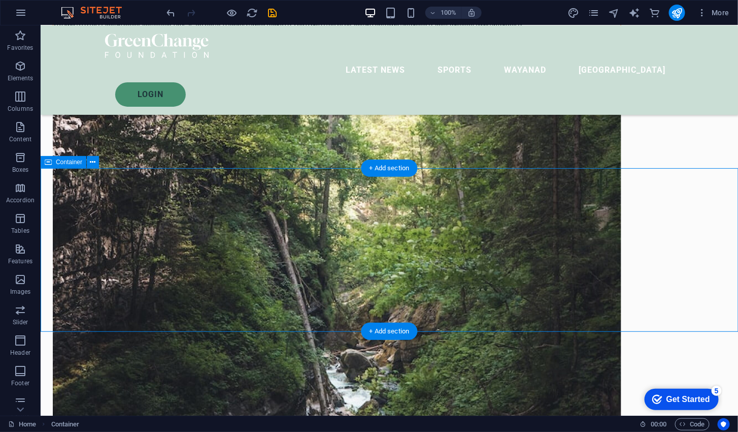
click at [88, 159] on button at bounding box center [93, 162] width 12 height 12
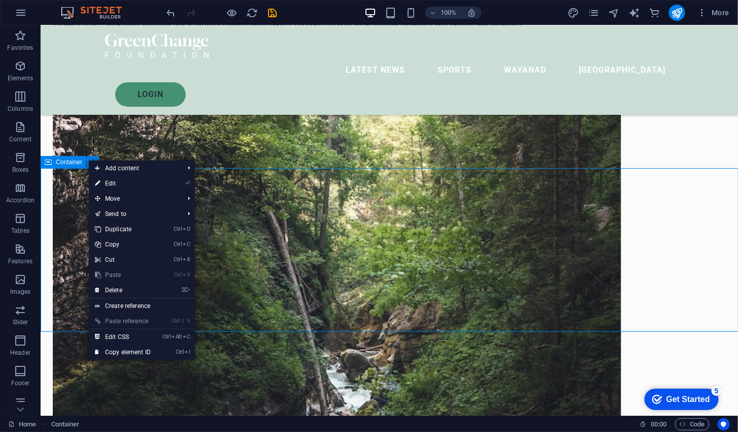
click at [107, 169] on span "Add content" at bounding box center [134, 167] width 91 height 15
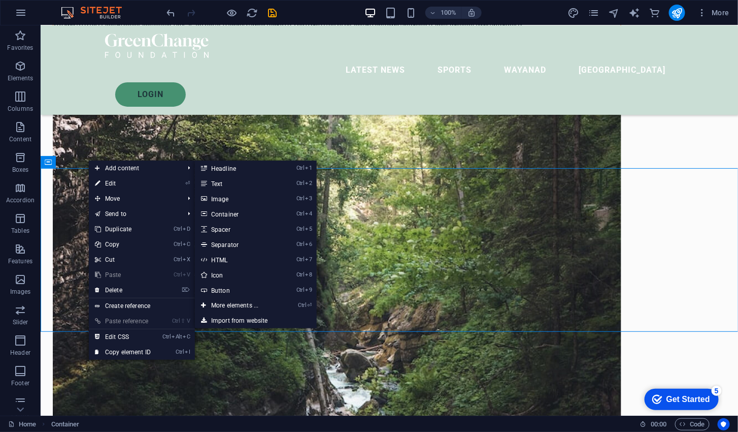
click at [261, 308] on link "Ctrl ⏎ More elements ..." at bounding box center [237, 305] width 84 height 15
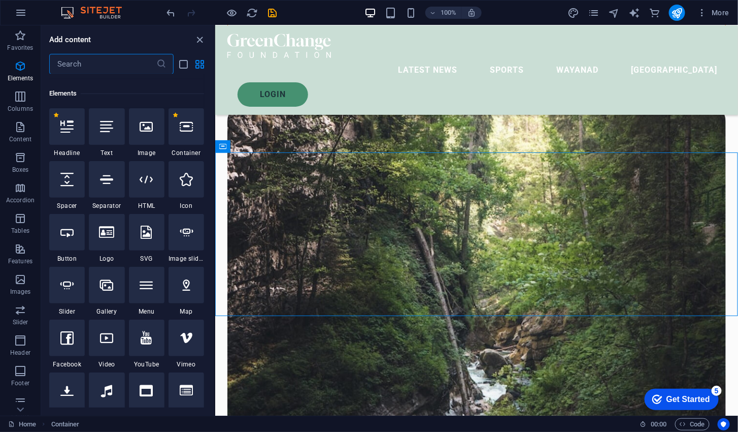
scroll to position [108, 0]
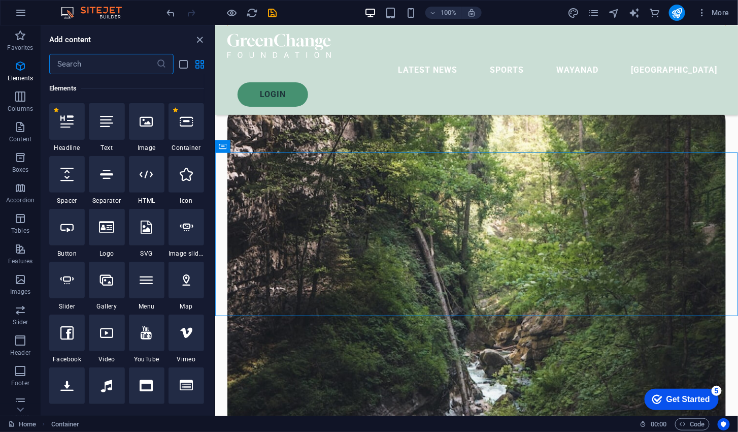
click at [195, 116] on div at bounding box center [187, 121] width 36 height 37
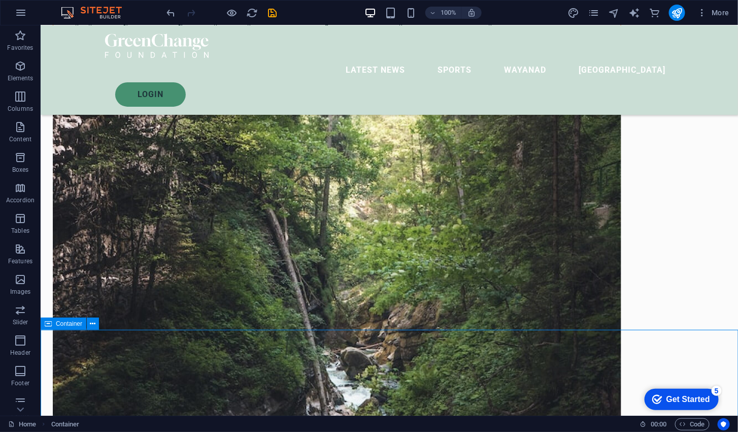
scroll to position [0, 0]
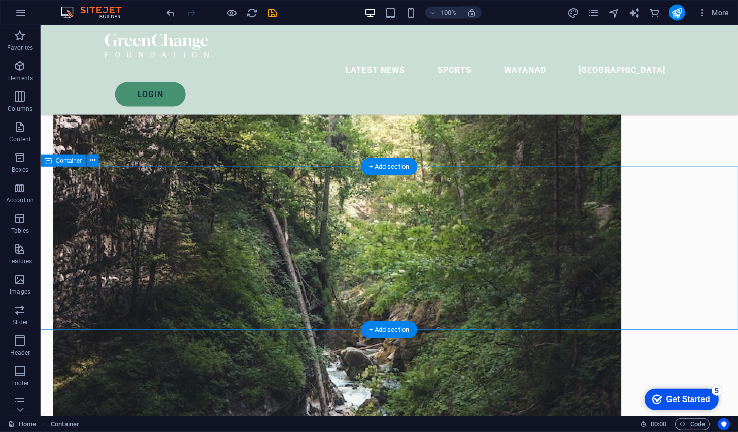
click at [65, 159] on span "Container" at bounding box center [69, 160] width 26 height 6
click at [70, 160] on span "Container" at bounding box center [69, 160] width 26 height 6
click at [94, 158] on icon at bounding box center [93, 160] width 6 height 11
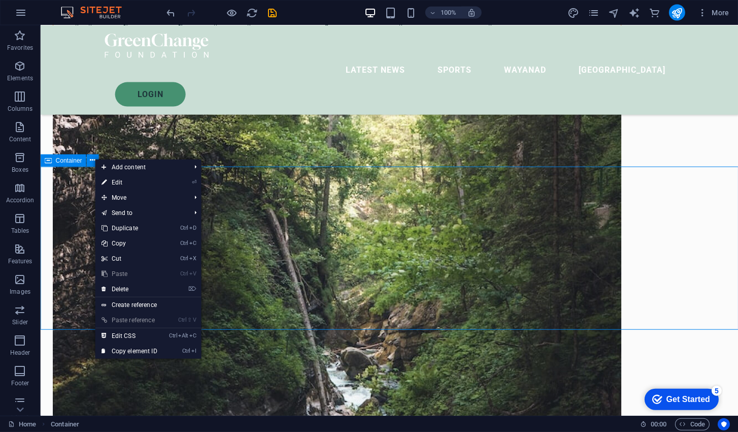
click at [145, 181] on link "⏎ Edit" at bounding box center [129, 182] width 68 height 15
select select "multiple-clouds"
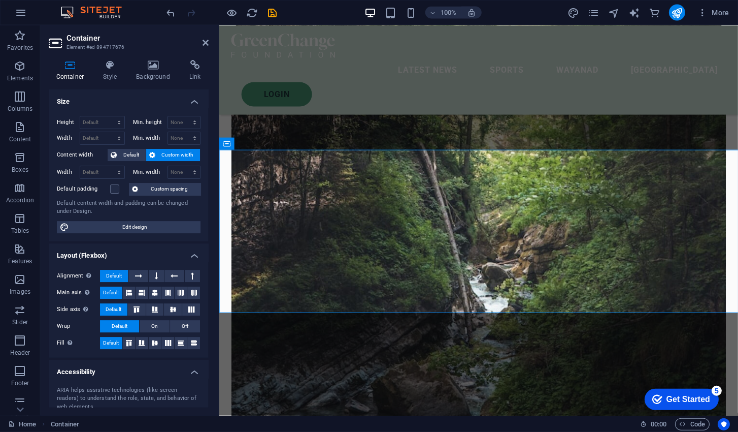
scroll to position [1354, 0]
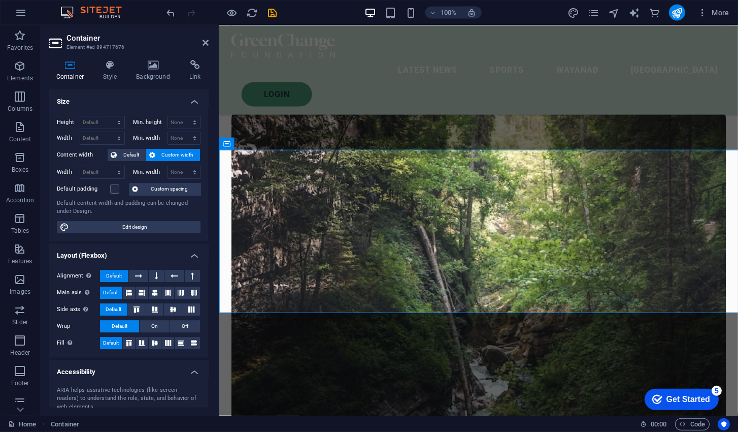
click at [119, 74] on h4 "Style" at bounding box center [112, 70] width 33 height 21
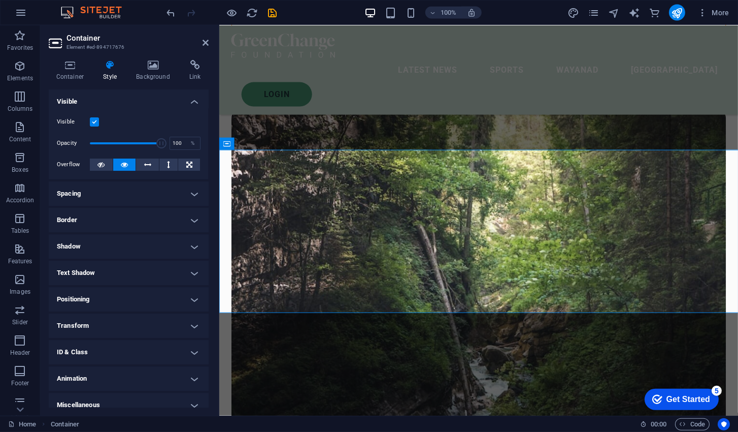
click at [140, 75] on h4 "Background" at bounding box center [155, 70] width 53 height 21
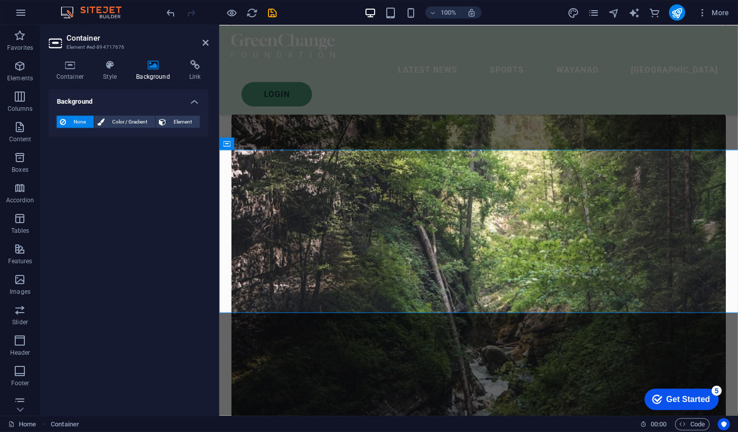
click at [114, 61] on icon at bounding box center [110, 65] width 29 height 10
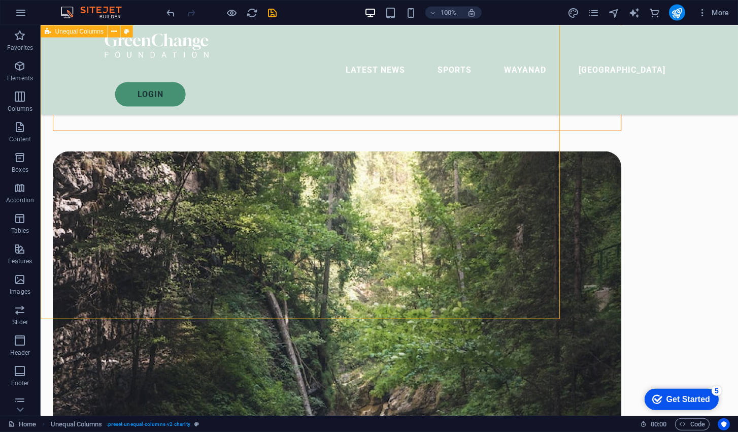
scroll to position [1185, 0]
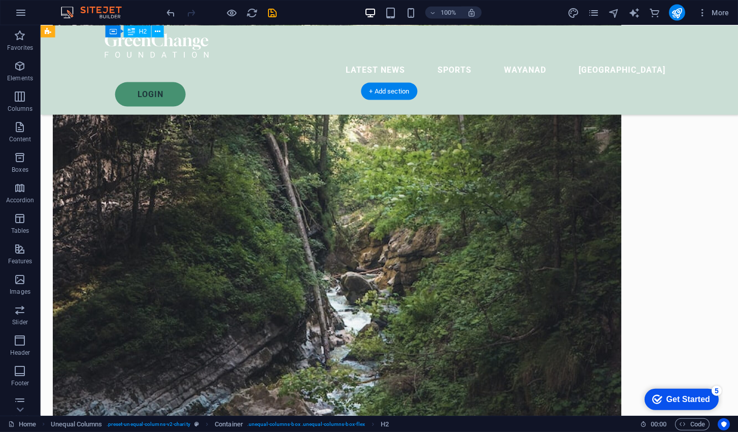
scroll to position [1504, 0]
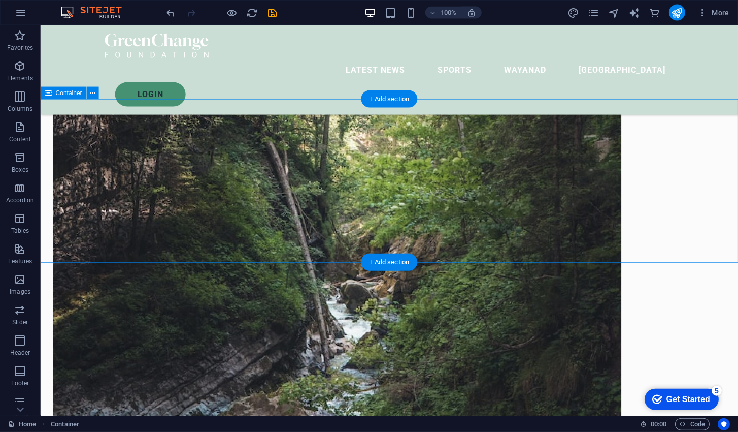
click at [382, 98] on div "+ Add section" at bounding box center [389, 98] width 56 height 17
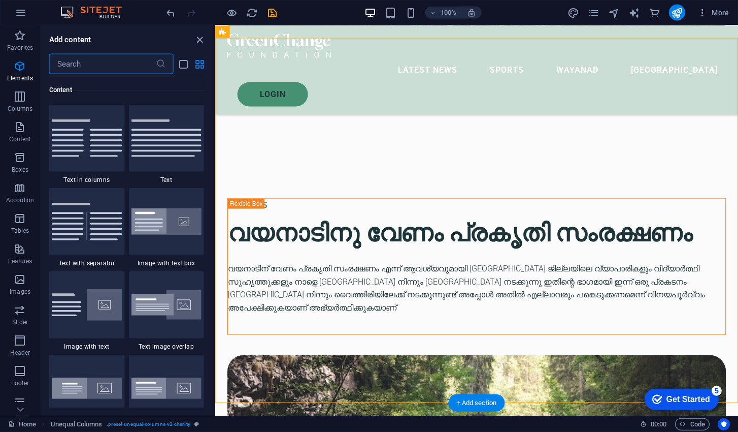
scroll to position [1776, 0]
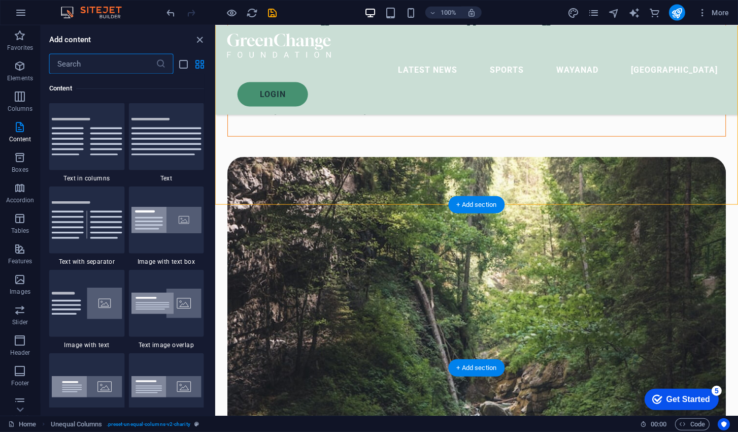
click at [487, 204] on div "+ Add section" at bounding box center [477, 204] width 56 height 17
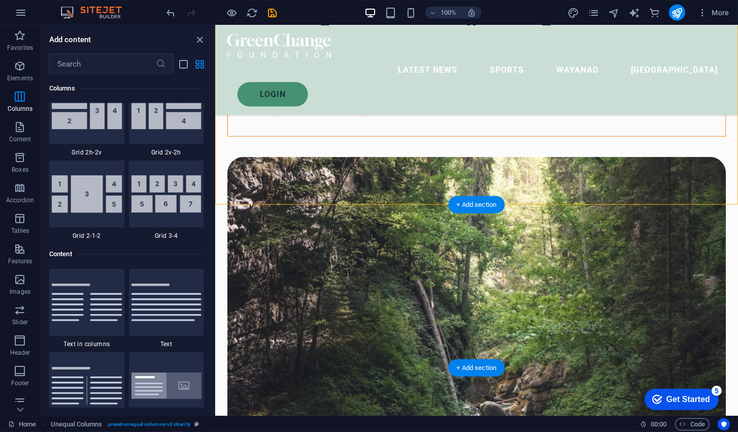
scroll to position [1609, 0]
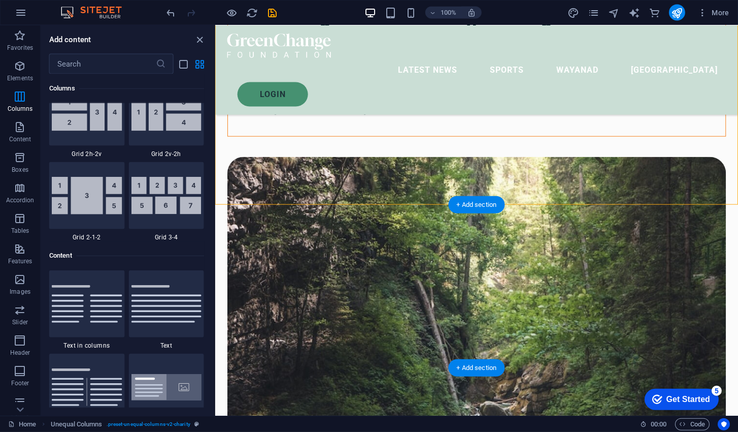
click at [91, 302] on img at bounding box center [87, 304] width 71 height 38
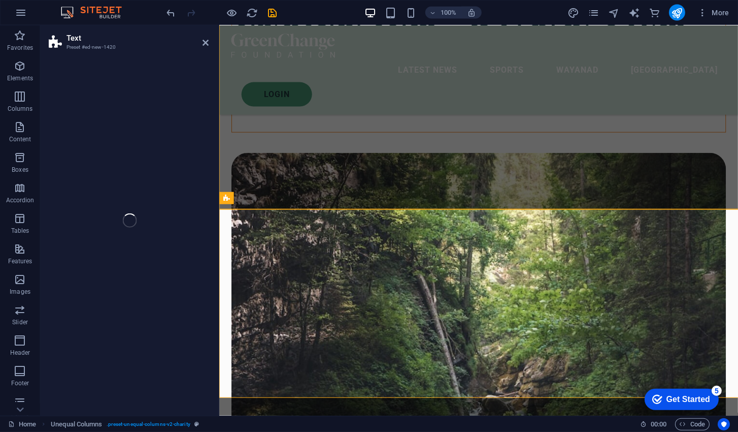
scroll to position [1300, 0]
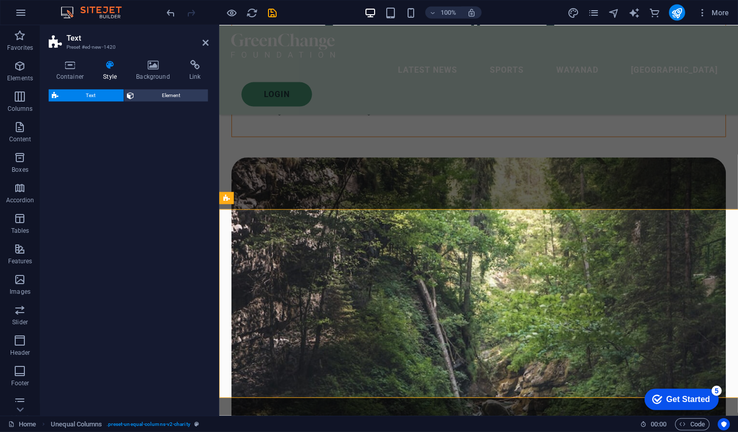
select select "rem"
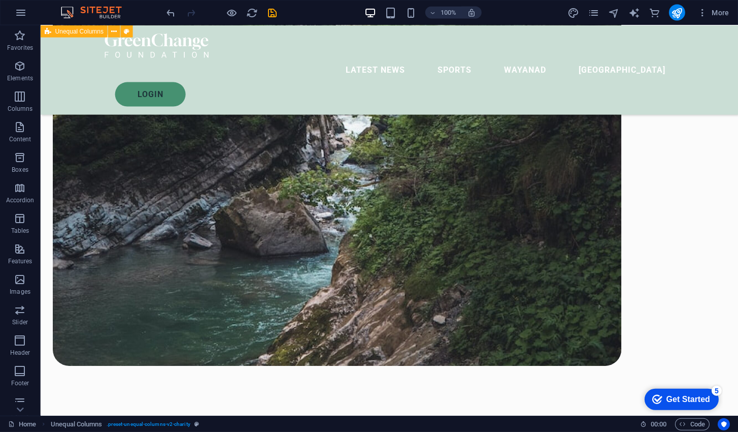
scroll to position [1717, 0]
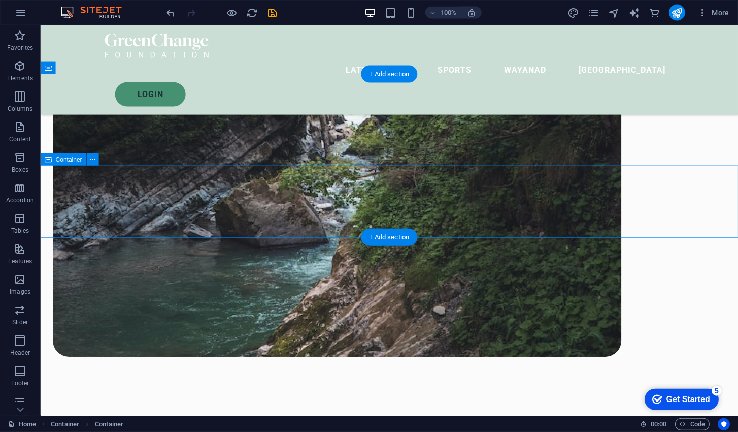
click at [91, 157] on icon at bounding box center [93, 159] width 6 height 11
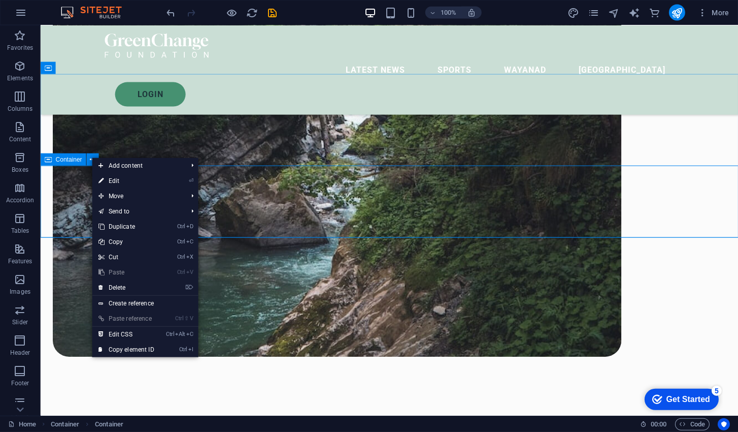
click at [137, 287] on link "⌦ Delete" at bounding box center [126, 287] width 68 height 15
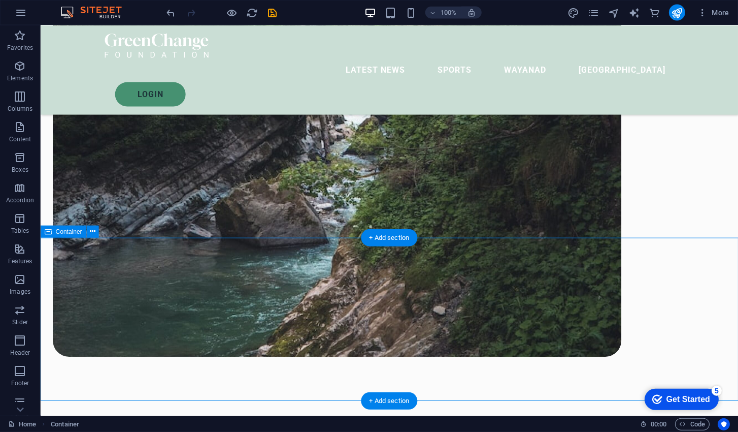
click at [93, 236] on icon at bounding box center [93, 231] width 6 height 11
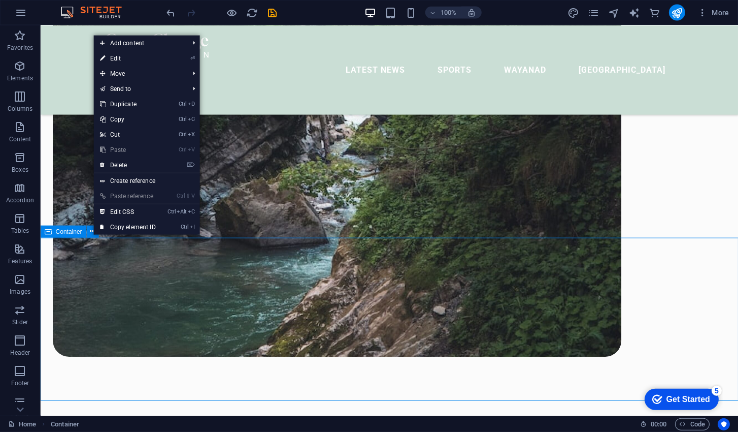
click at [143, 163] on link "⌦ Delete" at bounding box center [128, 164] width 68 height 15
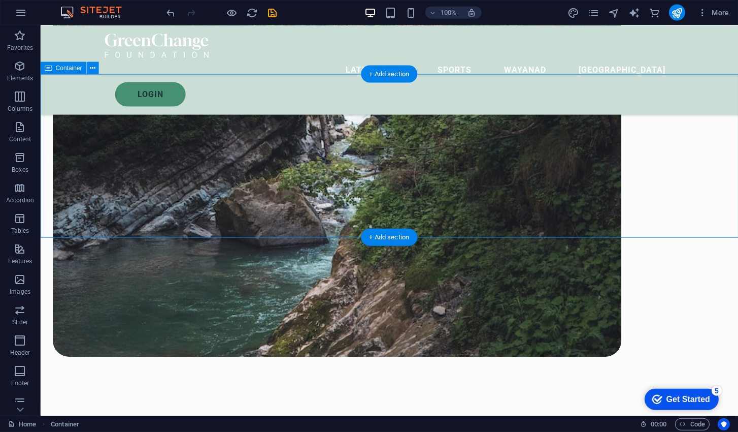
click at [92, 72] on icon at bounding box center [93, 68] width 6 height 11
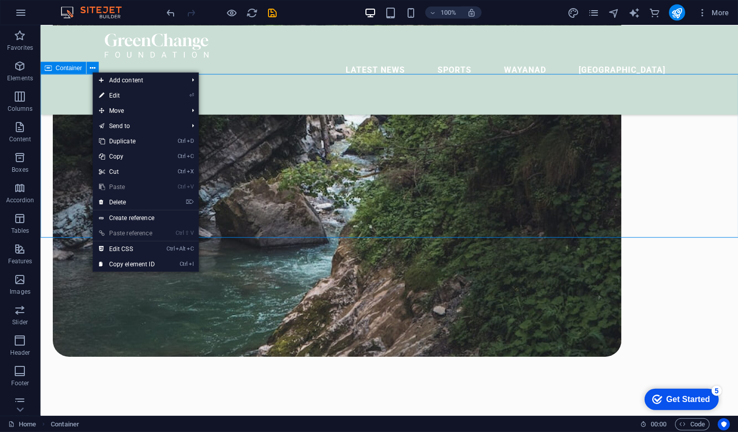
click at [145, 199] on link "⌦ Delete" at bounding box center [127, 201] width 68 height 15
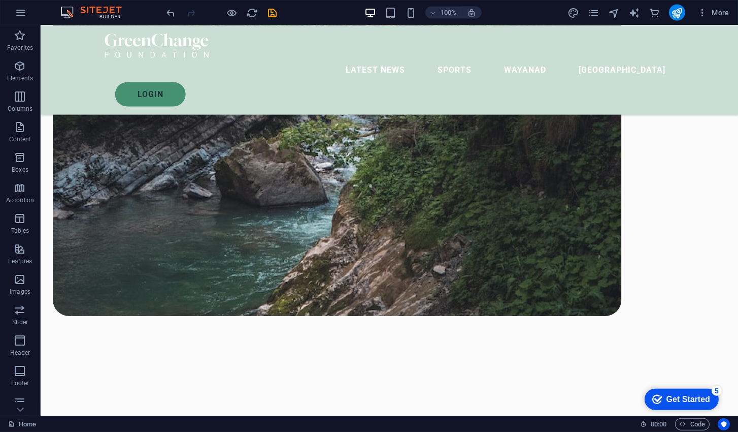
scroll to position [1763, 0]
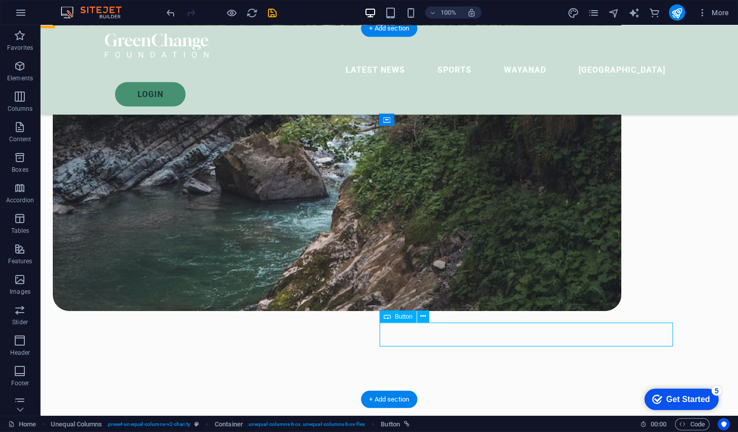
click at [426, 315] on icon at bounding box center [423, 316] width 6 height 11
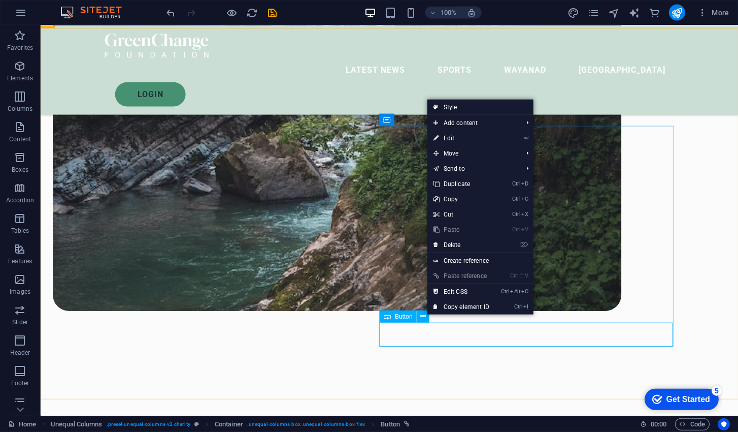
click at [463, 243] on link "⌦ Delete" at bounding box center [461, 244] width 68 height 15
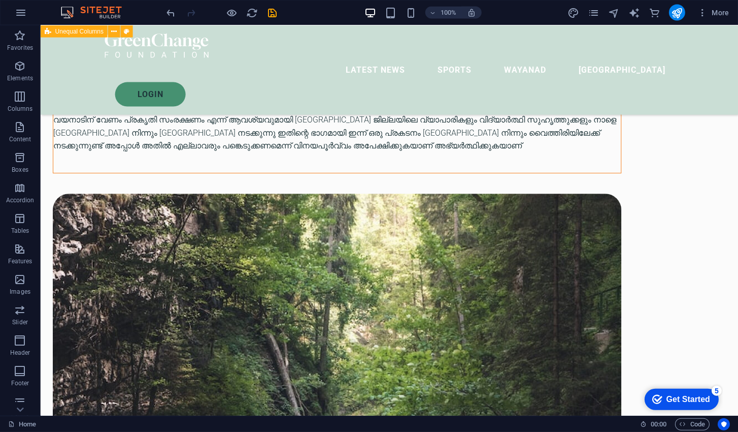
scroll to position [2193, 0]
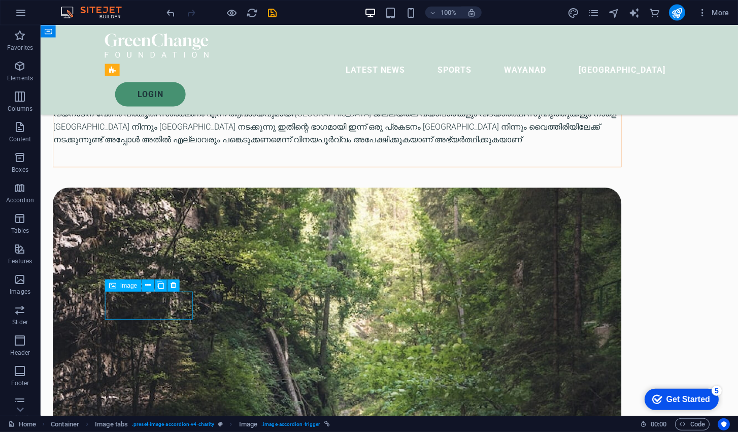
click at [173, 286] on icon at bounding box center [174, 285] width 6 height 11
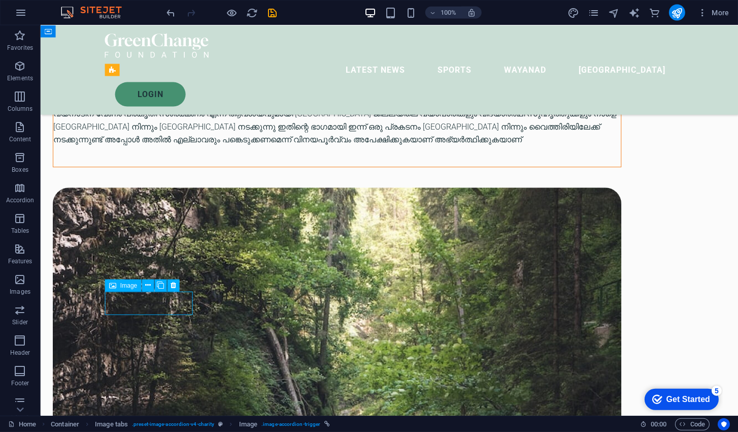
click at [173, 286] on icon at bounding box center [174, 285] width 6 height 11
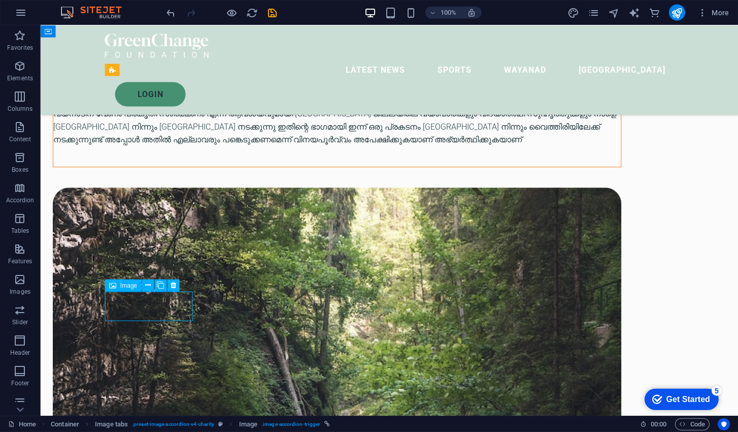
click at [174, 287] on icon at bounding box center [174, 285] width 6 height 11
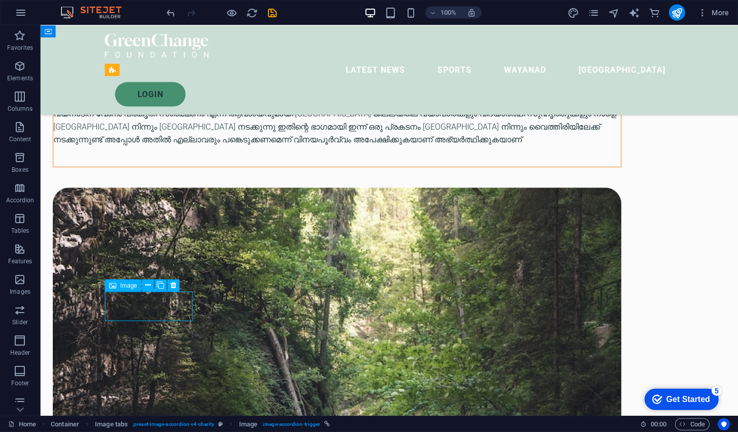
click at [173, 287] on icon at bounding box center [174, 285] width 6 height 11
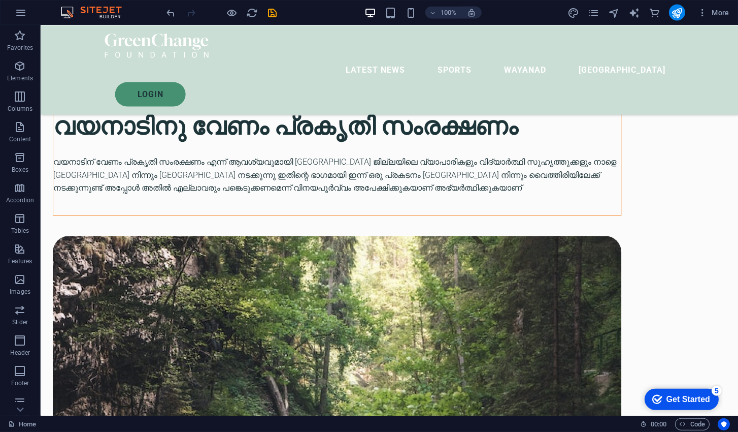
scroll to position [2092, 0]
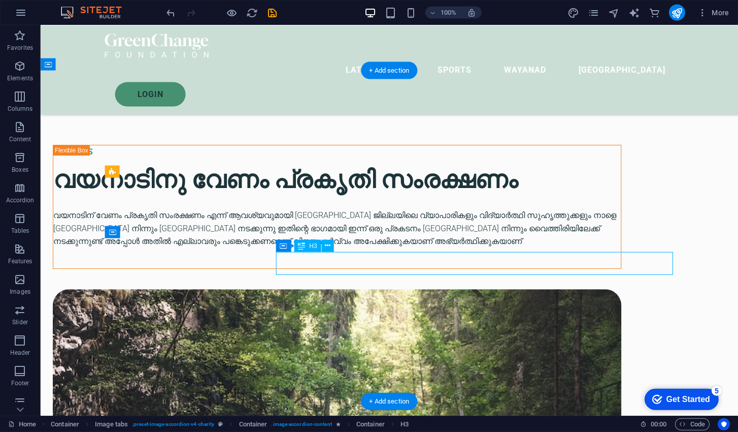
click at [106, 231] on div "Container" at bounding box center [112, 232] width 15 height 12
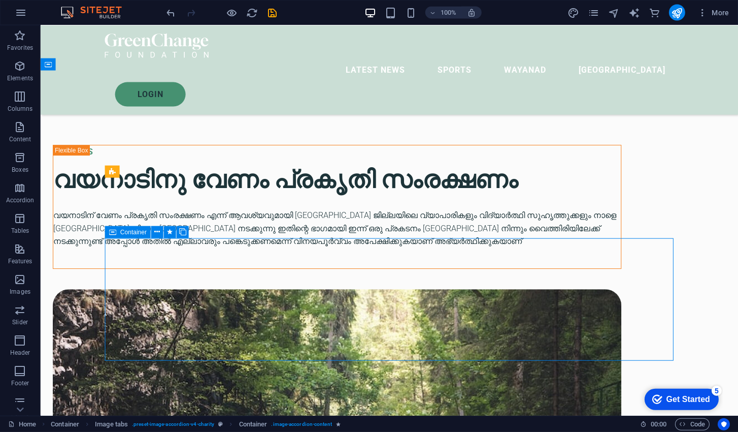
click at [155, 229] on icon at bounding box center [158, 231] width 6 height 11
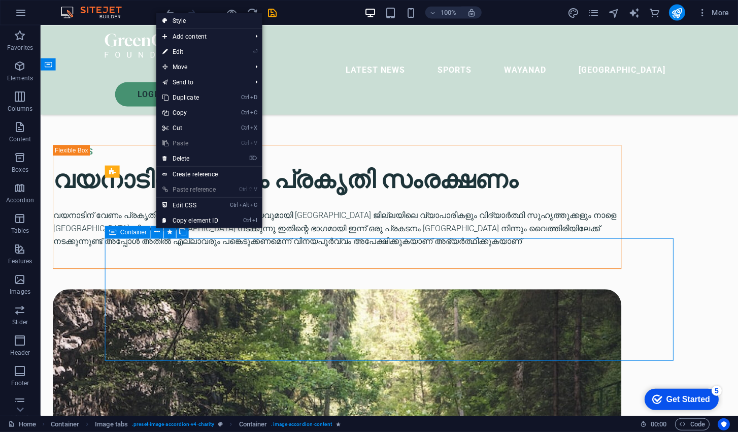
click at [181, 94] on link "Ctrl D Duplicate" at bounding box center [190, 97] width 68 height 15
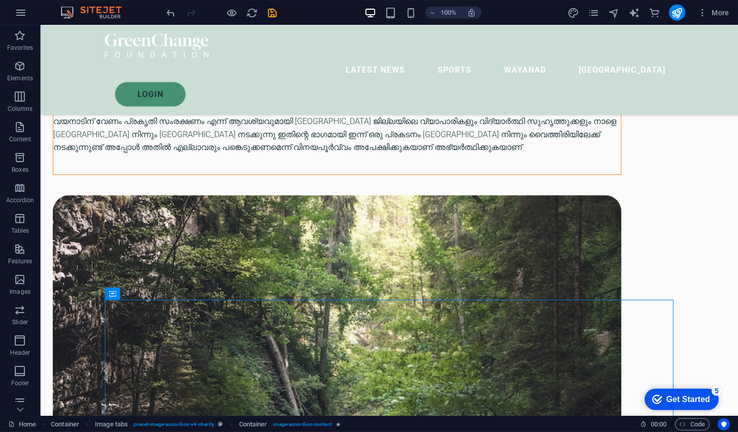
scroll to position [2186, 0]
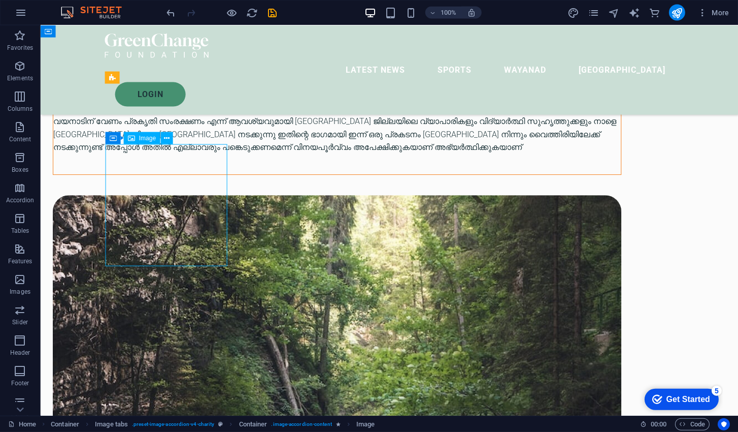
click at [165, 136] on icon at bounding box center [167, 138] width 6 height 11
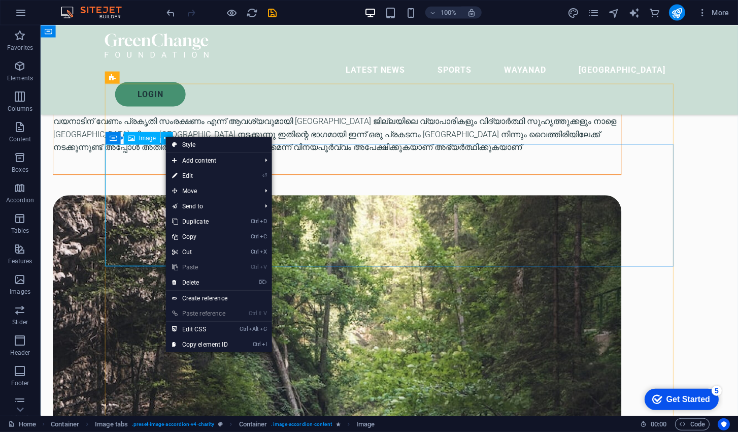
click at [184, 222] on link "Ctrl D Duplicate" at bounding box center [200, 221] width 68 height 15
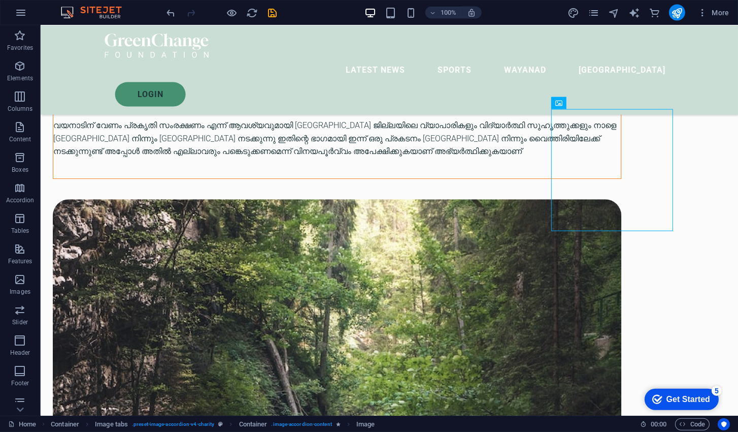
scroll to position [2178, 0]
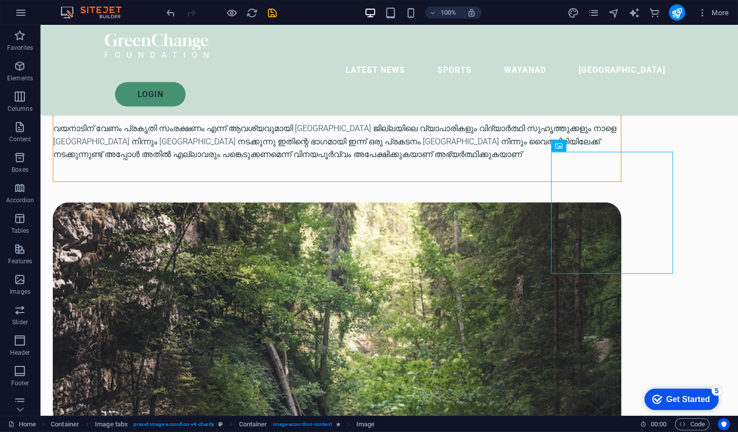
click at [597, 143] on icon at bounding box center [594, 145] width 6 height 11
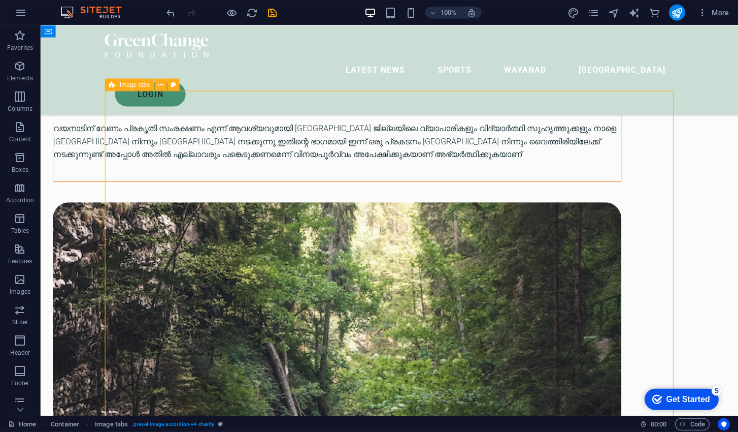
click at [166, 7] on icon "undo" at bounding box center [172, 13] width 12 height 12
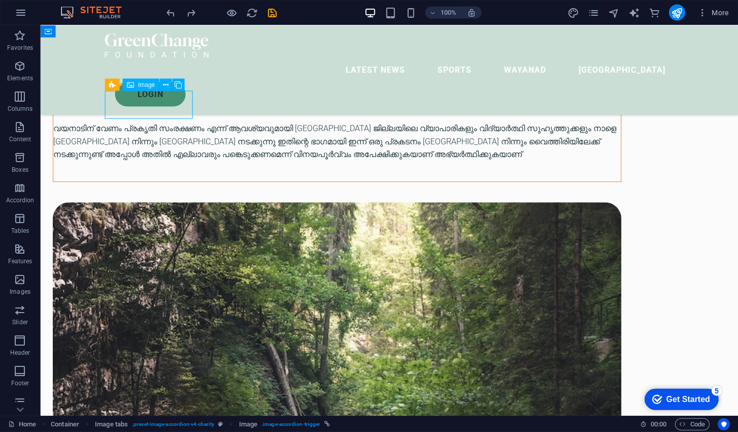
click at [164, 82] on icon at bounding box center [166, 85] width 6 height 11
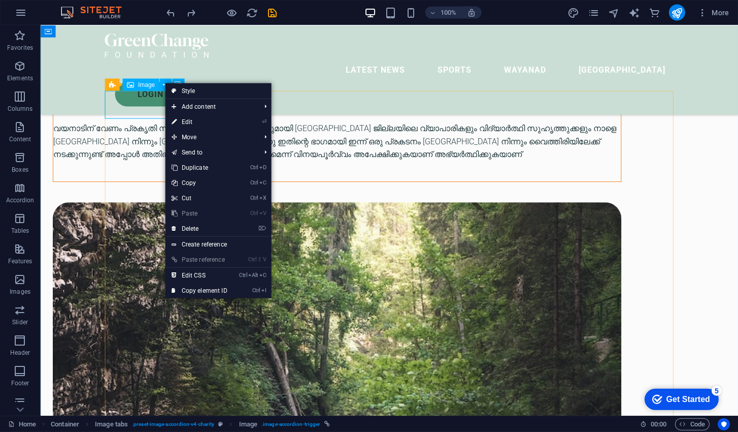
click at [184, 225] on link "⌦ Delete" at bounding box center [200, 228] width 68 height 15
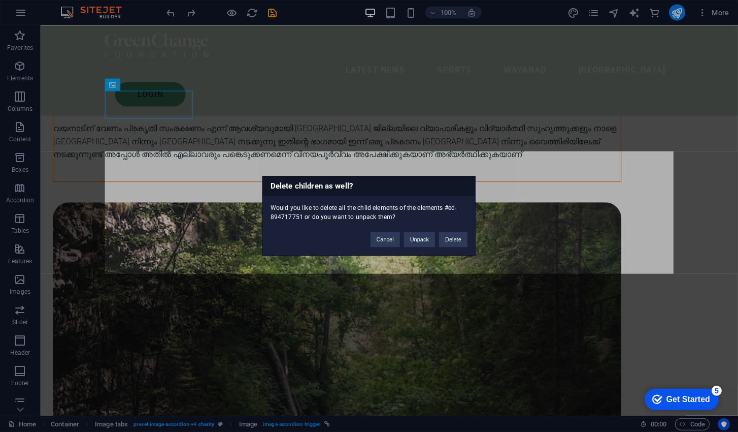
click at [581, 124] on div "Delete children as well? Would you like to delete all the child elements of the…" at bounding box center [369, 216] width 738 height 432
click at [388, 243] on button "Cancel" at bounding box center [385, 239] width 29 height 15
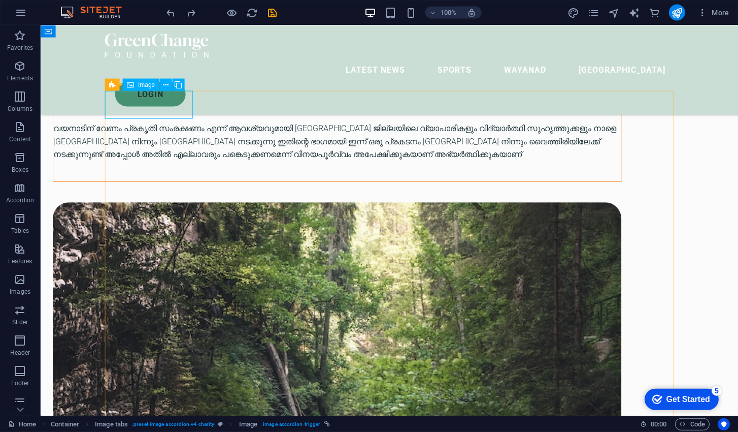
select select "%"
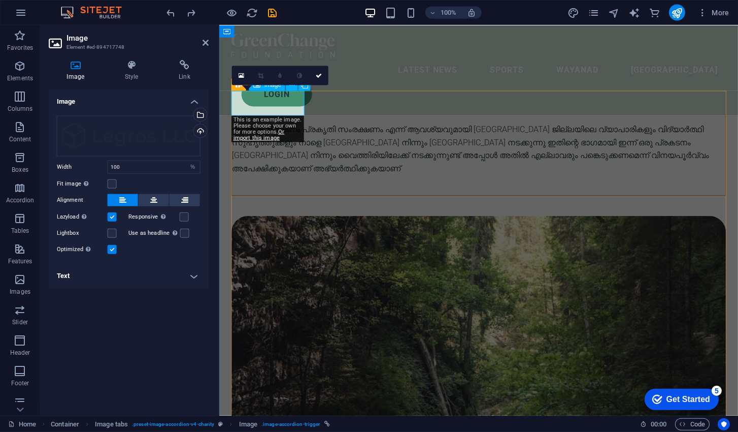
click at [134, 70] on icon at bounding box center [132, 65] width 50 height 10
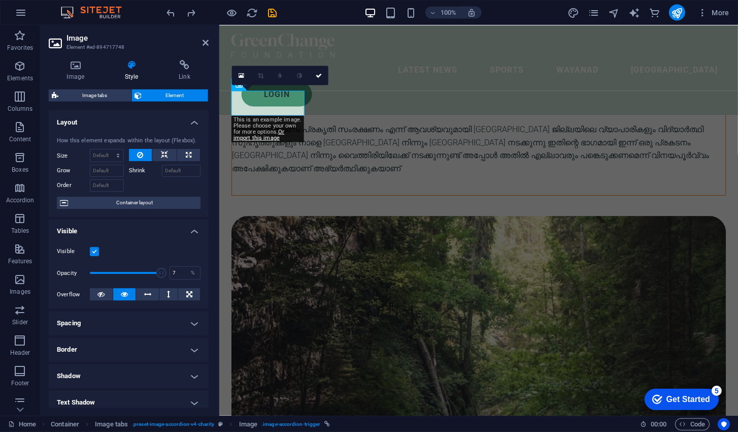
type input "1"
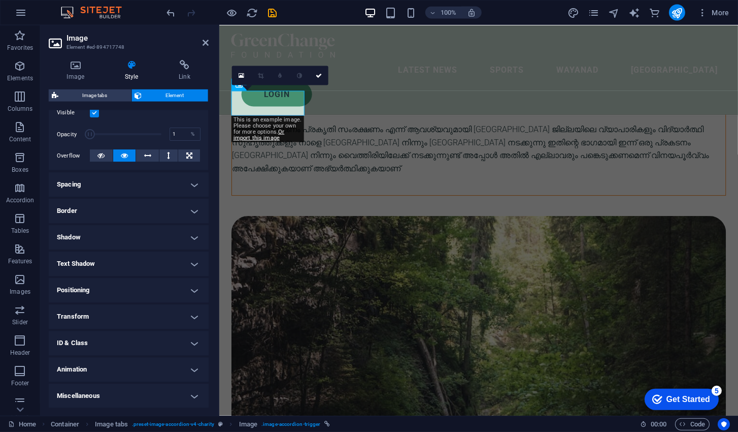
scroll to position [0, 0]
click at [320, 75] on icon at bounding box center [319, 76] width 6 height 6
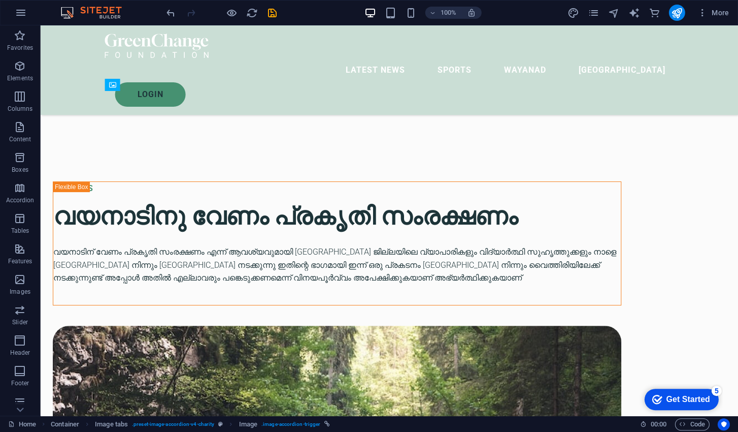
scroll to position [2178, 0]
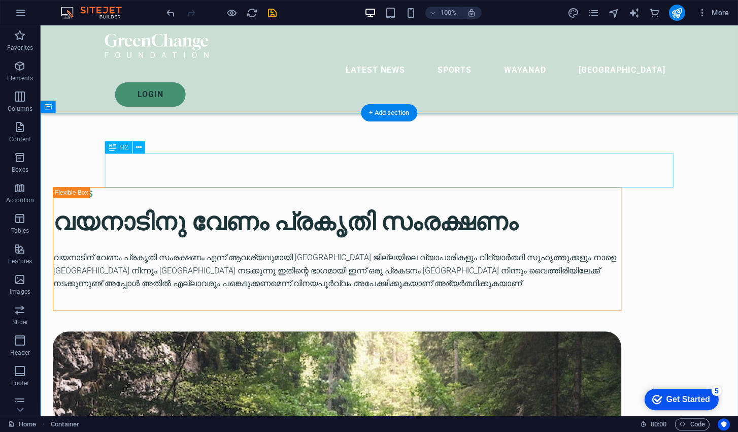
scroll to position [2059, 0]
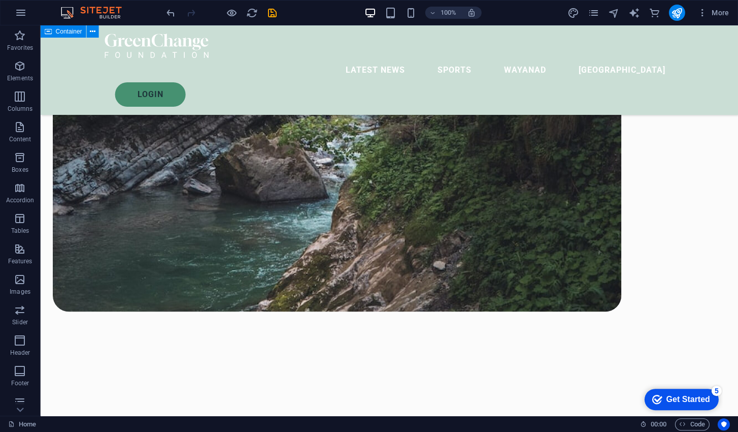
scroll to position [2638, 0]
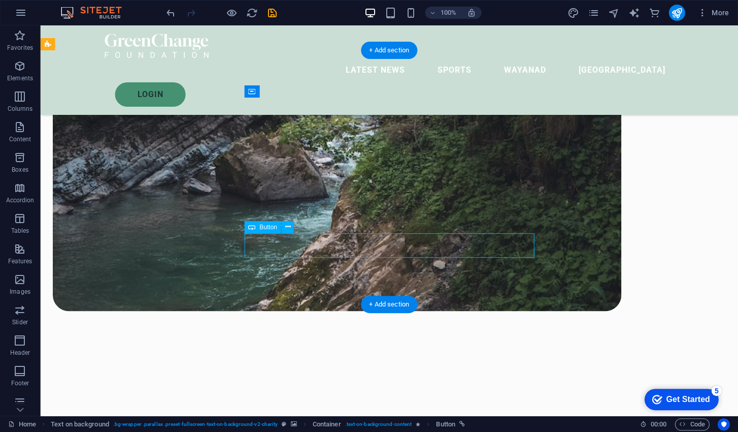
click at [291, 229] on icon at bounding box center [288, 226] width 6 height 11
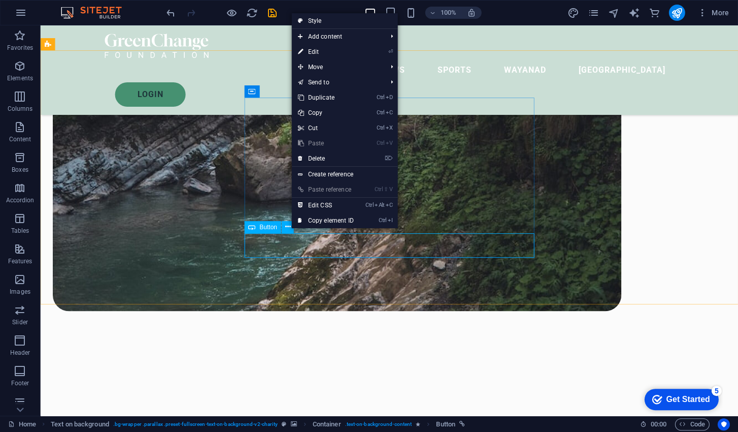
click at [336, 157] on link "⌦ Delete" at bounding box center [326, 158] width 68 height 15
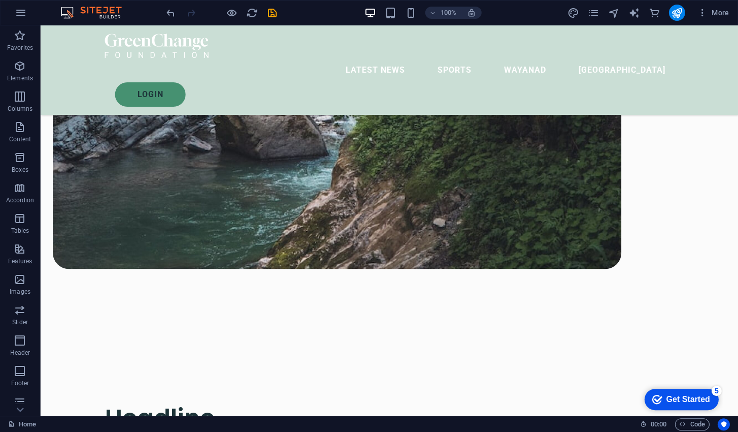
scroll to position [2700, 0]
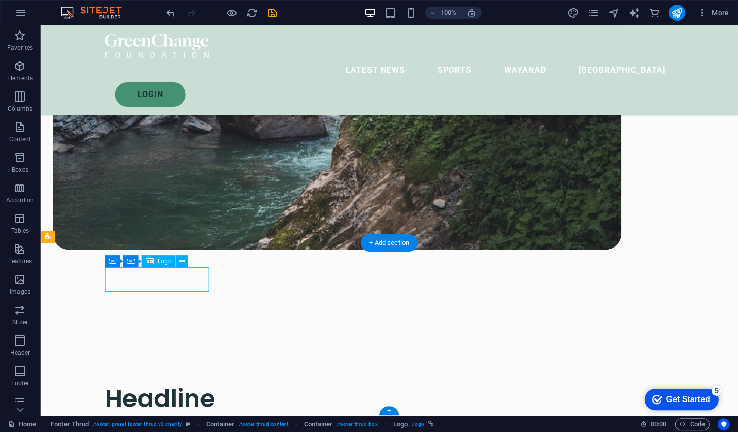
click at [183, 257] on icon at bounding box center [182, 261] width 6 height 11
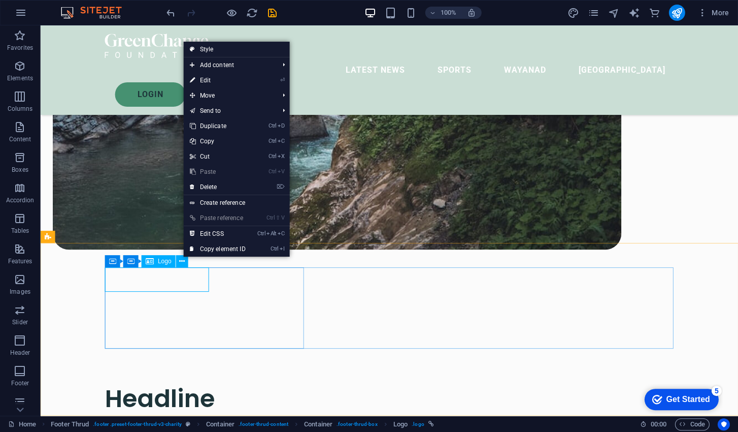
click at [227, 185] on link "⌦ Delete" at bounding box center [218, 186] width 68 height 15
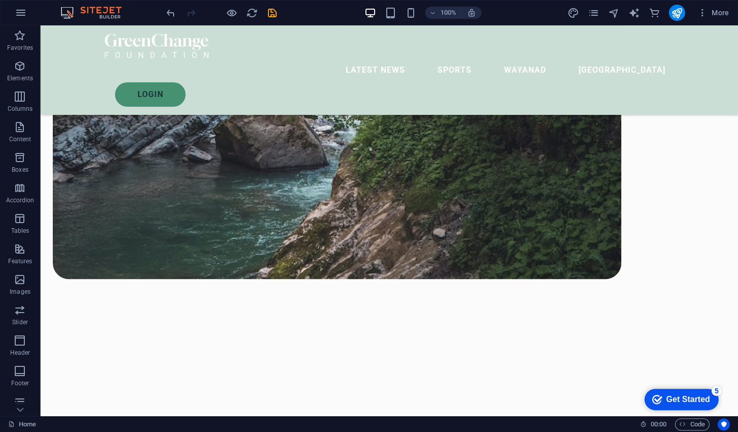
scroll to position [2670, 0]
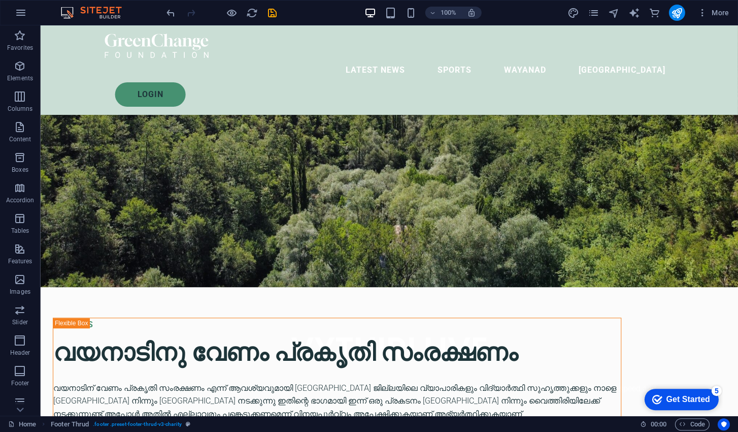
scroll to position [0, 0]
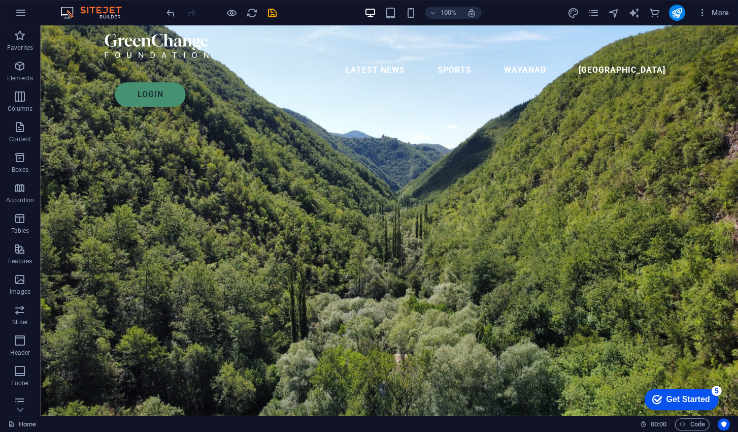
click at [139, 48] on div at bounding box center [389, 46] width 569 height 24
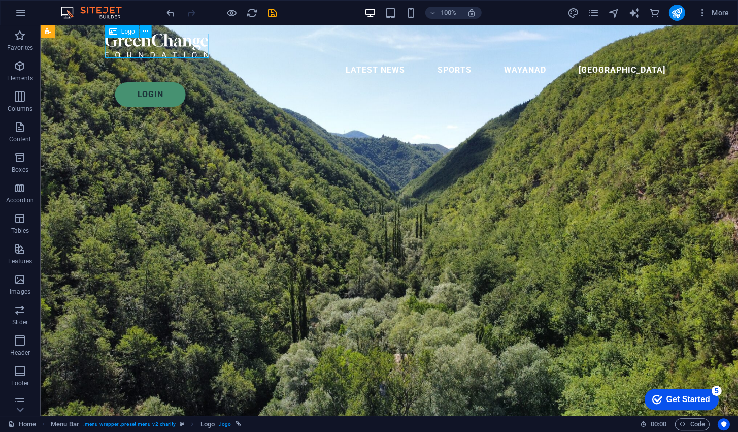
click at [173, 44] on div at bounding box center [389, 46] width 569 height 24
click at [170, 48] on div at bounding box center [389, 46] width 569 height 24
select select "px"
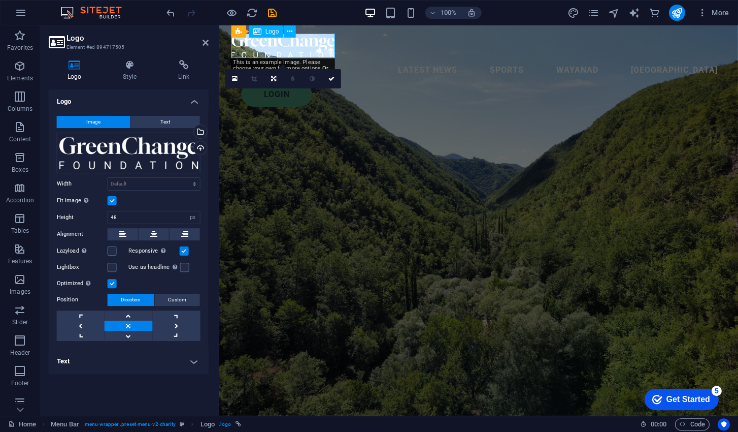
click at [149, 117] on button "Text" at bounding box center [165, 122] width 69 height 12
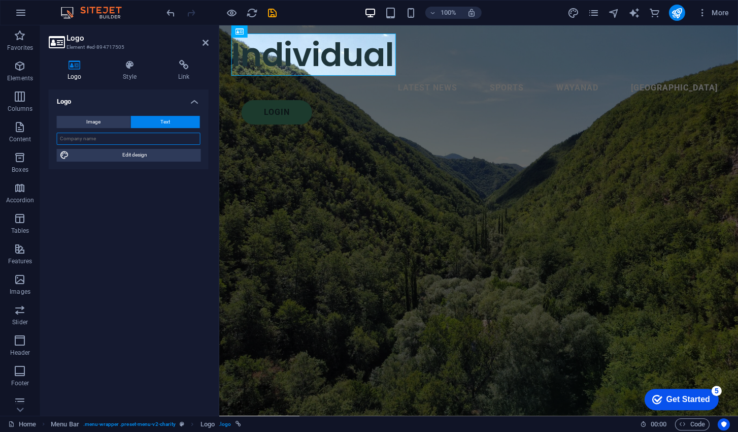
click at [155, 141] on input "text" at bounding box center [129, 139] width 144 height 12
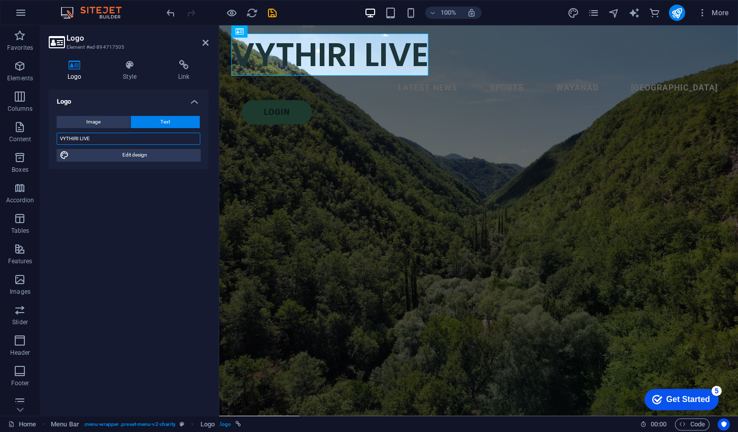
type input "VYTHIRI LIVE"
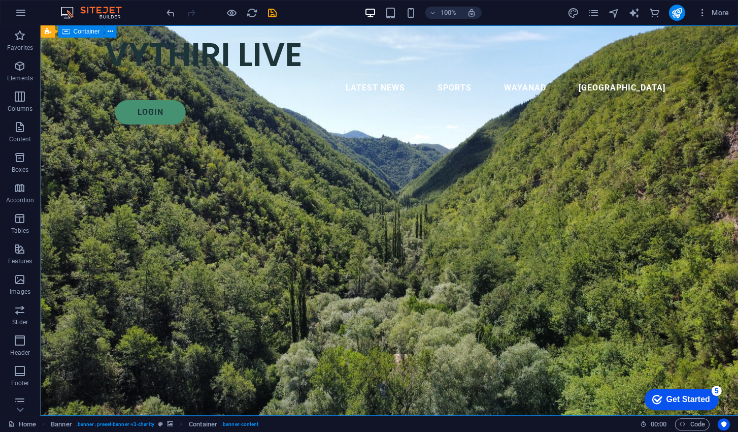
click at [172, 49] on div "VYTHIRI LIVE" at bounding box center [389, 55] width 569 height 42
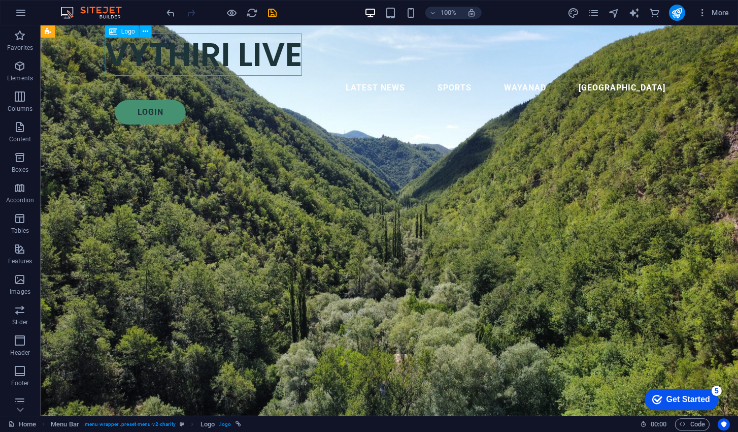
click at [172, 45] on div "VYTHIRI LIVE" at bounding box center [389, 55] width 569 height 42
click at [154, 69] on div "VYTHIRI LIVE" at bounding box center [389, 55] width 569 height 42
click at [157, 62] on div "VYTHIRI LIVE" at bounding box center [389, 55] width 569 height 42
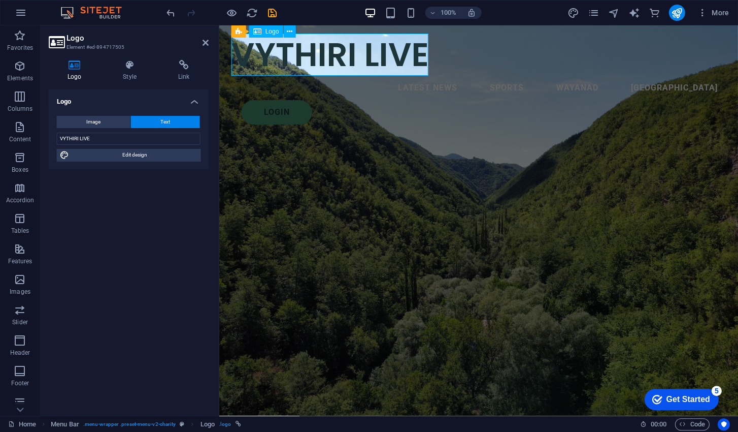
click at [128, 69] on icon at bounding box center [130, 65] width 51 height 10
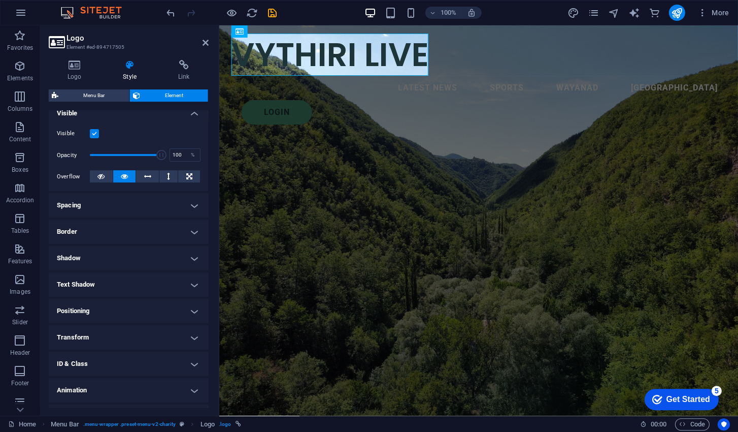
scroll to position [139, 0]
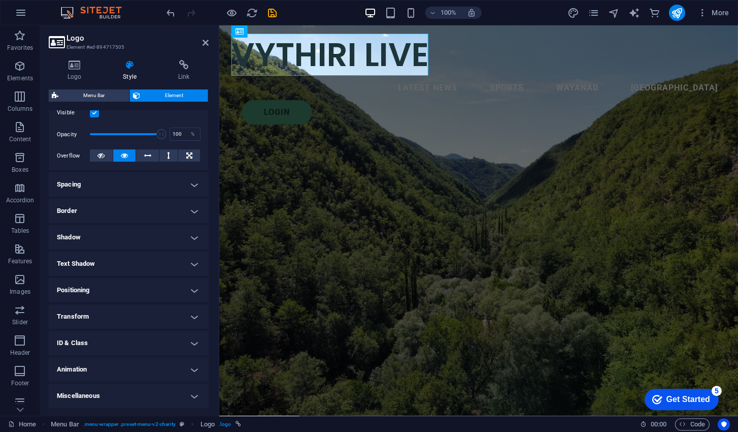
click at [168, 338] on h4 "ID & Class" at bounding box center [129, 343] width 160 height 24
click at [183, 338] on h4 "ID & Class" at bounding box center [129, 340] width 160 height 18
click at [177, 312] on h4 "Transform" at bounding box center [129, 316] width 160 height 24
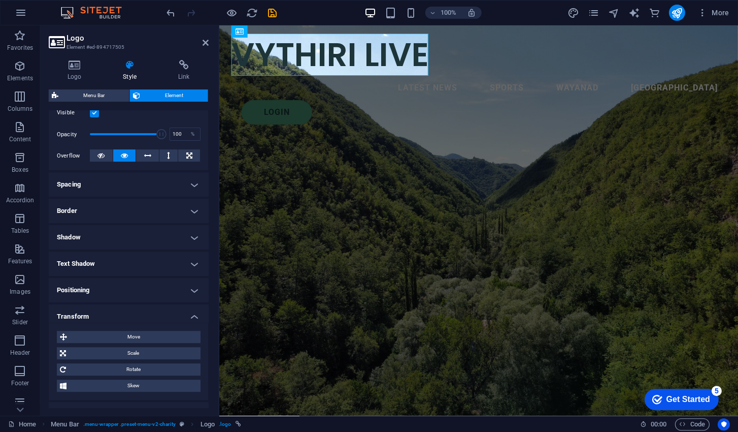
click at [183, 312] on h4 "Transform" at bounding box center [129, 313] width 160 height 18
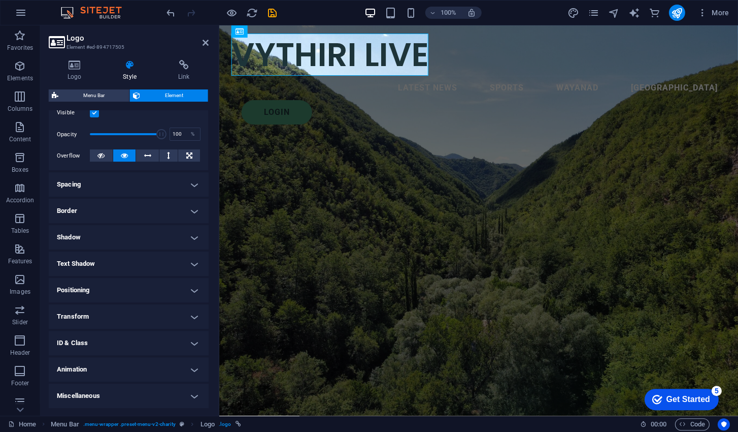
click at [175, 289] on h4 "Positioning" at bounding box center [129, 290] width 160 height 24
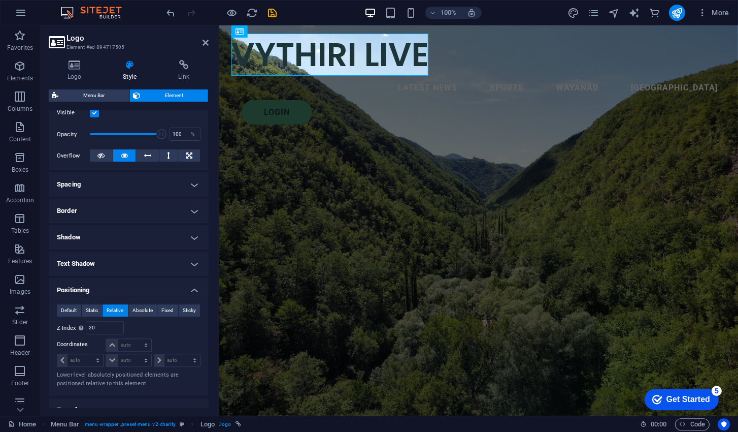
click at [181, 283] on h4 "Positioning" at bounding box center [129, 287] width 160 height 18
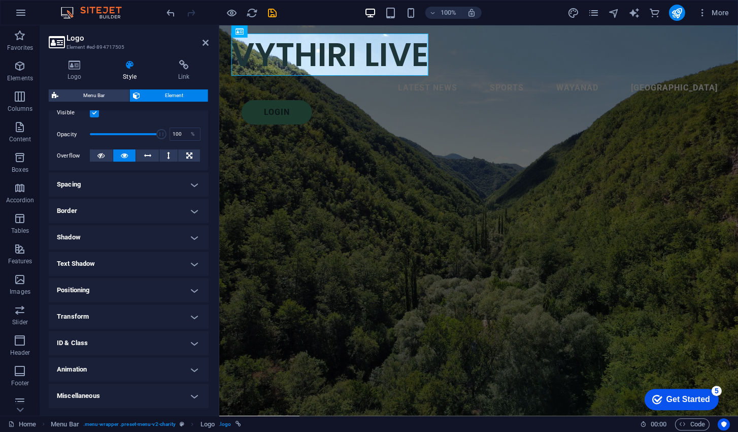
click at [177, 261] on h4 "Text Shadow" at bounding box center [129, 263] width 160 height 24
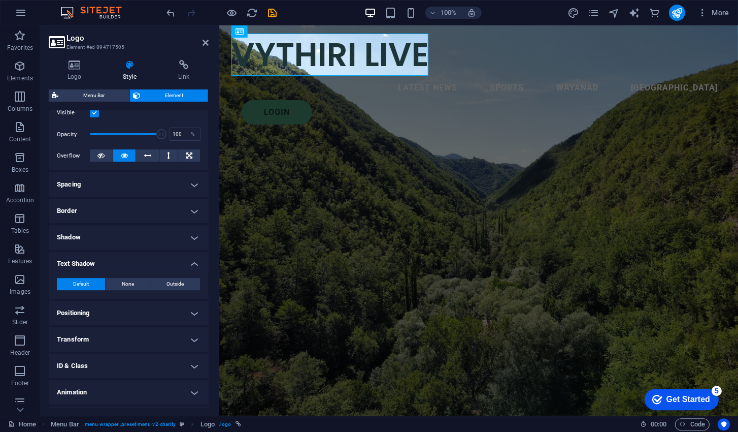
click at [184, 255] on h4 "Text Shadow" at bounding box center [129, 260] width 160 height 18
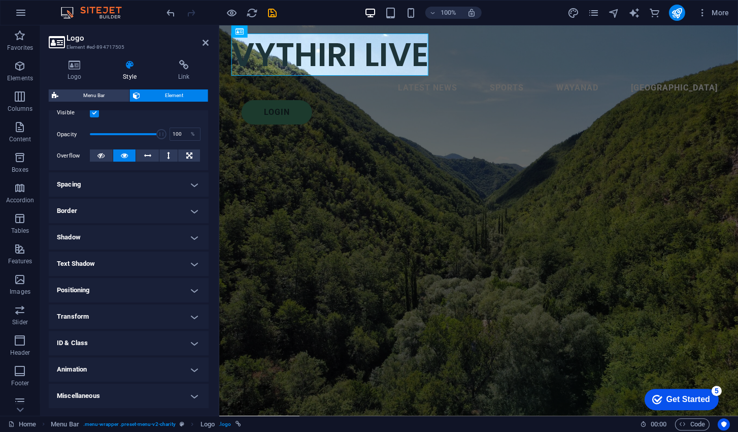
click at [180, 238] on h4 "Shadow" at bounding box center [129, 237] width 160 height 24
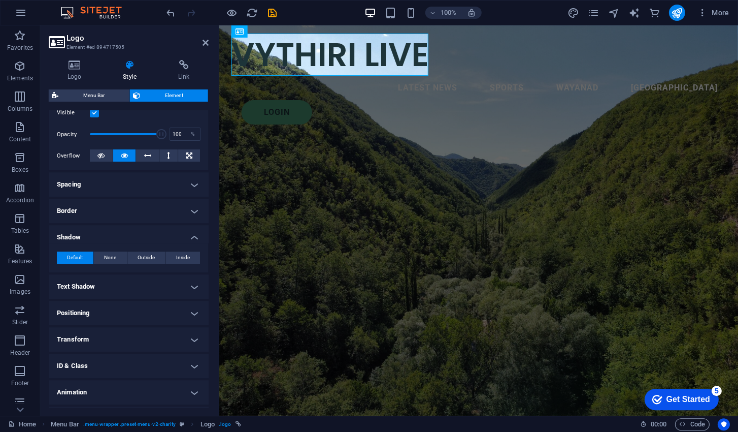
click at [185, 227] on h4 "Shadow" at bounding box center [129, 234] width 160 height 18
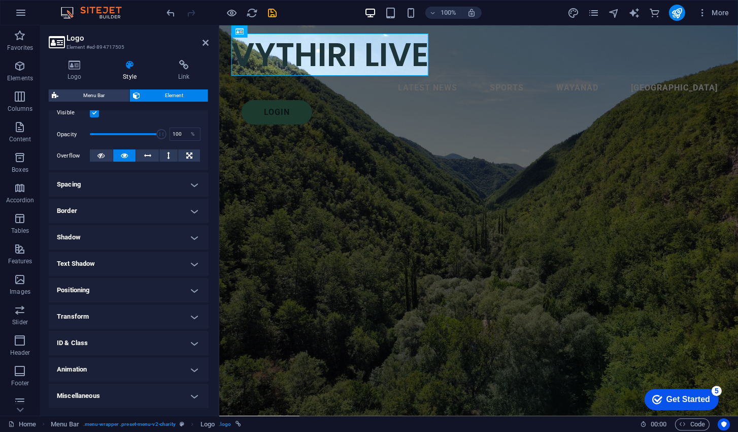
click at [184, 205] on h4 "Border" at bounding box center [129, 211] width 160 height 24
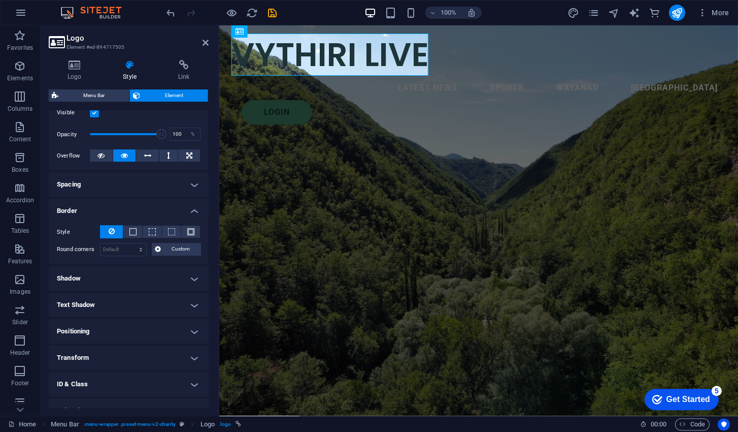
click at [187, 205] on h4 "Border" at bounding box center [129, 208] width 160 height 18
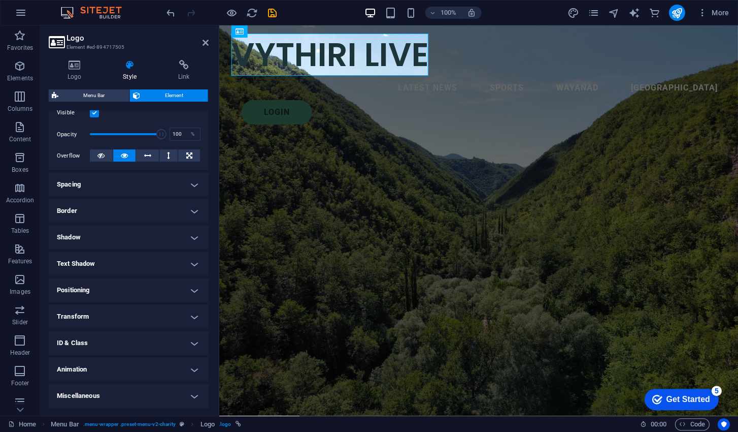
click at [188, 174] on h4 "Spacing" at bounding box center [129, 184] width 160 height 24
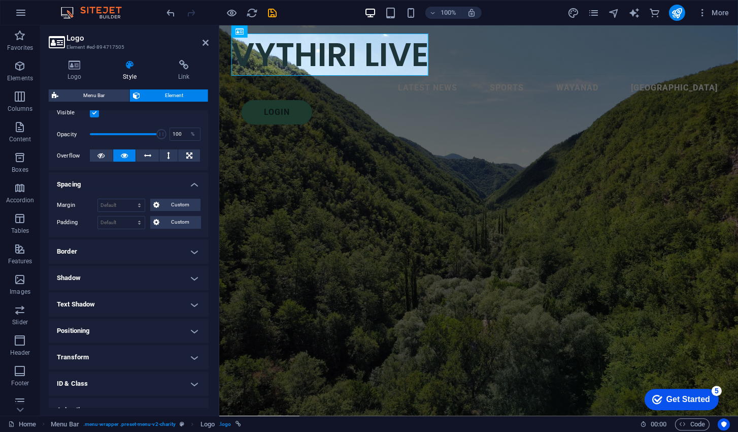
click at [191, 174] on h4 "Spacing" at bounding box center [129, 181] width 160 height 18
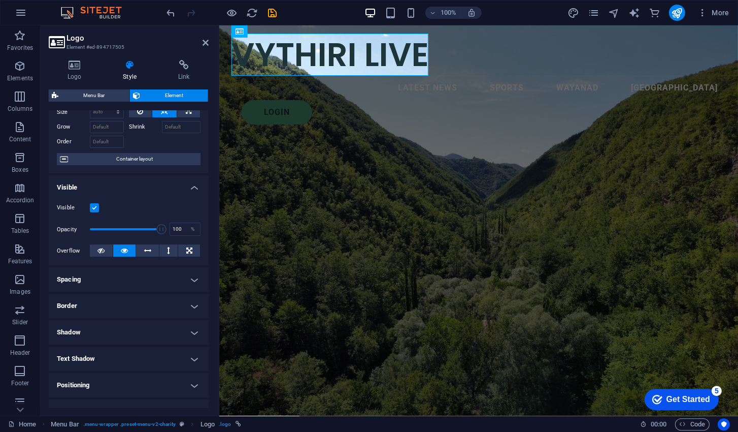
scroll to position [0, 0]
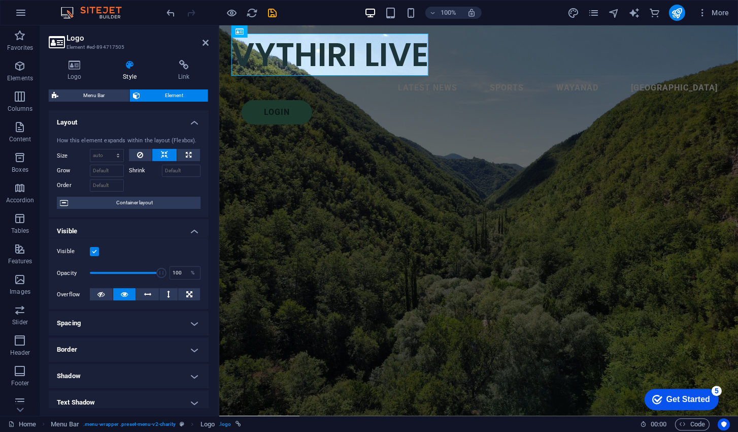
click at [160, 202] on span "Container layout" at bounding box center [134, 202] width 126 height 12
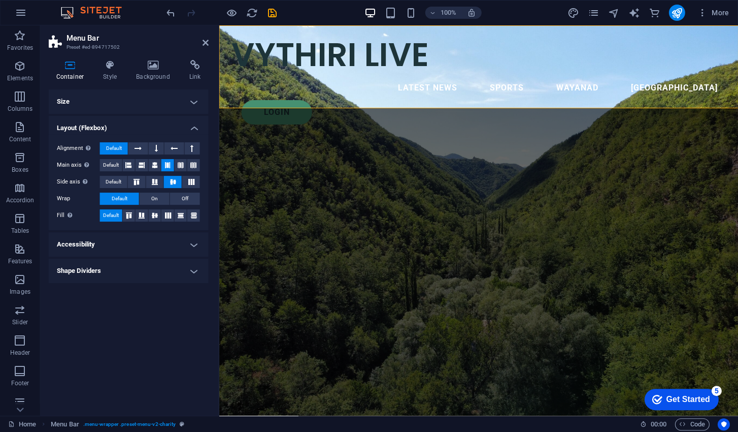
click at [181, 227] on div "Alignment Determines the flex direction. Default Main axis Determine how elemen…" at bounding box center [129, 182] width 160 height 96
click at [191, 271] on h4 "Shape Dividers" at bounding box center [129, 270] width 160 height 24
click at [195, 264] on h4 "Shape Dividers" at bounding box center [129, 267] width 160 height 18
click at [191, 240] on h4 "Accessibility" at bounding box center [129, 244] width 160 height 24
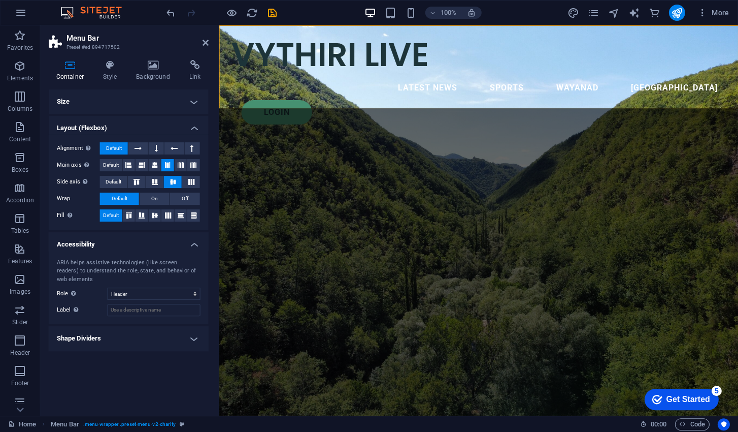
click at [192, 239] on h4 "Accessibility" at bounding box center [129, 241] width 160 height 18
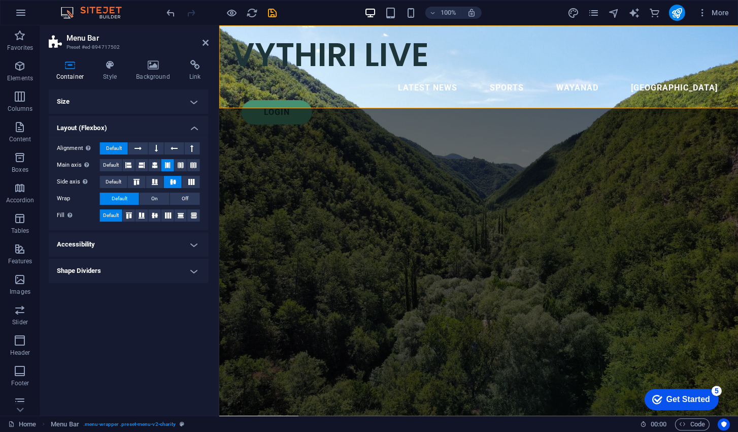
click at [149, 71] on h4 "Background" at bounding box center [155, 70] width 53 height 21
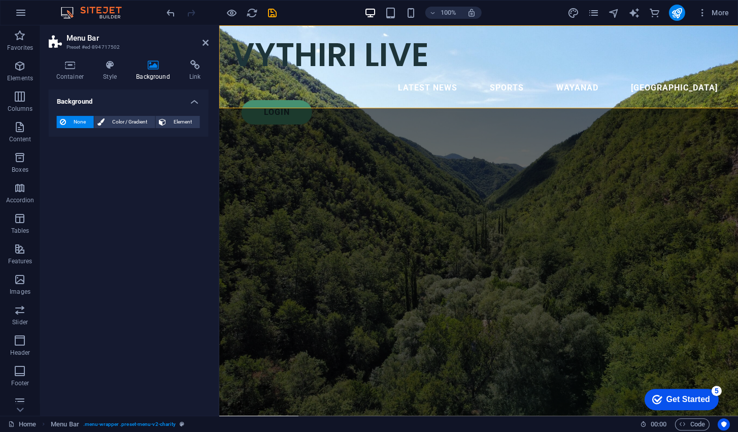
click at [129, 118] on span "Color / Gradient" at bounding box center [130, 122] width 45 height 12
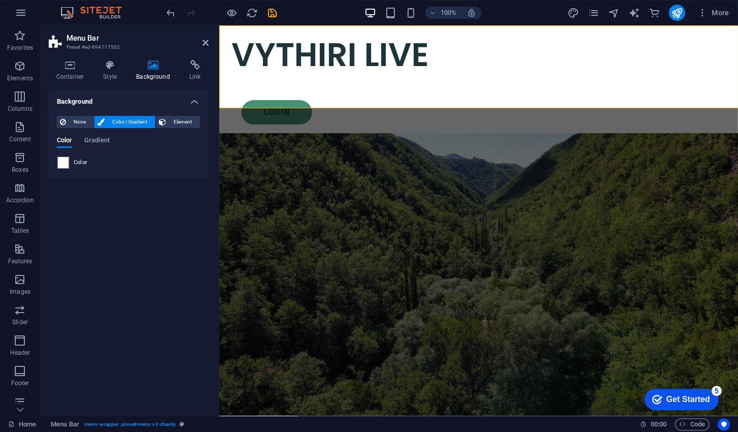
click at [68, 161] on span at bounding box center [63, 162] width 11 height 11
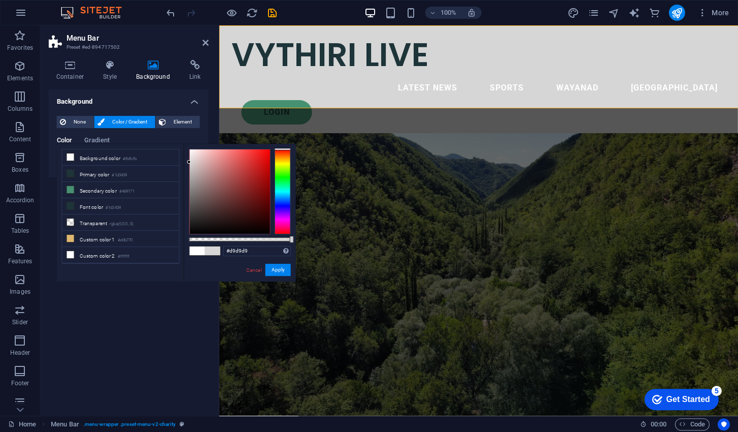
type input "#ffffff"
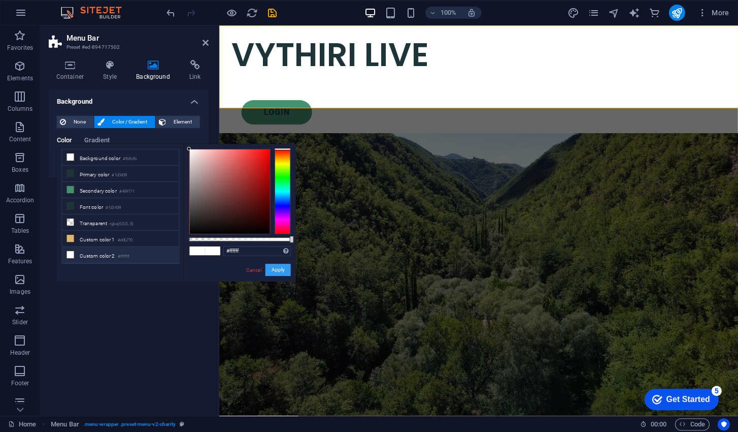
click at [283, 267] on button "Apply" at bounding box center [278, 269] width 25 height 12
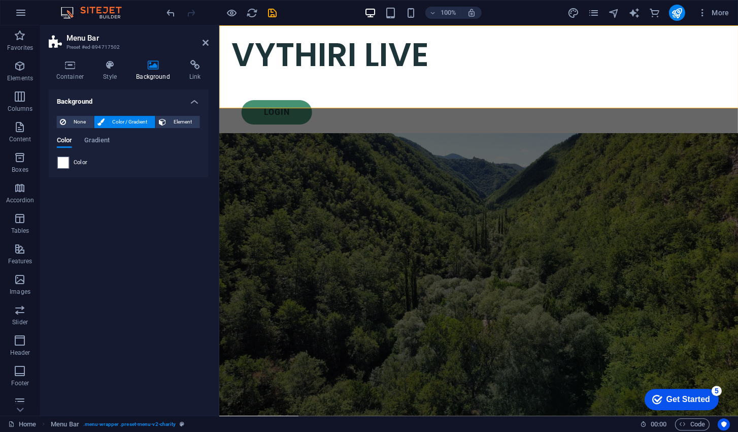
click at [188, 117] on span "Element" at bounding box center [183, 122] width 28 height 12
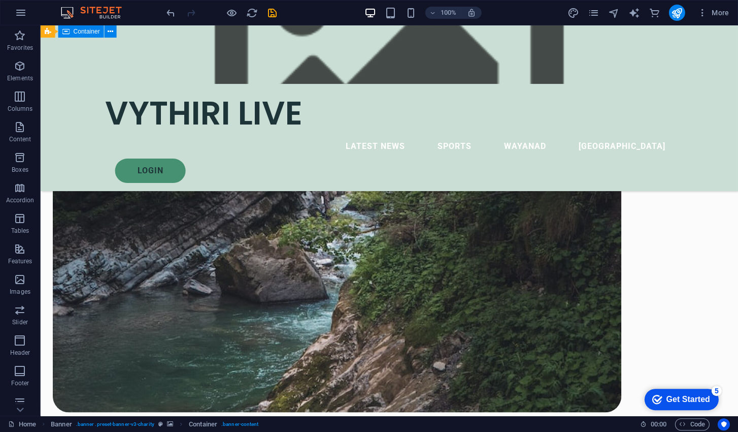
scroll to position [796, 0]
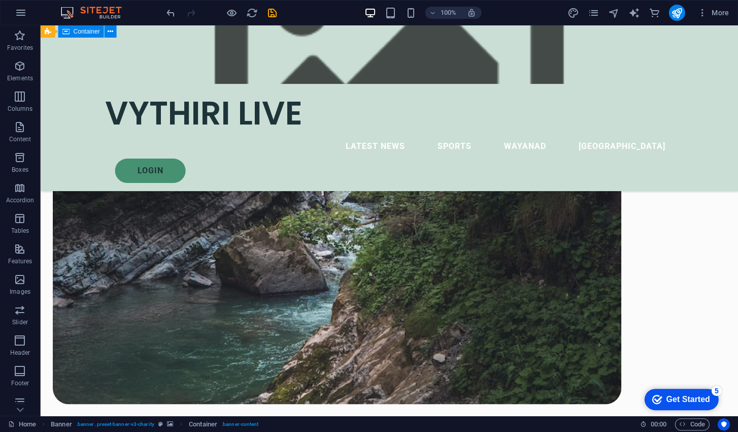
click at [708, 51] on figure at bounding box center [389, 54] width 698 height 58
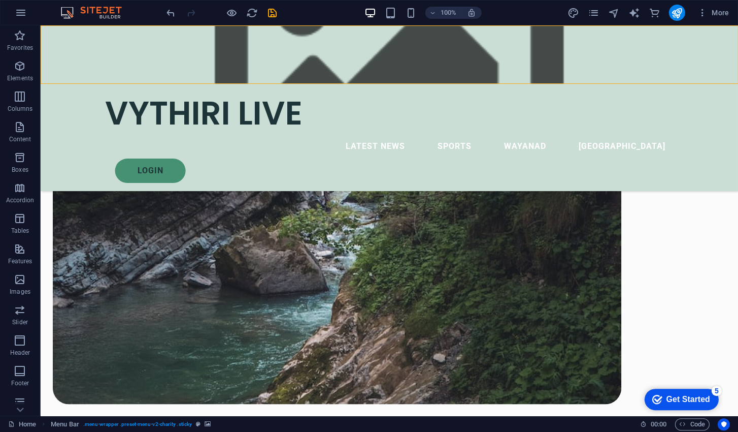
click at [697, 65] on figure at bounding box center [389, 54] width 698 height 58
click at [707, 60] on figure at bounding box center [389, 54] width 698 height 58
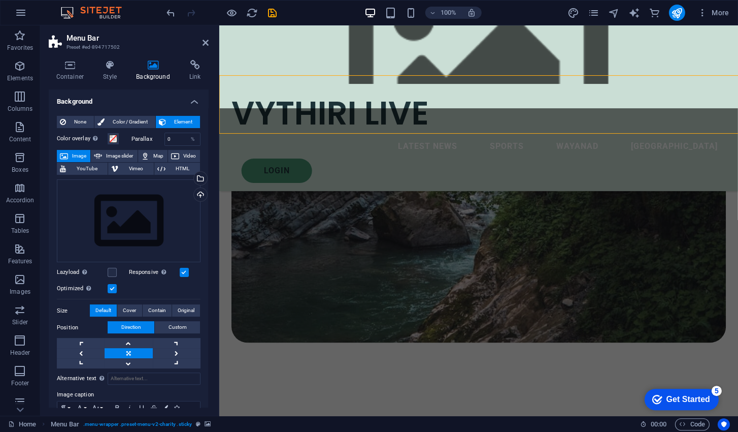
scroll to position [746, 0]
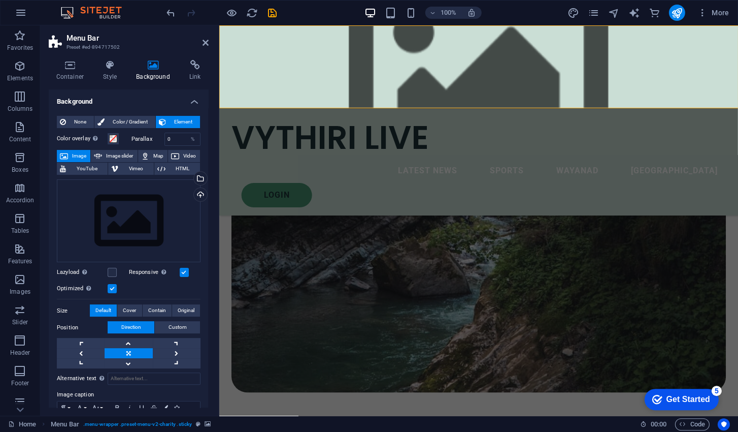
click at [195, 195] on div "Upload" at bounding box center [199, 195] width 15 height 15
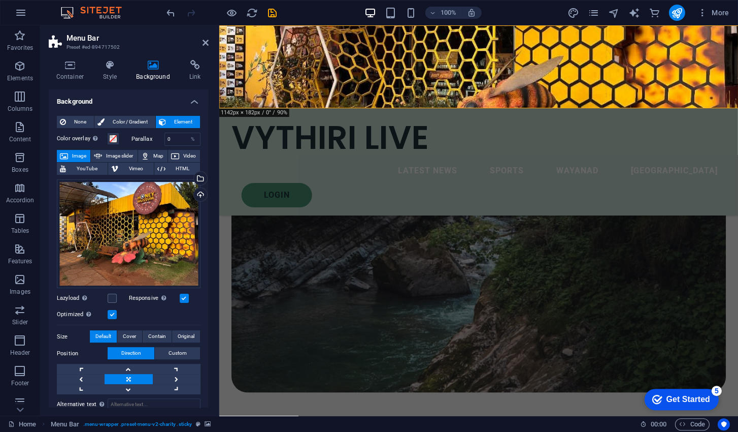
click at [198, 195] on div "Upload" at bounding box center [199, 195] width 15 height 15
click at [198, 177] on div "Select files from the file manager, stock photos, or upload file(s)" at bounding box center [199, 179] width 15 height 15
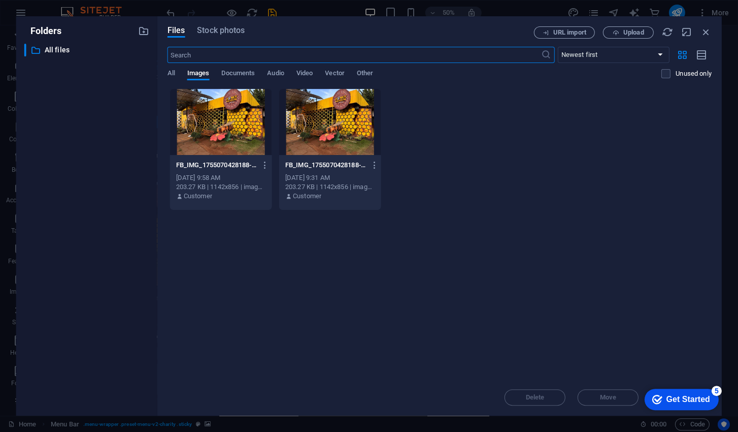
scroll to position [1150, 0]
click at [232, 73] on span "Documents" at bounding box center [239, 74] width 34 height 14
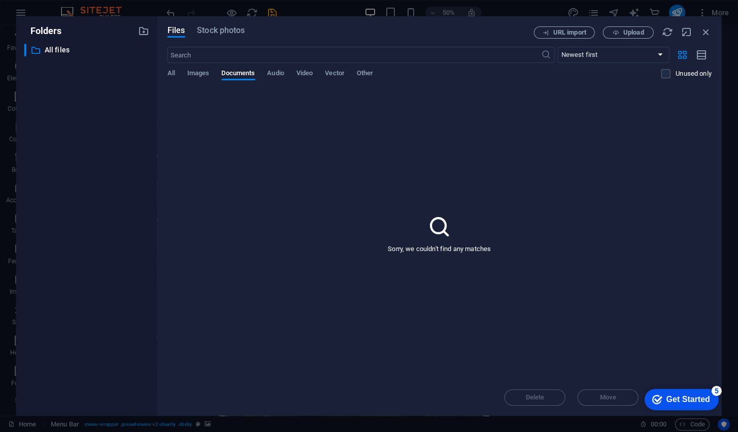
click at [172, 74] on span "All" at bounding box center [172, 74] width 8 height 14
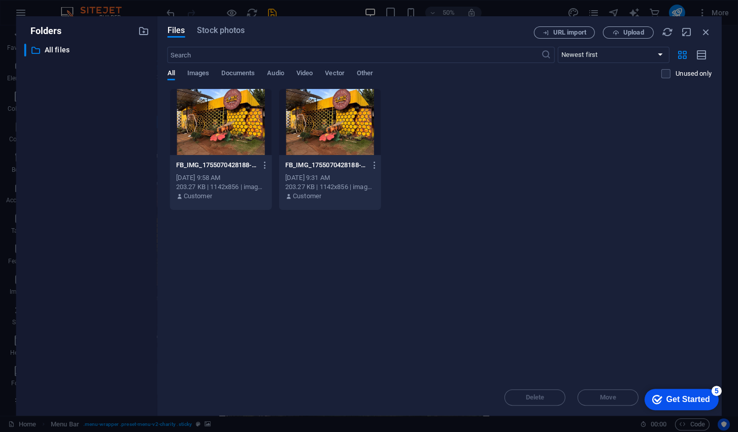
click at [212, 57] on input "text" at bounding box center [355, 55] width 374 height 16
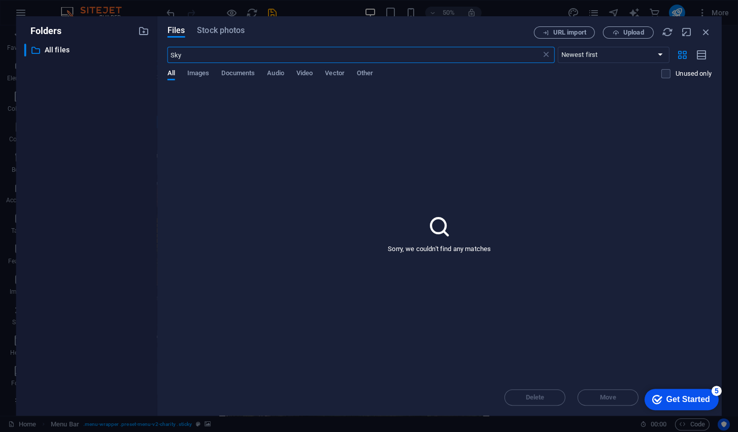
type input "Sky"
click at [612, 307] on div "Sorry, we couldn't find any matches" at bounding box center [440, 233] width 544 height 290
click at [438, 228] on icon at bounding box center [439, 226] width 25 height 25
click at [444, 243] on div "Sorry, we couldn't find any matches" at bounding box center [440, 233] width 544 height 290
click at [703, 34] on icon "button" at bounding box center [706, 31] width 11 height 11
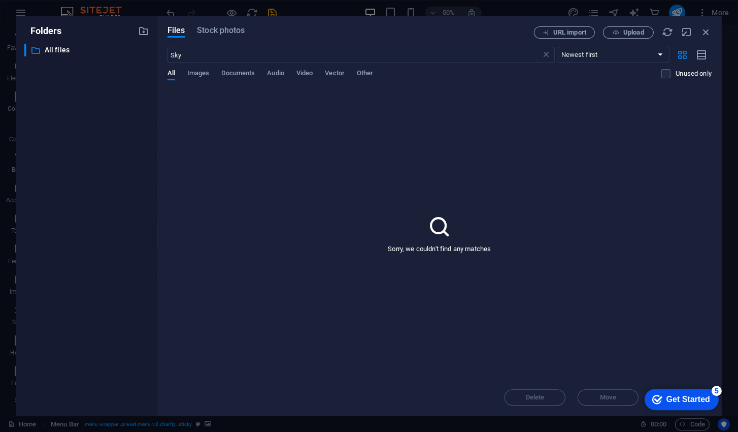
scroll to position [746, 0]
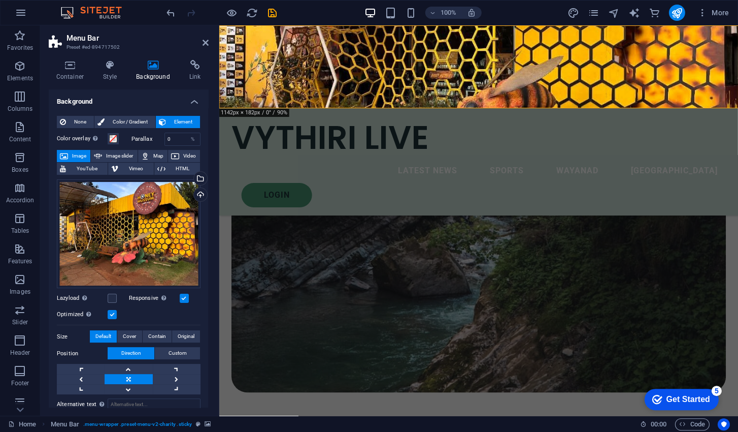
click at [166, 11] on icon "undo" at bounding box center [172, 13] width 12 height 12
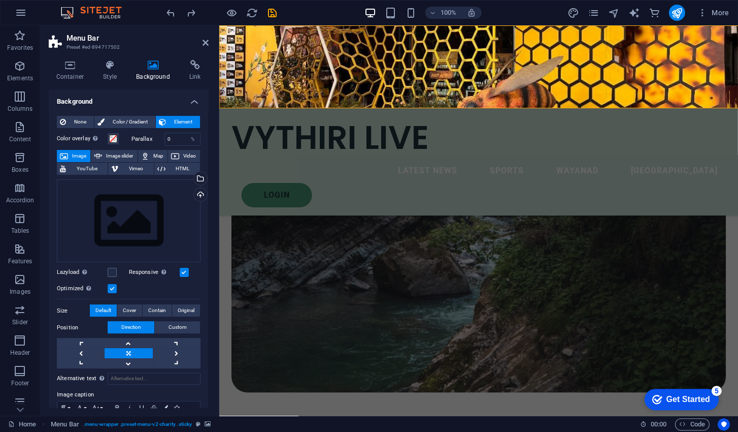
click at [166, 14] on icon "undo" at bounding box center [172, 13] width 12 height 12
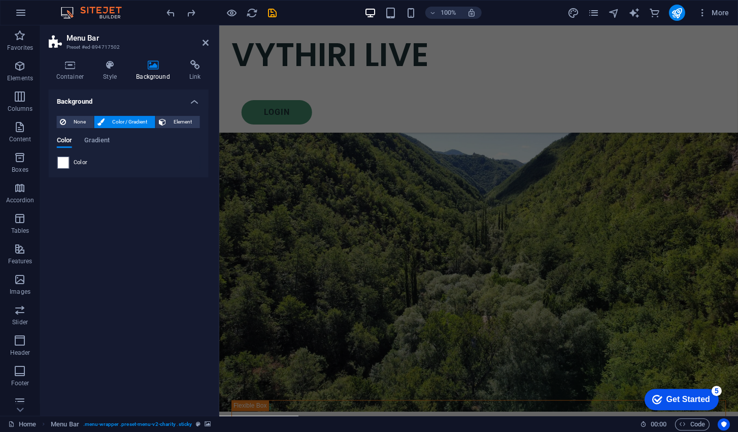
scroll to position [0, 0]
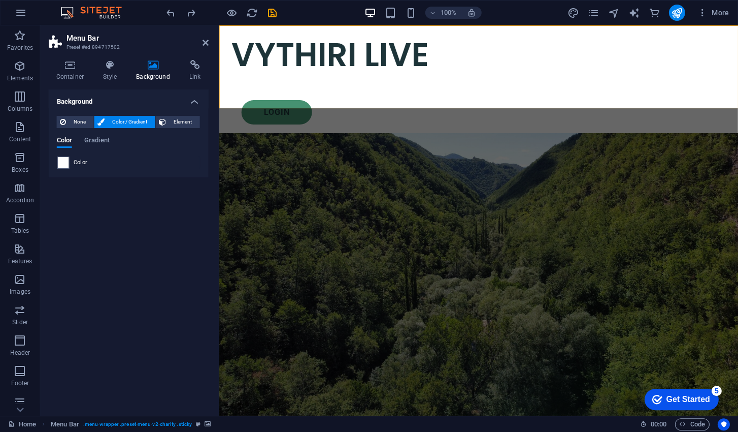
click at [167, 12] on icon "undo" at bounding box center [172, 13] width 12 height 12
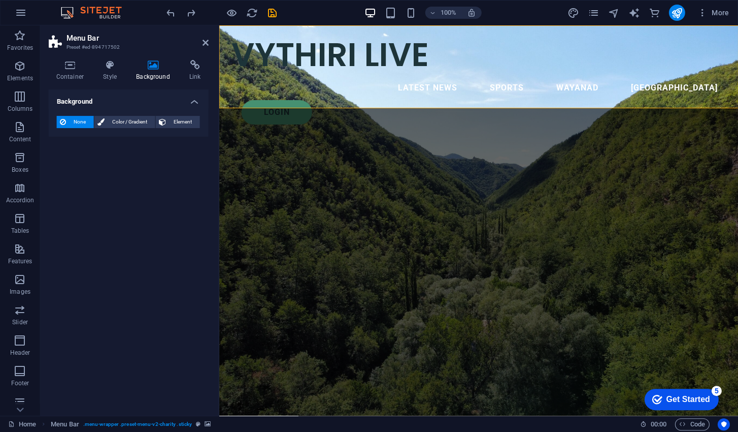
click at [204, 42] on icon at bounding box center [206, 43] width 6 height 8
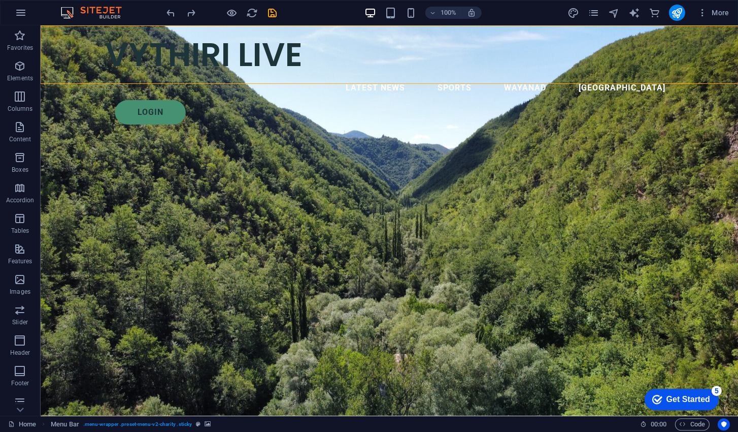
click at [231, 15] on icon "button" at bounding box center [232, 13] width 12 height 12
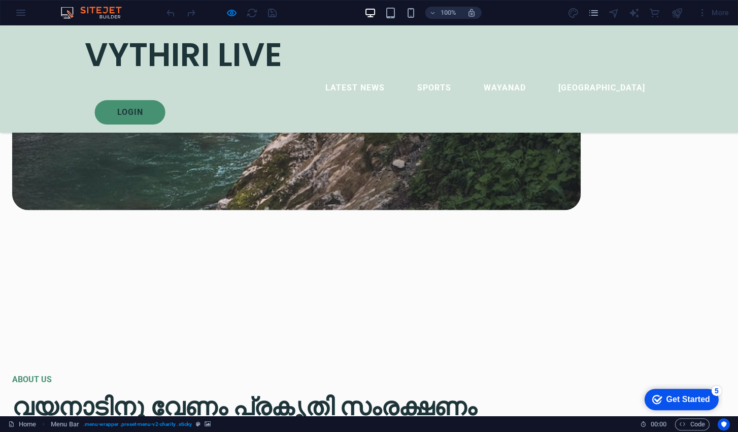
scroll to position [986, 0]
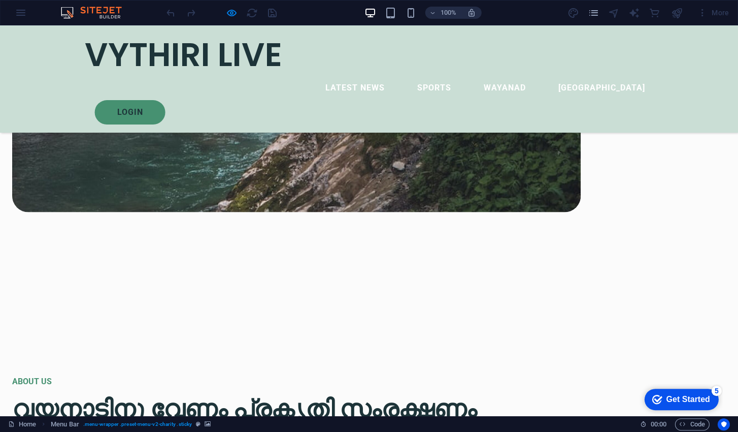
click at [142, 55] on h1 "VYTHIRI LIVE" at bounding box center [369, 55] width 569 height 42
click at [137, 58] on h1 "VYTHIRI LIVE" at bounding box center [369, 55] width 569 height 42
click at [138, 57] on h1 "VYTHIRI LIVE" at bounding box center [369, 55] width 569 height 42
click at [228, 10] on icon "button" at bounding box center [232, 13] width 12 height 12
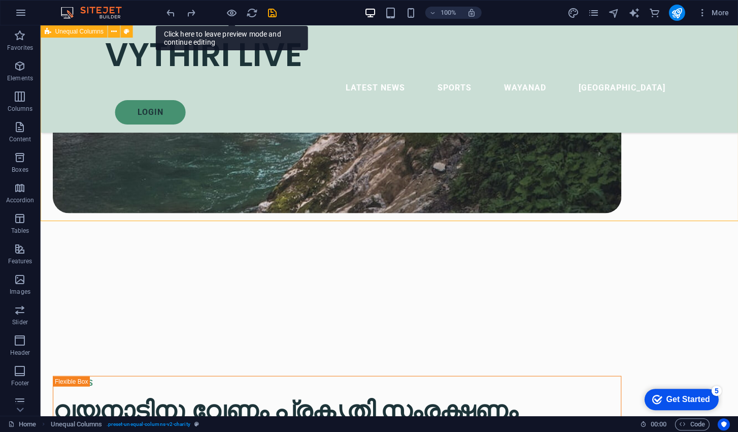
click at [201, 62] on div "VYTHIRI LIVE" at bounding box center [389, 55] width 569 height 42
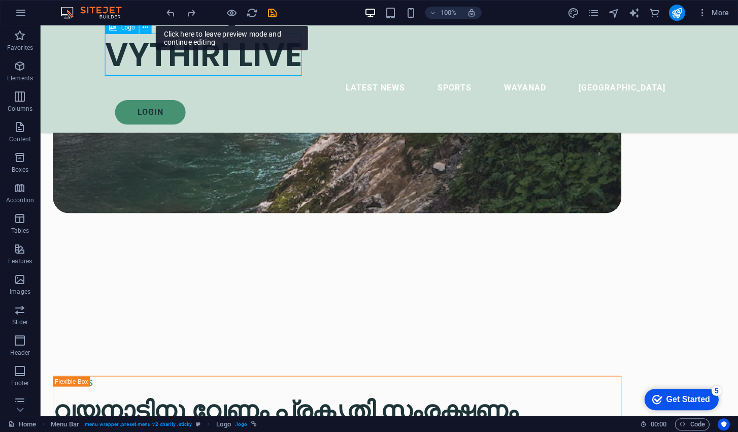
click at [205, 65] on div "VYTHIRI LIVE" at bounding box center [389, 55] width 569 height 42
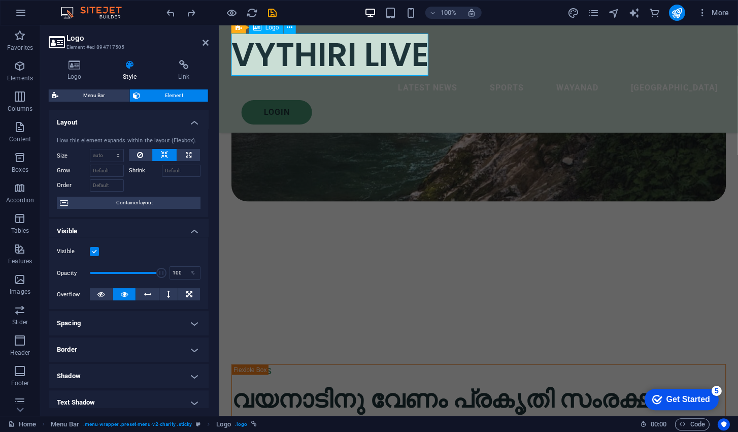
click at [98, 95] on span "Menu Bar" at bounding box center [93, 95] width 65 height 12
select select "rem"
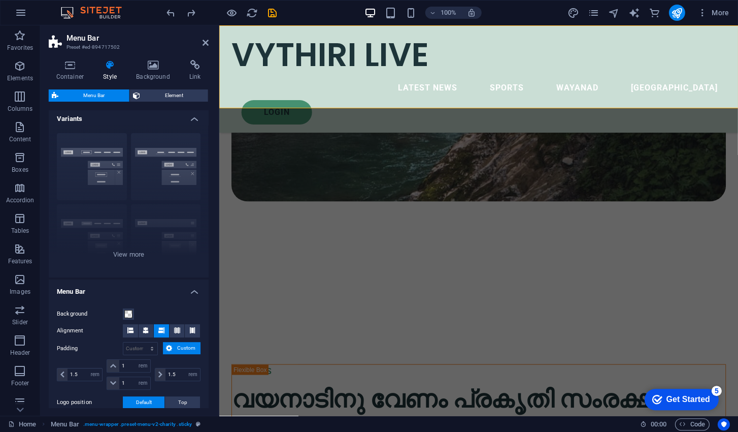
scroll to position [0, 0]
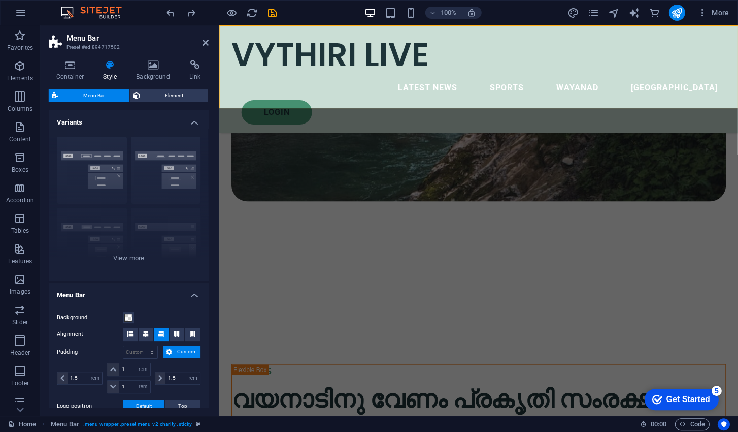
click at [140, 94] on icon at bounding box center [136, 95] width 7 height 12
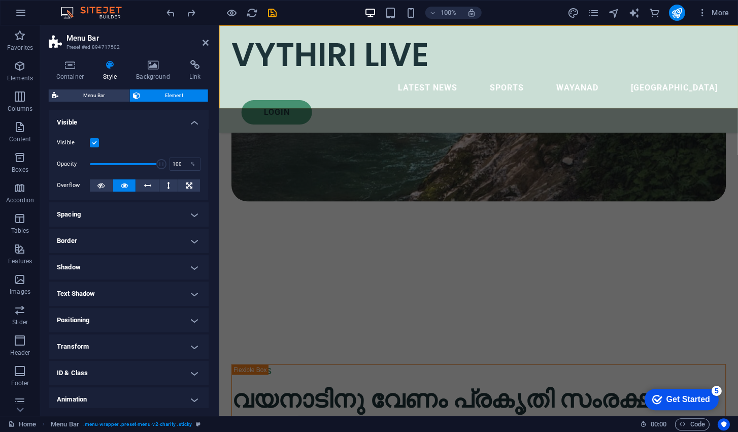
click at [152, 69] on icon at bounding box center [153, 65] width 49 height 10
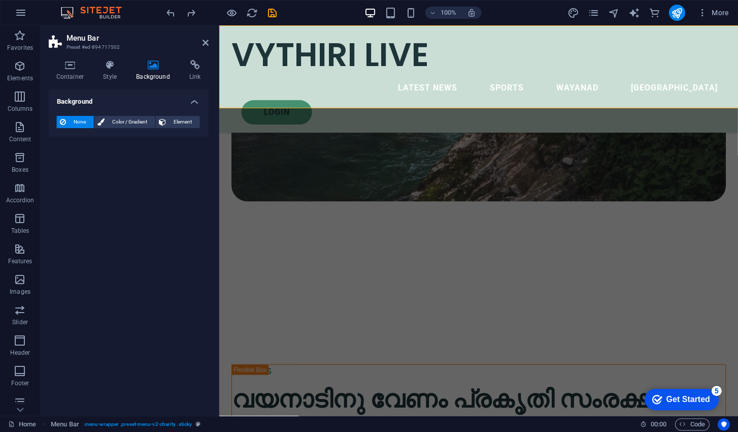
click at [113, 118] on span "Color / Gradient" at bounding box center [130, 122] width 45 height 12
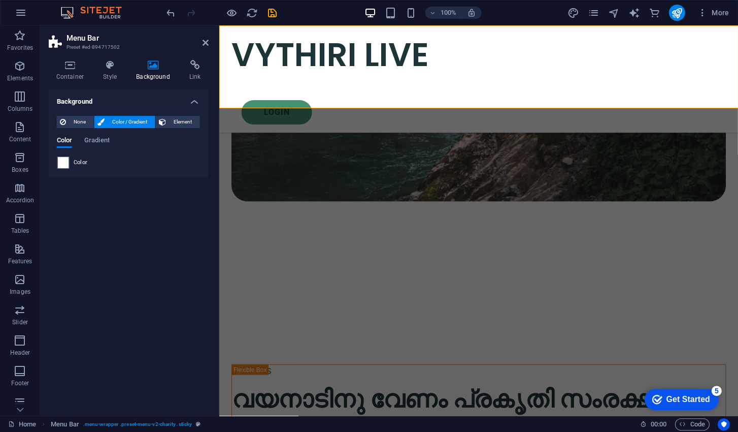
click at [186, 122] on span "Element" at bounding box center [183, 122] width 28 height 12
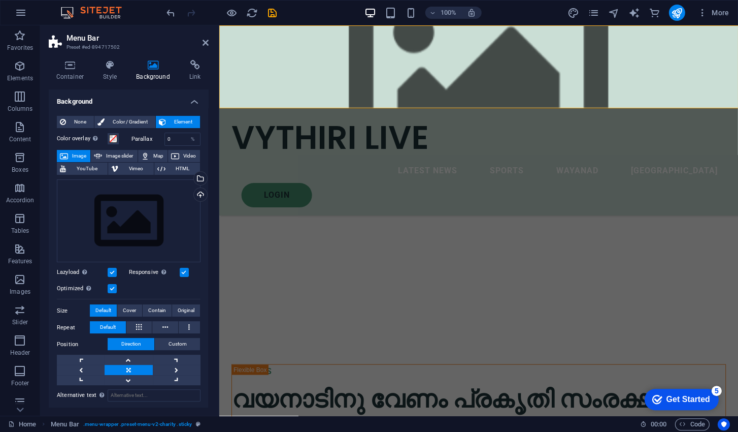
click at [69, 117] on button "None" at bounding box center [75, 122] width 37 height 12
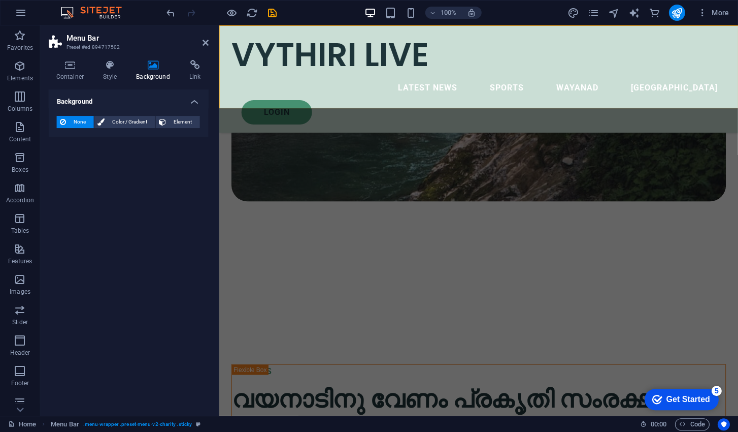
click at [124, 123] on span "Color / Gradient" at bounding box center [130, 122] width 45 height 12
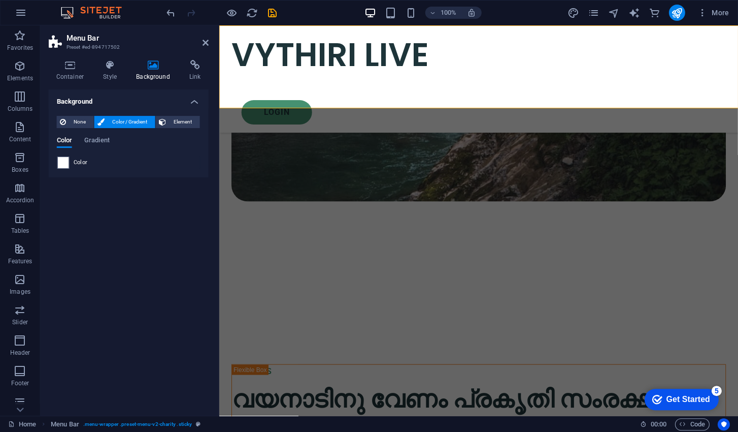
click at [71, 121] on span "None" at bounding box center [80, 122] width 22 height 12
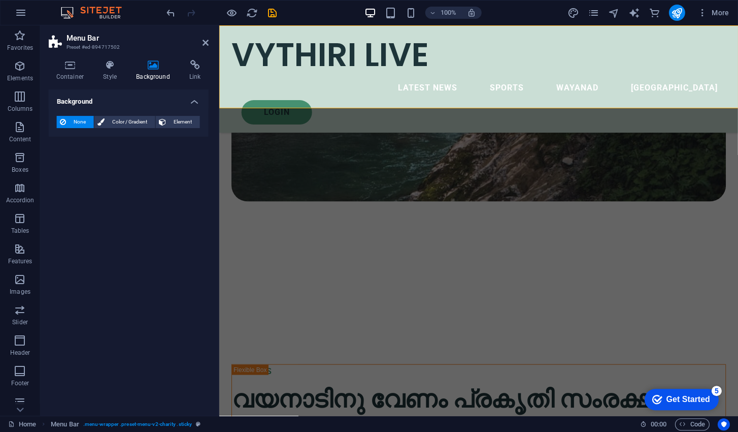
click at [128, 125] on span "Color / Gradient" at bounding box center [130, 122] width 45 height 12
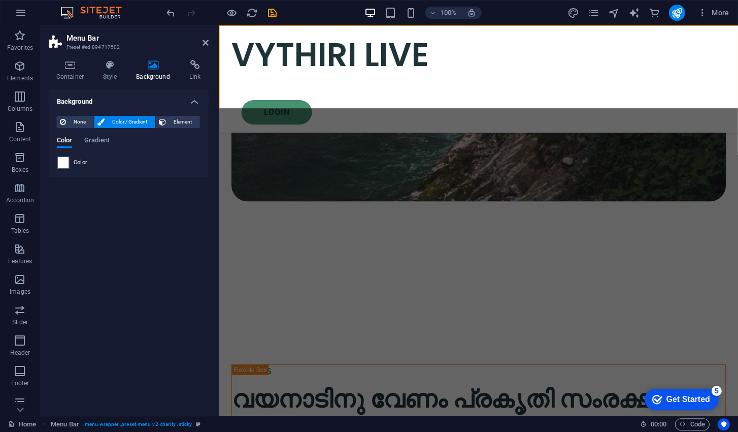
click at [102, 140] on span "Gradient" at bounding box center [96, 141] width 25 height 14
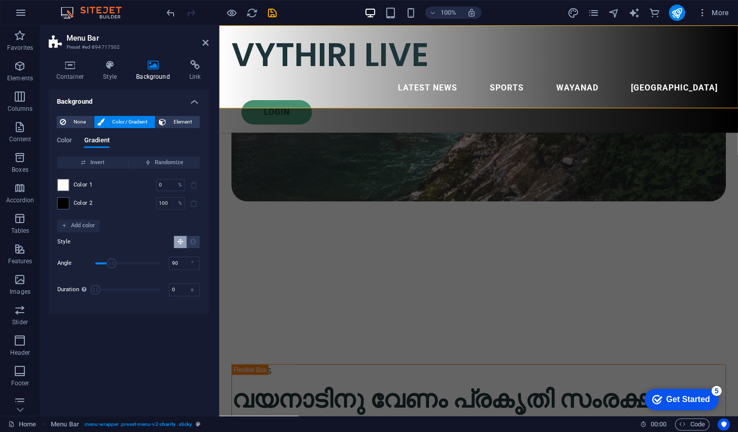
click at [63, 203] on span at bounding box center [63, 202] width 11 height 11
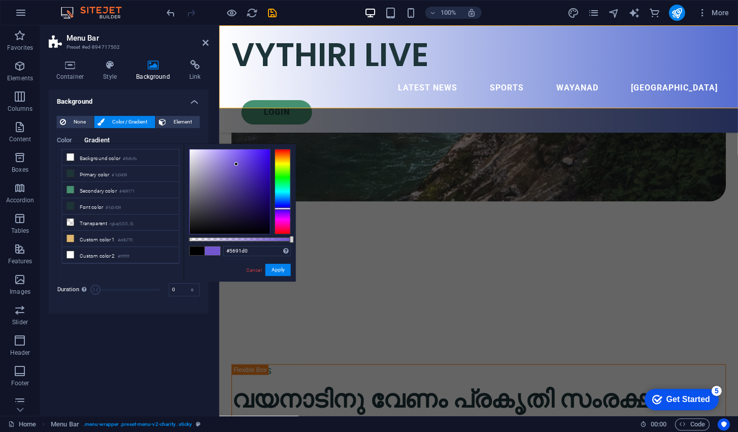
type input "#00366b"
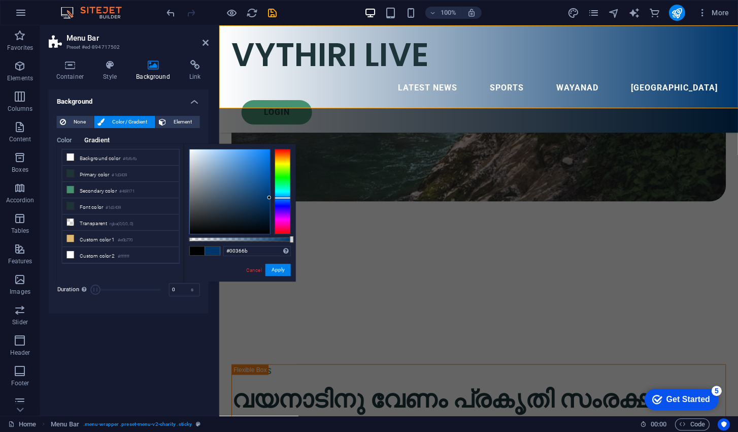
click at [366, 50] on div "VYTHIRI LIVE" at bounding box center [478, 55] width 494 height 42
click at [276, 269] on button "Apply" at bounding box center [278, 269] width 25 height 12
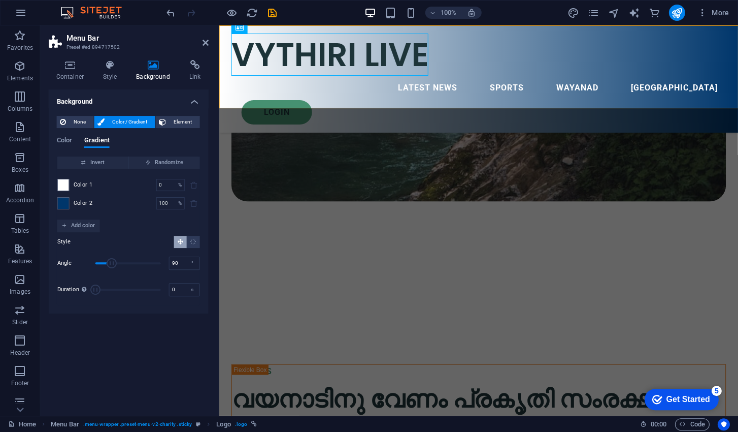
click at [68, 188] on span at bounding box center [63, 184] width 11 height 11
click at [65, 143] on span "Color" at bounding box center [64, 141] width 15 height 14
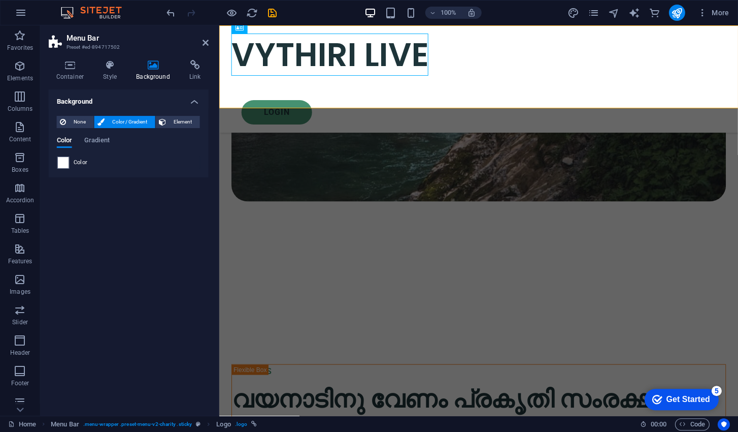
click at [71, 74] on h4 "Container" at bounding box center [72, 70] width 47 height 21
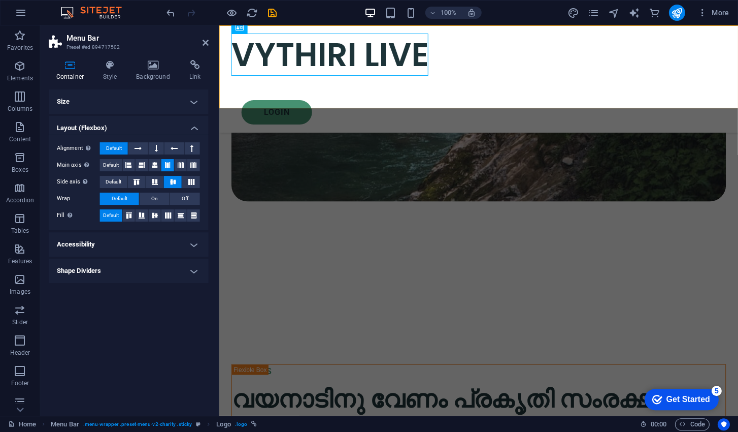
click at [339, 60] on div "VYTHIRI LIVE" at bounding box center [478, 55] width 494 height 42
click at [112, 71] on h4 "Style" at bounding box center [112, 70] width 33 height 21
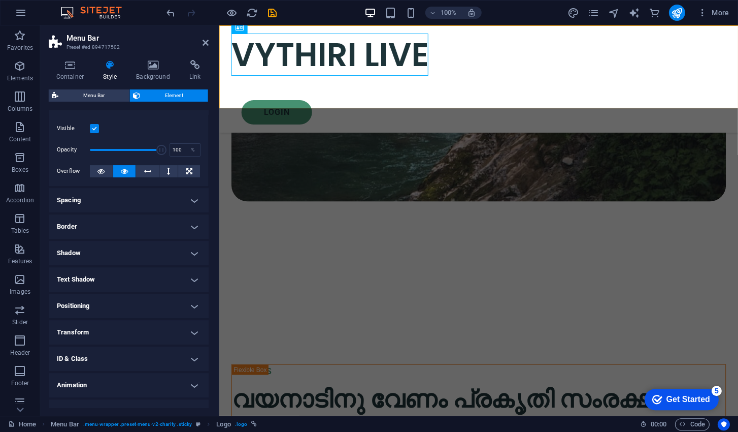
scroll to position [30, 0]
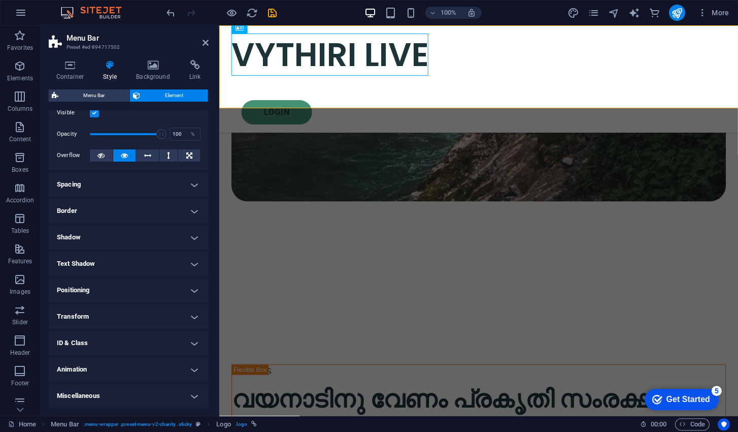
click at [195, 371] on h4 "Animation" at bounding box center [129, 369] width 160 height 24
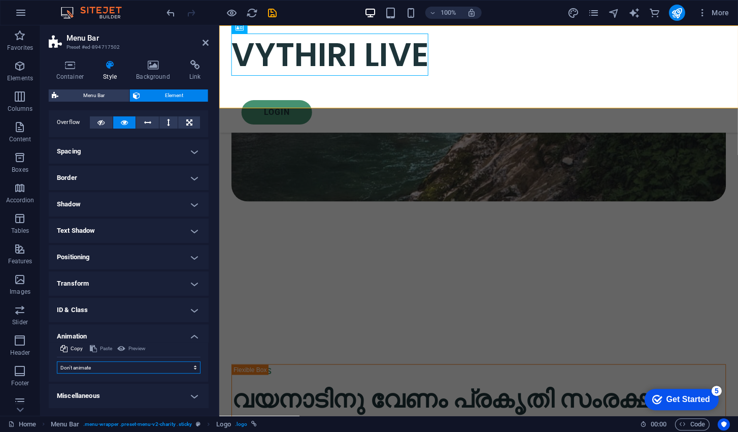
click at [188, 363] on select "Don't animate Show / Hide Slide up/down Zoom in/out Slide left to right Slide r…" at bounding box center [129, 367] width 144 height 12
select select "move-left-to-right"
click at [57, 361] on select "Don't animate Show / Hide Slide up/down Zoom in/out Slide left to right Slide r…" at bounding box center [129, 367] width 144 height 12
select select "scroll"
click at [149, 227] on h4 "Text Shadow" at bounding box center [129, 230] width 160 height 24
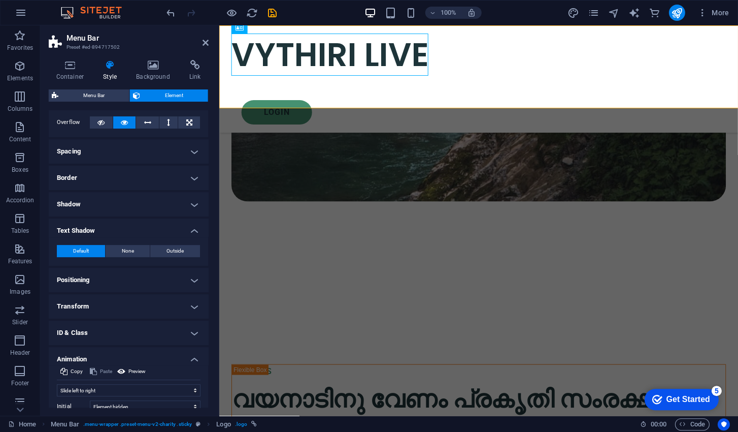
click at [145, 288] on h4 "Positioning" at bounding box center [129, 280] width 160 height 24
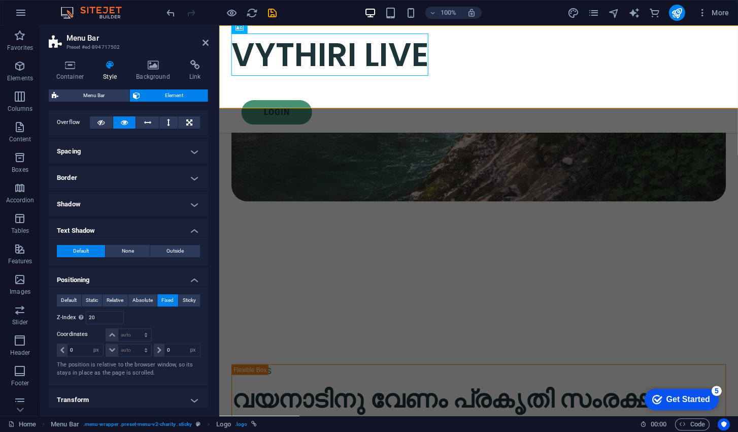
click at [147, 208] on h4 "Shadow" at bounding box center [129, 204] width 160 height 24
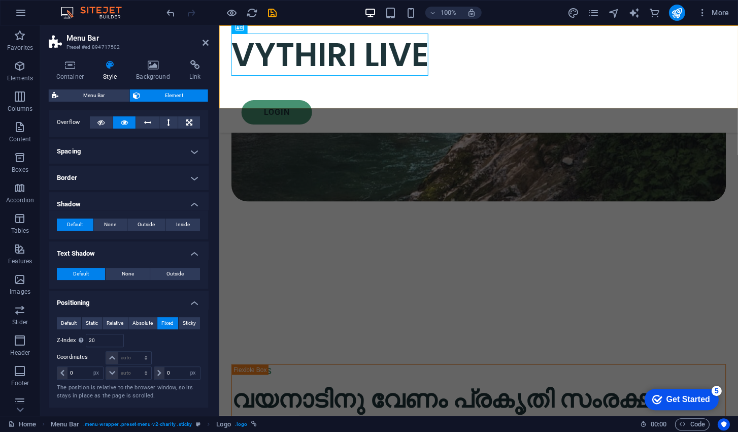
click at [155, 174] on h4 "Border" at bounding box center [129, 178] width 160 height 24
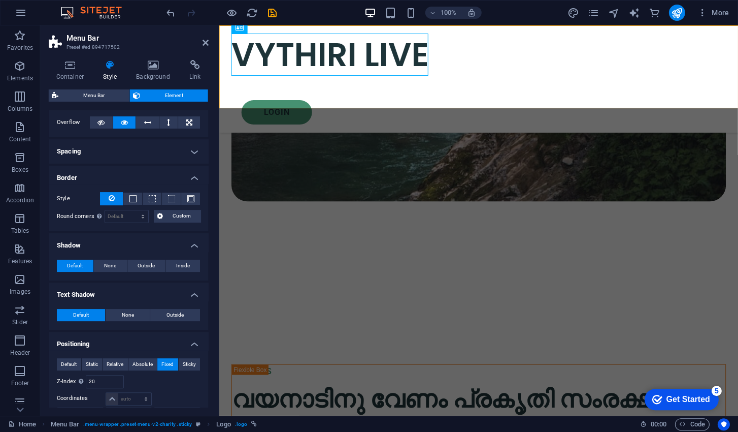
click at [161, 156] on h4 "Spacing" at bounding box center [129, 151] width 160 height 24
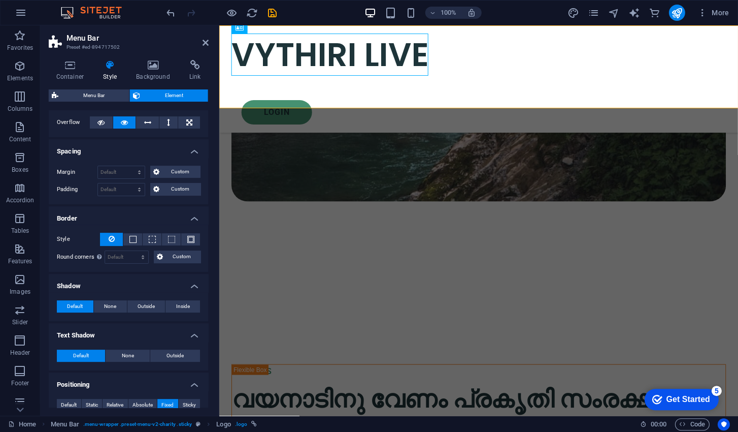
click at [164, 153] on h4 "Spacing" at bounding box center [129, 148] width 160 height 18
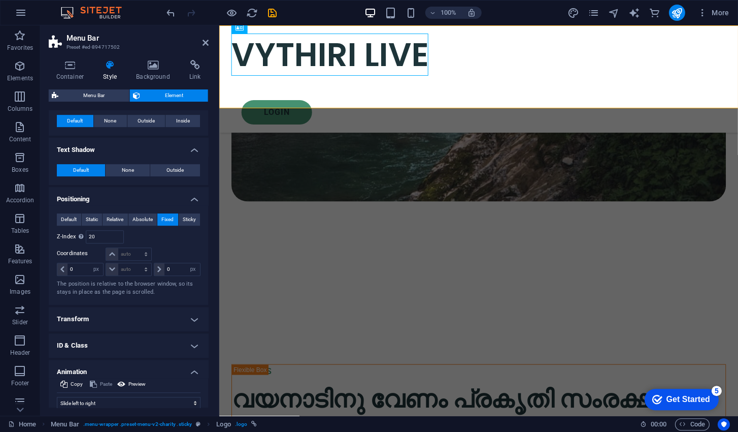
scroll to position [209, 0]
click at [194, 212] on button "Sticky" at bounding box center [190, 218] width 22 height 12
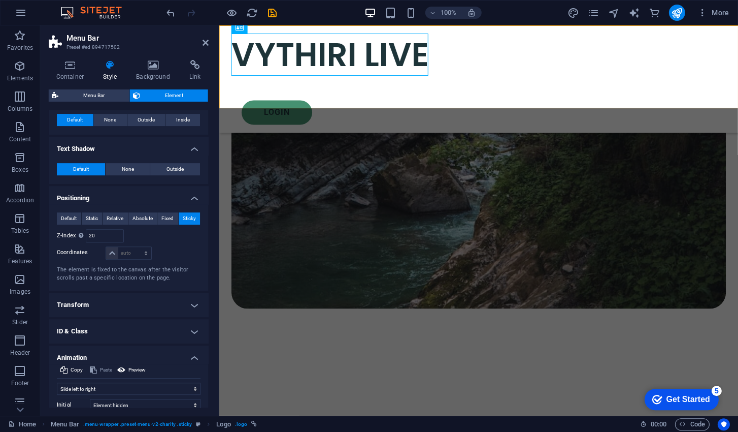
click at [190, 202] on h4 "Positioning" at bounding box center [129, 195] width 160 height 18
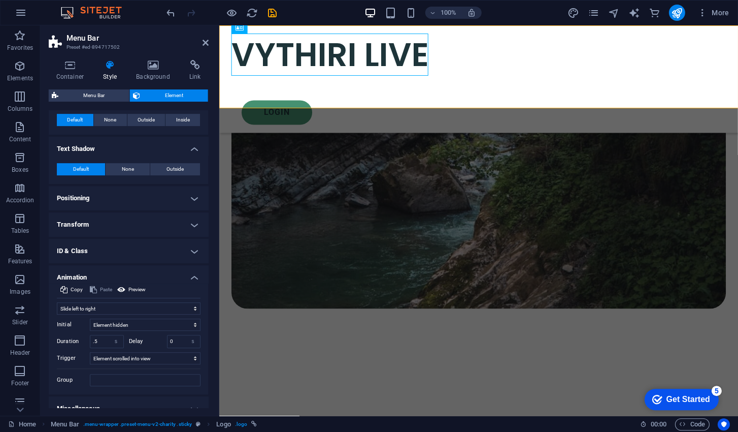
click at [193, 147] on h4 "Text Shadow" at bounding box center [129, 146] width 160 height 18
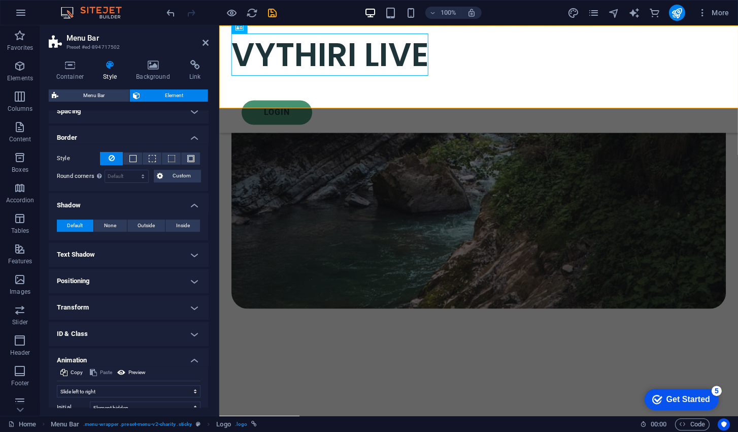
scroll to position [102, 0]
click at [194, 207] on h4 "Shadow" at bounding box center [129, 203] width 160 height 18
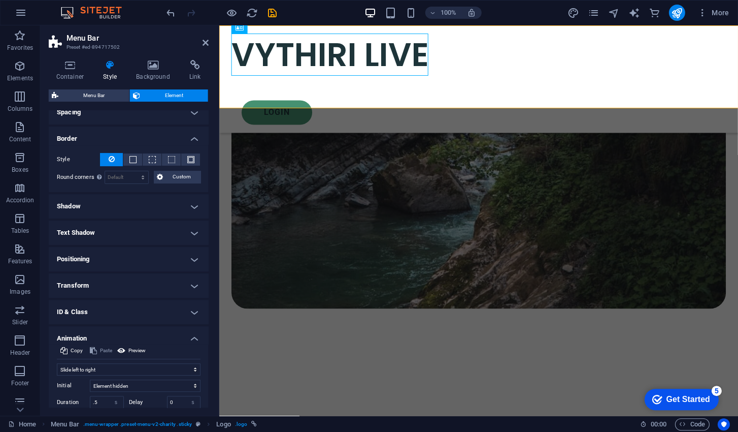
click at [202, 135] on h4 "Border" at bounding box center [129, 135] width 160 height 18
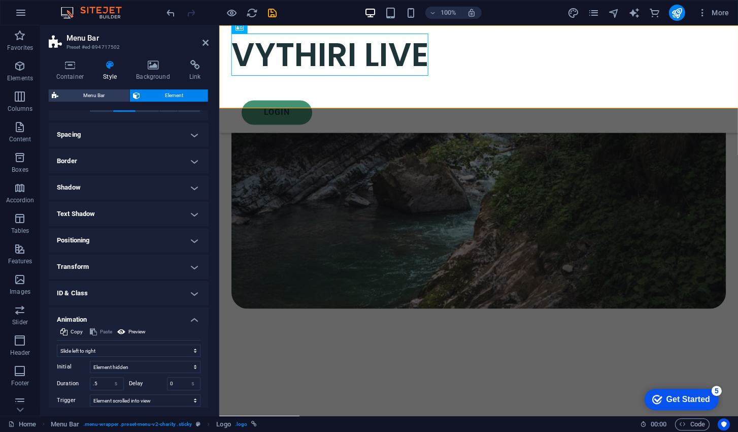
scroll to position [135, 0]
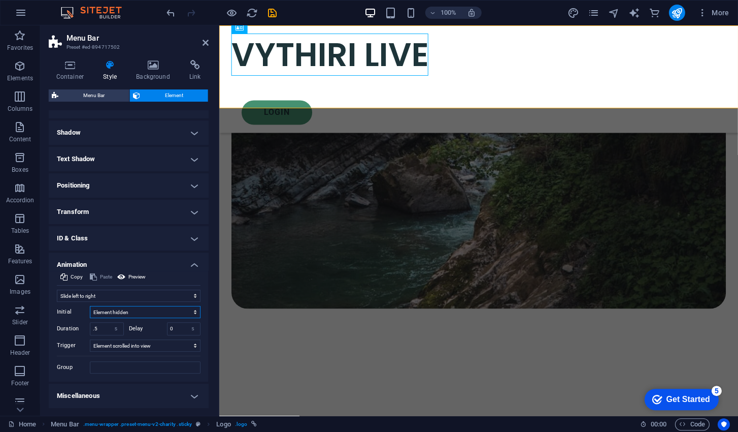
click at [176, 314] on select "Element hidden Element shown" at bounding box center [145, 312] width 111 height 12
click at [168, 308] on select "Element hidden Element shown" at bounding box center [145, 312] width 111 height 12
click at [166, 340] on select "No automatic trigger On page load Element scrolled into view" at bounding box center [145, 345] width 111 height 12
click at [155, 217] on h4 "Transform" at bounding box center [129, 212] width 160 height 24
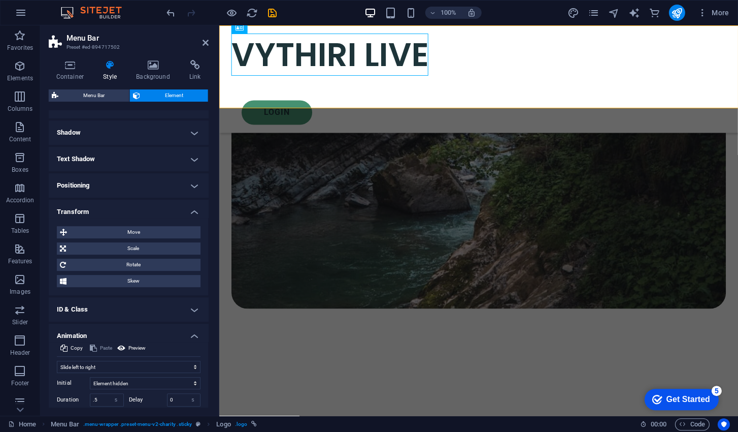
click at [194, 226] on span "Move" at bounding box center [133, 232] width 127 height 12
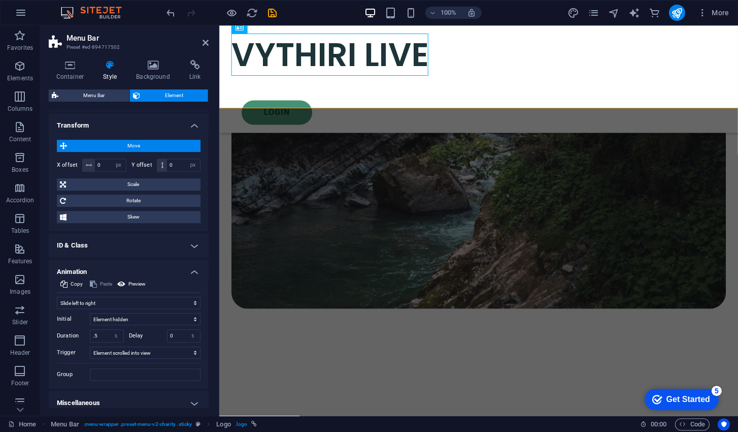
scroll to position [228, 0]
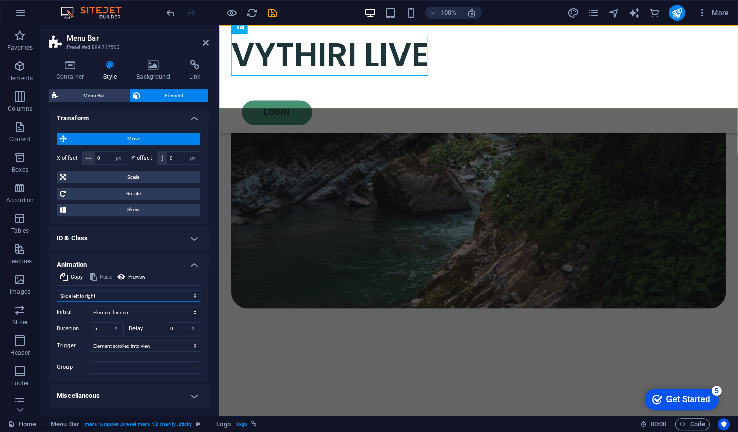
click at [184, 299] on select "Don't animate Show / Hide Slide up/down Zoom in/out Slide left to right Slide r…" at bounding box center [129, 295] width 144 height 12
select select "slide"
click at [57, 289] on select "Don't animate Show / Hide Slide up/down Zoom in/out Slide left to right Slide r…" at bounding box center [129, 295] width 144 height 12
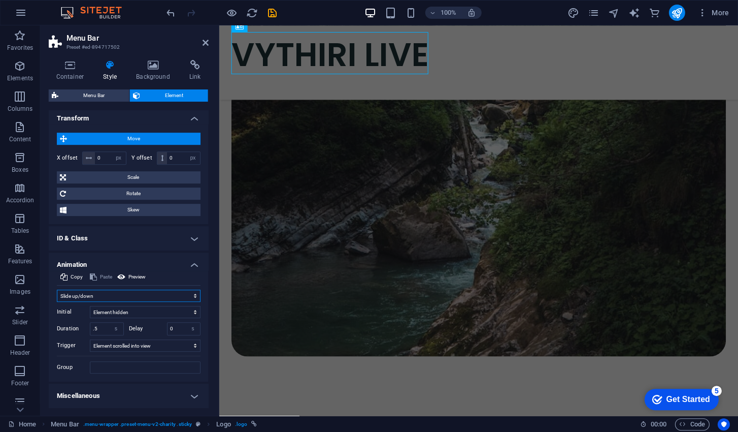
scroll to position [937, 0]
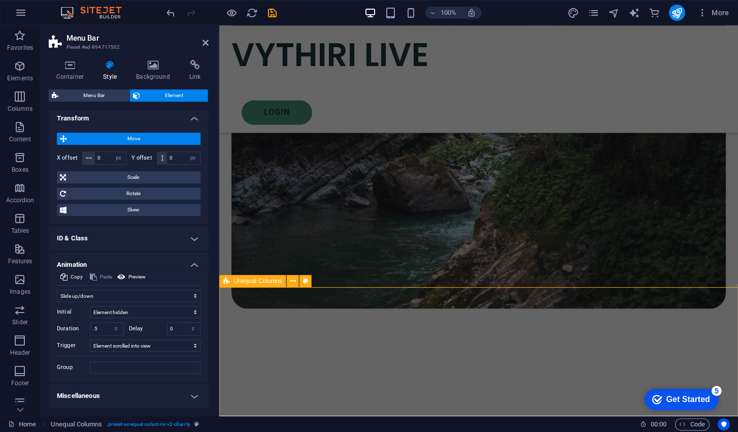
scroll to position [962, 0]
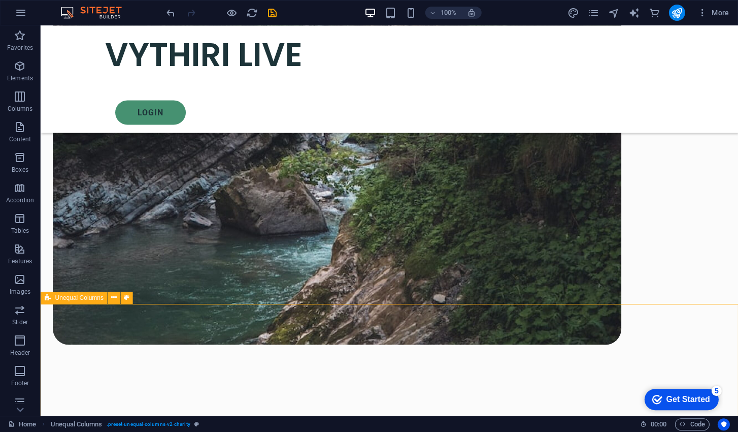
click at [242, 20] on div at bounding box center [222, 13] width 114 height 16
click at [235, 13] on icon "button" at bounding box center [232, 13] width 12 height 12
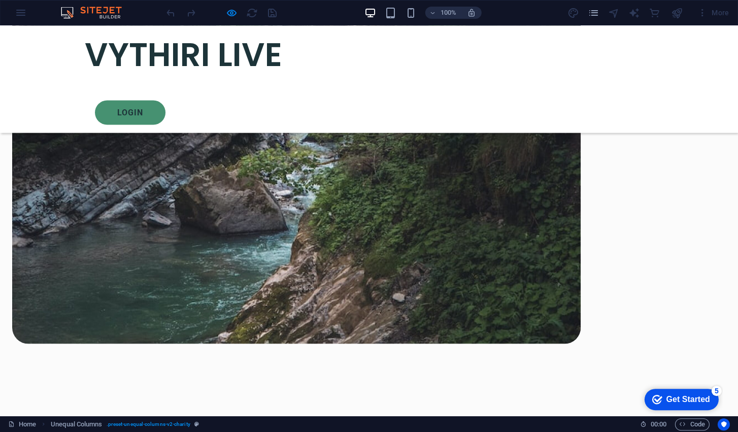
click at [229, 13] on icon "button" at bounding box center [232, 13] width 12 height 12
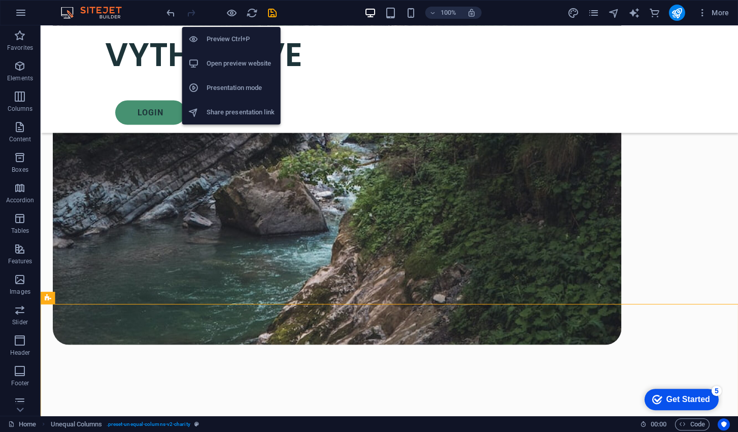
click at [227, 15] on icon "button" at bounding box center [232, 13] width 12 height 12
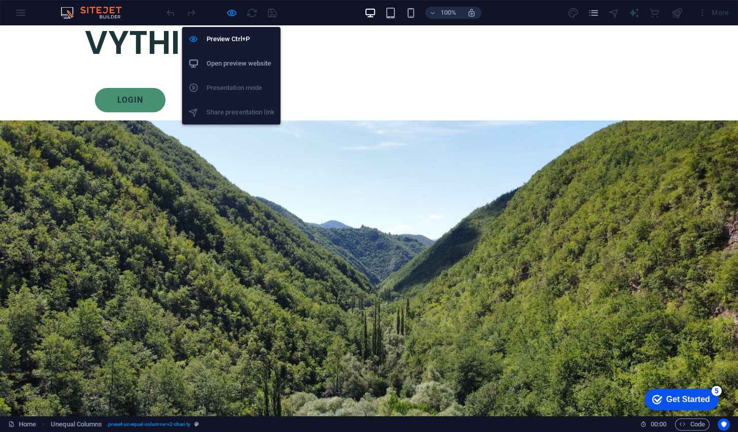
scroll to position [0, 0]
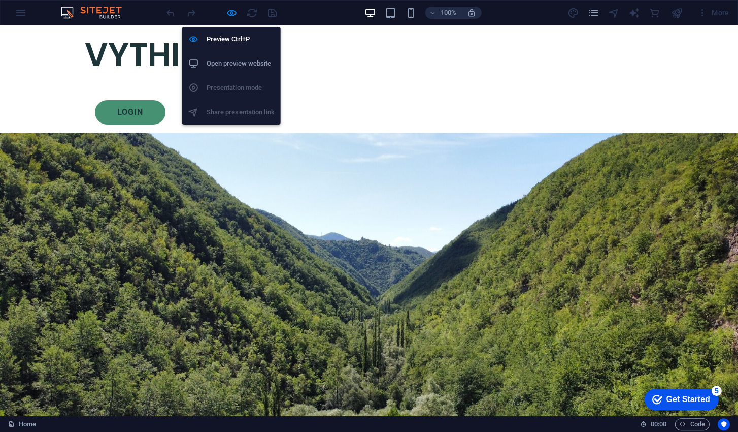
click at [233, 13] on icon "button" at bounding box center [232, 13] width 12 height 12
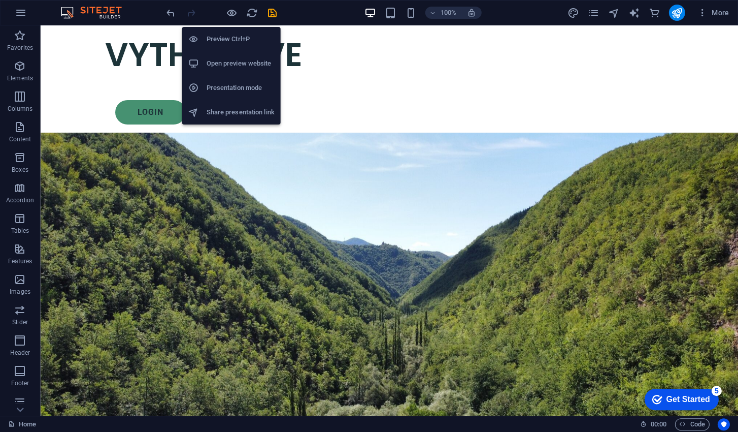
click at [230, 13] on icon "button" at bounding box center [232, 13] width 12 height 12
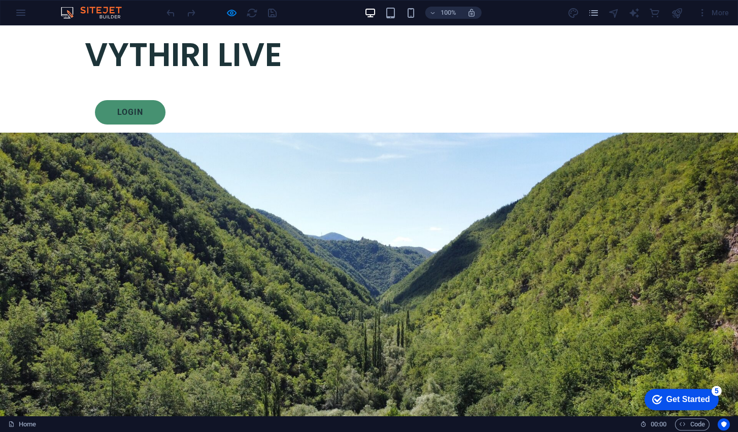
click at [228, 14] on icon "button" at bounding box center [232, 13] width 12 height 12
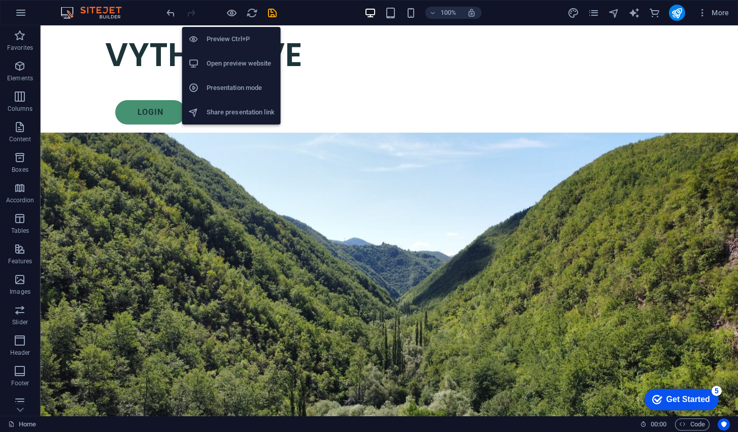
click at [128, 52] on div "VYTHIRI LIVE" at bounding box center [389, 55] width 569 height 42
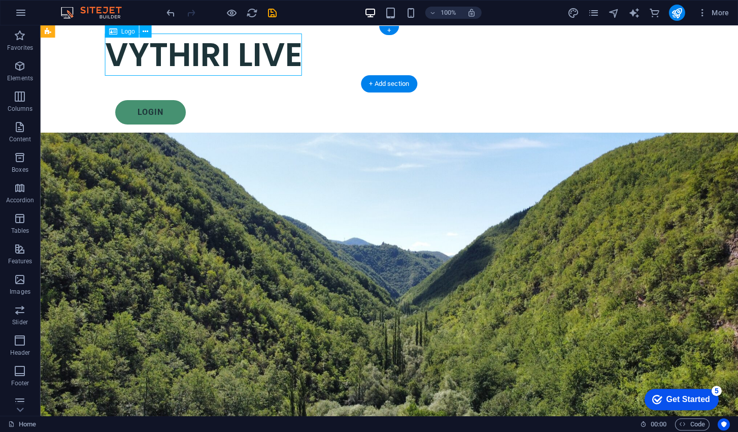
click at [125, 56] on div "VYTHIRI LIVE" at bounding box center [389, 55] width 569 height 42
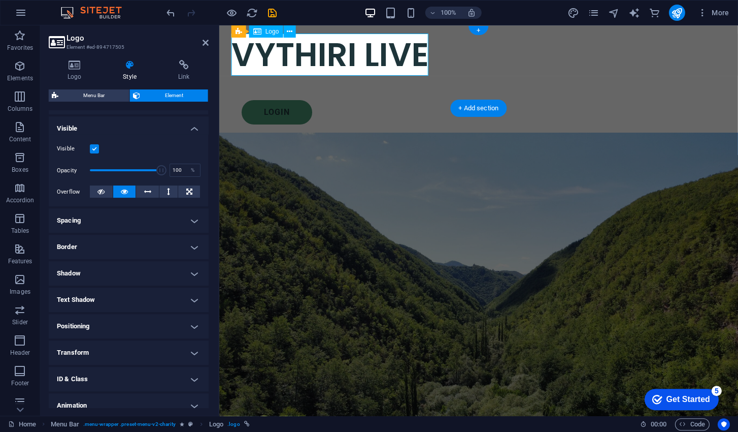
scroll to position [139, 0]
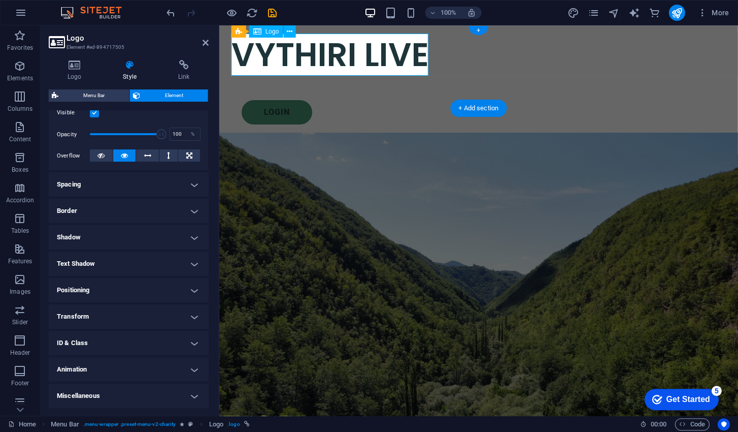
click at [76, 366] on h4 "Animation" at bounding box center [129, 369] width 160 height 24
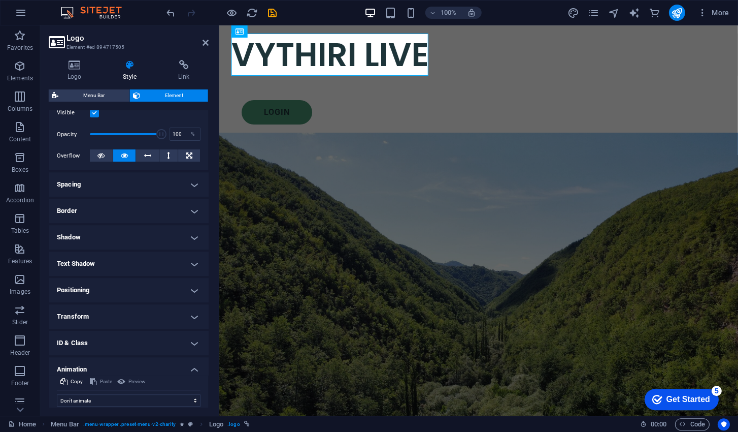
scroll to position [172, 0]
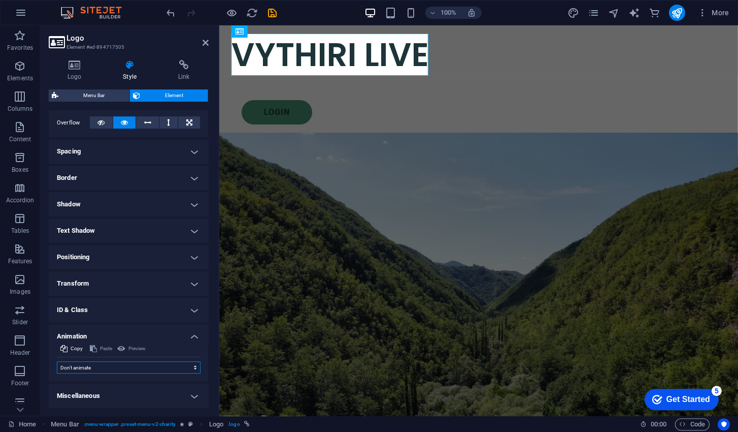
click at [72, 367] on select "Don't animate Show / Hide Slide up/down Zoom in/out Slide left to right Slide r…" at bounding box center [129, 367] width 144 height 12
click at [66, 371] on select "Don't animate Show / Hide Slide up/down Zoom in/out Slide left to right Slide r…" at bounding box center [129, 367] width 144 height 12
click at [57, 361] on select "Don't animate Show / Hide Slide up/down Zoom in/out Slide left to right Slide r…" at bounding box center [129, 367] width 144 height 12
click at [67, 398] on h4 "Miscellaneous" at bounding box center [129, 395] width 160 height 24
click at [57, 279] on h4 "Transform" at bounding box center [129, 283] width 160 height 24
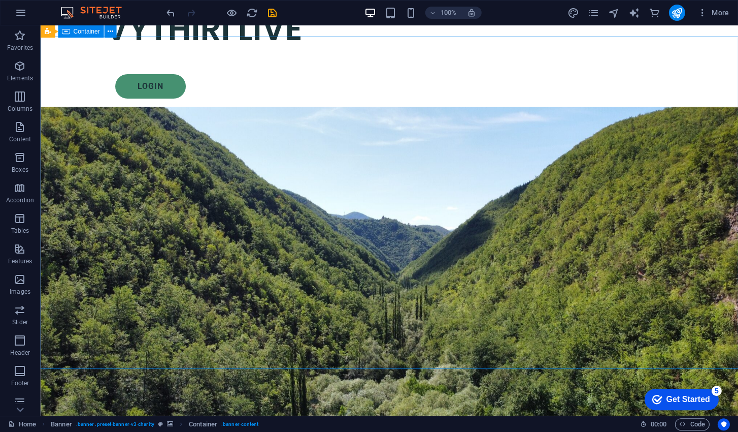
scroll to position [0, 0]
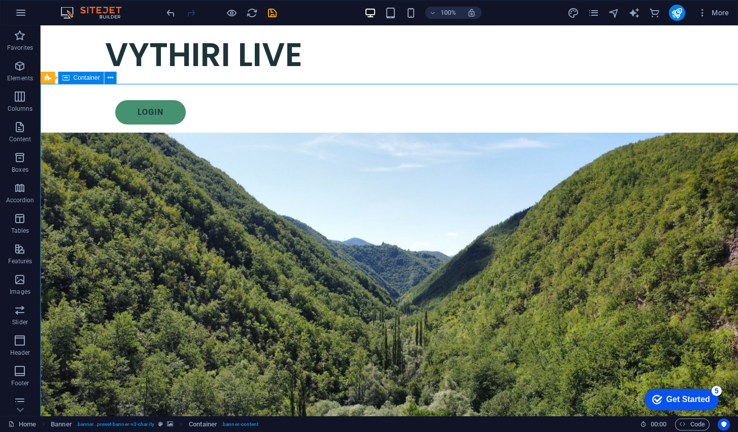
click at [504, 76] on nav "LATEST NEWS SPORTS WAYANAD KERALA" at bounding box center [389, 88] width 569 height 24
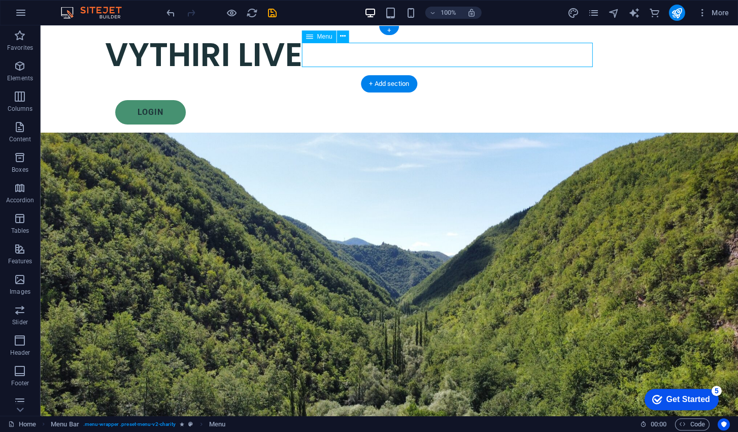
click at [482, 76] on nav "LATEST NEWS SPORTS WAYANAD KERALA" at bounding box center [389, 88] width 569 height 24
click at [475, 76] on nav "LATEST NEWS SPORTS WAYANAD KERALA" at bounding box center [389, 88] width 569 height 24
select select
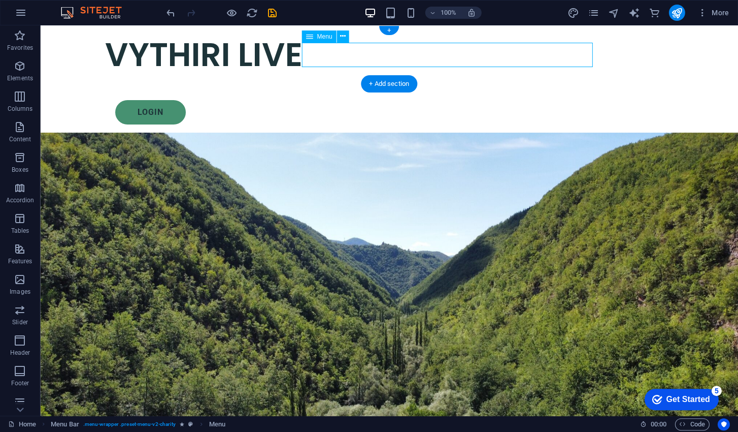
select select
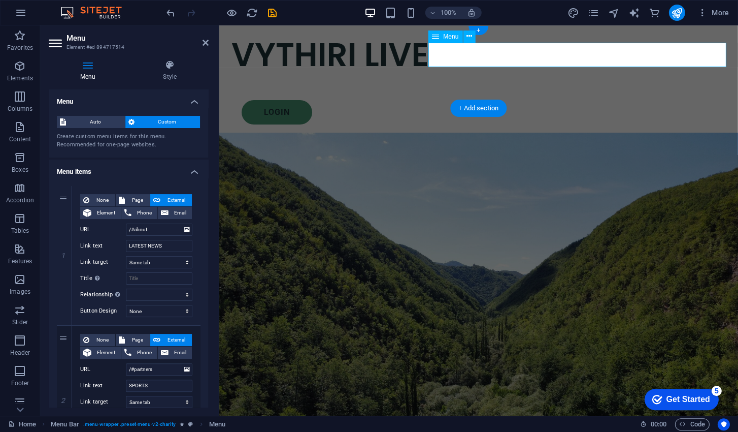
click at [86, 121] on span "Auto" at bounding box center [95, 122] width 53 height 12
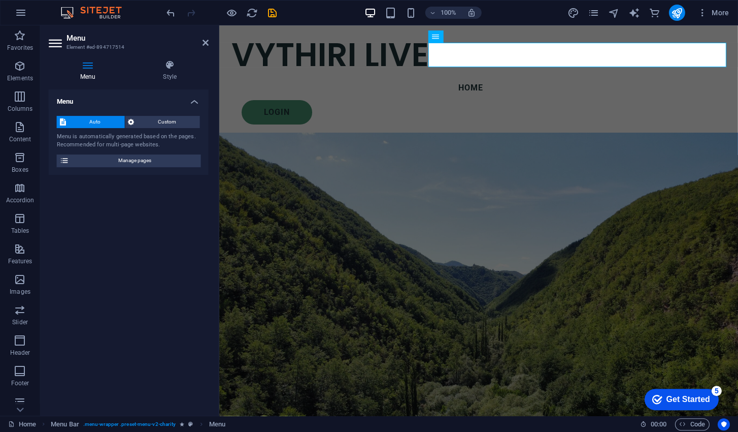
click at [156, 125] on span "Custom" at bounding box center [168, 122] width 60 height 12
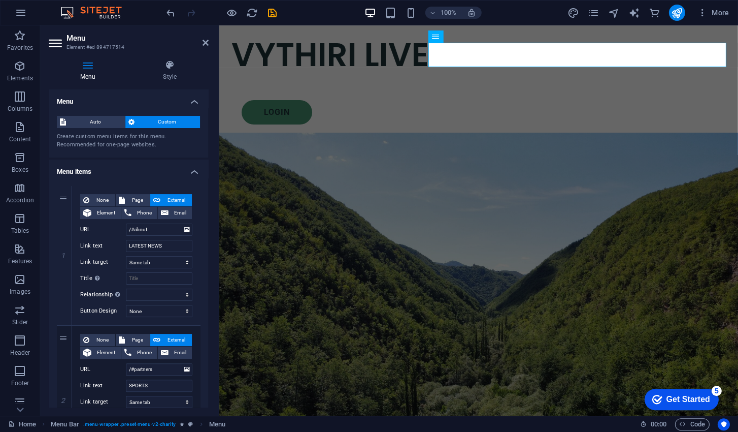
click at [167, 63] on icon at bounding box center [169, 65] width 77 height 10
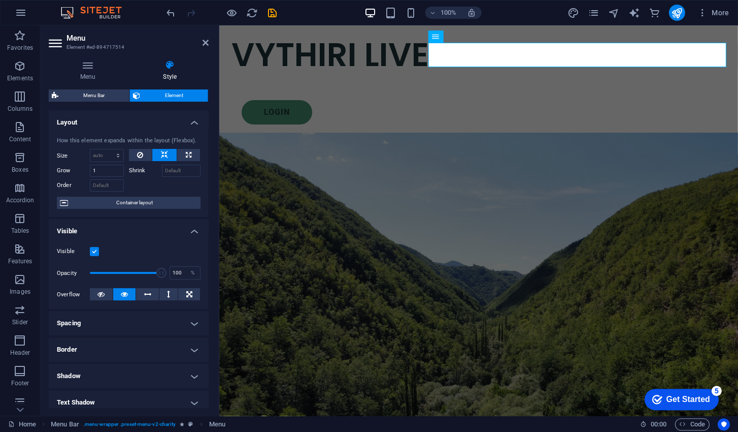
click at [94, 203] on span "Container layout" at bounding box center [134, 202] width 126 height 12
select select "header"
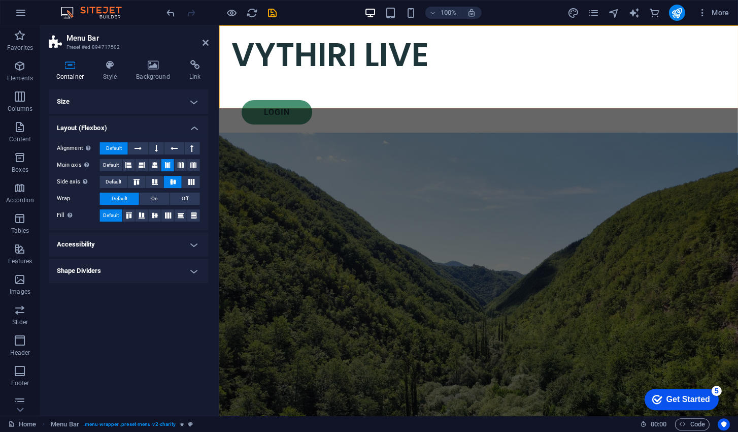
click at [75, 243] on h4 "Accessibility" at bounding box center [129, 244] width 160 height 24
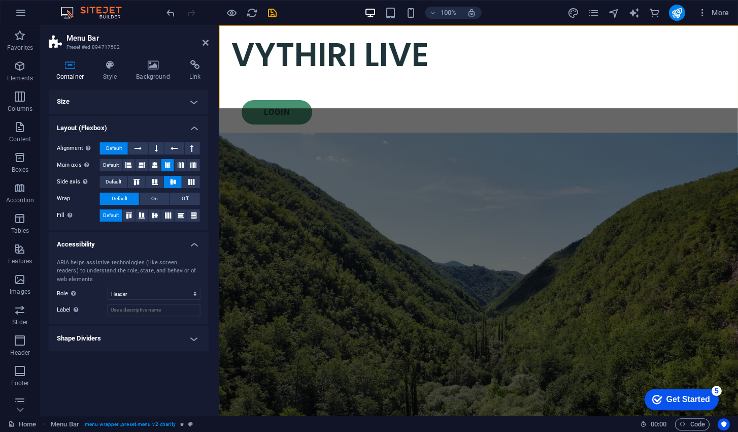
click at [109, 71] on h4 "Style" at bounding box center [112, 70] width 33 height 21
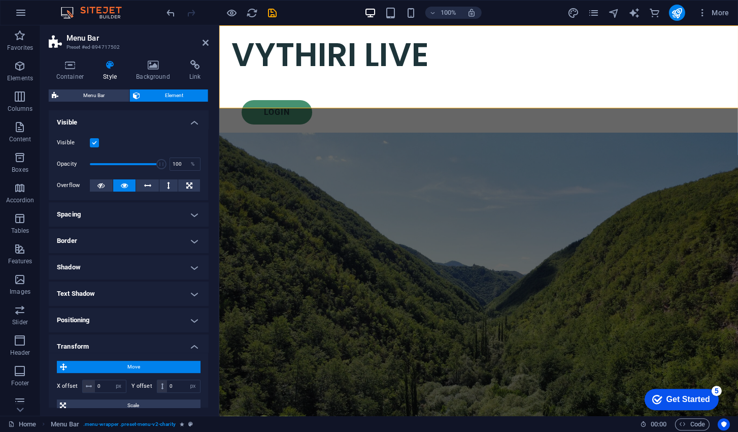
click at [149, 61] on icon at bounding box center [153, 65] width 49 height 10
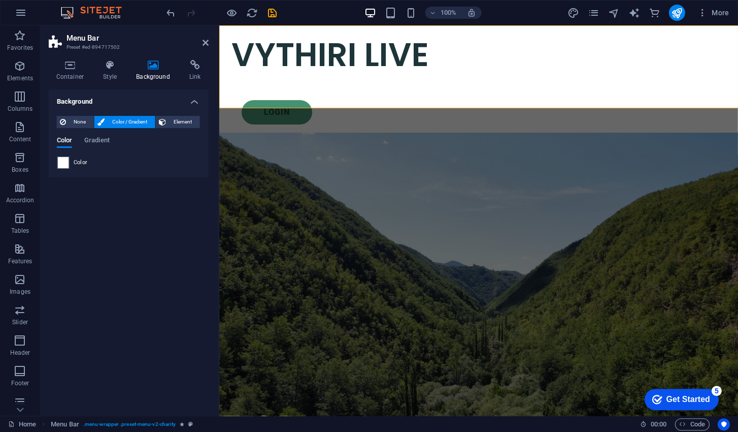
click at [68, 163] on span at bounding box center [63, 162] width 11 height 11
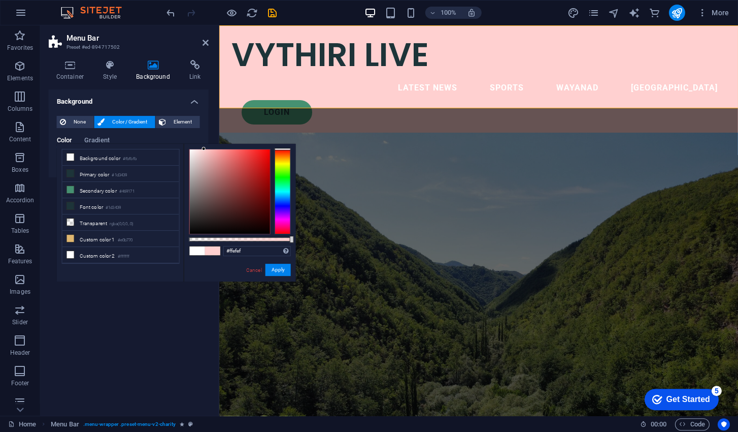
type input "#ffffff"
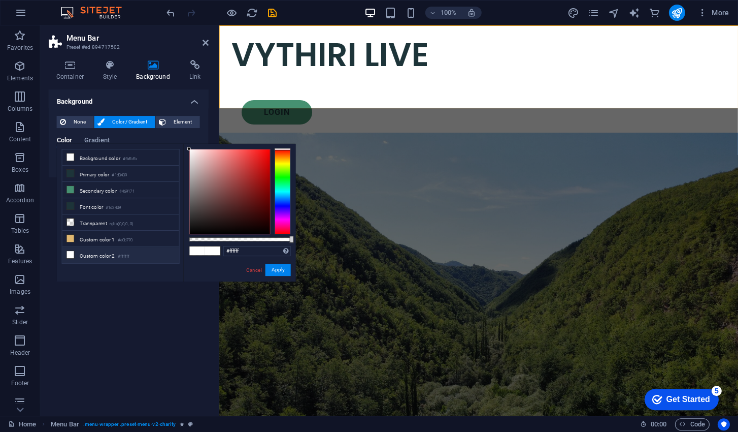
click at [118, 118] on span "Color / Gradient" at bounding box center [130, 122] width 45 height 12
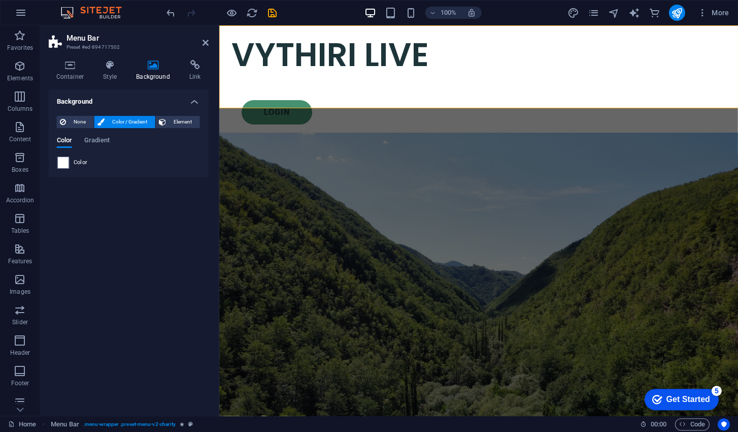
click at [101, 136] on span "Gradient" at bounding box center [96, 141] width 25 height 14
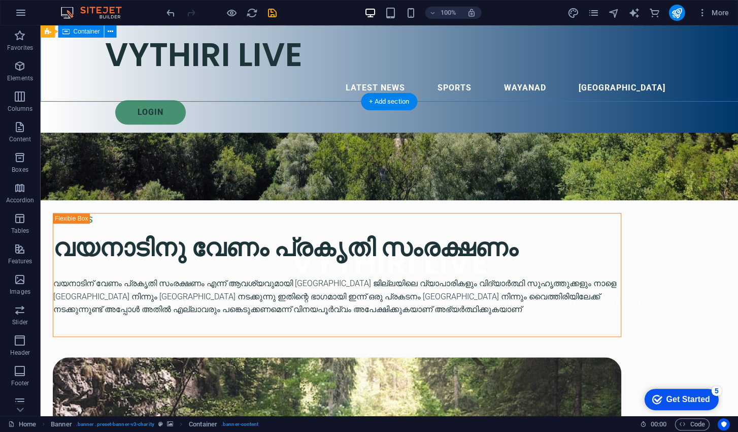
scroll to position [361, 0]
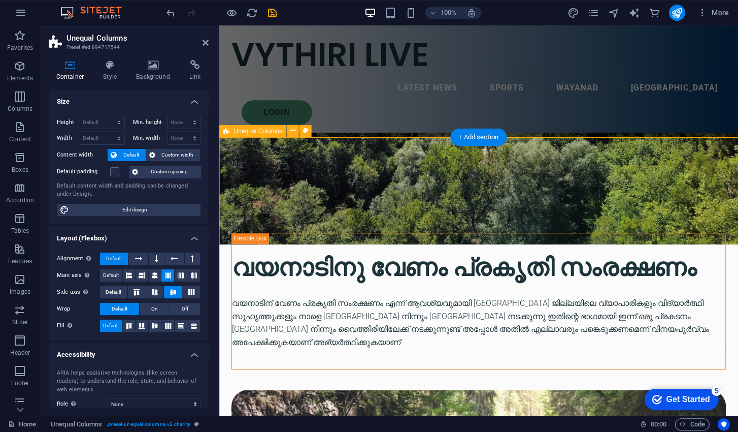
click at [153, 69] on icon at bounding box center [153, 65] width 49 height 10
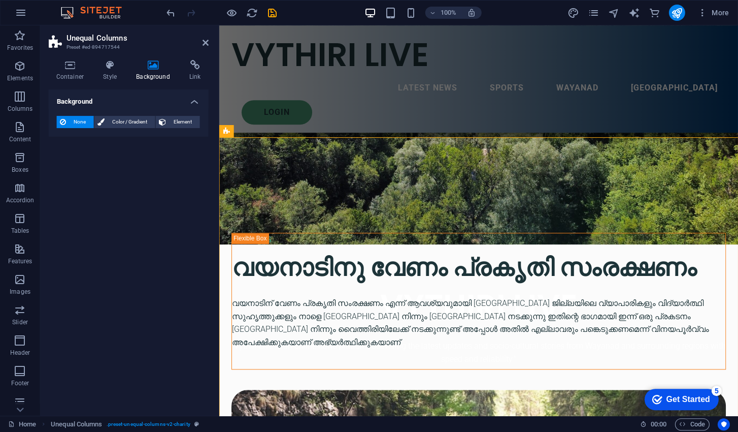
click at [126, 121] on span "Color / Gradient" at bounding box center [130, 122] width 45 height 12
click at [96, 142] on span "Gradient" at bounding box center [96, 141] width 25 height 14
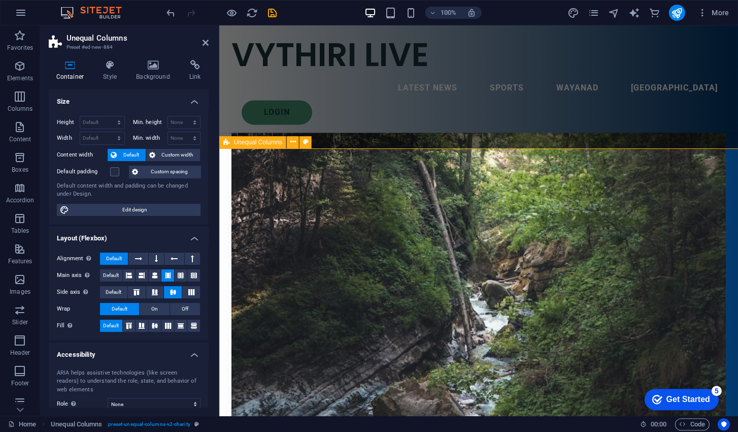
click at [154, 71] on h4 "Background" at bounding box center [155, 70] width 53 height 21
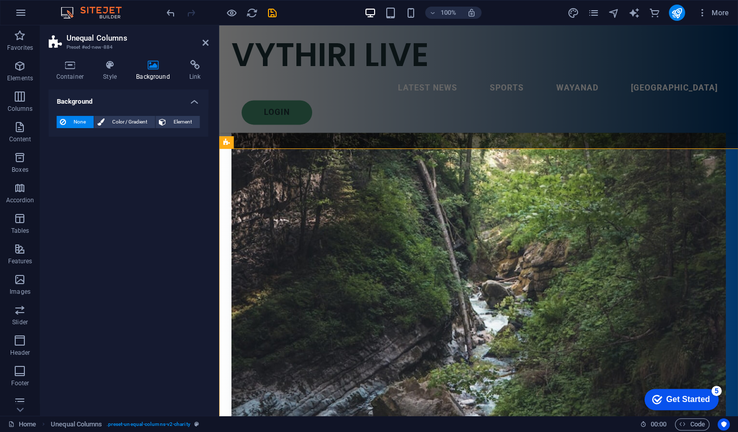
click at [135, 122] on span "Color / Gradient" at bounding box center [130, 122] width 45 height 12
click at [97, 139] on span "Gradient" at bounding box center [96, 141] width 25 height 14
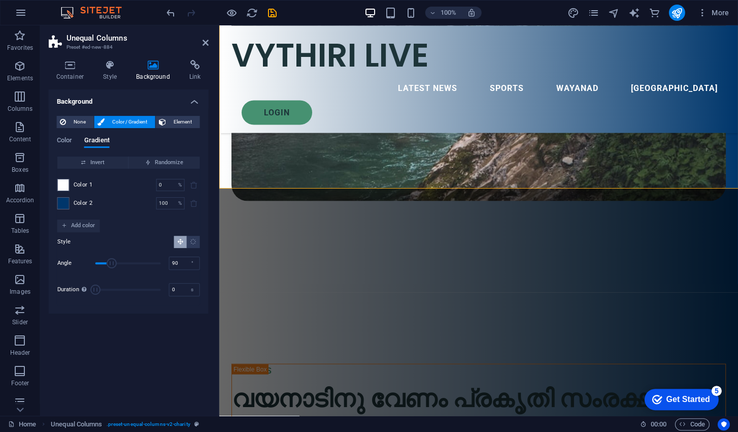
scroll to position [1046, 0]
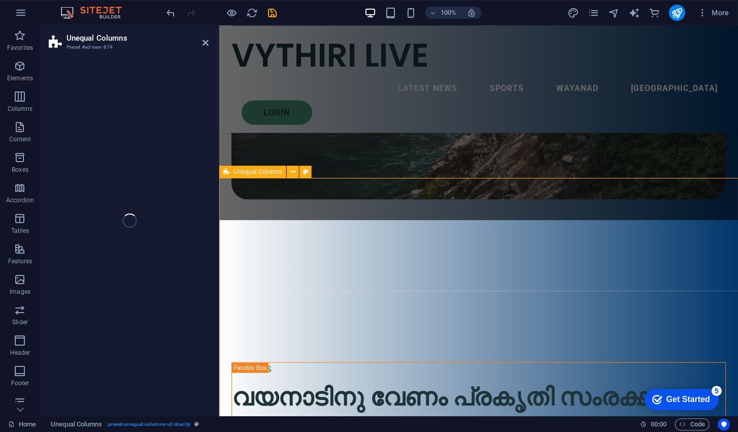
select select "%"
select select "rem"
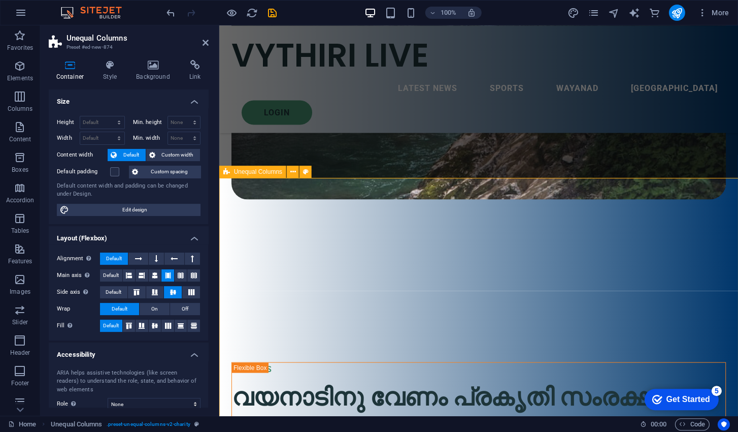
click at [109, 72] on h4 "Style" at bounding box center [112, 70] width 33 height 21
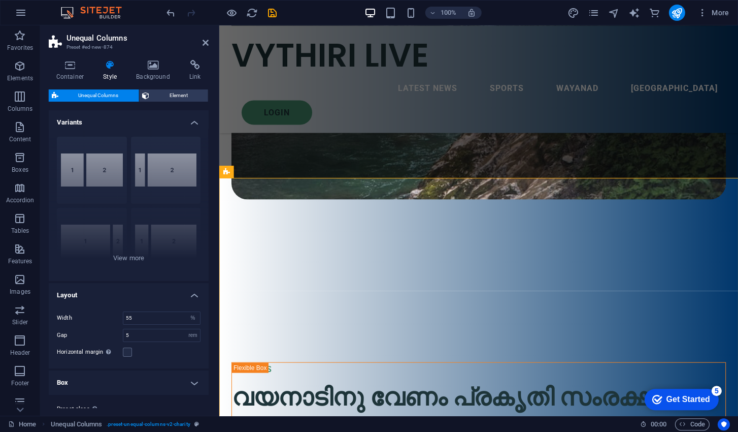
click at [150, 73] on h4 "Background" at bounding box center [155, 70] width 53 height 21
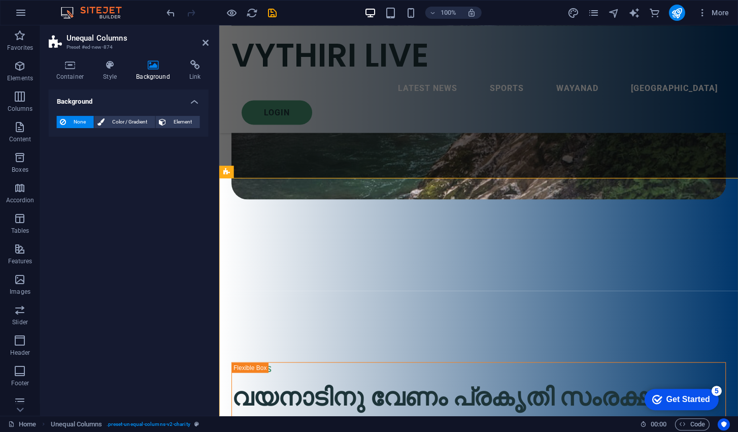
click at [121, 120] on span "Color / Gradient" at bounding box center [130, 122] width 45 height 12
click at [94, 137] on span "Gradient" at bounding box center [96, 141] width 25 height 14
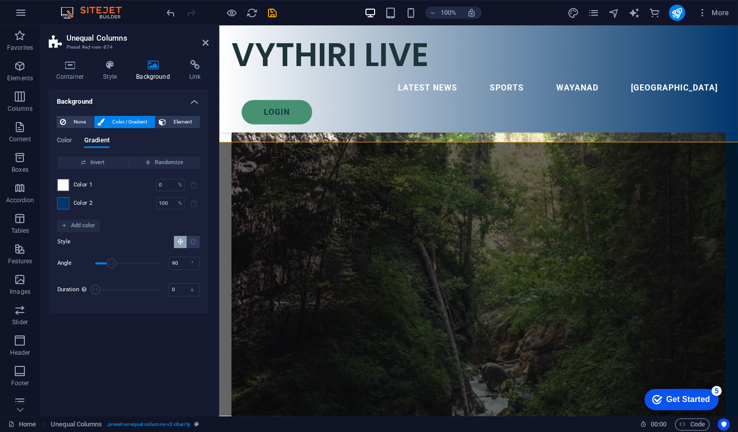
scroll to position [1444, 0]
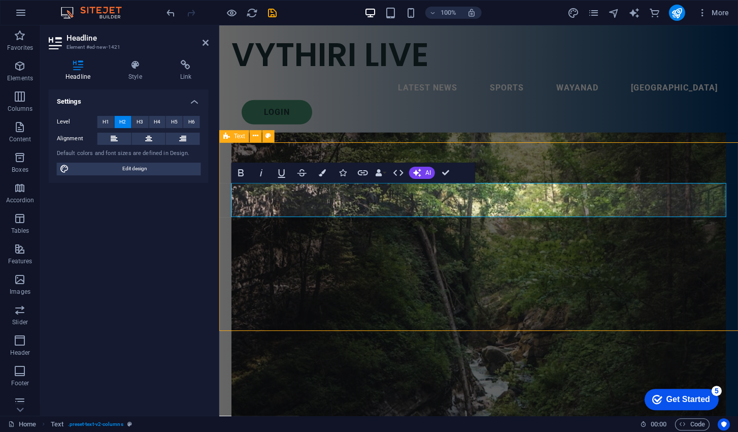
select select "rem"
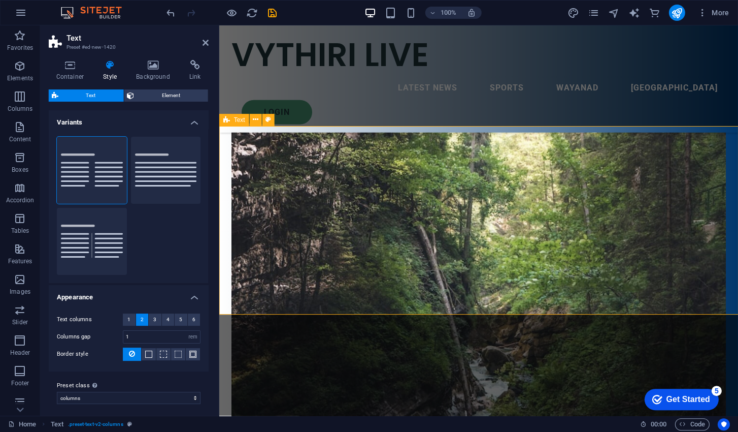
click at [147, 67] on icon at bounding box center [153, 65] width 49 height 10
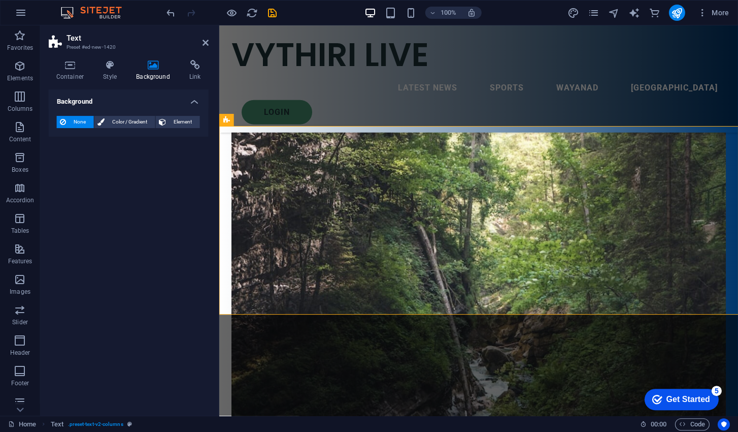
click at [119, 120] on span "Color / Gradient" at bounding box center [130, 122] width 45 height 12
click at [100, 138] on span "Gradient" at bounding box center [96, 141] width 25 height 14
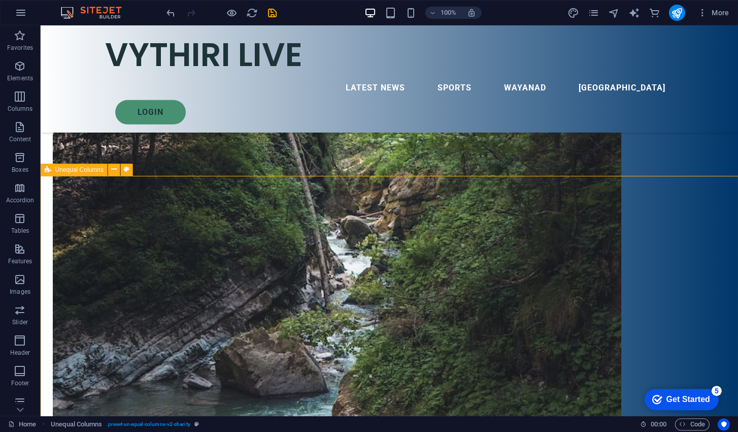
scroll to position [1676, 0]
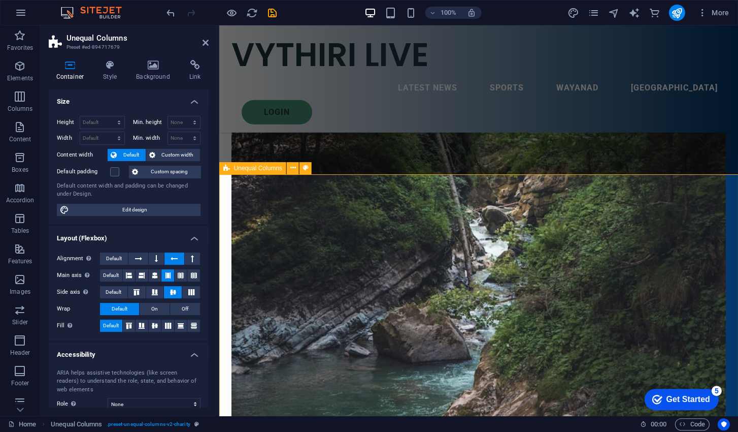
click at [149, 67] on icon at bounding box center [153, 65] width 49 height 10
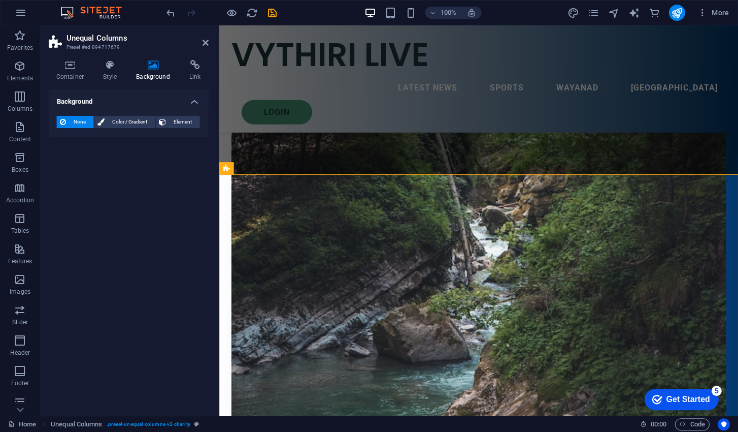
click at [125, 119] on span "Color / Gradient" at bounding box center [130, 122] width 45 height 12
click at [98, 136] on div "Color Gradient Color" at bounding box center [129, 148] width 144 height 41
click at [96, 141] on span "Gradient" at bounding box center [96, 141] width 25 height 14
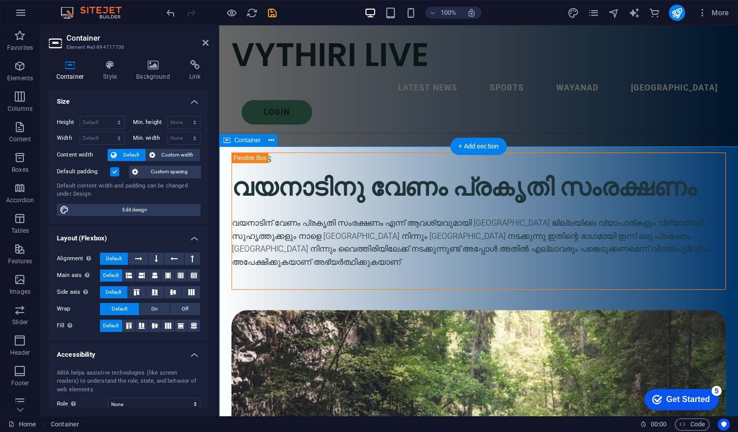
scroll to position [1975, 0]
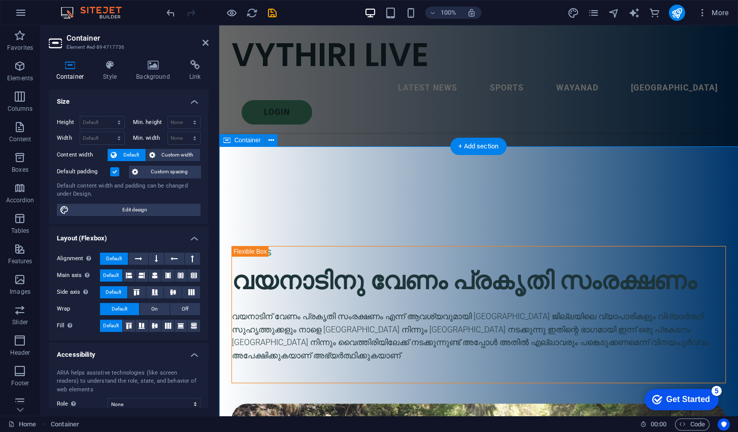
click at [152, 69] on icon at bounding box center [153, 65] width 49 height 10
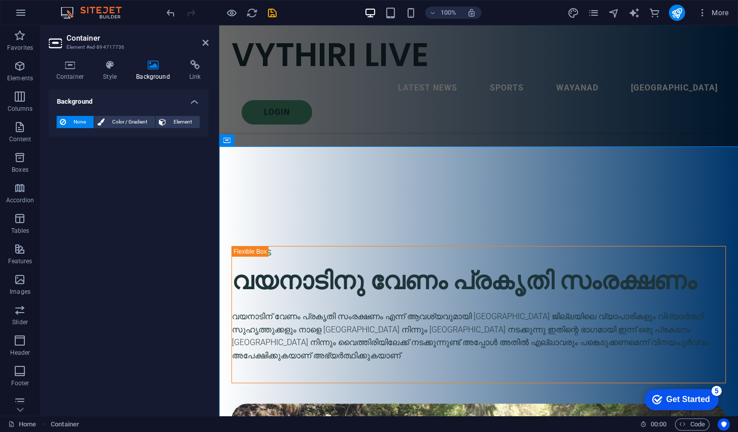
click at [123, 121] on span "Color / Gradient" at bounding box center [130, 122] width 45 height 12
click at [104, 137] on span "Gradient" at bounding box center [96, 141] width 25 height 14
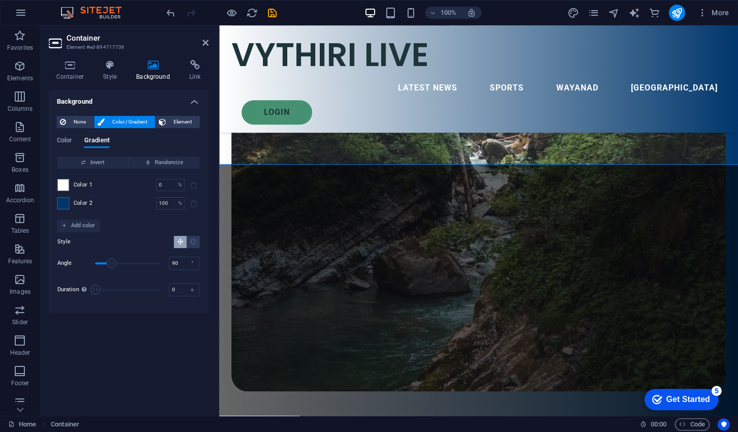
scroll to position [2489, 0]
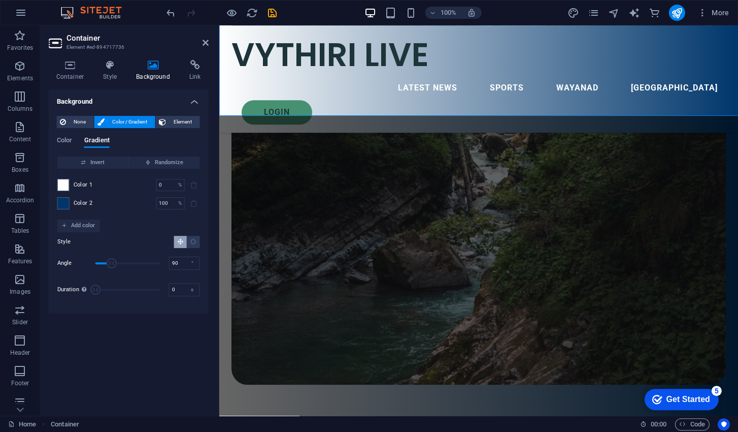
select select "px"
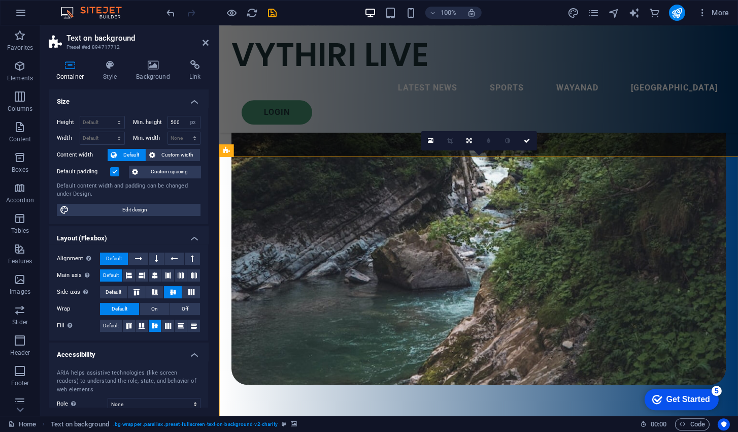
click at [205, 46] on icon at bounding box center [206, 43] width 6 height 8
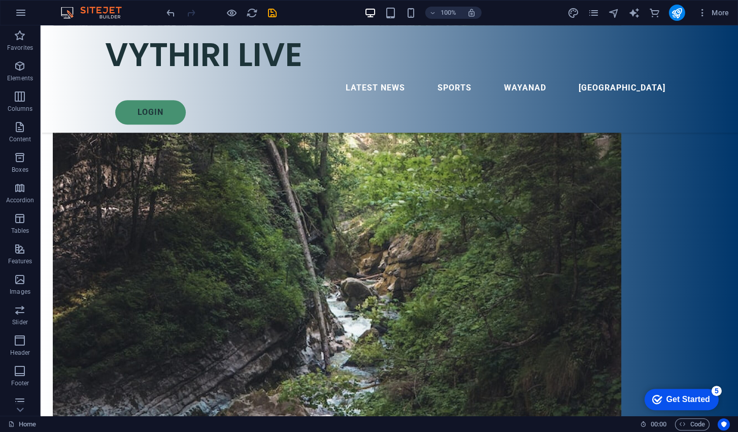
scroll to position [2591, 0]
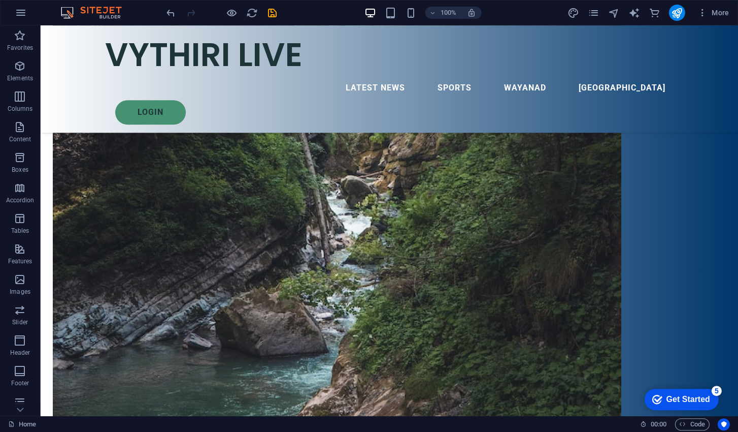
click at [236, 10] on icon "button" at bounding box center [232, 13] width 12 height 12
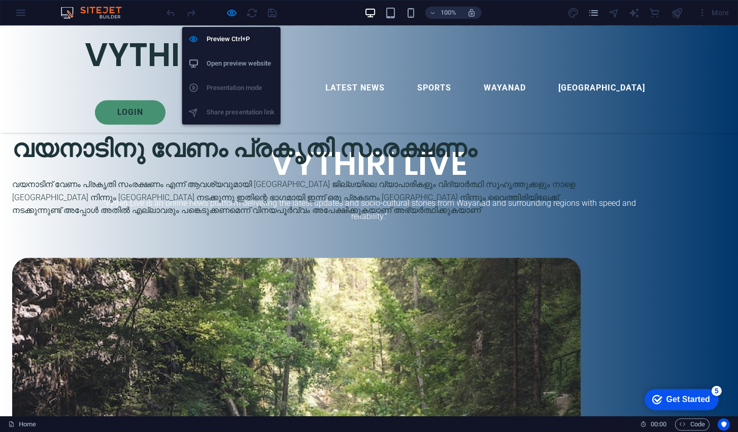
scroll to position [0, 0]
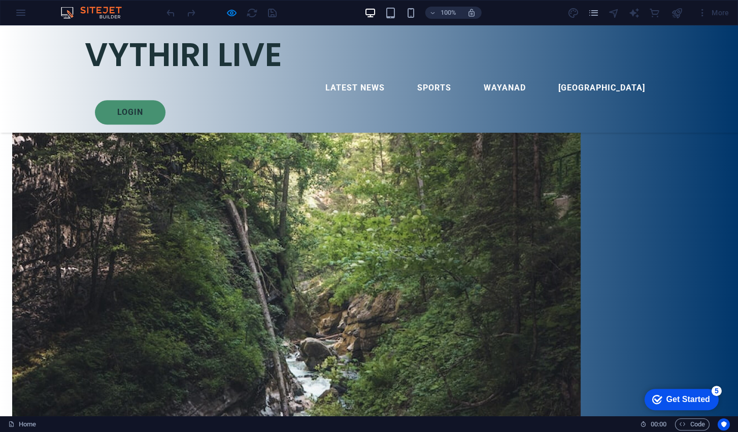
scroll to position [2425, 0]
click at [233, 15] on icon "button" at bounding box center [232, 13] width 12 height 12
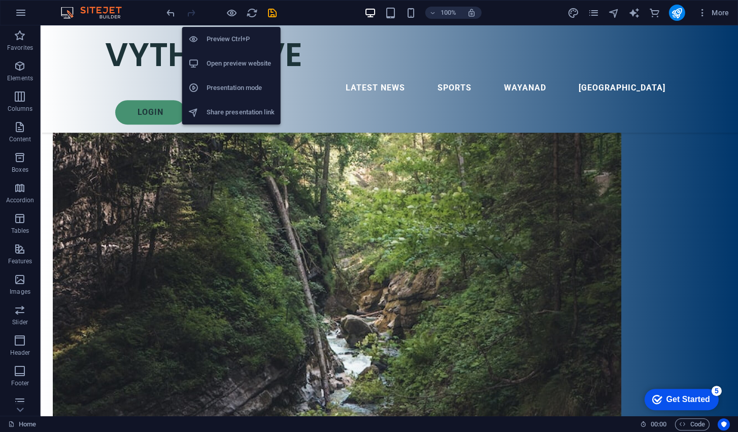
scroll to position [2451, 0]
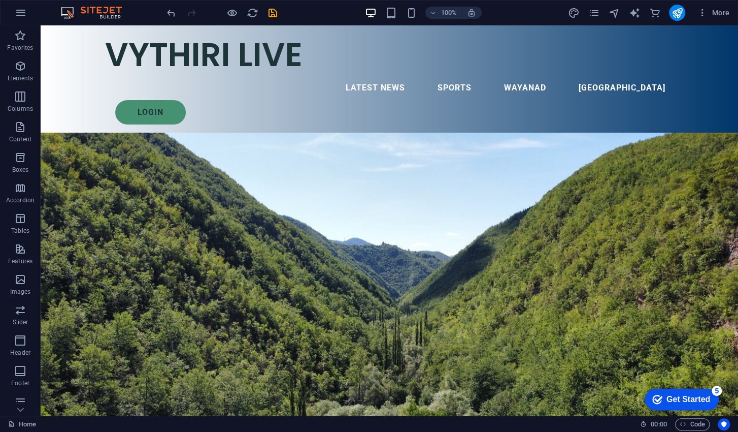
click at [273, 12] on icon "save" at bounding box center [273, 13] width 12 height 12
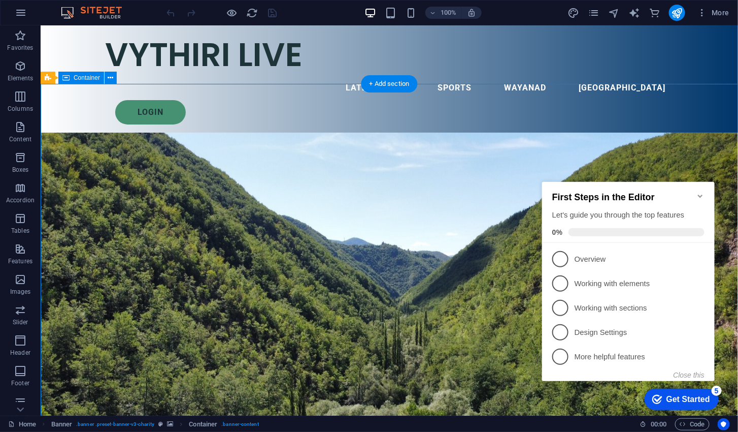
click at [696, 11] on button "More" at bounding box center [713, 13] width 40 height 16
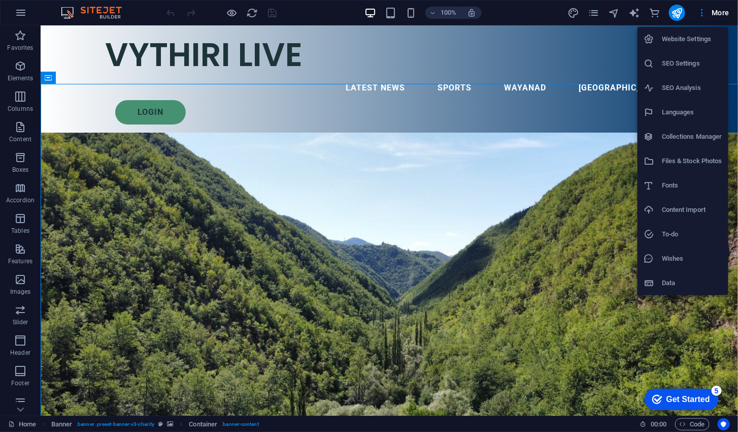
click at [389, 11] on div at bounding box center [369, 216] width 738 height 432
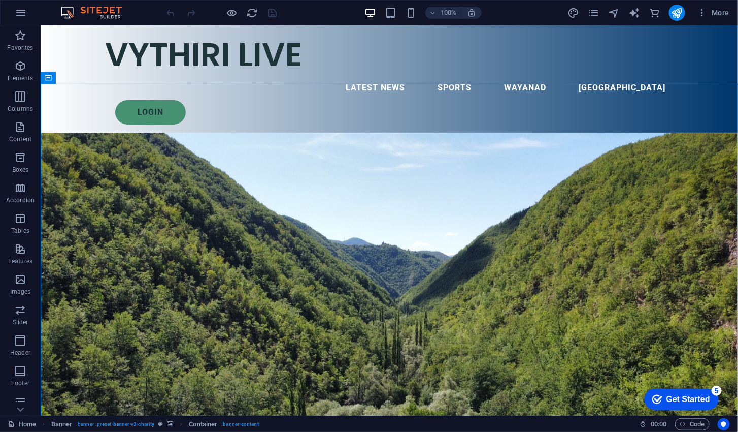
click at [408, 16] on icon "button" at bounding box center [411, 13] width 12 height 12
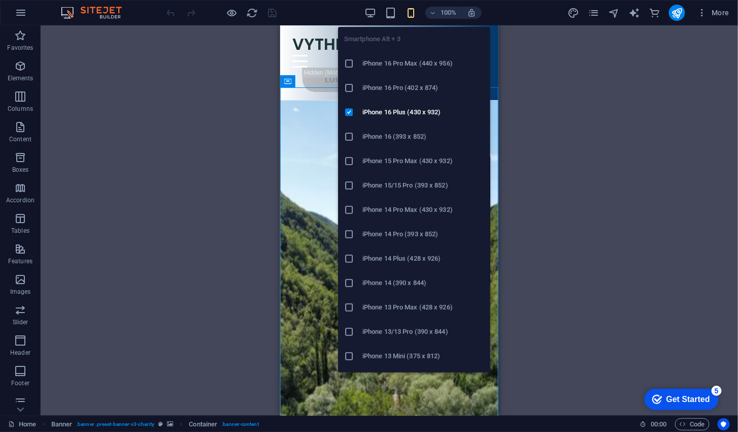
click at [558, 267] on div "Drag here to replace the existing content. Press “Ctrl” if you want to create a…" at bounding box center [390, 220] width 698 height 390
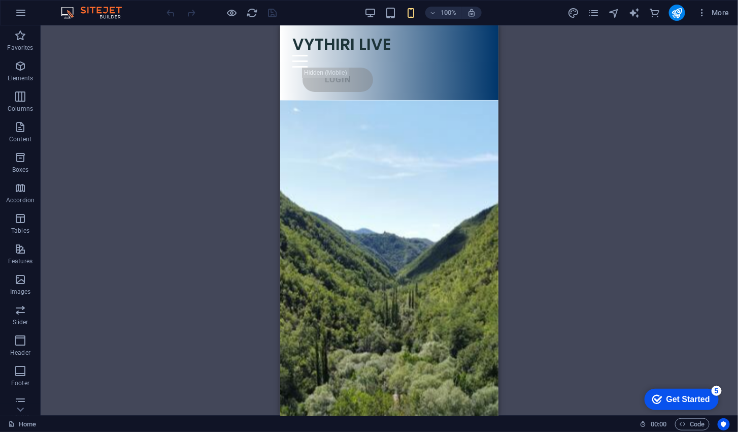
click at [336, 67] on div "Login" at bounding box center [394, 79] width 184 height 24
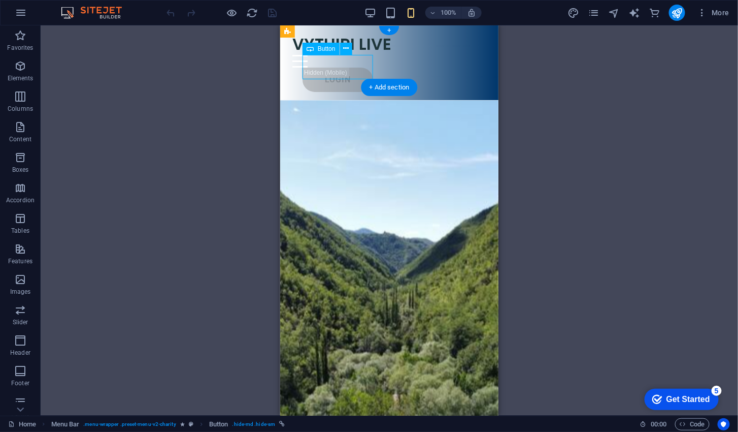
click at [347, 49] on icon at bounding box center [346, 48] width 6 height 11
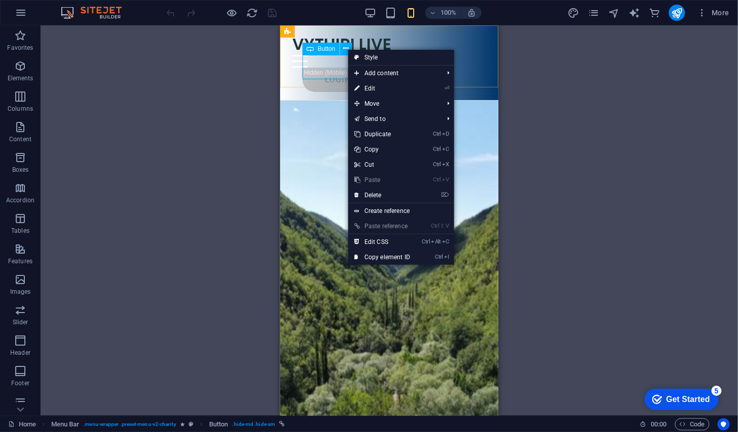
click at [380, 199] on link "⌦ Delete" at bounding box center [382, 194] width 68 height 15
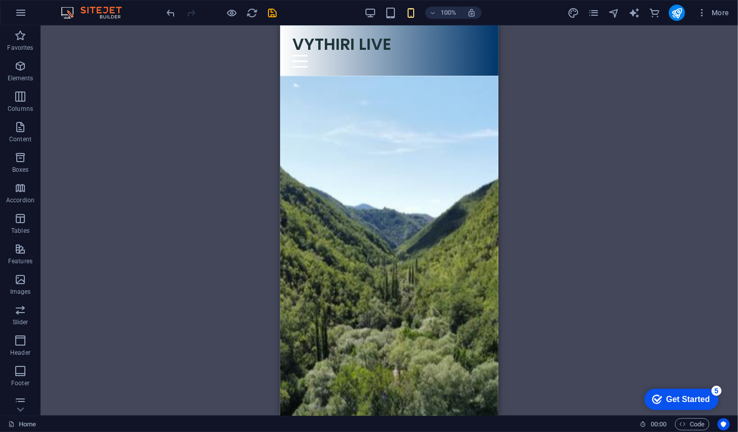
click at [479, 54] on div at bounding box center [389, 60] width 194 height 13
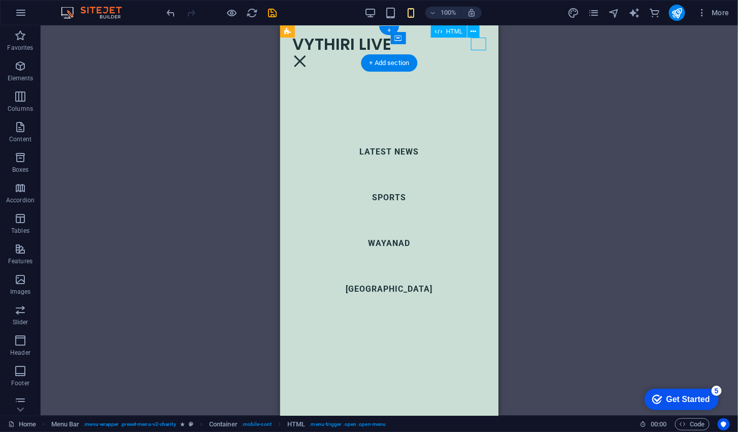
click at [387, 145] on nav "LATEST NEWS SPORTS WAYANAD [GEOGRAPHIC_DATA]" at bounding box center [389, 220] width 218 height 390
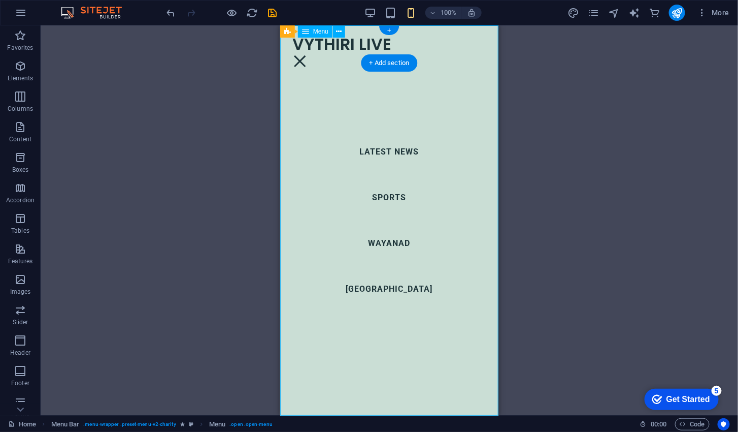
click at [307, 54] on div at bounding box center [299, 60] width 15 height 13
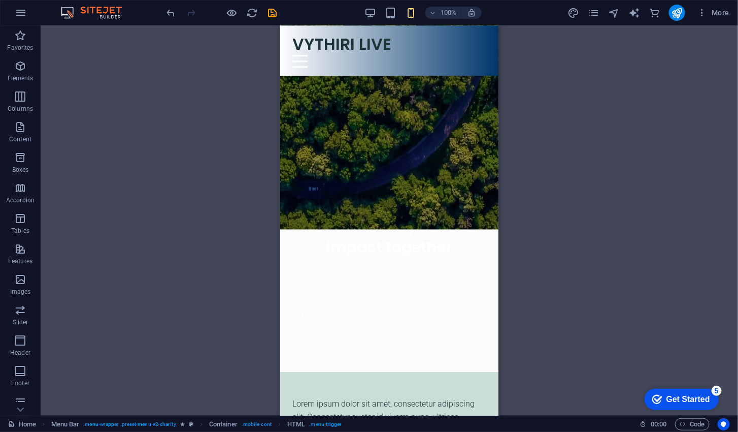
scroll to position [3713, 0]
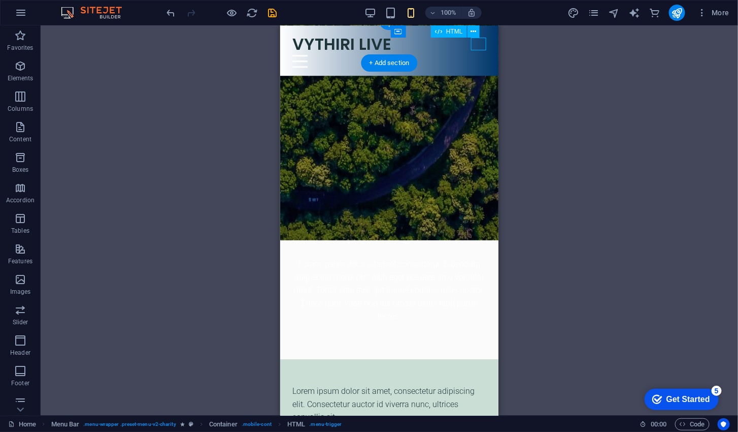
click at [698, 15] on icon "button" at bounding box center [703, 13] width 10 height 10
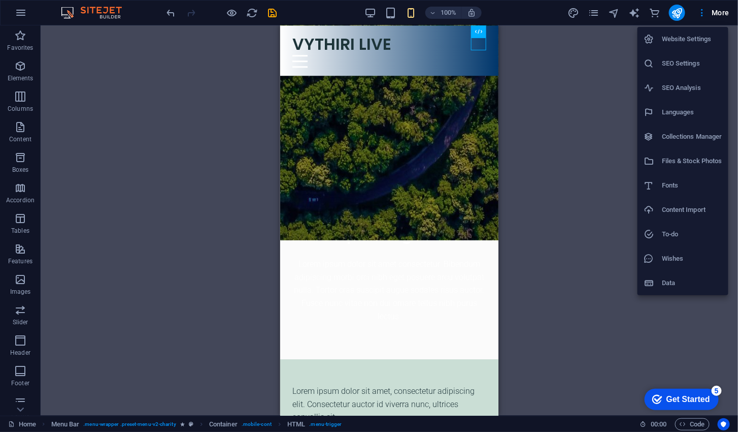
click at [689, 65] on h6 "SEO Settings" at bounding box center [692, 63] width 60 height 12
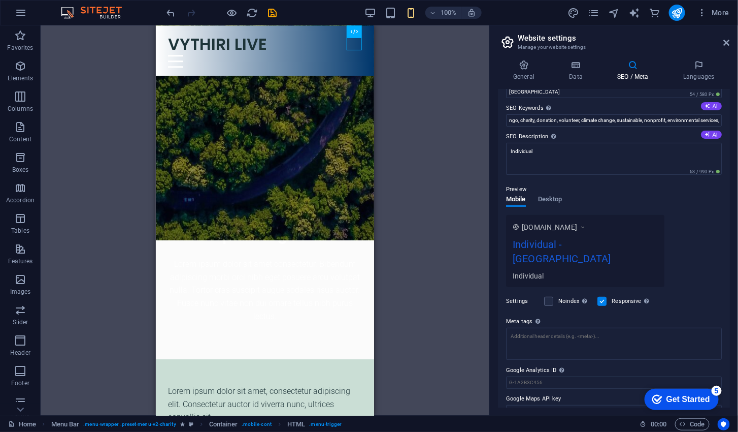
scroll to position [55, 0]
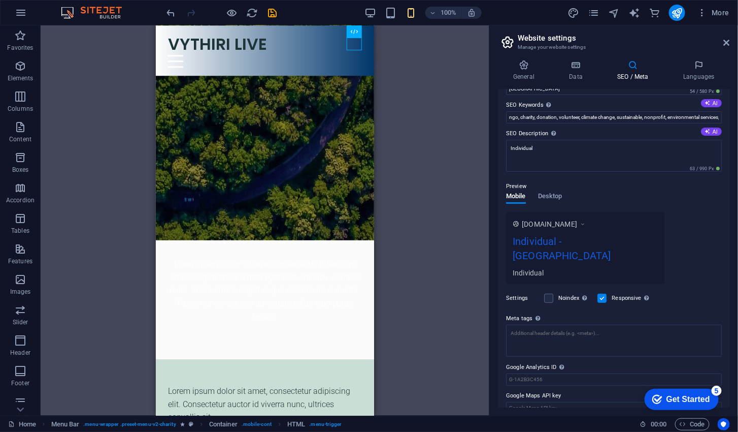
click at [476, 303] on div "Drag here to replace the existing content. Press “Ctrl” if you want to create a…" at bounding box center [265, 220] width 449 height 390
click at [591, 13] on icon "pages" at bounding box center [594, 13] width 12 height 12
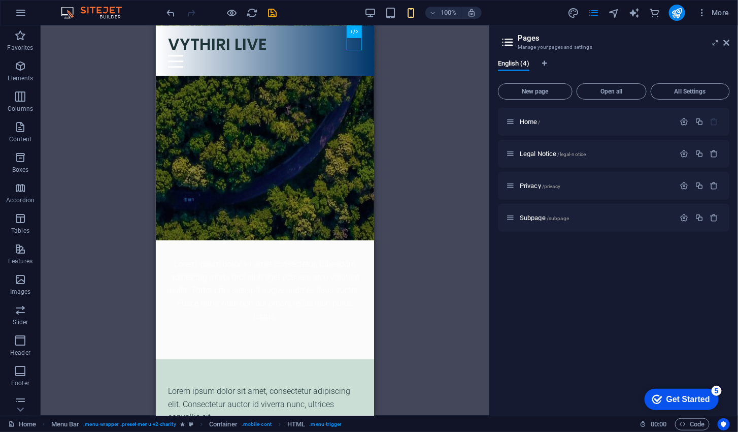
click at [433, 68] on div "Drag here to replace the existing content. Press “Ctrl” if you want to create a…" at bounding box center [265, 220] width 449 height 390
click at [28, 280] on span "Footer" at bounding box center [20, 280] width 41 height 24
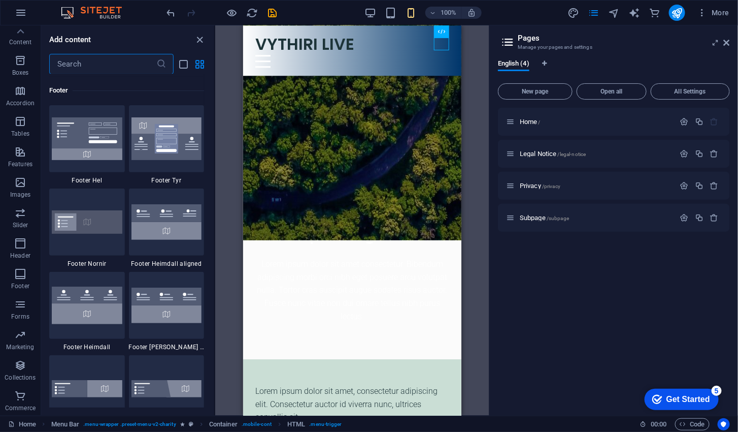
scroll to position [6721, 0]
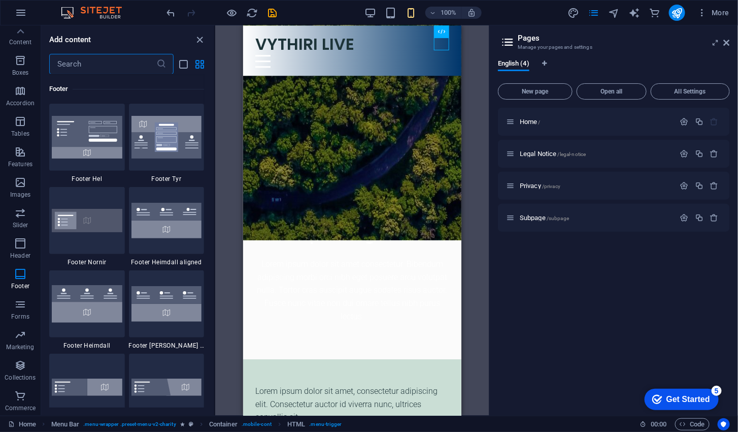
click at [161, 228] on img at bounding box center [166, 221] width 71 height 36
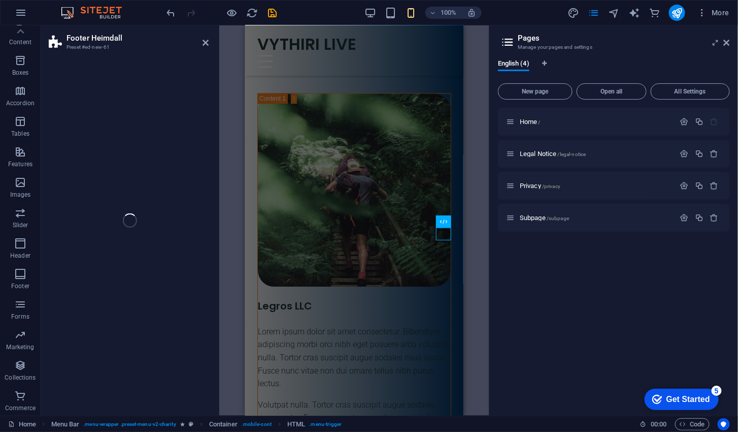
select select "rem"
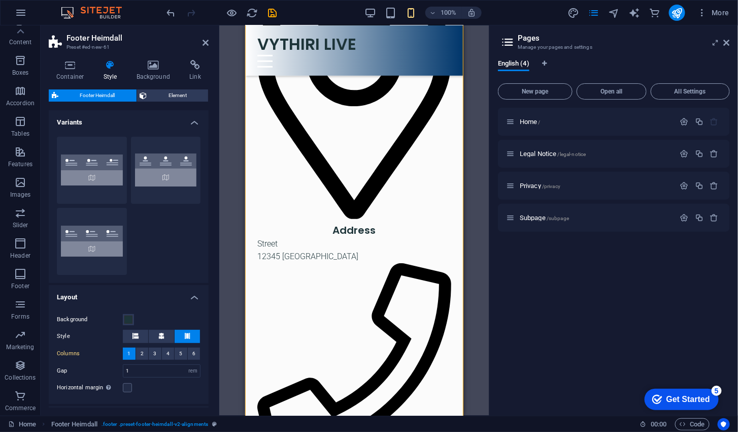
scroll to position [167, 0]
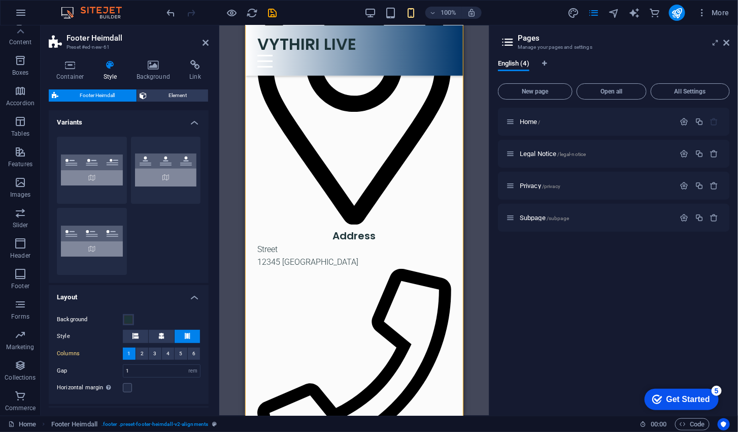
click at [204, 44] on icon at bounding box center [206, 43] width 6 height 8
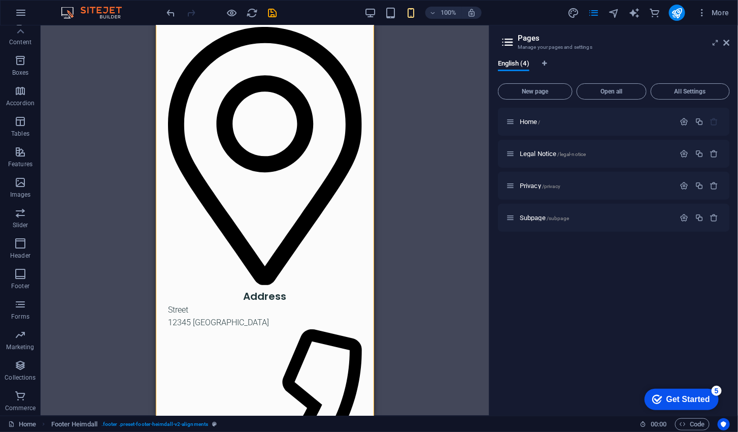
scroll to position [0, 0]
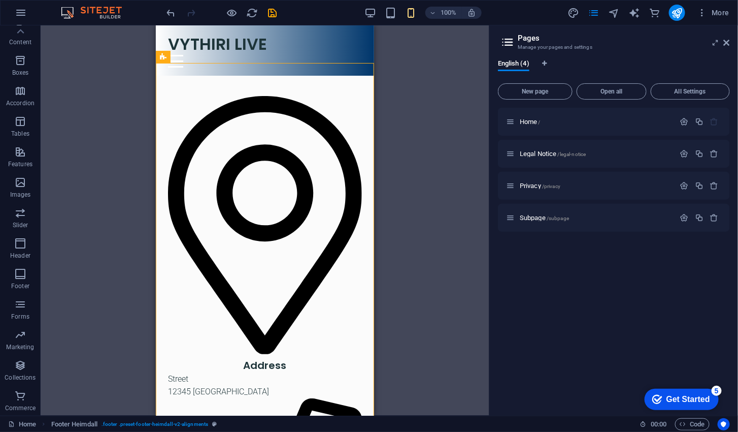
click at [369, 7] on icon "button" at bounding box center [371, 13] width 12 height 12
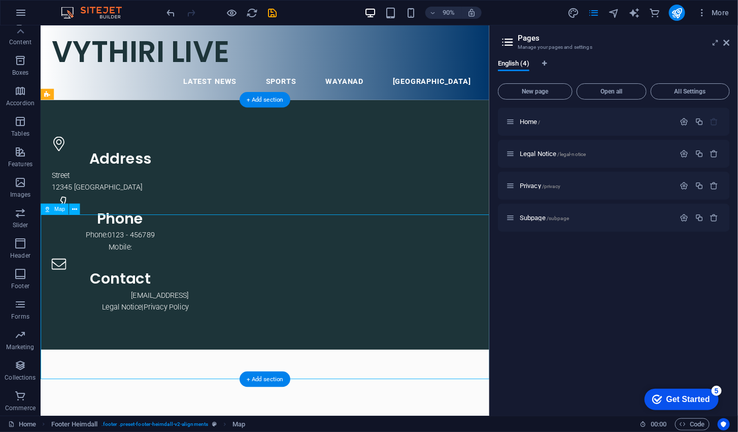
click at [205, 320] on link "c510e78a252dd9ee2b1c663966c9a2@cpanel.local" at bounding box center [173, 325] width 64 height 10
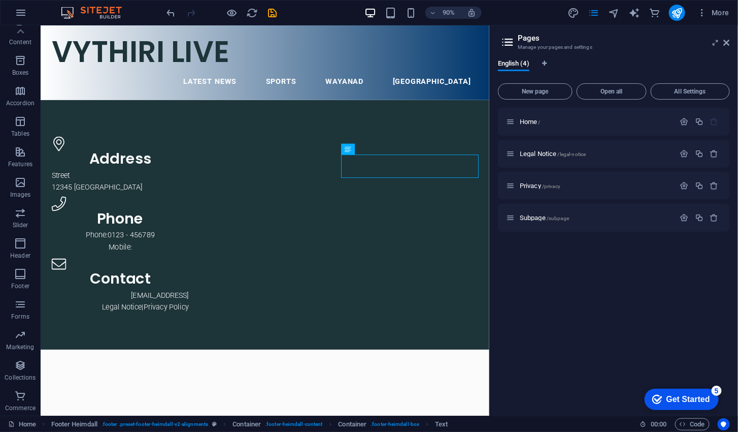
click at [338, 226] on div "Address Street 12345 Berlin Phone Phone: 0123 - 456789 Mobile: Contact c510e78a…" at bounding box center [289, 246] width 499 height 277
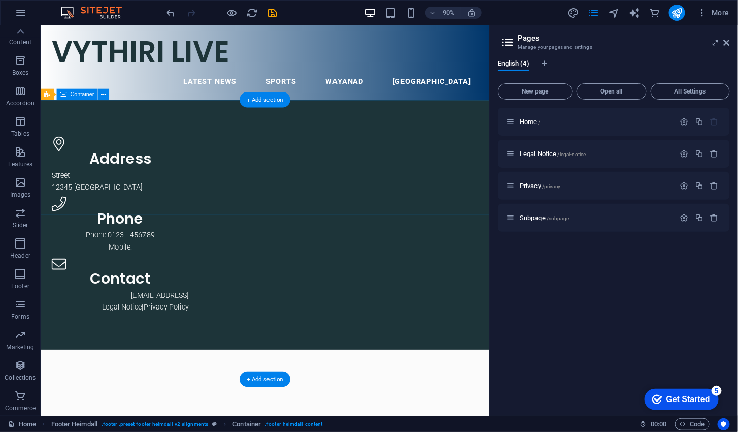
click at [104, 90] on icon at bounding box center [103, 95] width 5 height 10
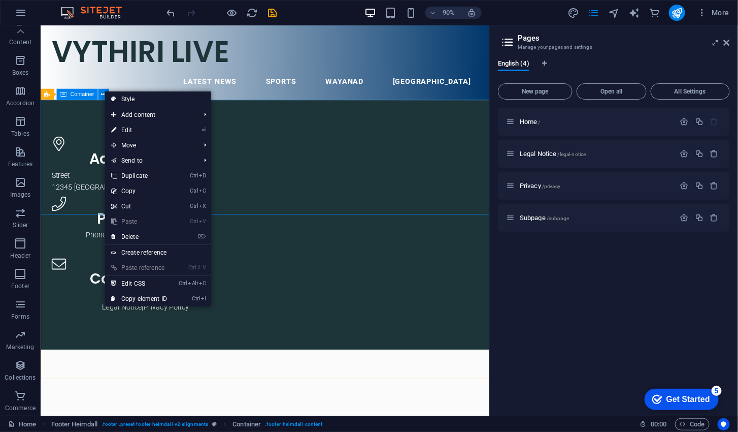
click at [150, 239] on link "⌦ Delete" at bounding box center [139, 236] width 68 height 15
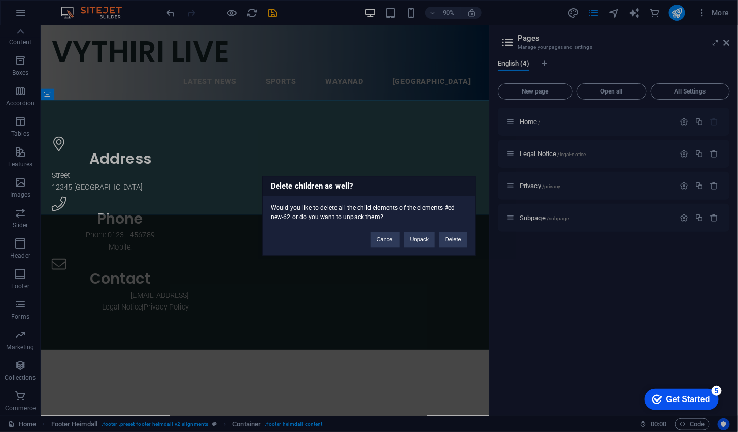
click at [459, 239] on button "Delete" at bounding box center [453, 239] width 28 height 15
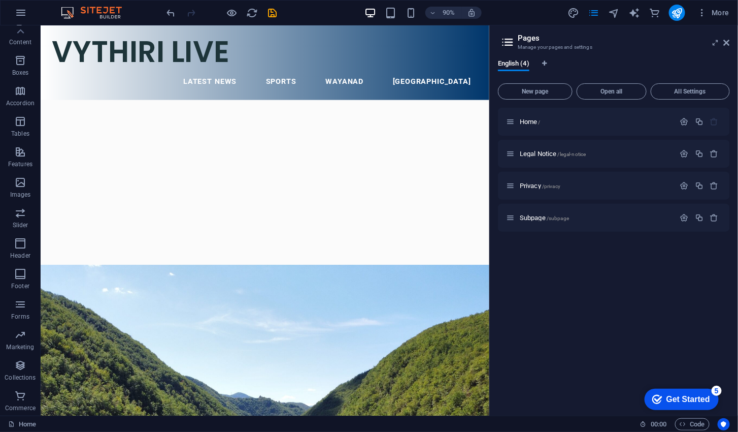
click at [372, 204] on div at bounding box center [289, 199] width 499 height 183
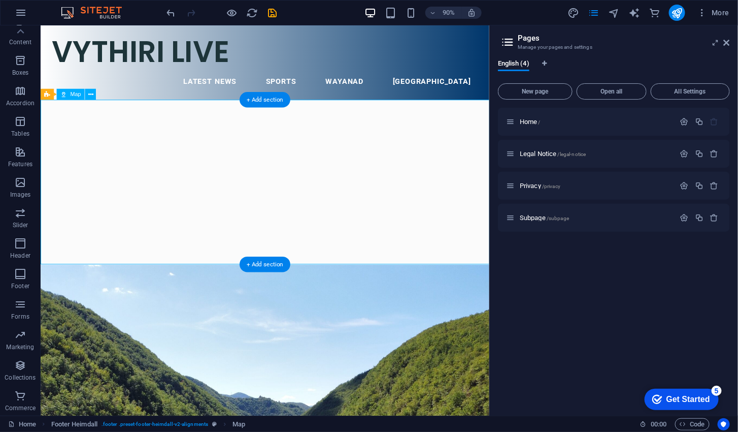
click at [90, 100] on div "Footer Heimdall Map" at bounding box center [71, 95] width 61 height 12
click at [101, 95] on nav "LATEST NEWS SPORTS WAYANAD KERALA" at bounding box center [289, 88] width 474 height 24
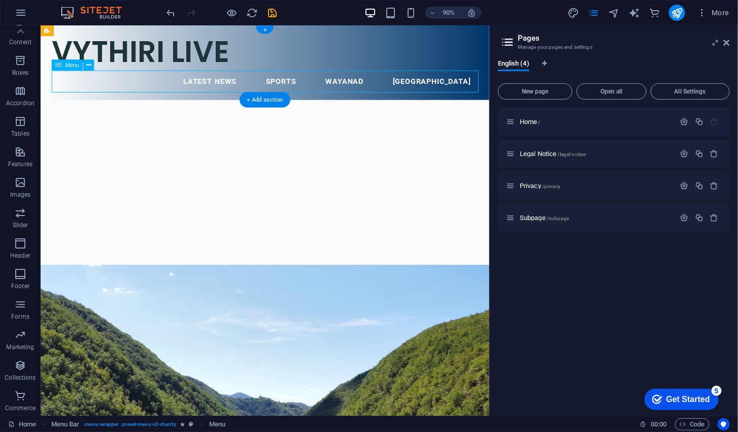
click at [124, 133] on div at bounding box center [289, 199] width 499 height 183
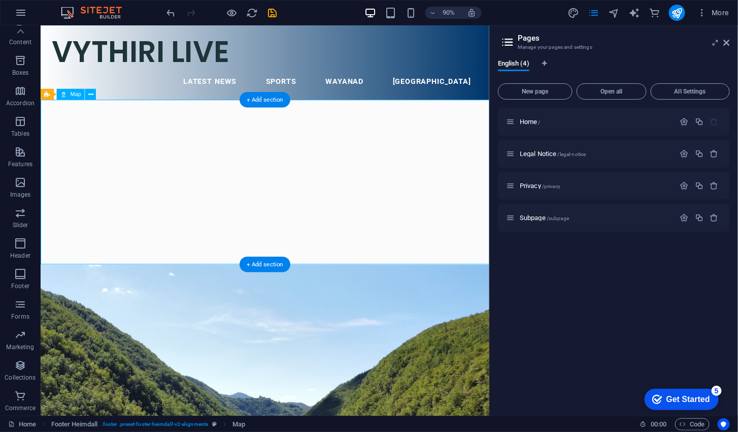
click at [92, 93] on icon at bounding box center [90, 95] width 5 height 10
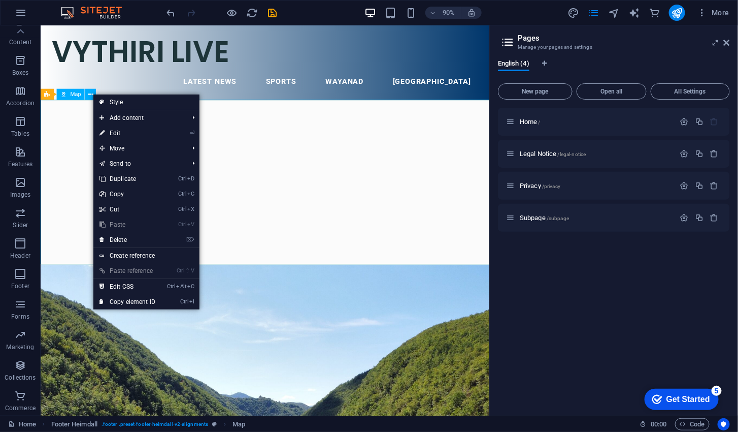
click at [137, 239] on link "⌦ Delete" at bounding box center [127, 239] width 68 height 15
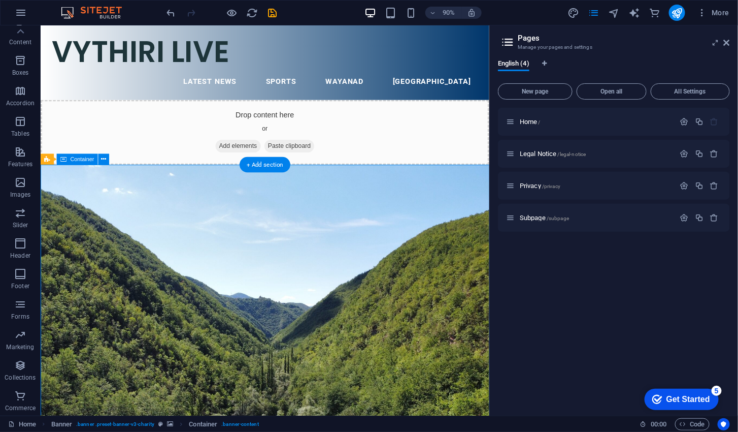
click at [441, 144] on div "Drop content here or Add elements Paste clipboard" at bounding box center [289, 144] width 499 height 72
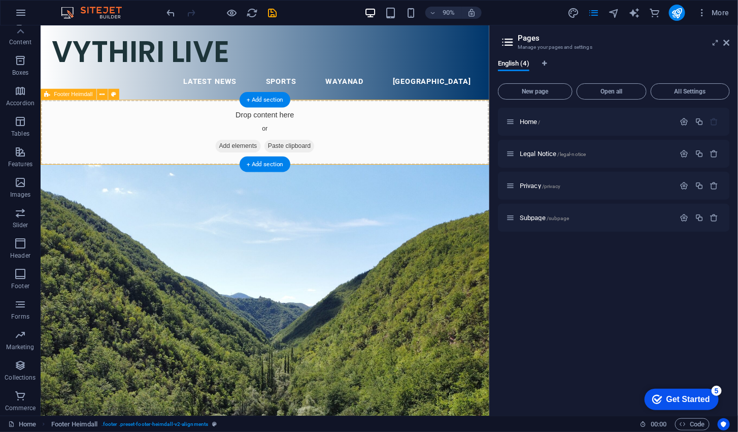
click at [92, 92] on span "Footer Heimdall" at bounding box center [73, 95] width 39 height 6
click at [103, 96] on icon at bounding box center [102, 95] width 5 height 10
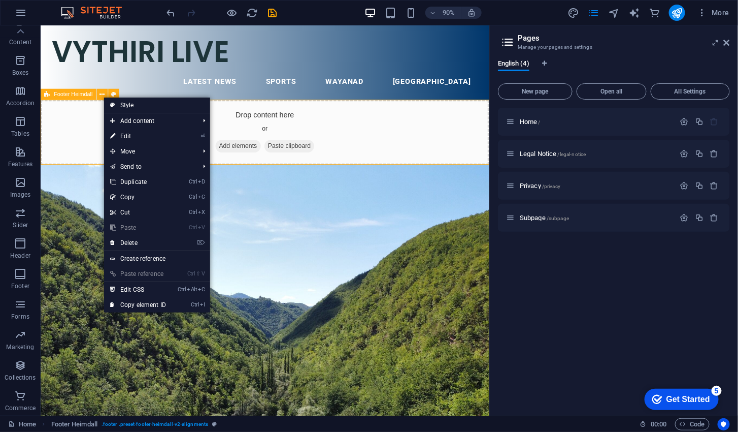
click at [156, 243] on link "⌦ Delete" at bounding box center [138, 242] width 68 height 15
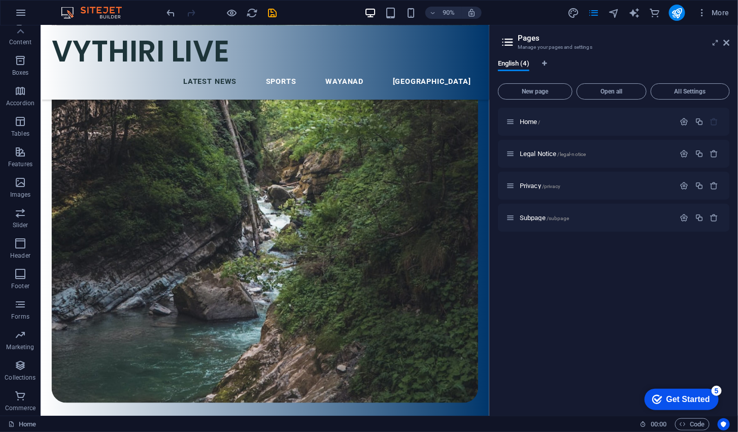
scroll to position [2455, 0]
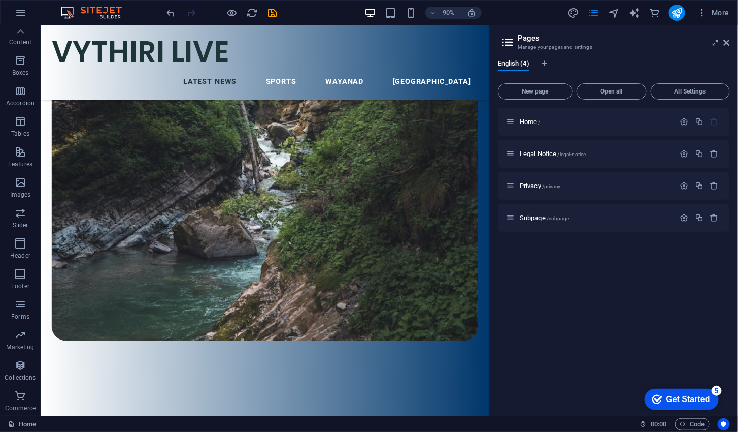
scroll to position [0, 0]
click at [652, 13] on icon "commerce" at bounding box center [655, 13] width 12 height 12
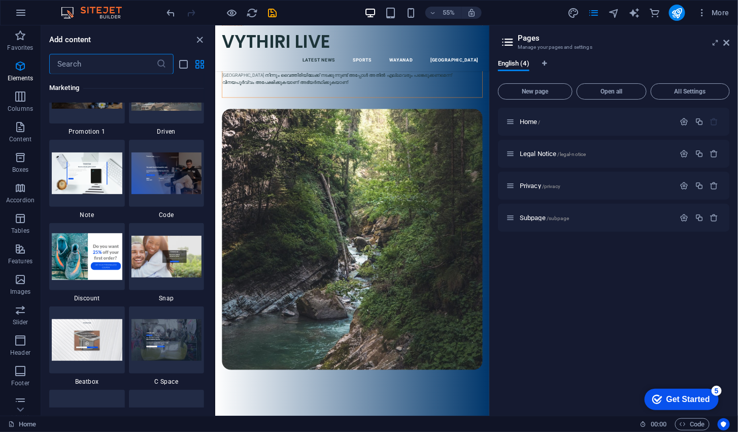
scroll to position [9783, 0]
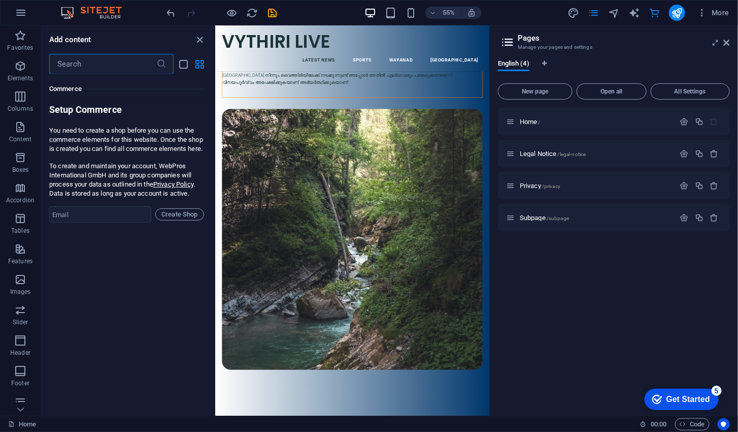
click at [205, 40] on icon "close panel" at bounding box center [200, 40] width 12 height 12
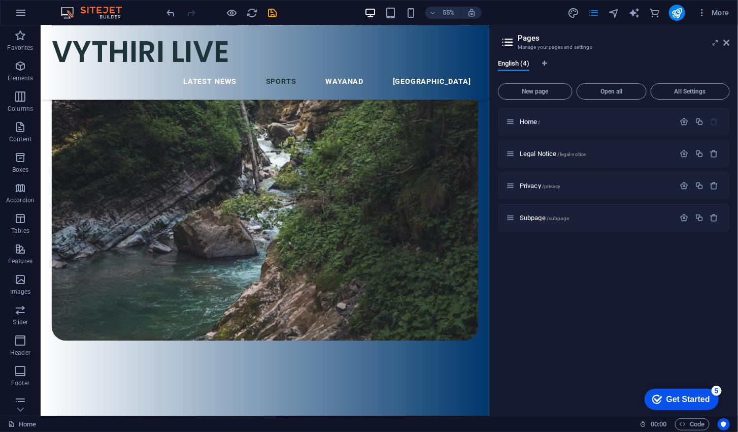
scroll to position [2179, 0]
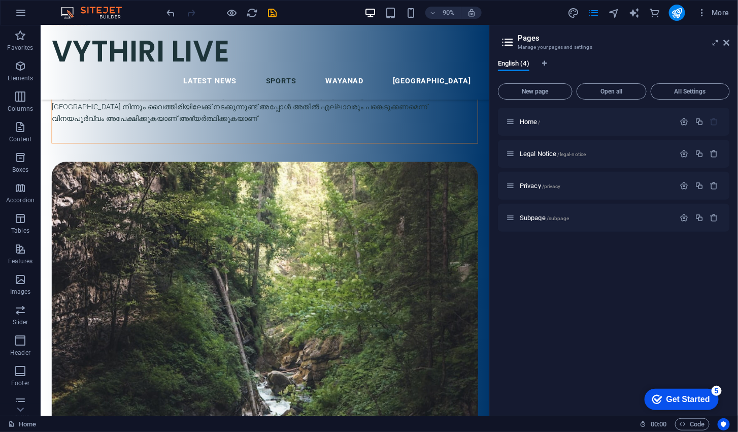
click at [576, 13] on icon "design" at bounding box center [574, 13] width 12 height 12
select select "px"
select select "300"
select select "px"
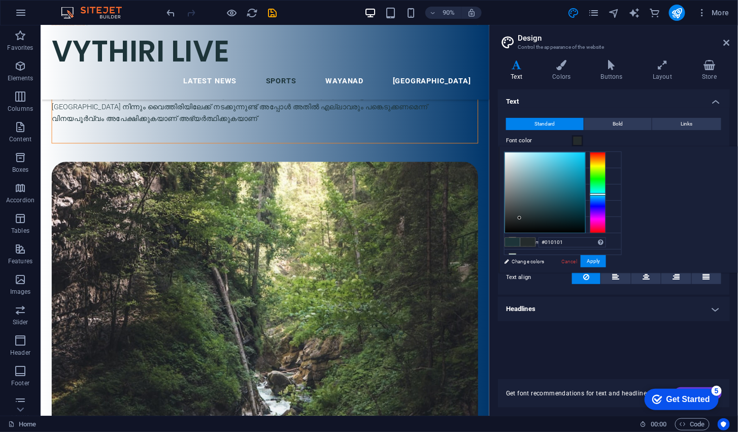
type input "#000000"
click at [606, 259] on button "Apply" at bounding box center [593, 261] width 25 height 12
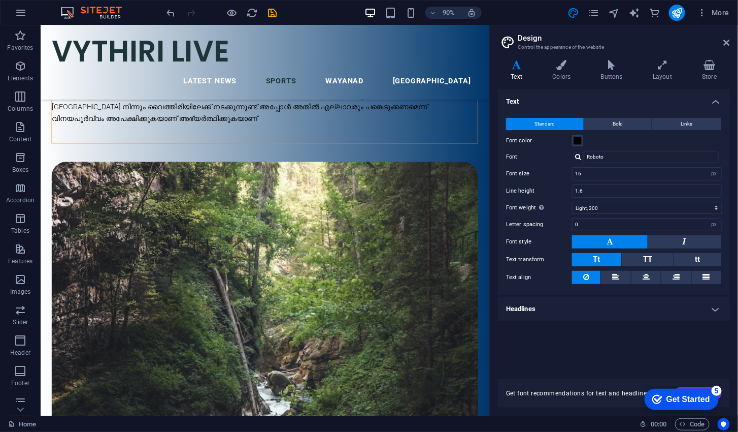
click at [568, 70] on h4 "Colors" at bounding box center [564, 70] width 48 height 21
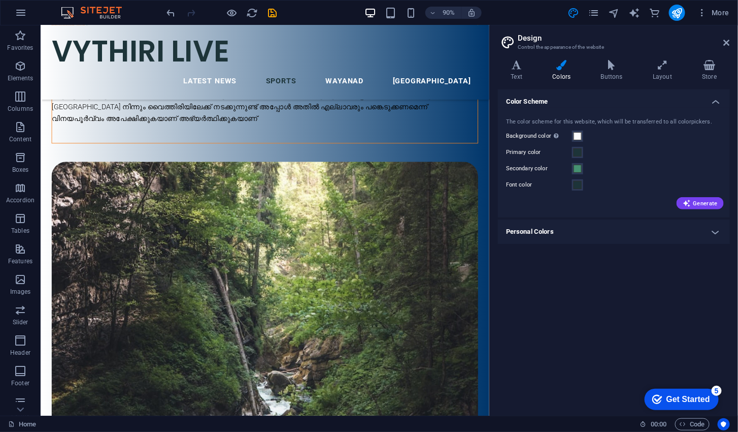
click at [610, 74] on h4 "Buttons" at bounding box center [614, 70] width 52 height 21
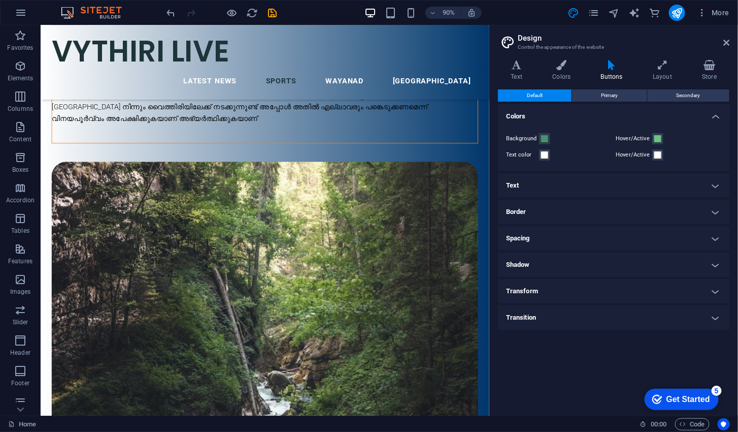
click at [666, 72] on h4 "Layout" at bounding box center [664, 70] width 49 height 21
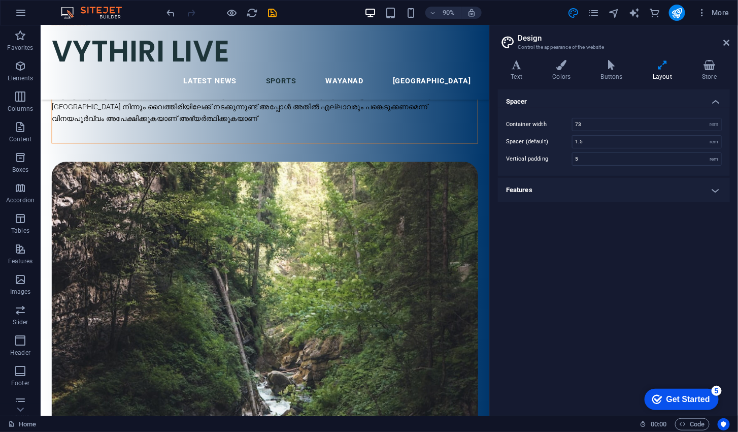
click at [711, 71] on h4 "Store" at bounding box center [709, 70] width 41 height 21
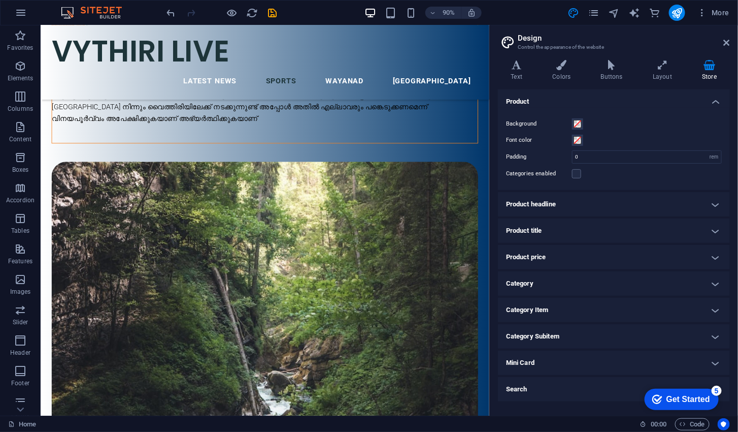
click at [725, 43] on icon at bounding box center [727, 43] width 6 height 8
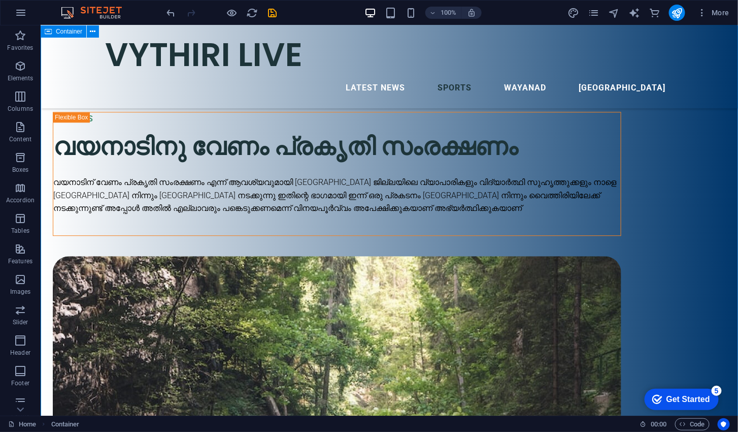
click at [229, 17] on icon "button" at bounding box center [232, 13] width 12 height 12
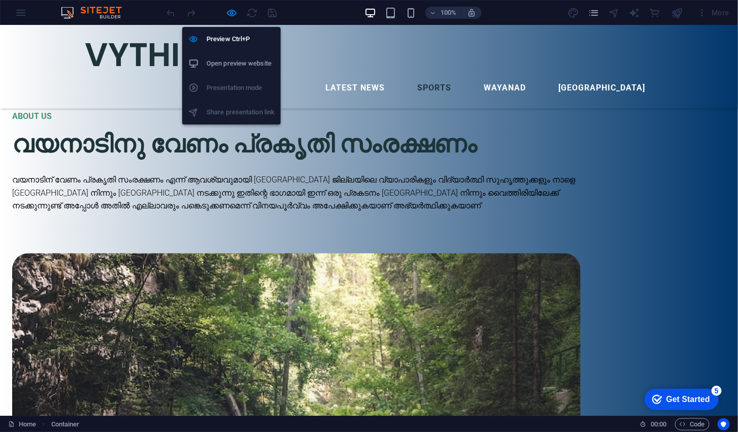
click at [212, 62] on h6 "Open preview website" at bounding box center [241, 63] width 68 height 12
click at [471, 9] on icon "button" at bounding box center [471, 12] width 9 height 9
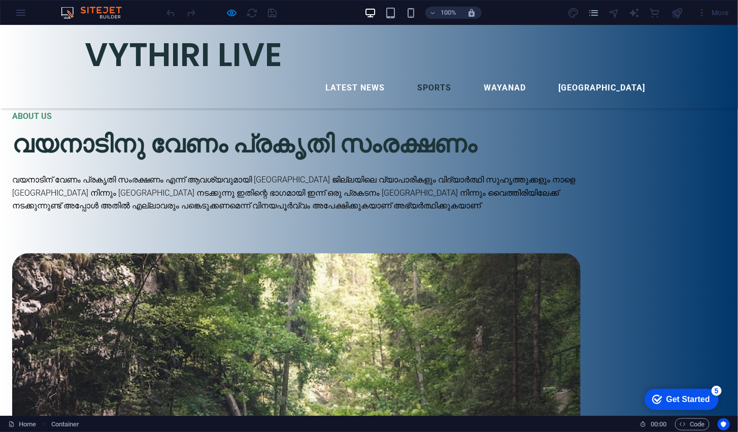
click at [472, 14] on icon "button" at bounding box center [471, 12] width 9 height 9
click at [455, 14] on h6 "100%" at bounding box center [449, 13] width 16 height 12
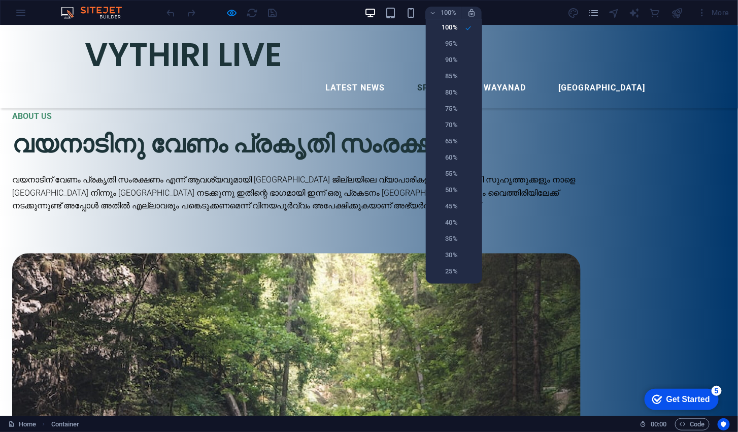
click at [456, 46] on h6 "95%" at bounding box center [445, 44] width 26 height 12
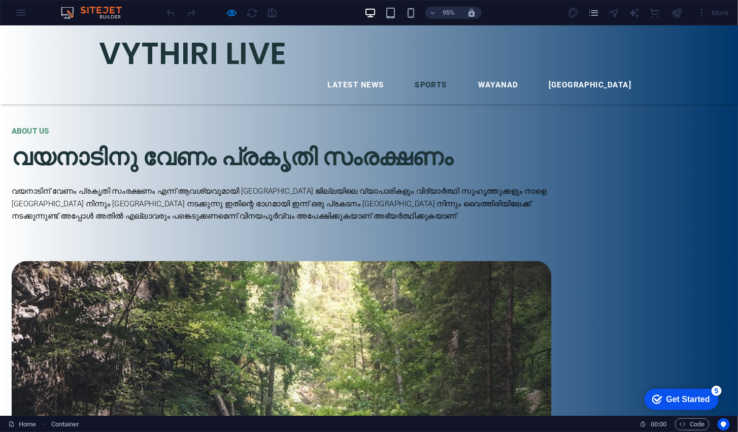
scroll to position [2228, 0]
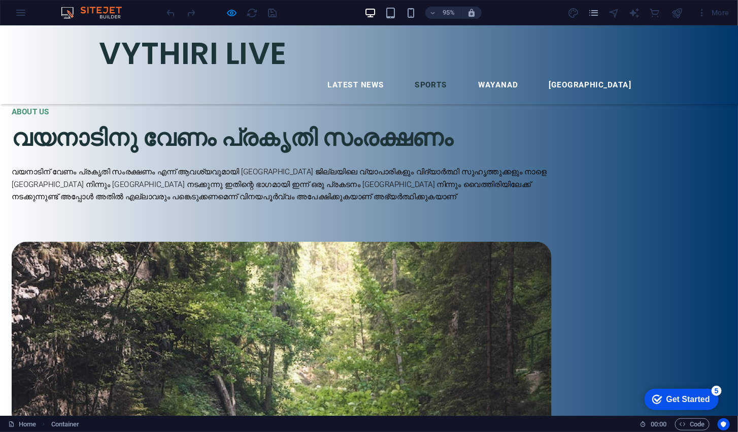
click at [446, 15] on h6 "95%" at bounding box center [449, 13] width 16 height 12
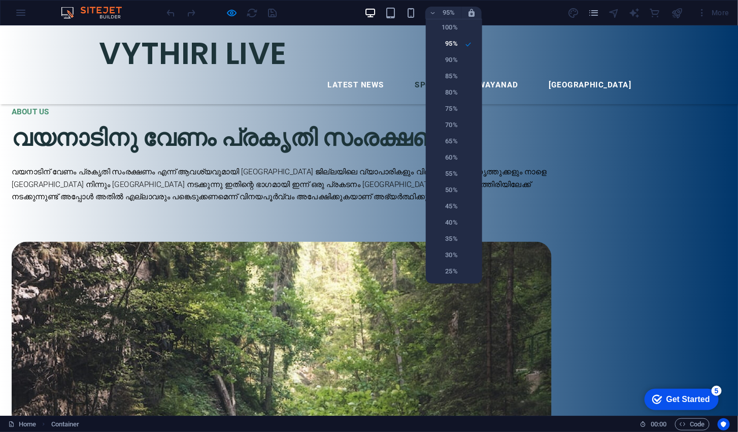
click at [456, 97] on h6 "80%" at bounding box center [445, 92] width 26 height 12
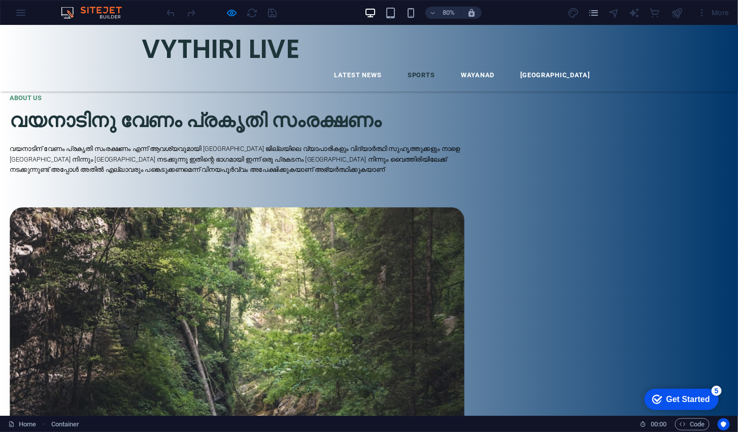
click at [556, 25] on header "VYTHIRI LIVE LATEST NEWS SPORTS WAYANAD [GEOGRAPHIC_DATA]" at bounding box center [461, 66] width 593 height 83
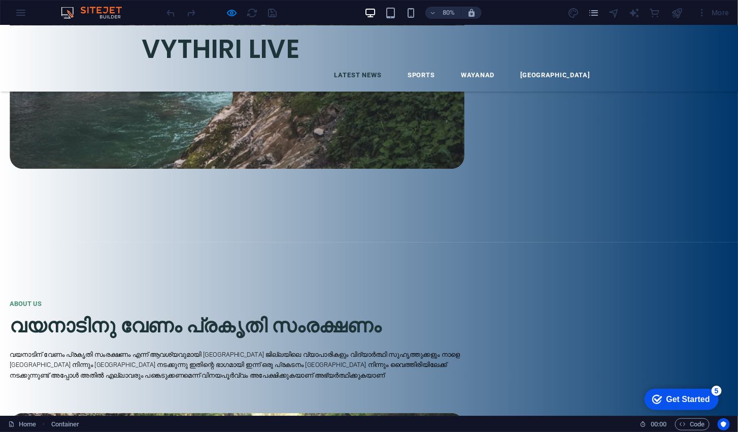
scroll to position [0, 0]
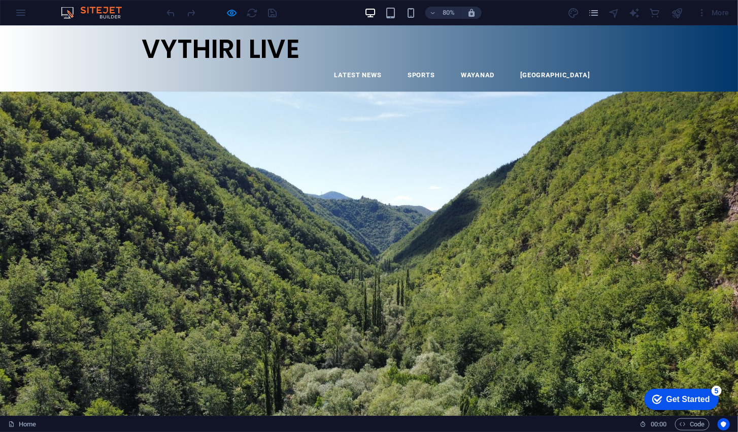
click at [233, 7] on icon "button" at bounding box center [232, 13] width 12 height 12
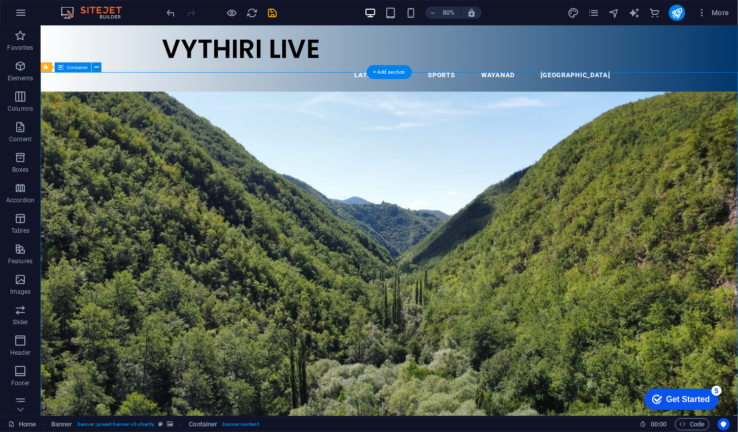
click at [709, 12] on span "More" at bounding box center [714, 13] width 32 height 10
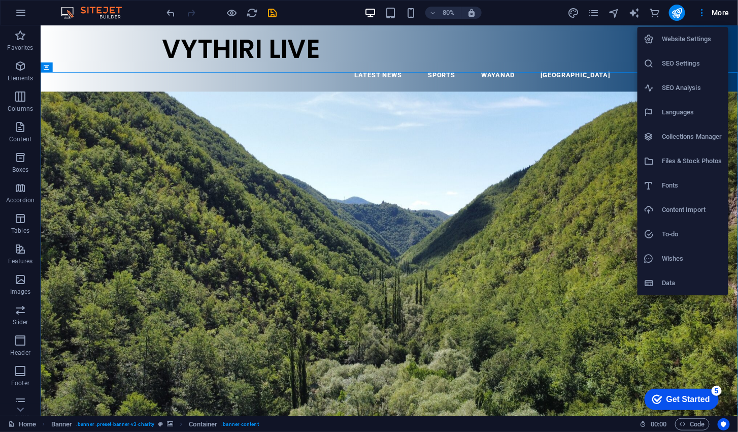
click at [688, 112] on h6 "Languages" at bounding box center [692, 112] width 60 height 12
select select "41"
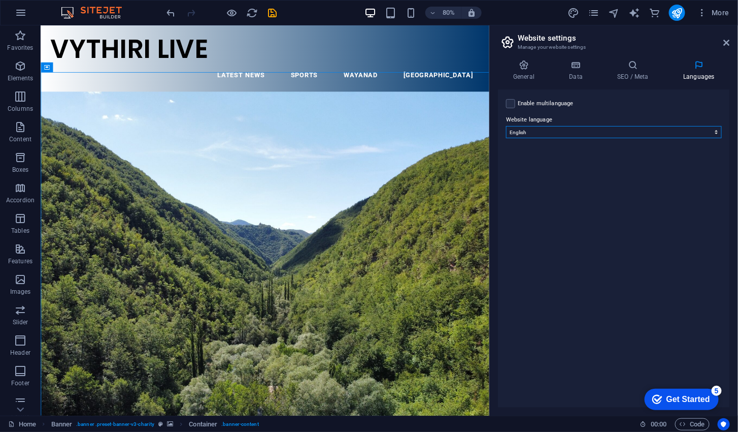
click at [699, 134] on select "Abkhazian Afar Afrikaans Akan Albanian Amharic Arabic Aragonese Armenian Assame…" at bounding box center [614, 132] width 216 height 12
click at [702, 126] on select "Abkhazian Afar Afrikaans Akan Albanian Amharic Arabic Aragonese Armenian Assame…" at bounding box center [614, 132] width 216 height 12
click at [511, 104] on label at bounding box center [510, 103] width 9 height 9
click at [0, 0] on input "Enable multilanguage To disable multilanguage delete all languages until only o…" at bounding box center [0, 0] width 0 height 0
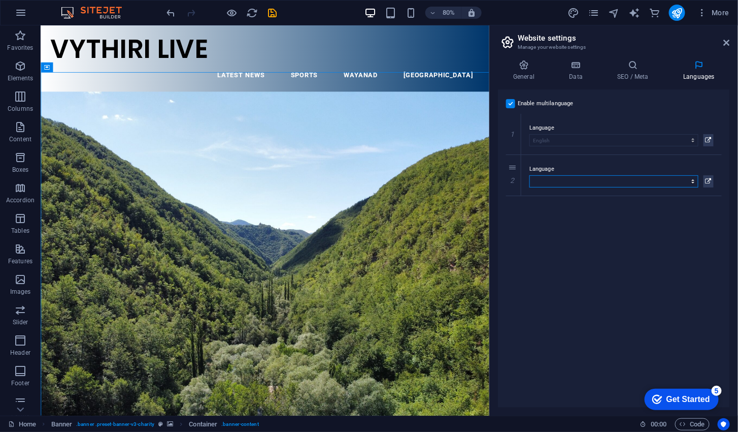
click at [672, 175] on select "Abkhazian Afar Afrikaans Akan Albanian Amharic Arabic Aragonese Armenian Assame…" at bounding box center [614, 181] width 169 height 12
select select "102"
click at [530, 175] on select "Abkhazian Afar Afrikaans Akan Albanian Amharic Arabic Aragonese Armenian Assame…" at bounding box center [614, 181] width 169 height 12
click at [619, 239] on div "Enable multilanguage To disable multilanguage delete all languages until only o…" at bounding box center [614, 248] width 232 height 318
click at [716, 17] on span "More" at bounding box center [714, 13] width 32 height 10
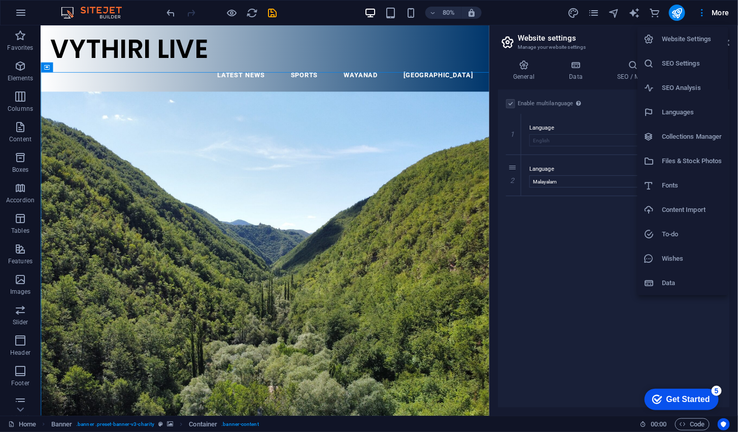
click at [592, 8] on div at bounding box center [369, 216] width 738 height 432
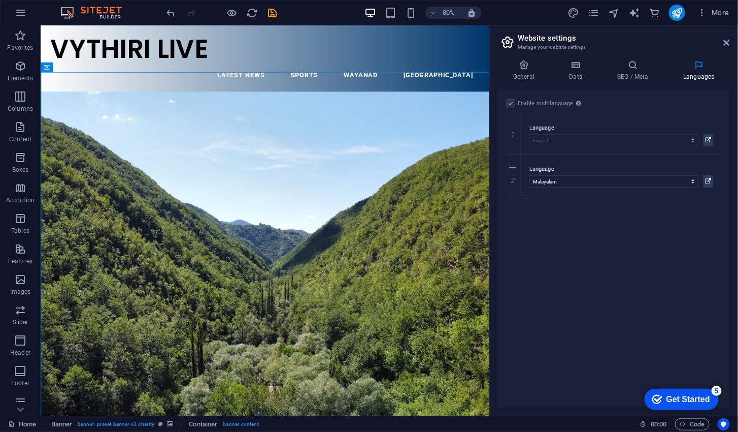
click at [614, 16] on icon "navigator" at bounding box center [614, 13] width 12 height 12
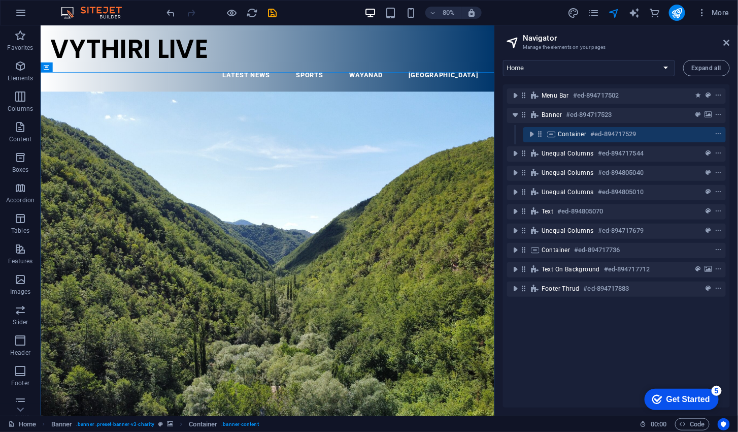
click at [724, 43] on icon at bounding box center [727, 43] width 6 height 8
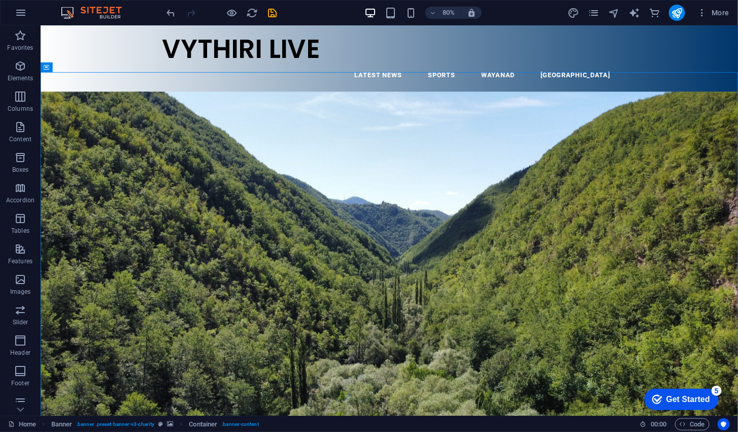
click at [704, 13] on icon "button" at bounding box center [703, 13] width 10 height 10
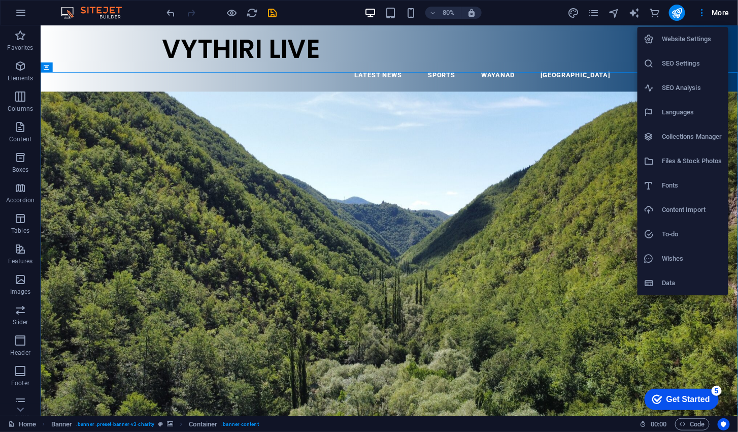
click at [697, 38] on h6 "Website Settings" at bounding box center [692, 39] width 60 height 12
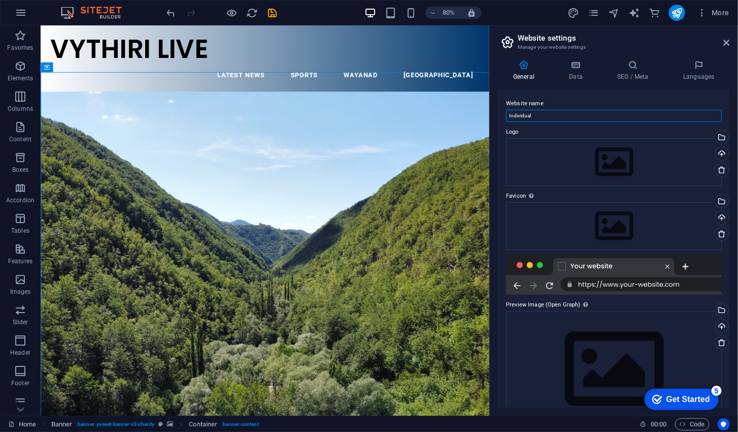
click at [641, 117] on input "Individual" at bounding box center [614, 116] width 216 height 12
type input "I"
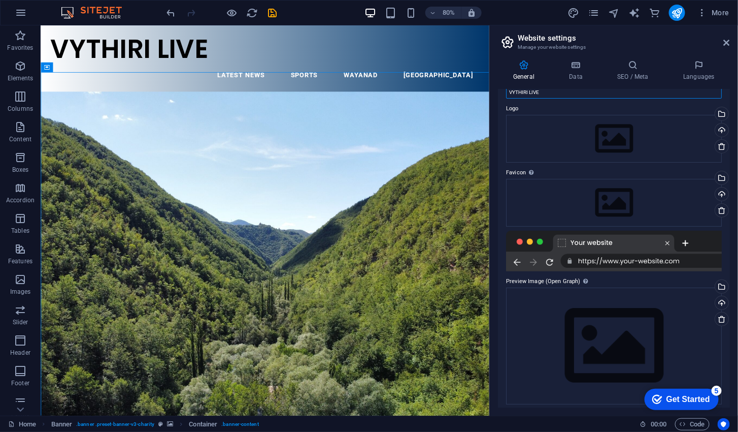
scroll to position [28, 0]
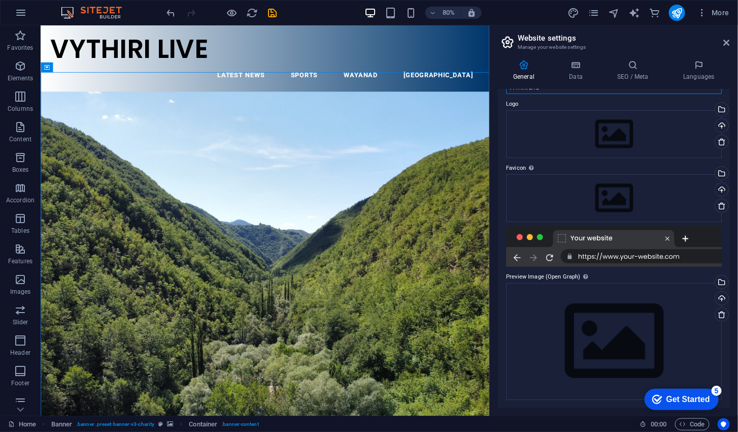
type input "VYTHIRI LIVE"
click at [654, 254] on div at bounding box center [614, 246] width 216 height 41
click at [576, 74] on h4 "Data" at bounding box center [578, 70] width 48 height 21
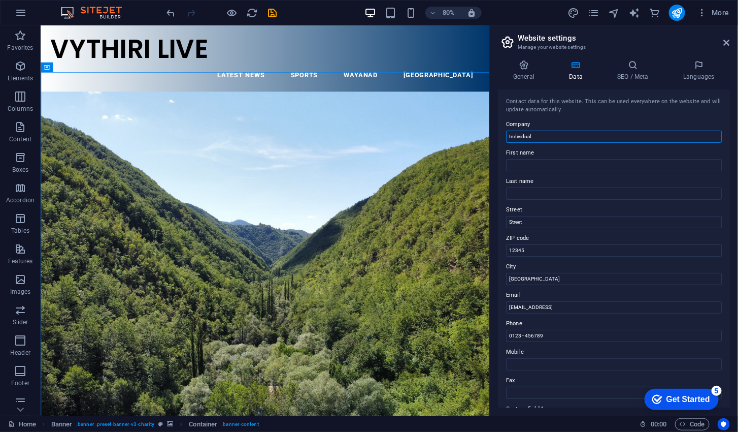
click at [623, 135] on input "Individual" at bounding box center [614, 136] width 216 height 12
type input "I"
type input "VYTHIRI LIVE"
click at [566, 166] on input "First name" at bounding box center [614, 165] width 216 height 12
type input "VYTHIRI"
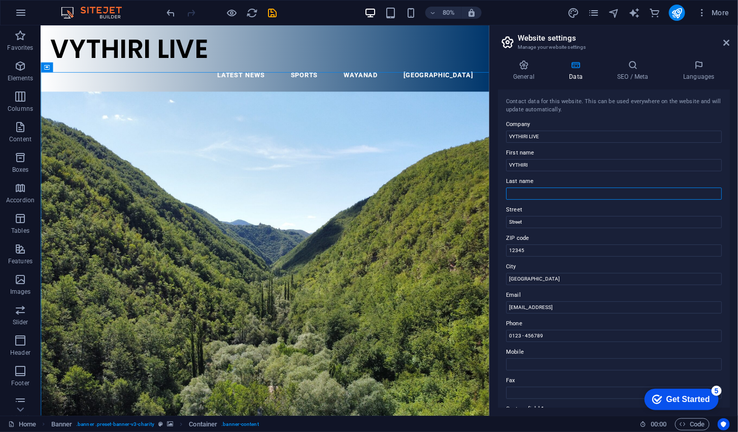
click at [547, 192] on input "Last name" at bounding box center [614, 193] width 216 height 12
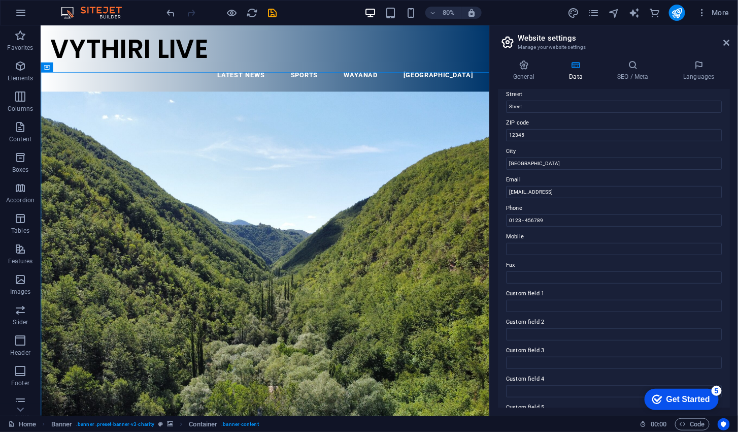
scroll to position [115, 0]
type input "LIVE"
click at [612, 107] on div "Street Street" at bounding box center [614, 100] width 216 height 24
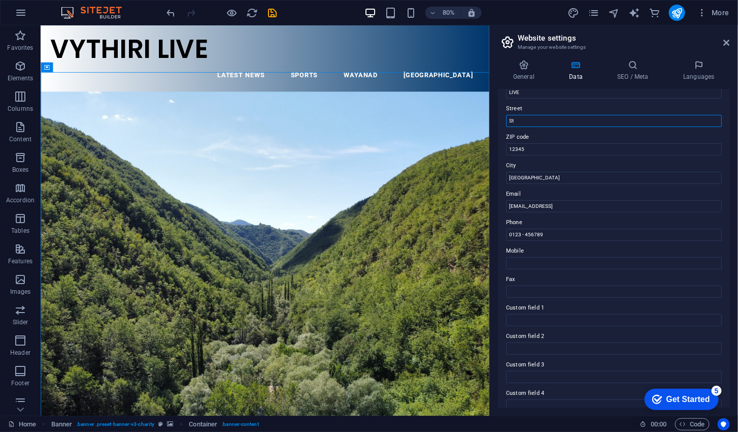
type input "S"
type input "VYTHIRI"
click at [584, 150] on input "12345" at bounding box center [614, 149] width 216 height 12
type input "1"
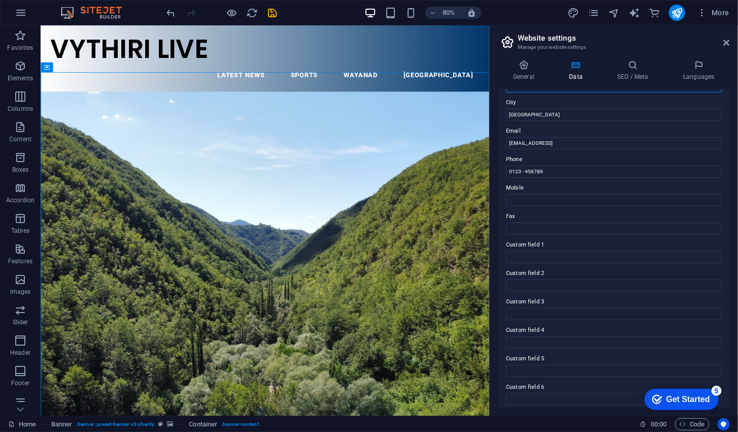
scroll to position [165, 0]
type input "673576"
click at [616, 113] on input "Berlin" at bounding box center [614, 114] width 216 height 12
type input "B"
type input "WAYANAD"
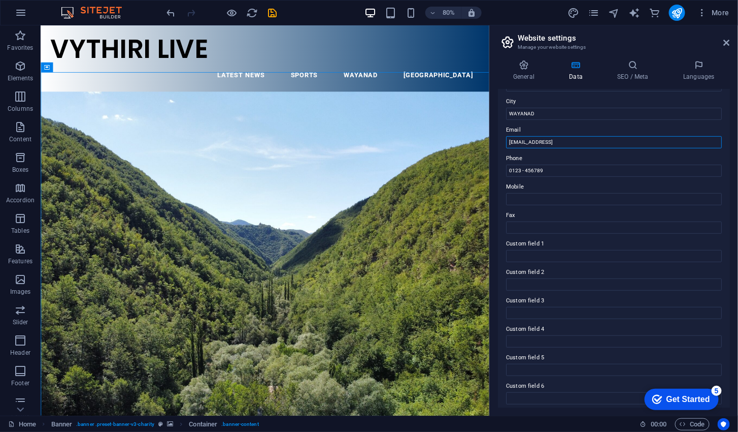
click at [643, 144] on input "c510e78a252dd9ee2b1c663966c9a2@cpanel.local" at bounding box center [614, 142] width 216 height 12
type input "c"
type input "[EMAIL_ADDRESS][DOMAIN_NAME]"
click at [589, 170] on input "0123 - 456789" at bounding box center [614, 170] width 216 height 12
type input "0"
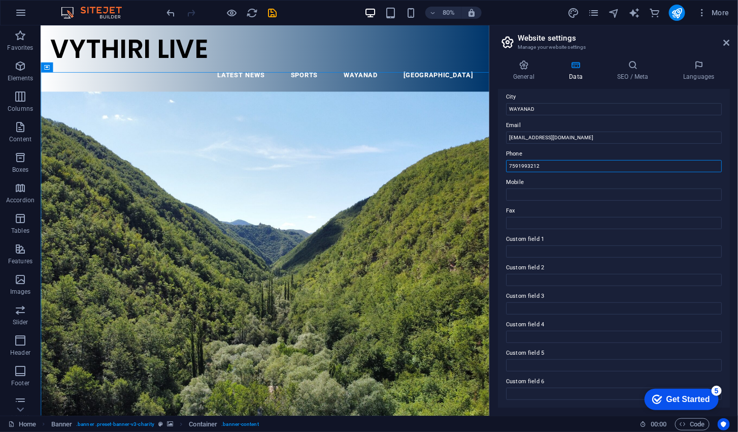
scroll to position [168, 0]
type input "7591993212"
click at [578, 186] on label "Mobile" at bounding box center [614, 184] width 216 height 12
click at [578, 190] on input "Mobile" at bounding box center [614, 196] width 216 height 12
type input "07591993212"
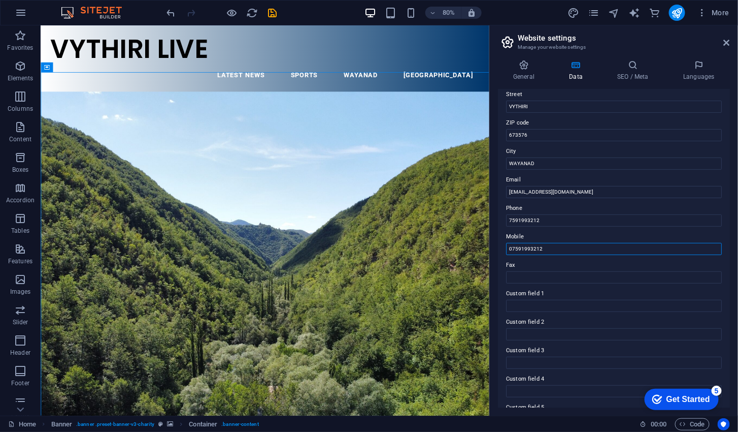
scroll to position [116, 0]
click at [634, 71] on h4 "SEO / Meta" at bounding box center [635, 70] width 66 height 21
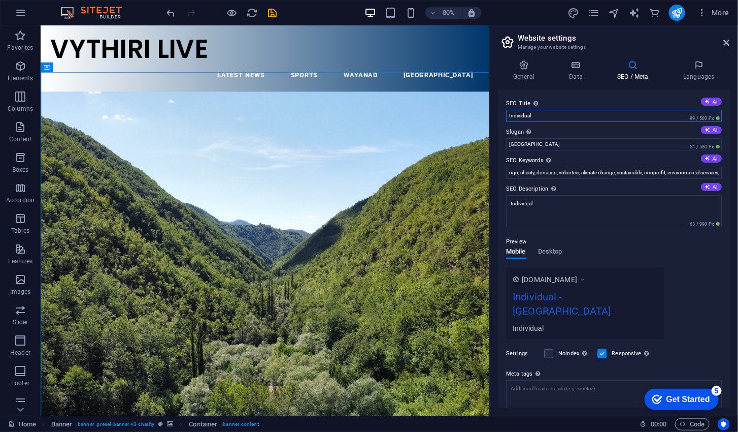
click at [619, 115] on input "Individual" at bounding box center [614, 116] width 216 height 12
type input "I"
type input "vythirilive"
click at [562, 144] on input "Berlin" at bounding box center [614, 144] width 216 height 12
type input "B"
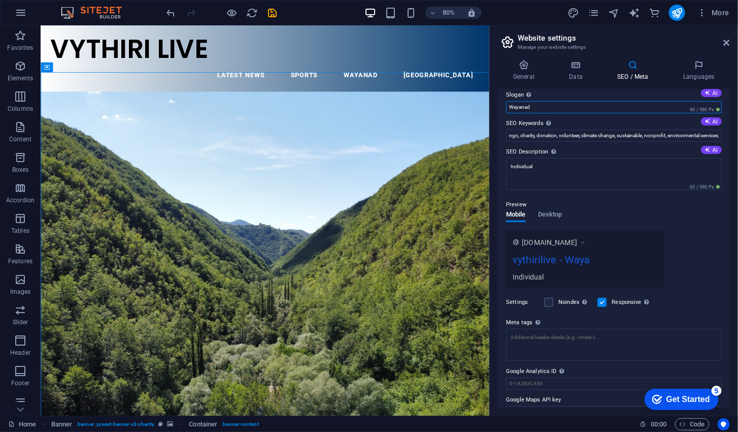
scroll to position [55, 0]
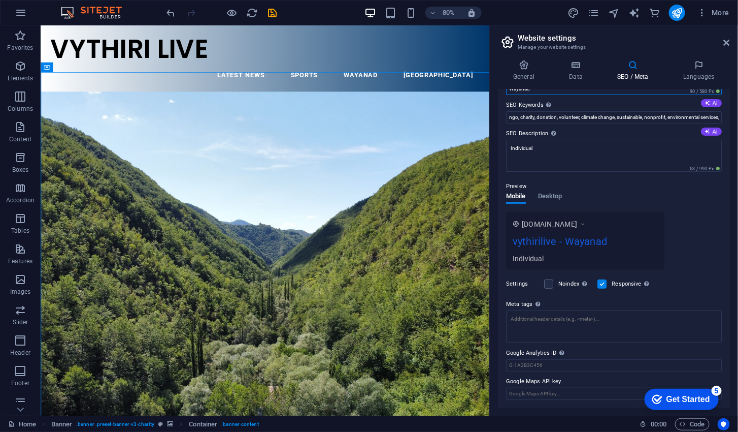
type input "Wayanad"
click at [670, 119] on input "ngo, charity, donation, volunteer, climate change, sustainable, nonprofit, envi…" at bounding box center [614, 117] width 216 height 12
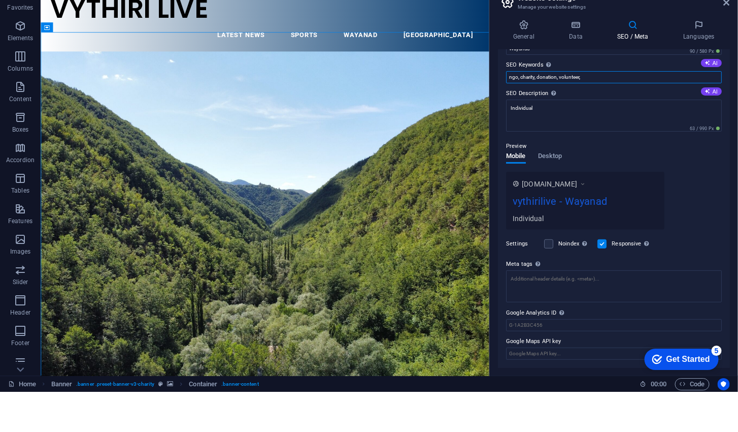
type input "ngo, charity, donation, volunteer,"
click at [634, 145] on textarea "Individual" at bounding box center [614, 156] width 216 height 32
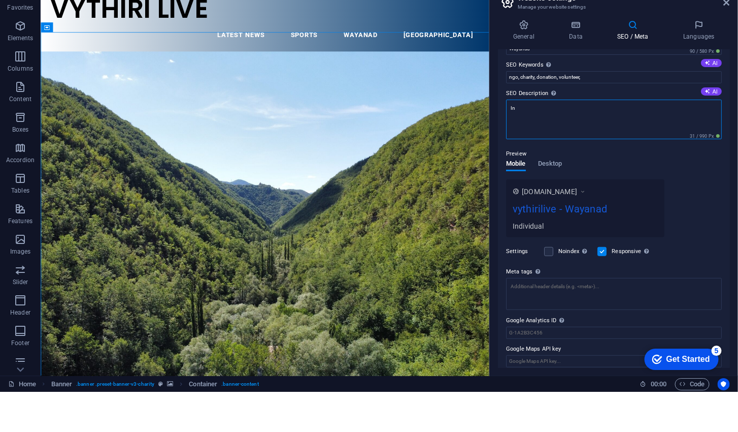
type textarea "I"
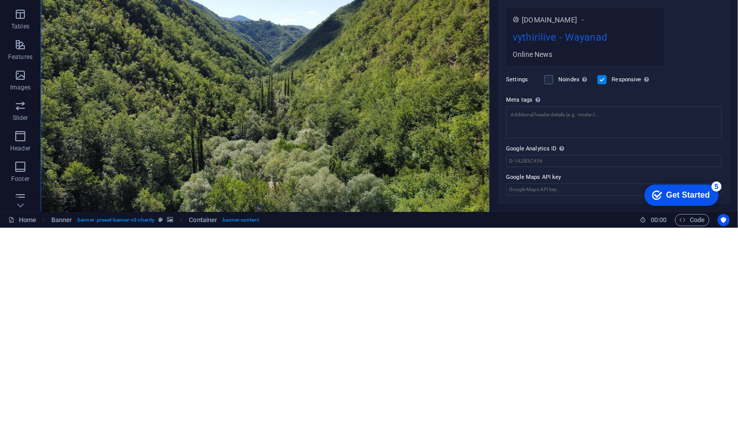
type textarea "Online News"
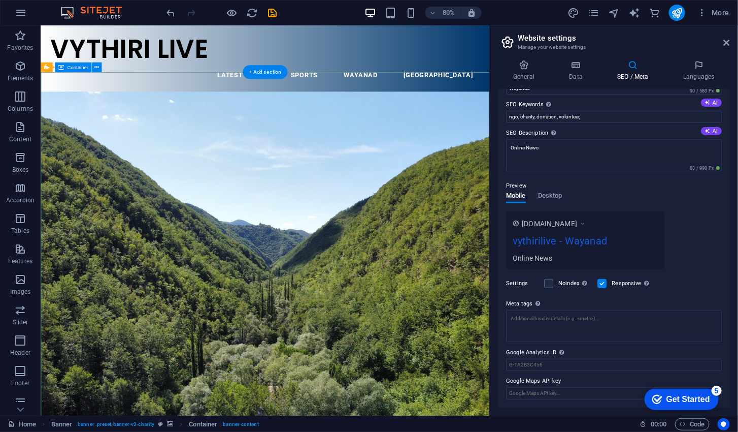
scroll to position [55, 0]
click at [700, 67] on icon at bounding box center [699, 65] width 62 height 10
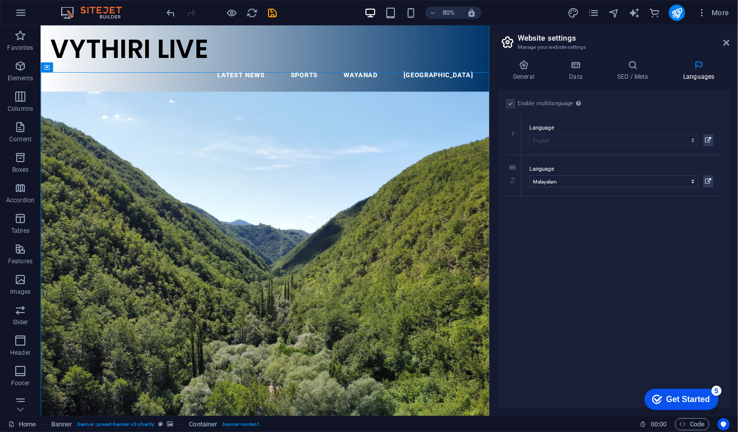
click at [708, 20] on button "More" at bounding box center [713, 13] width 40 height 16
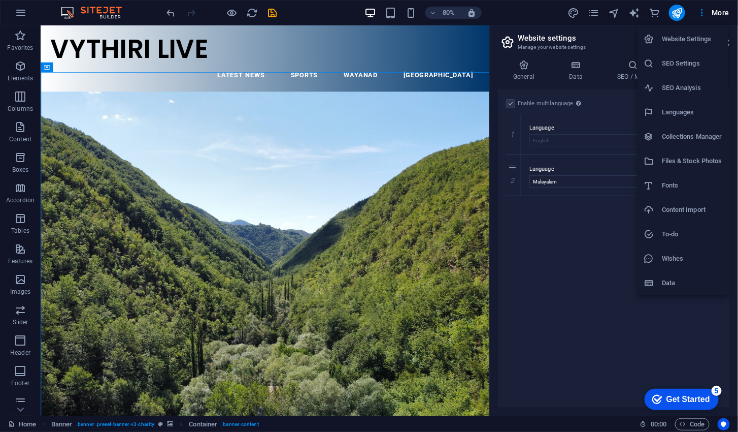
click at [586, 277] on div at bounding box center [369, 216] width 738 height 432
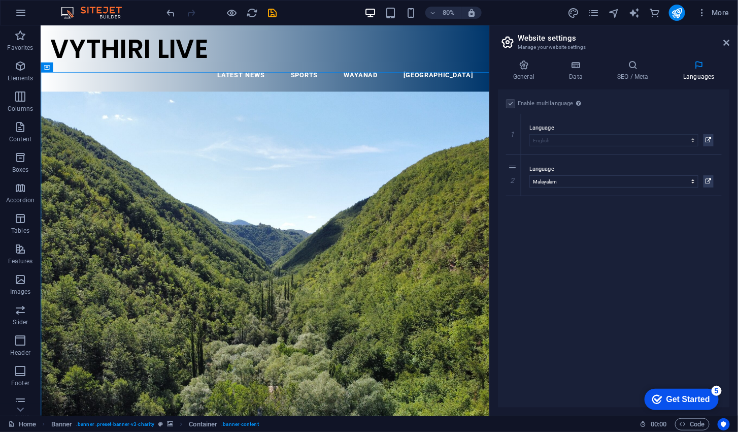
click at [635, 13] on icon "text_generator" at bounding box center [635, 13] width 12 height 12
select select "English"
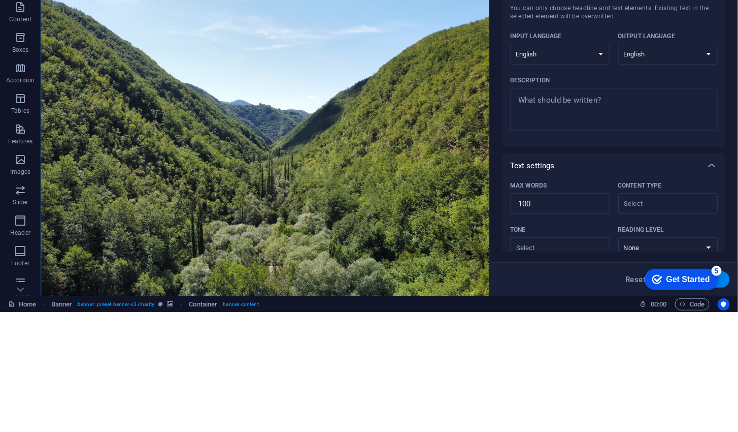
scroll to position [155, 0]
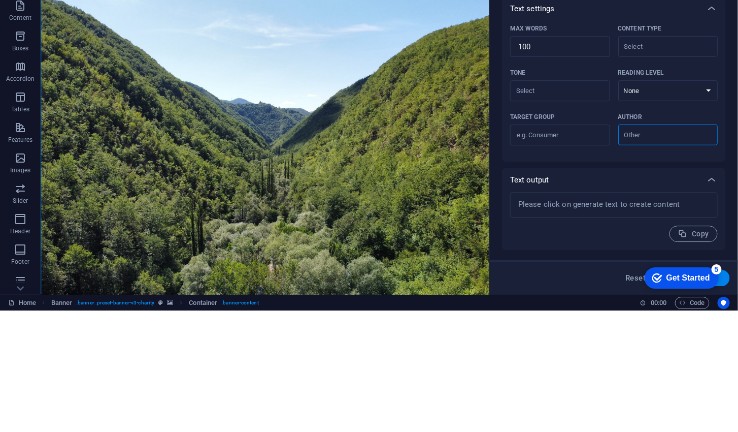
type textarea "x"
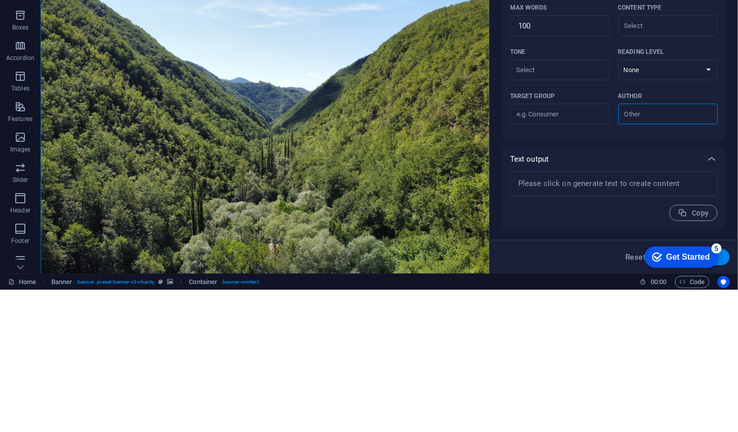
type textarea "x"
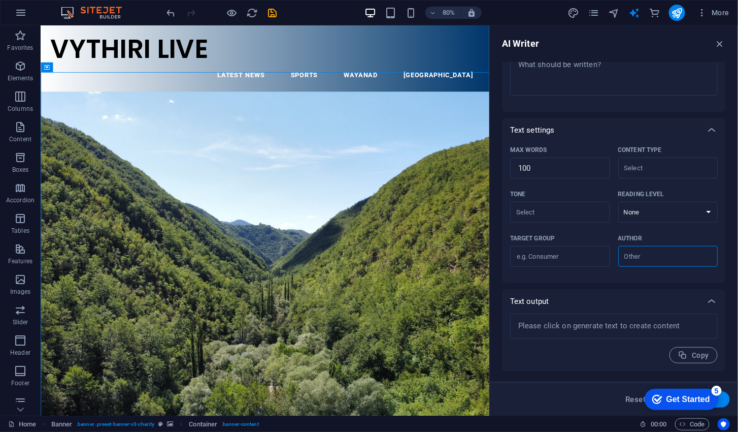
type textarea "x"
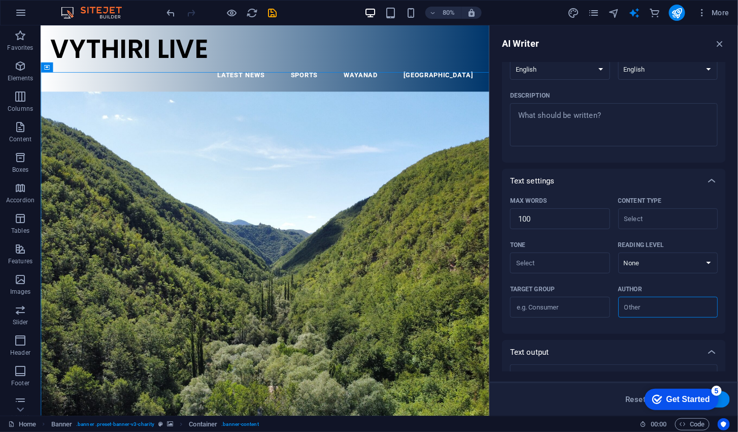
scroll to position [0, 0]
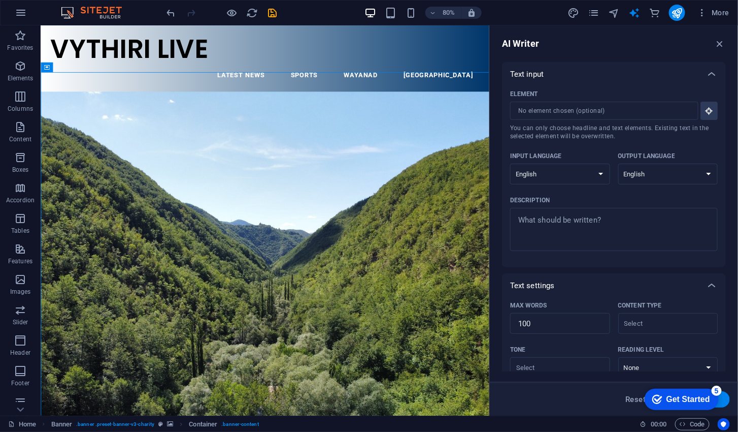
click at [722, 39] on icon "button" at bounding box center [720, 43] width 11 height 11
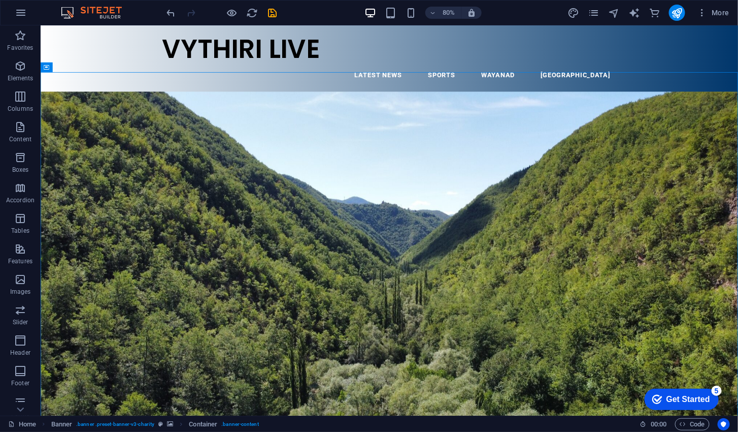
click at [674, 15] on icon "publish" at bounding box center [677, 13] width 12 height 12
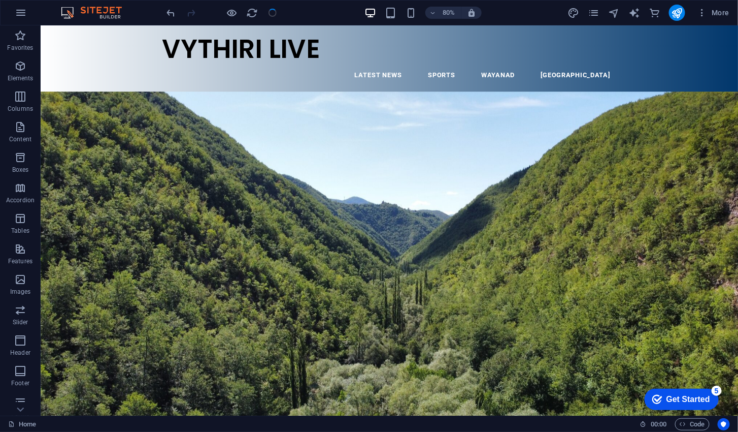
click at [677, 14] on icon "publish" at bounding box center [677, 13] width 12 height 12
click at [677, 19] on button "publish" at bounding box center [677, 13] width 16 height 16
click at [678, 18] on icon "publish" at bounding box center [677, 13] width 12 height 12
click at [674, 18] on icon "publish" at bounding box center [677, 13] width 12 height 12
click at [675, 16] on icon "publish" at bounding box center [677, 13] width 12 height 12
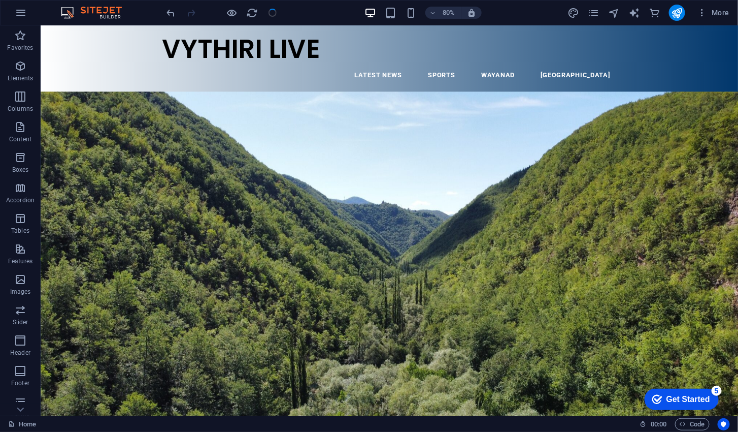
click at [655, 13] on icon "commerce" at bounding box center [655, 13] width 12 height 12
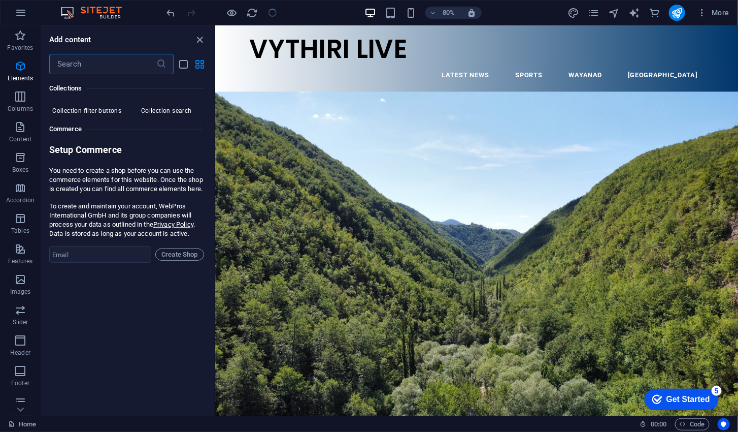
scroll to position [9783, 0]
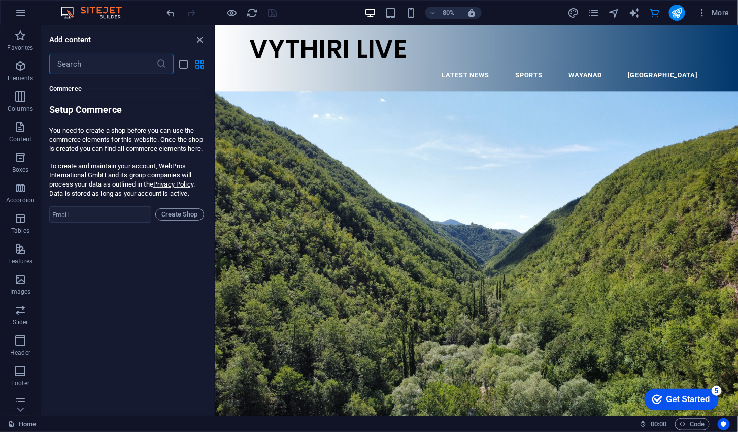
click at [204, 41] on icon "close panel" at bounding box center [200, 40] width 12 height 12
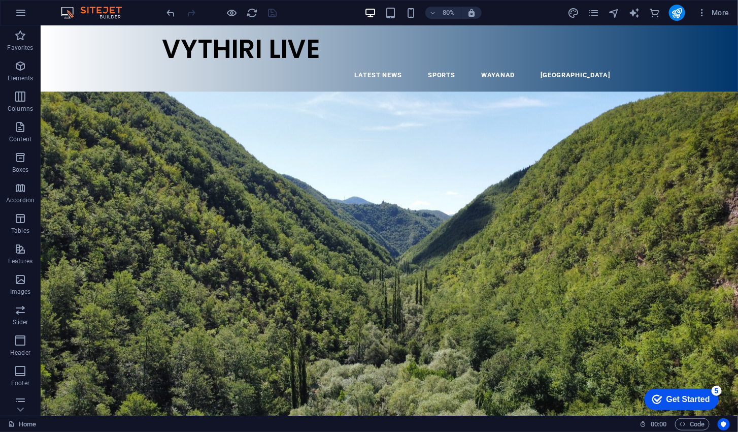
click at [273, 12] on div at bounding box center [222, 13] width 114 height 16
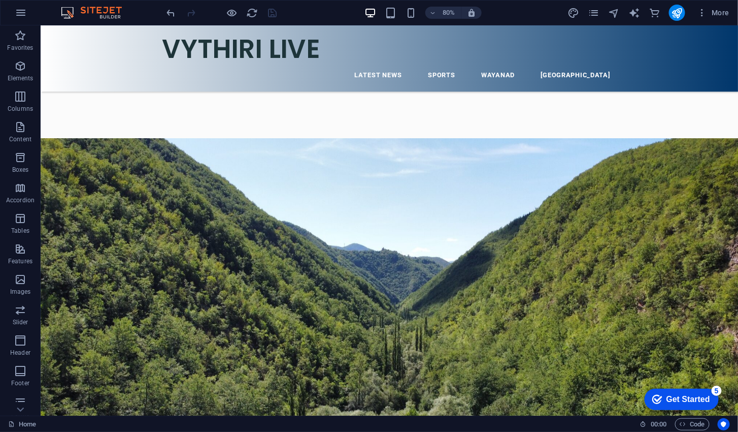
scroll to position [137, 0]
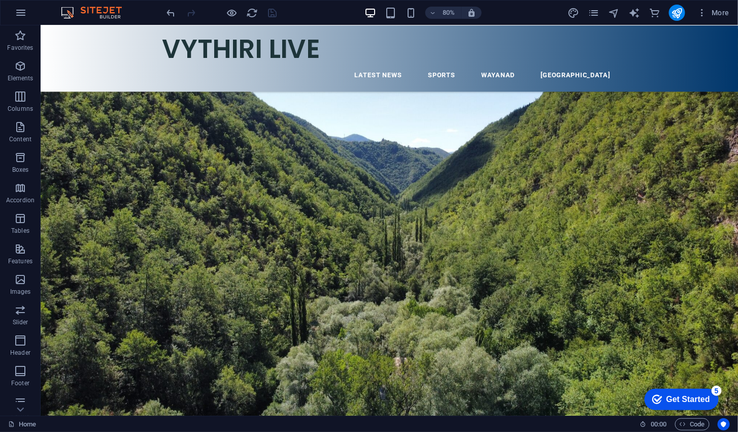
click at [685, 399] on div "Get Started" at bounding box center [688, 398] width 44 height 9
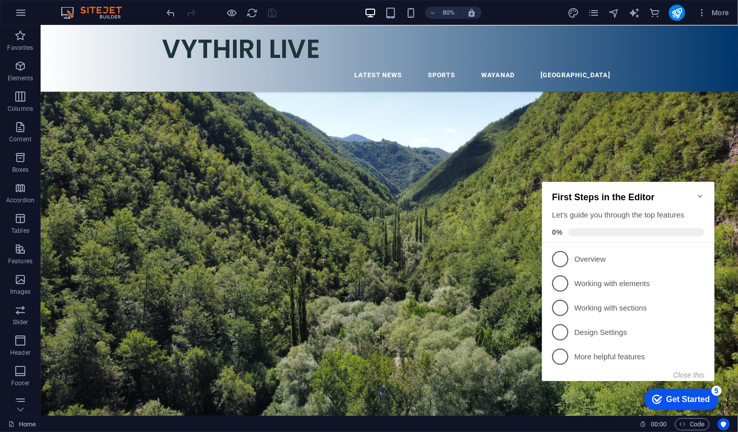
click at [561, 299] on span "3" at bounding box center [560, 307] width 16 height 16
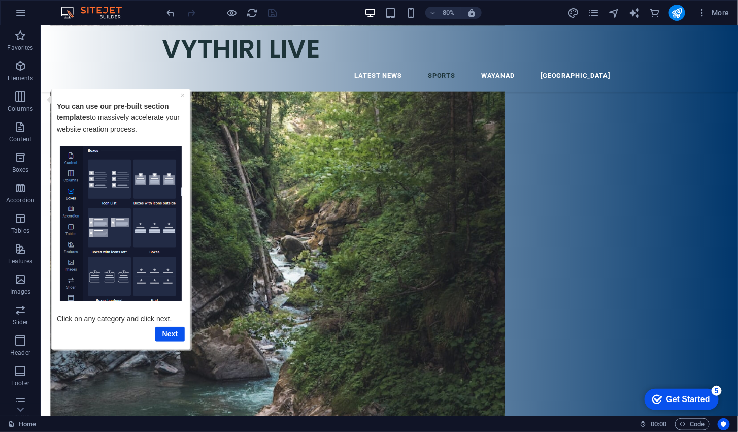
scroll to position [2758, 0]
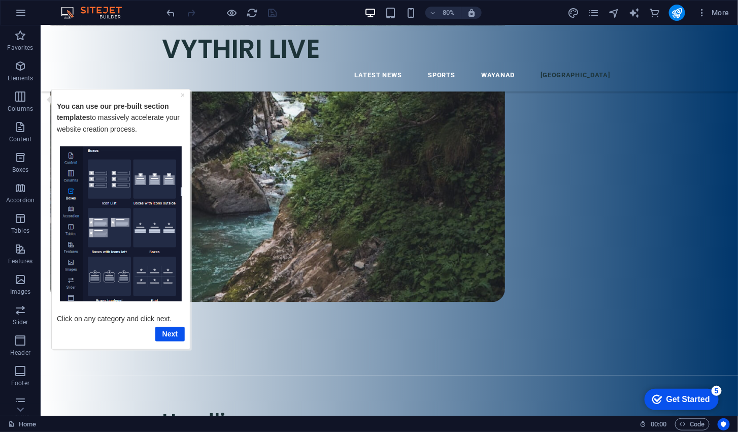
click at [167, 333] on link "Next" at bounding box center [169, 333] width 29 height 15
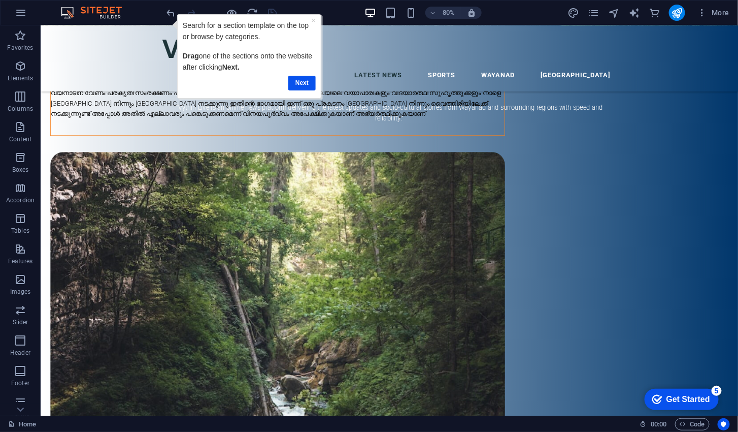
scroll to position [0, 0]
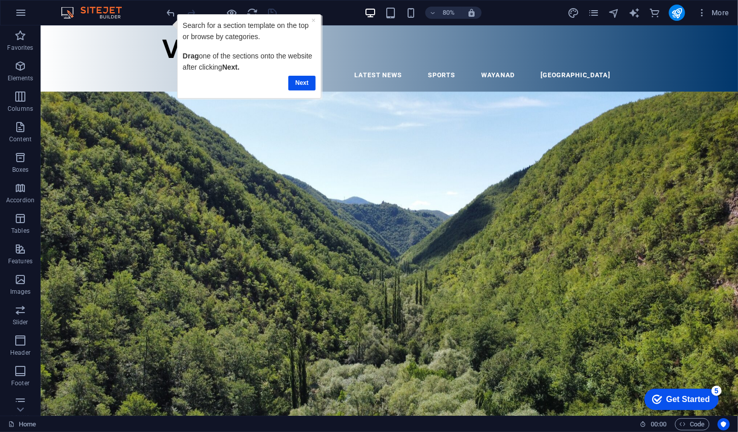
click at [292, 81] on link "Next" at bounding box center [301, 82] width 27 height 15
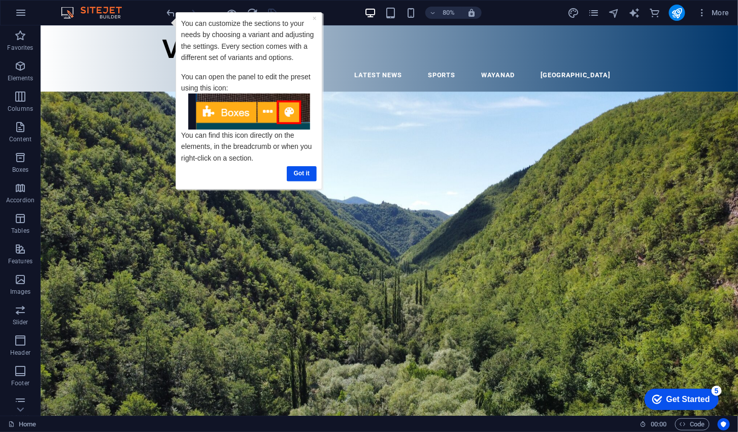
click at [291, 180] on link "Got it" at bounding box center [301, 173] width 30 height 15
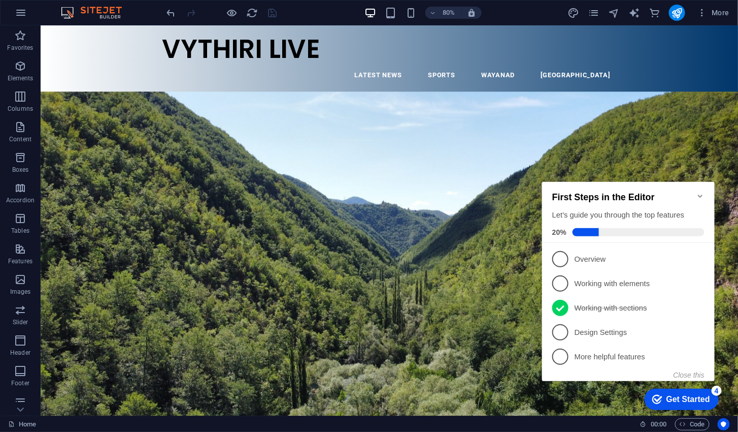
click at [561, 280] on span "2" at bounding box center [560, 283] width 16 height 16
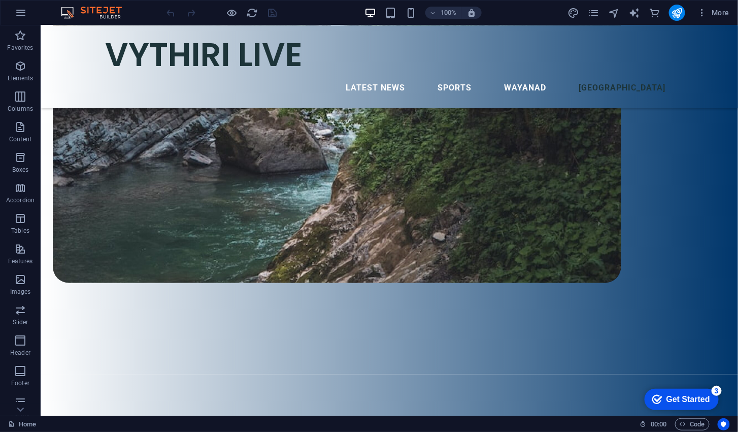
scroll to position [2758, 0]
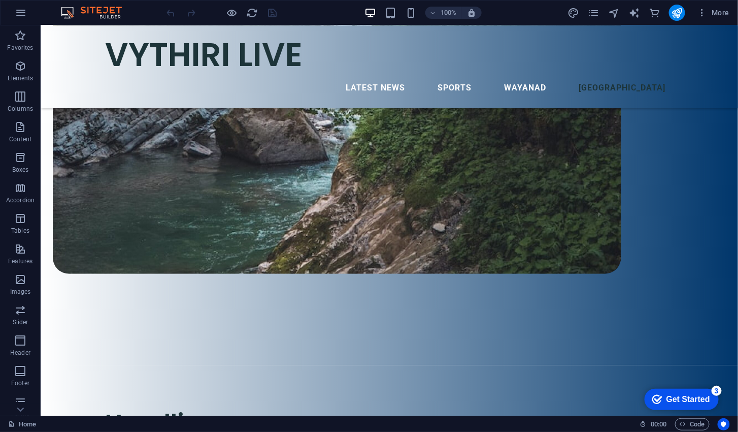
click at [668, 401] on div "Get Started" at bounding box center [688, 398] width 44 height 9
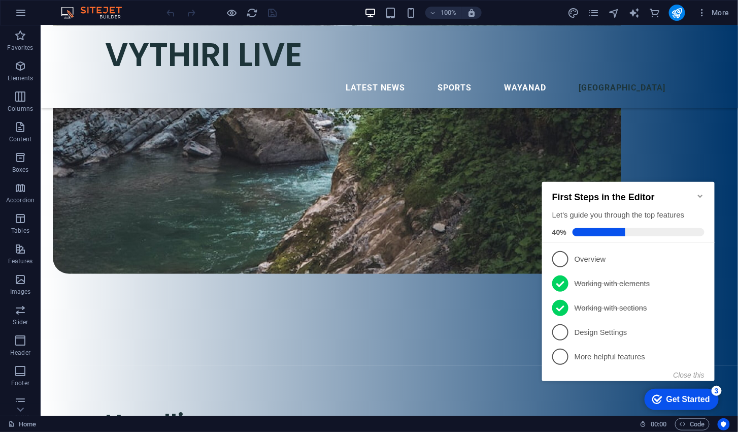
click at [557, 252] on span "1" at bounding box center [560, 258] width 16 height 16
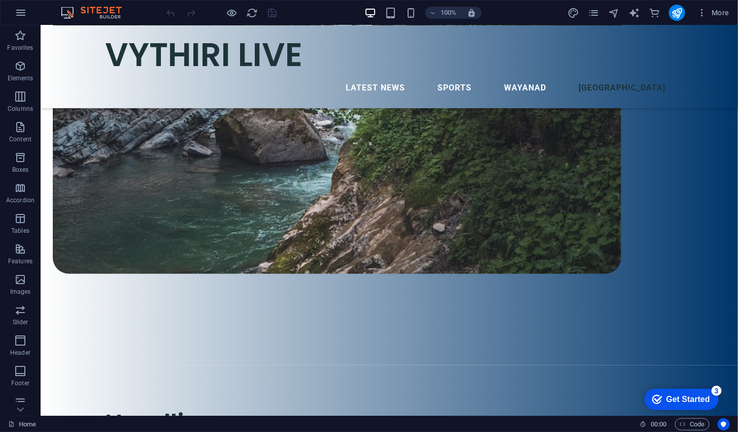
click at [674, 397] on div "Get Started" at bounding box center [688, 398] width 44 height 9
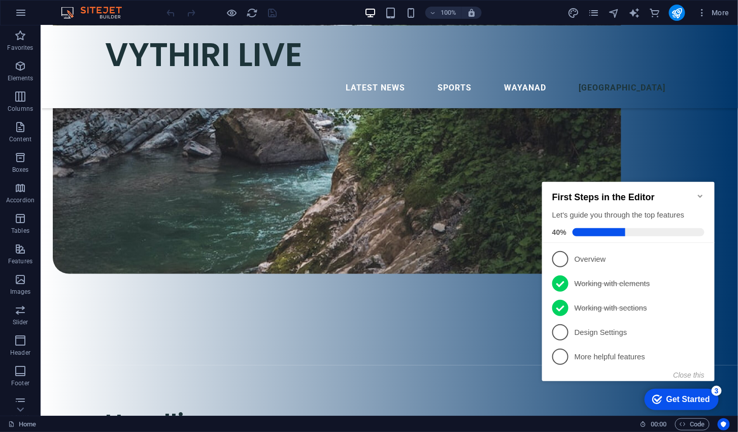
click at [594, 260] on p "Overview - incomplete" at bounding box center [635, 258] width 122 height 11
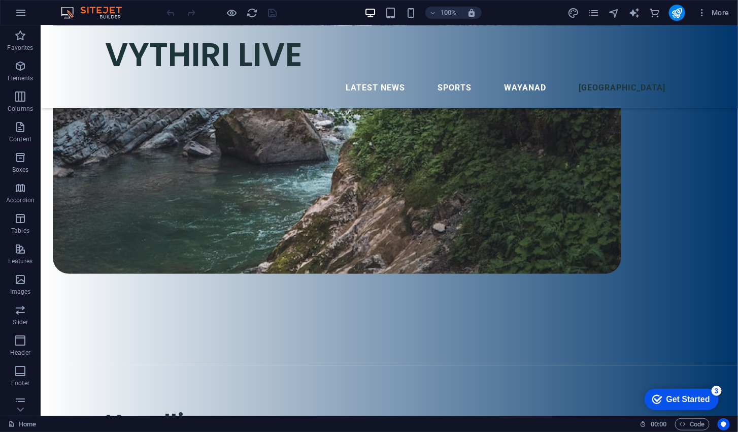
click at [684, 396] on div "Get Started" at bounding box center [688, 398] width 44 height 9
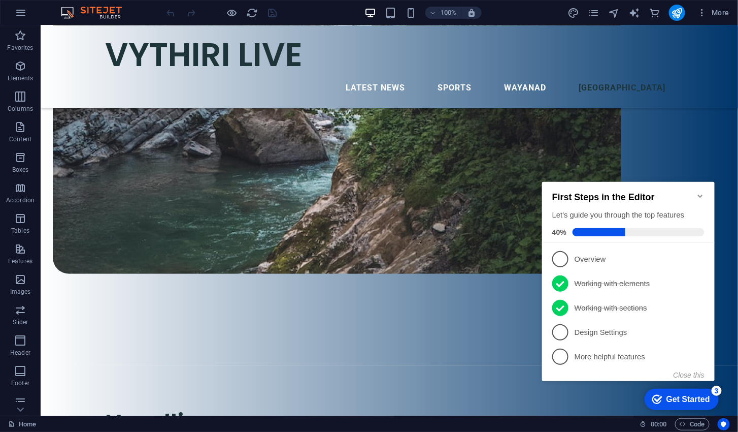
scroll to position [0, 0]
click at [564, 255] on span "1" at bounding box center [560, 258] width 16 height 16
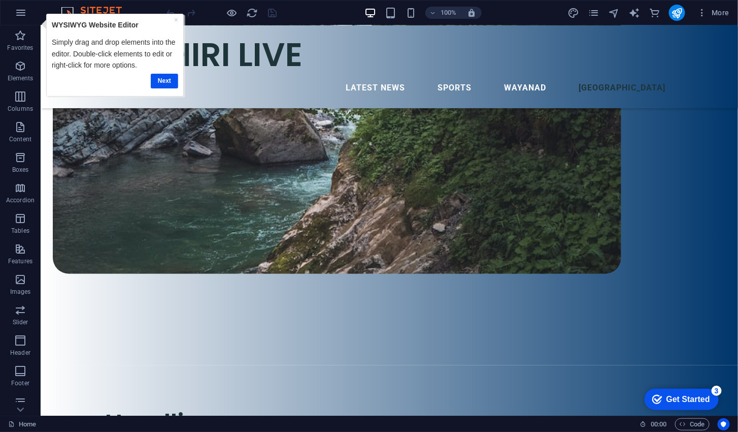
click at [164, 79] on link "Next" at bounding box center [163, 80] width 27 height 15
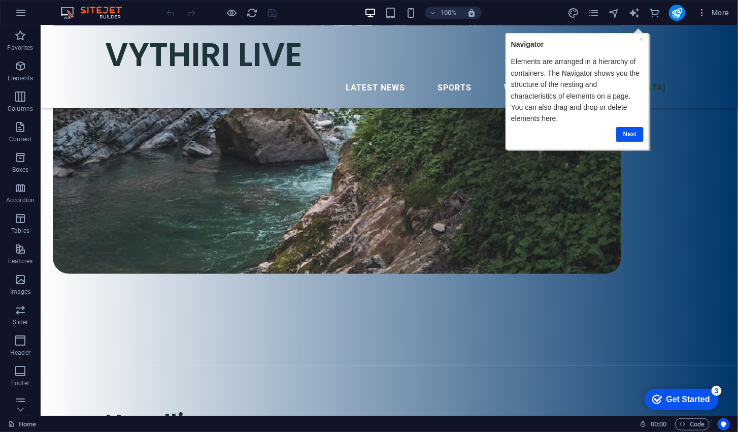
click at [634, 134] on link "Next" at bounding box center [629, 133] width 27 height 15
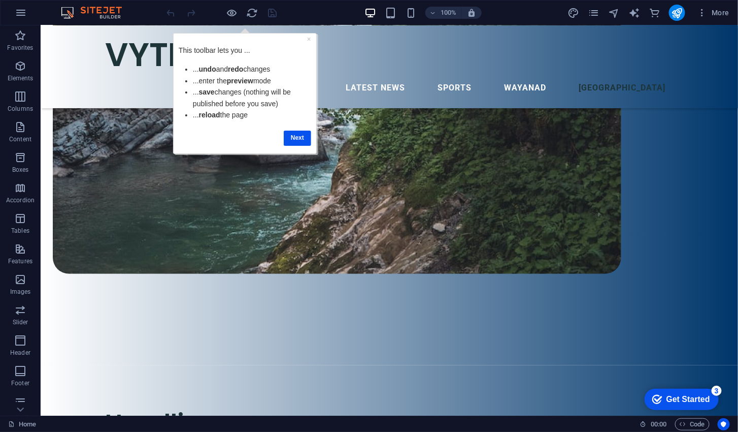
click at [292, 141] on link "Next" at bounding box center [296, 137] width 27 height 15
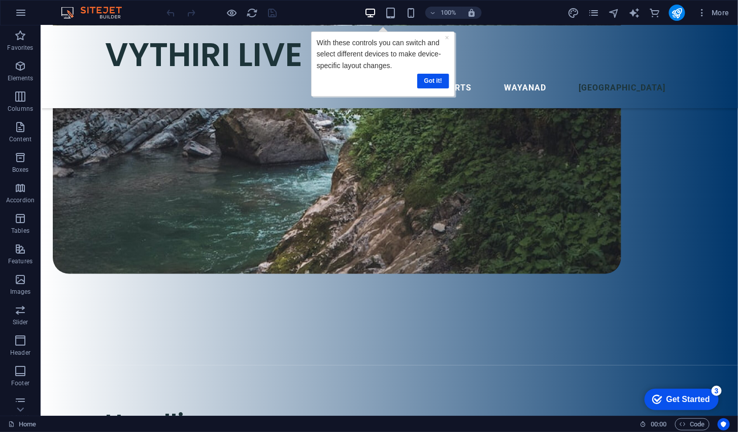
click at [439, 76] on link "Got it!" at bounding box center [433, 80] width 32 height 15
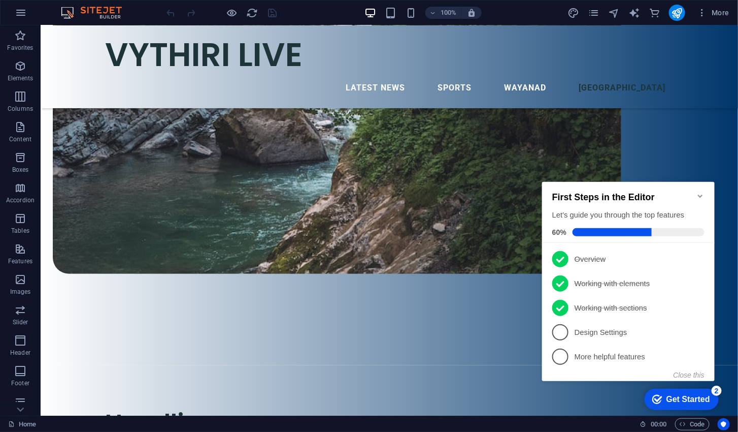
click at [565, 332] on span "4" at bounding box center [560, 331] width 16 height 16
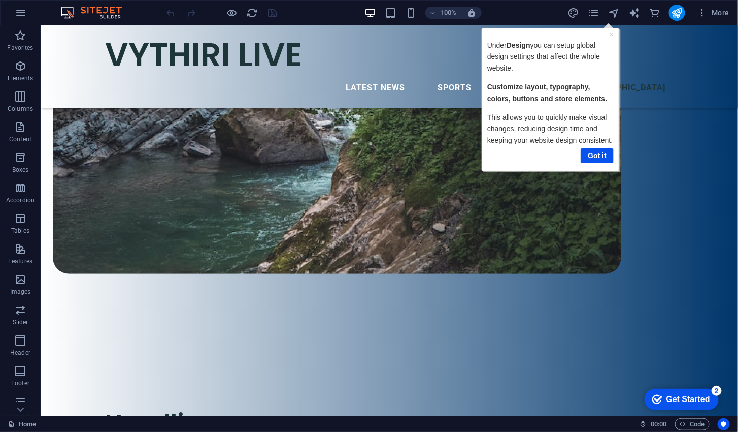
click at [600, 162] on link "Got it" at bounding box center [596, 155] width 33 height 15
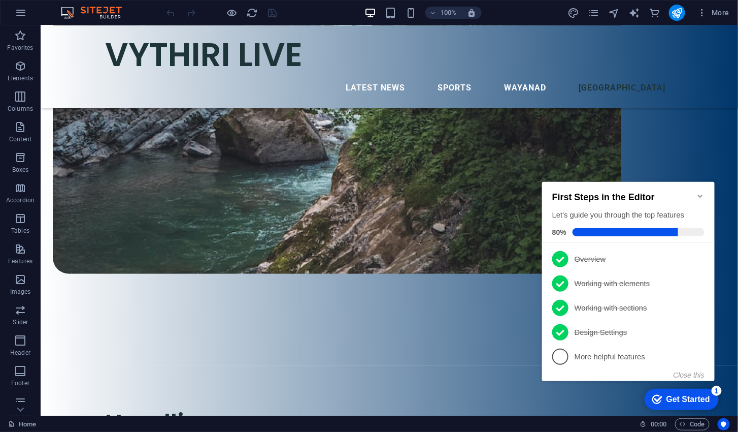
click at [562, 355] on span "5" at bounding box center [560, 356] width 16 height 16
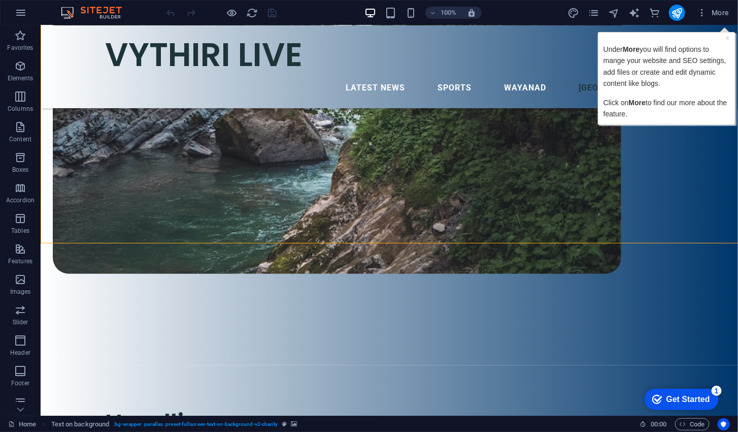
click at [728, 38] on link "×" at bounding box center [727, 38] width 4 height 8
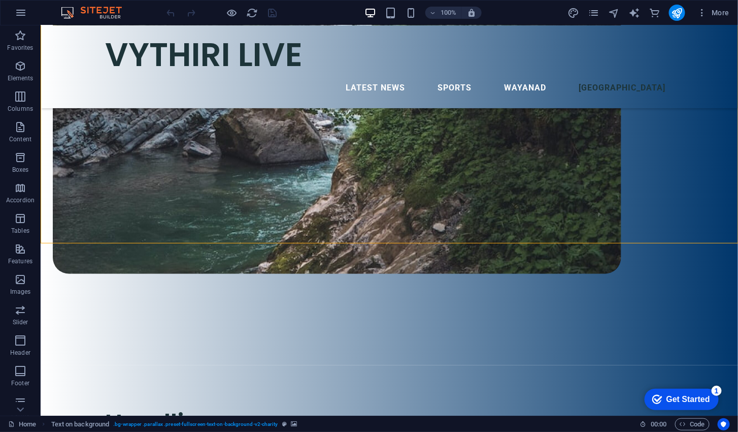
click at [702, 397] on div "Get Started" at bounding box center [688, 398] width 44 height 9
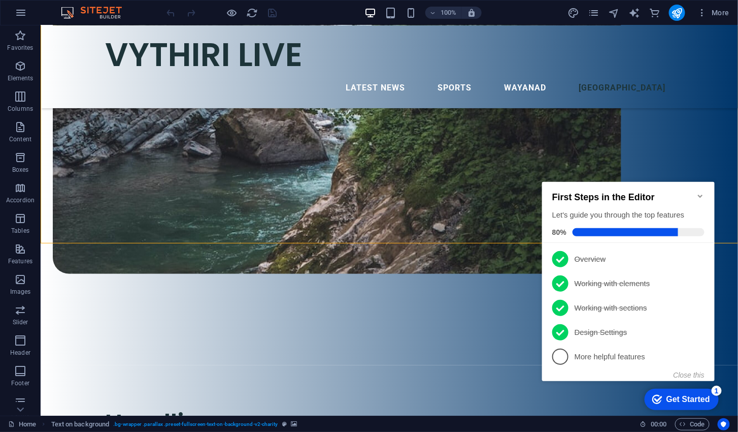
click at [570, 356] on link "5 More helpful features - incomplete" at bounding box center [628, 356] width 152 height 16
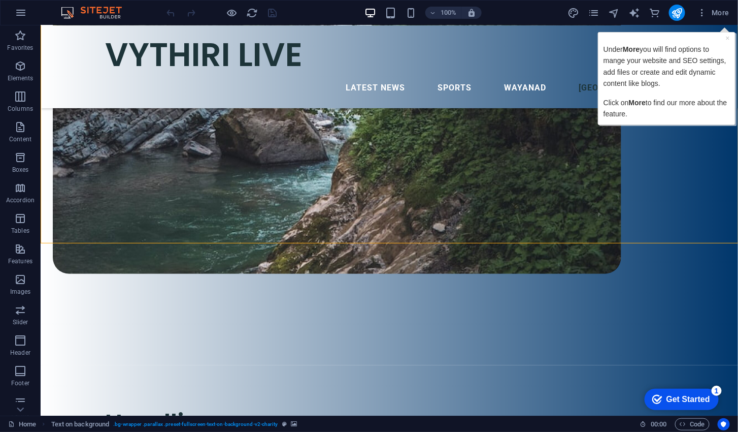
click at [716, 11] on span "More" at bounding box center [714, 13] width 32 height 10
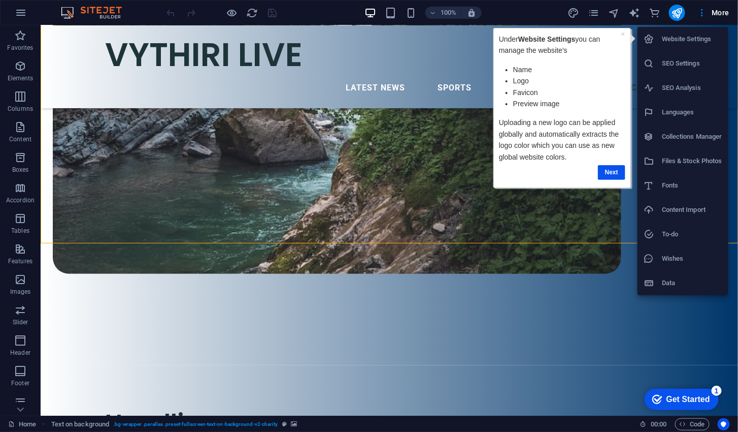
click at [613, 170] on link "Next" at bounding box center [611, 171] width 27 height 15
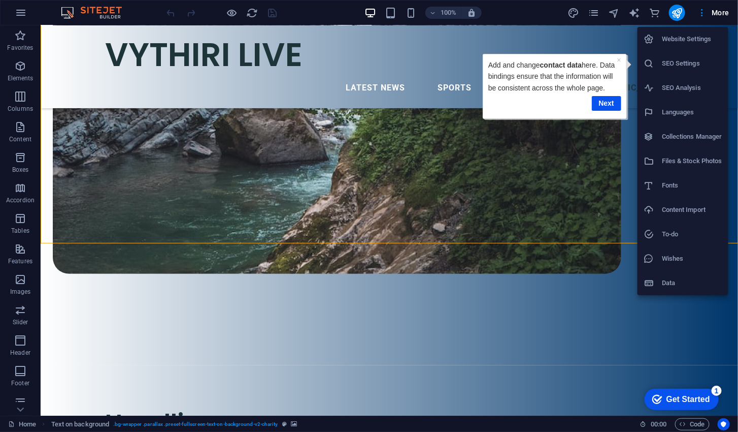
click at [609, 110] on link "Next" at bounding box center [605, 102] width 29 height 15
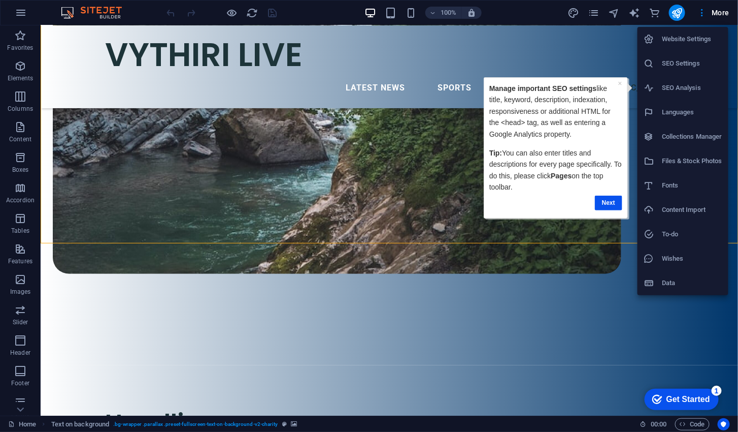
click at [609, 204] on link "Next" at bounding box center [607, 202] width 27 height 15
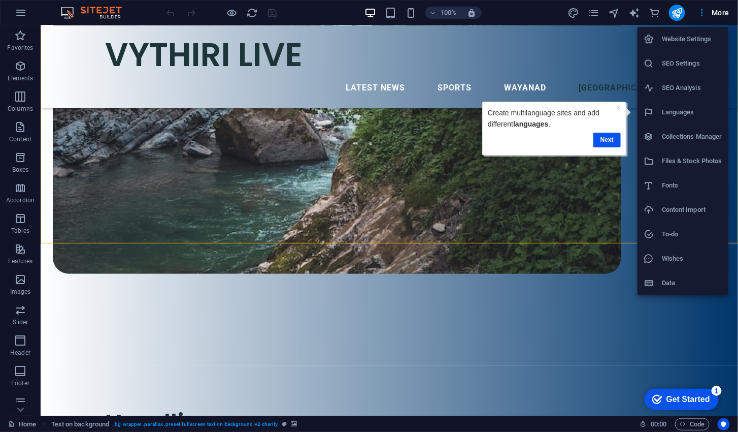
click at [609, 139] on link "Next" at bounding box center [606, 139] width 27 height 15
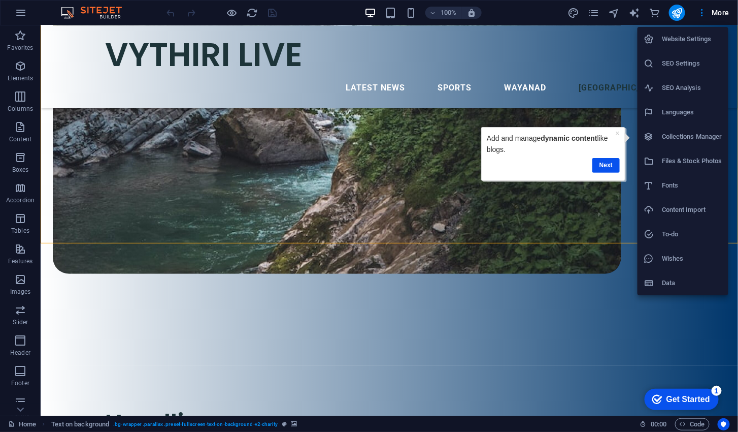
click at [608, 163] on link "Next" at bounding box center [605, 164] width 27 height 15
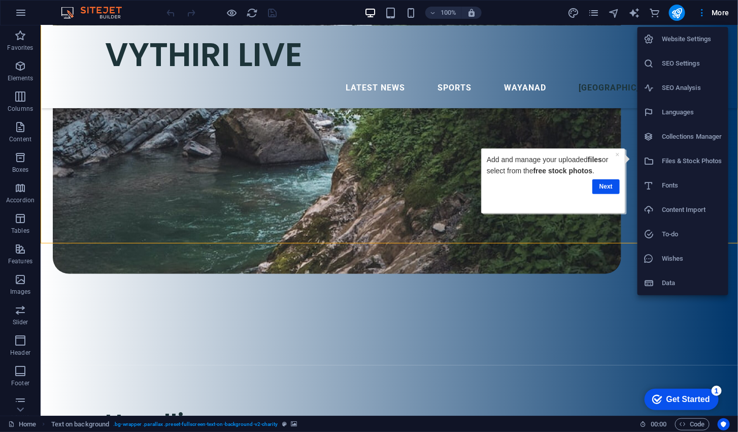
click at [605, 184] on link "Next" at bounding box center [605, 186] width 27 height 15
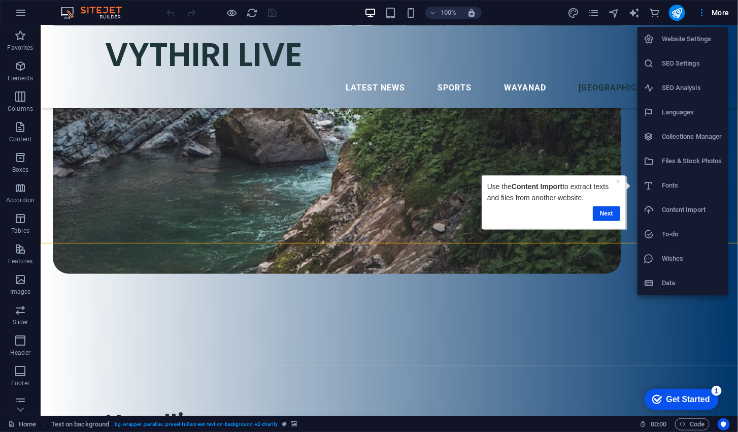
click at [603, 212] on link "Next" at bounding box center [606, 213] width 27 height 15
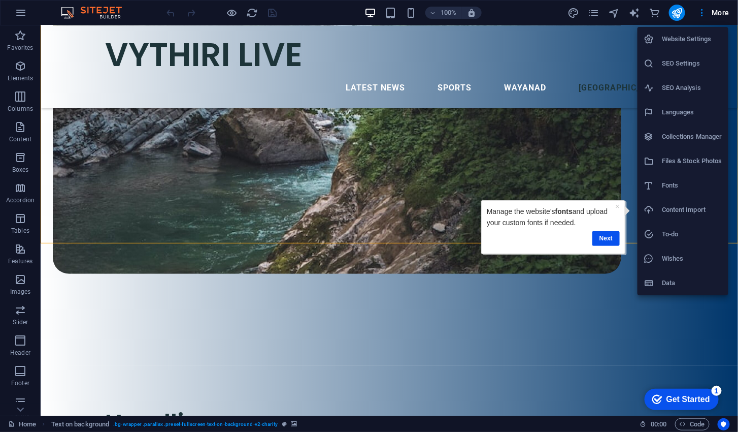
click at [611, 238] on link "Next" at bounding box center [605, 237] width 27 height 15
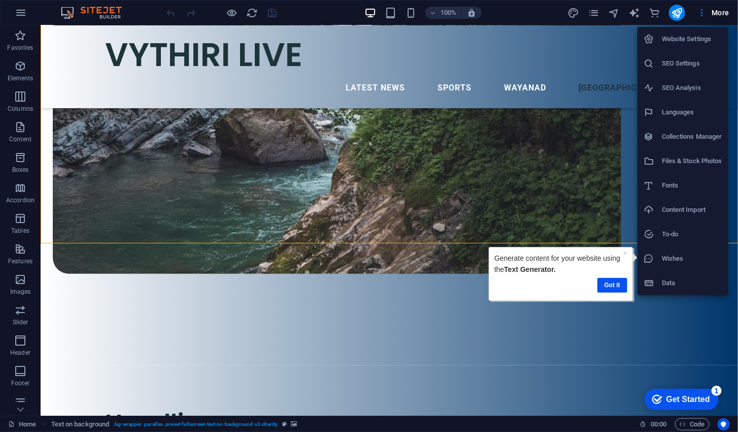
click at [614, 285] on link "Got it" at bounding box center [612, 284] width 30 height 15
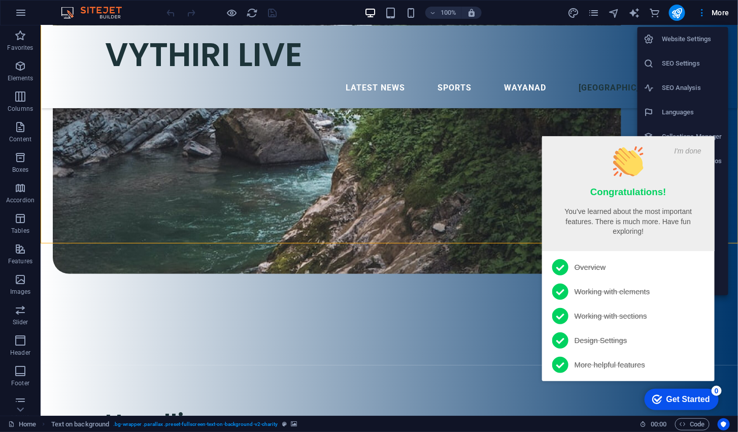
click at [687, 152] on button "I'm done" at bounding box center [687, 150] width 33 height 9
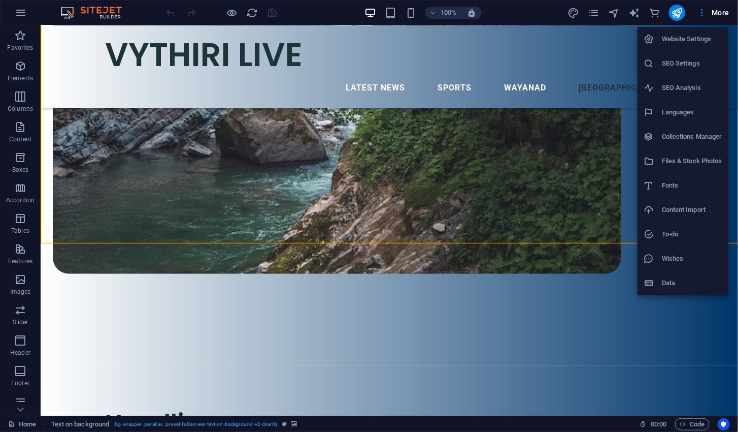
click at [558, 335] on div at bounding box center [369, 216] width 738 height 432
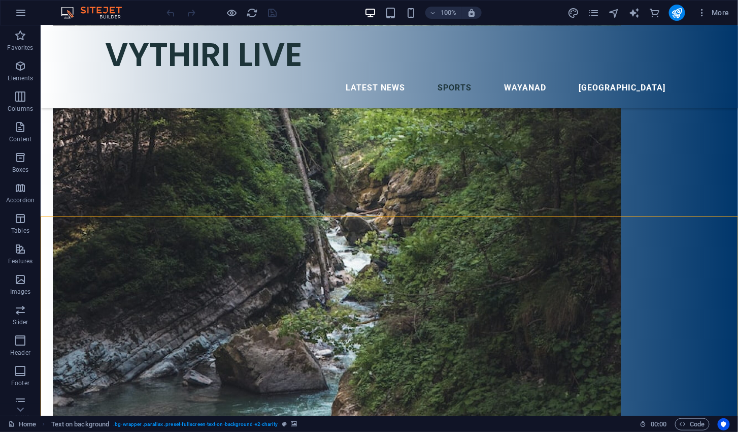
scroll to position [2524, 0]
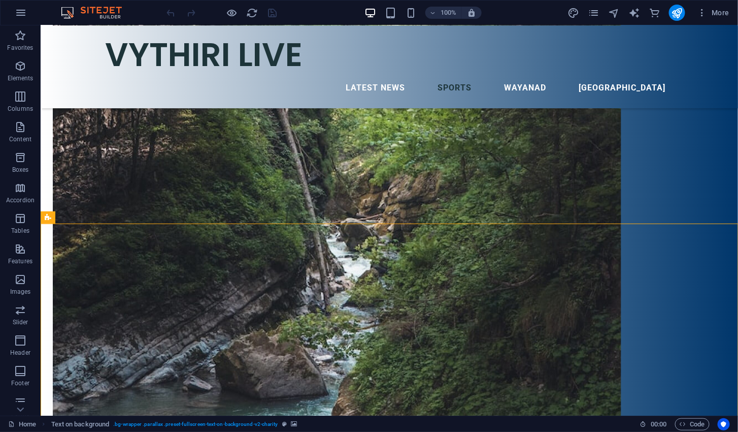
click at [592, 12] on icon "pages" at bounding box center [594, 13] width 12 height 12
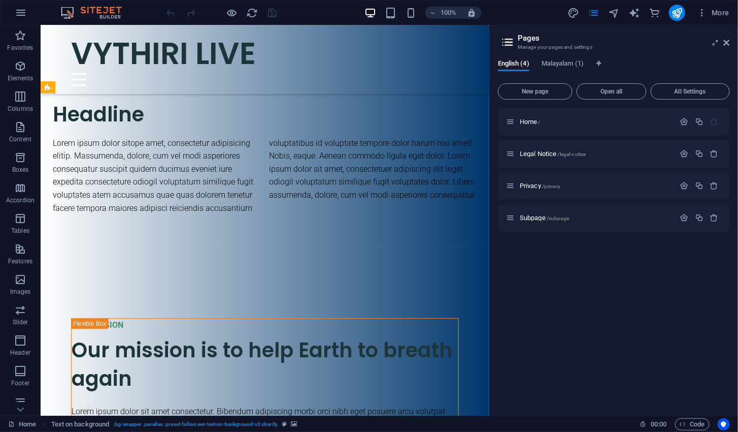
scroll to position [3889, 0]
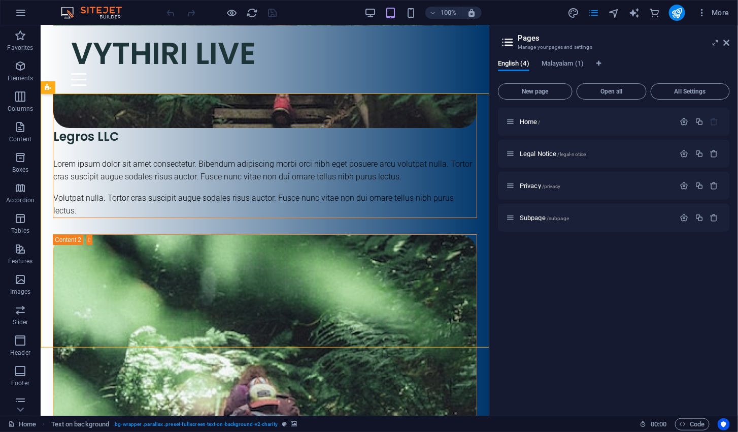
click at [589, 14] on icon "pages" at bounding box center [594, 13] width 12 height 12
click at [574, 69] on span "Malayalam (1)" at bounding box center [563, 64] width 42 height 14
click at [591, 11] on icon "pages" at bounding box center [594, 13] width 12 height 12
click at [575, 18] on div "More" at bounding box center [651, 13] width 166 height 16
click at [728, 44] on icon at bounding box center [727, 43] width 6 height 8
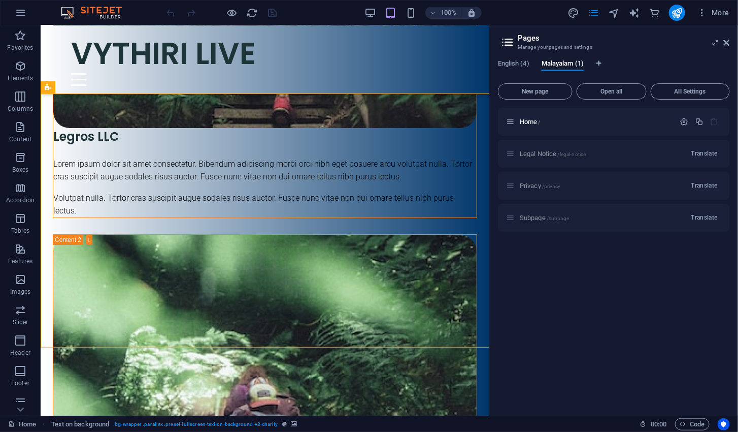
scroll to position [2758, 0]
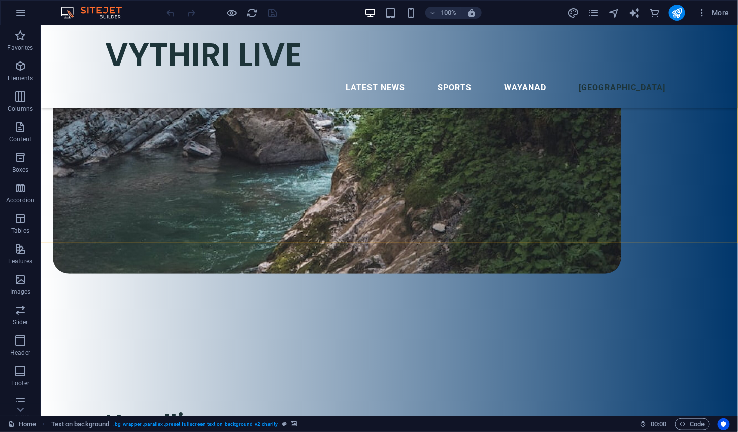
click at [718, 15] on span "More" at bounding box center [714, 13] width 32 height 10
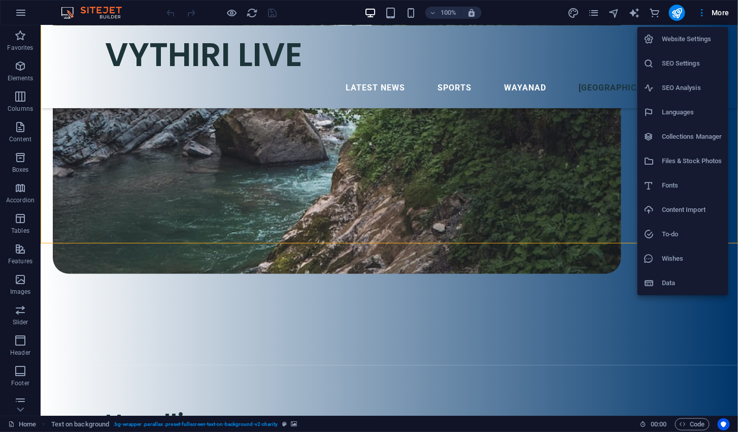
click at [684, 287] on h6 "Data" at bounding box center [692, 283] width 60 height 12
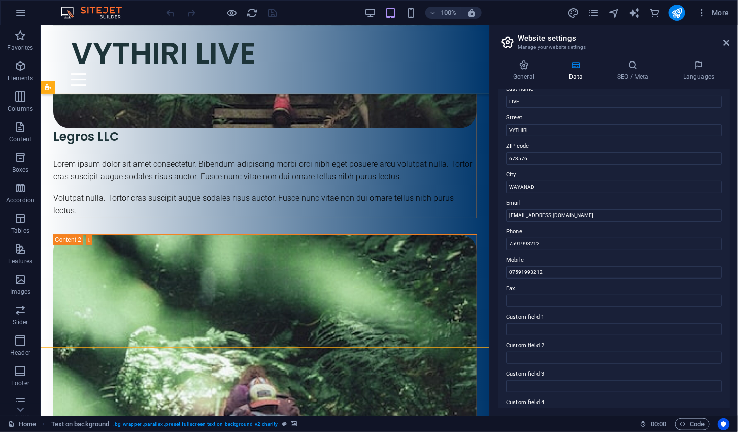
scroll to position [0, 0]
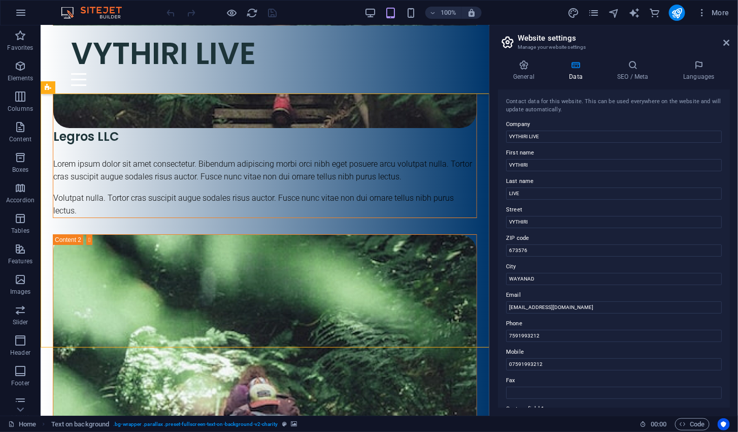
click at [636, 69] on icon at bounding box center [633, 65] width 62 height 10
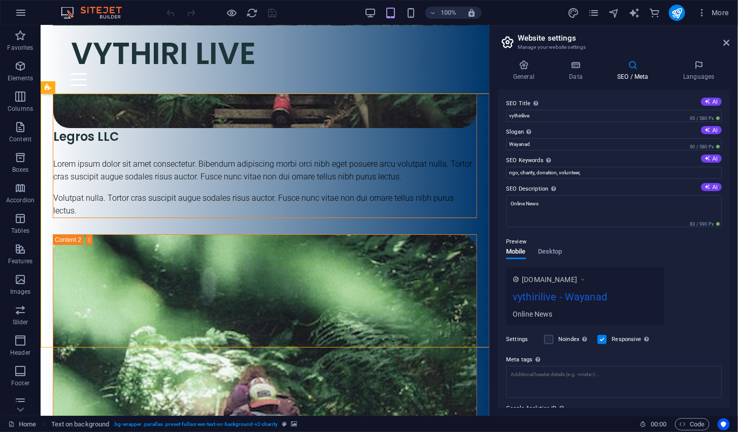
click at [706, 61] on icon at bounding box center [699, 65] width 62 height 10
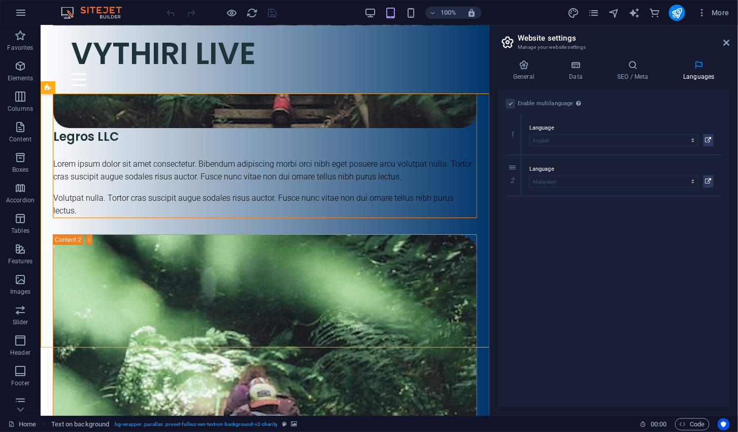
click at [572, 14] on icon "design" at bounding box center [574, 13] width 12 height 12
select select "px"
select select "300"
select select "px"
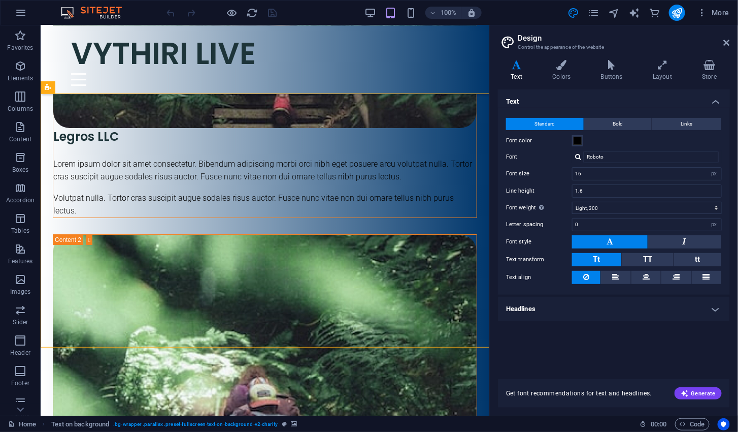
click at [101, 15] on img at bounding box center [96, 13] width 76 height 12
click at [721, 12] on span "More" at bounding box center [714, 13] width 32 height 10
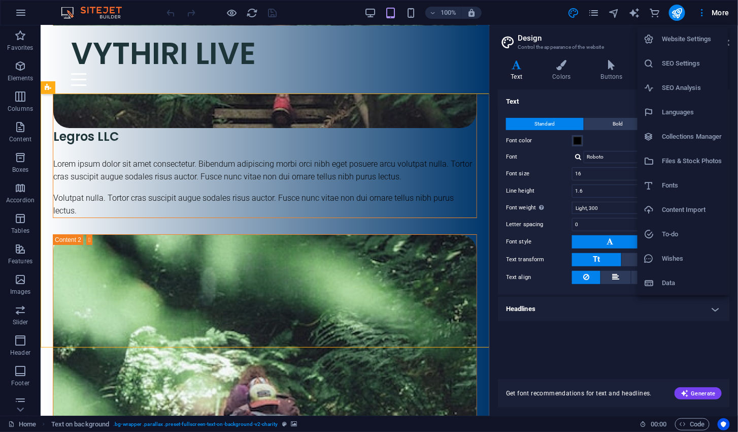
click at [17, 19] on div at bounding box center [369, 216] width 738 height 432
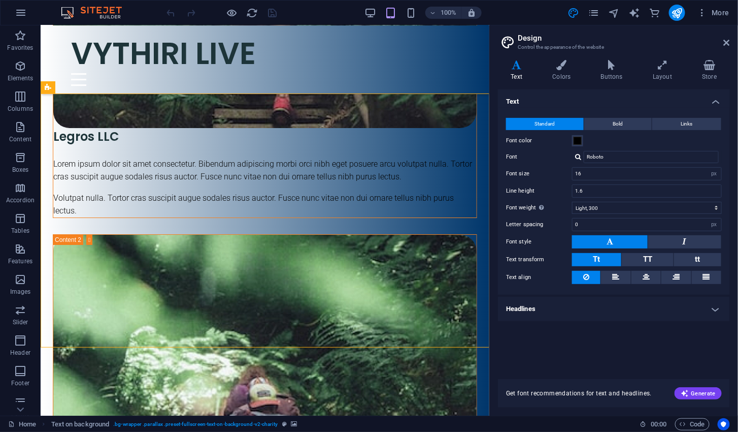
click at [20, 15] on icon "button" at bounding box center [21, 13] width 12 height 12
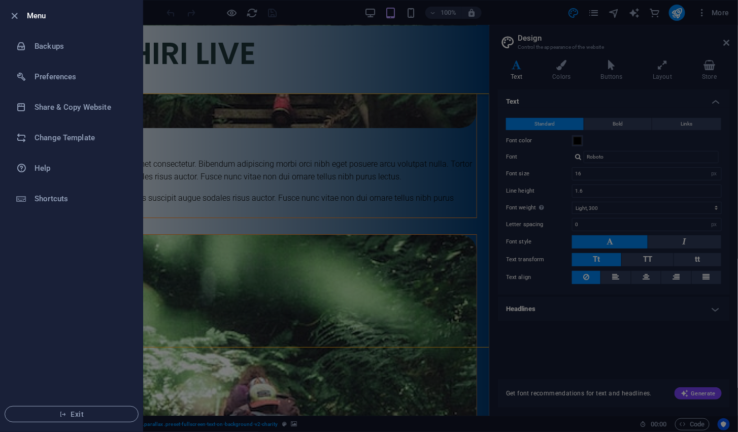
click at [51, 107] on h6 "Share & Copy Website" at bounding box center [82, 107] width 94 height 12
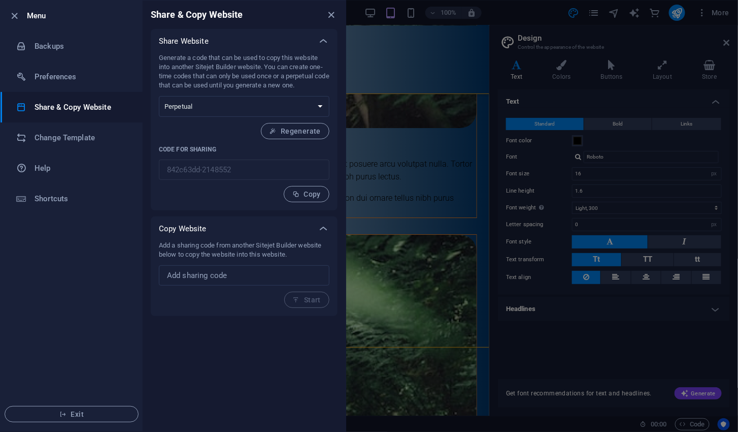
click at [729, 40] on div at bounding box center [369, 216] width 738 height 432
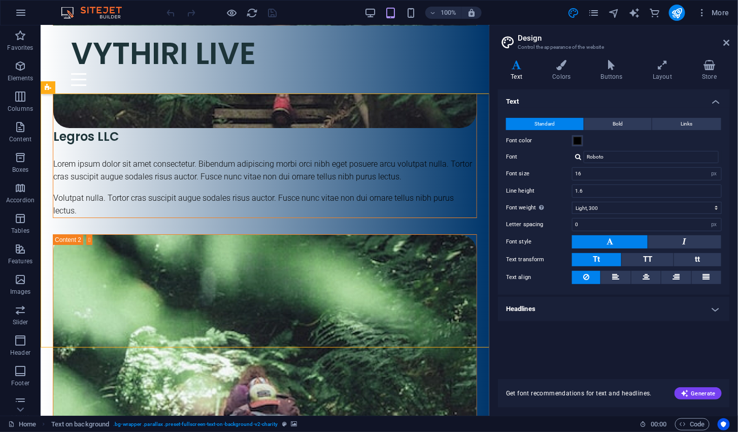
click at [728, 43] on icon at bounding box center [727, 43] width 6 height 8
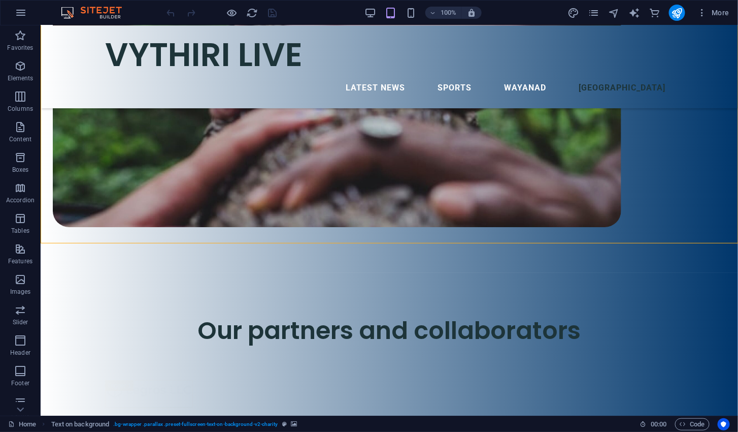
scroll to position [2758, 0]
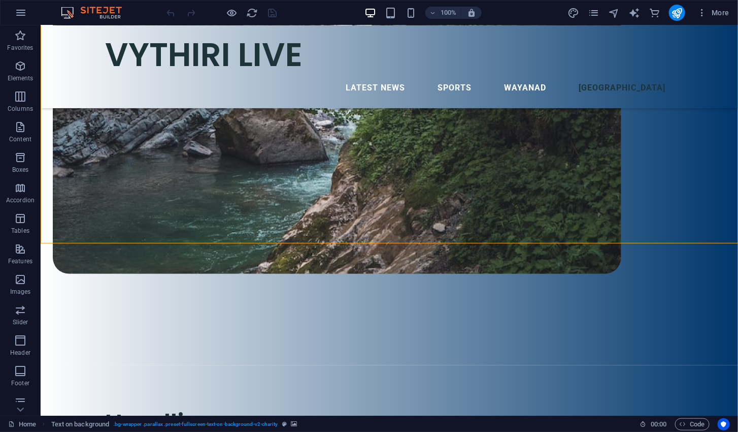
click at [18, 12] on icon "button" at bounding box center [21, 13] width 12 height 12
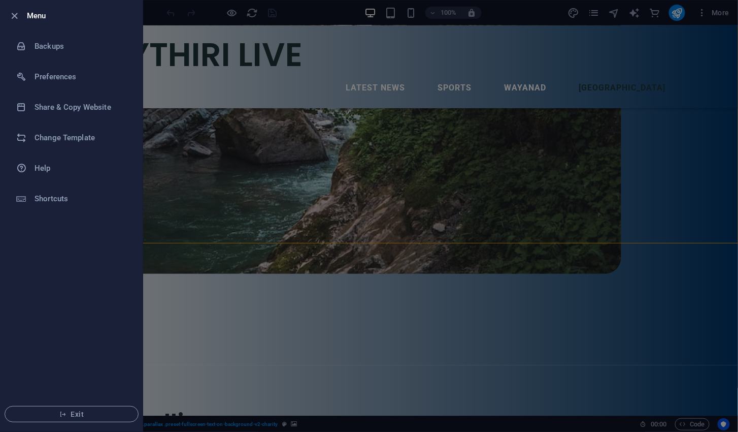
click at [206, 272] on div at bounding box center [369, 216] width 738 height 432
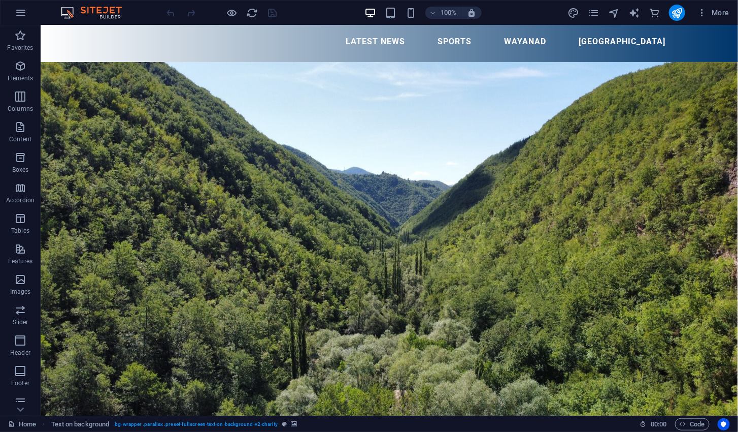
scroll to position [0, 0]
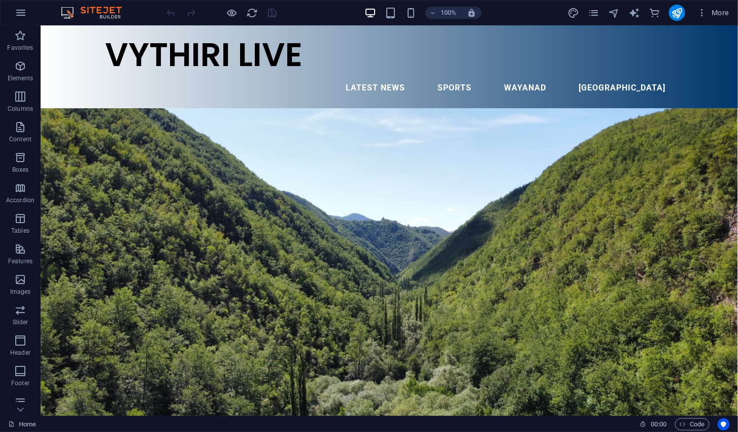
click at [417, 13] on icon "button" at bounding box center [411, 13] width 12 height 12
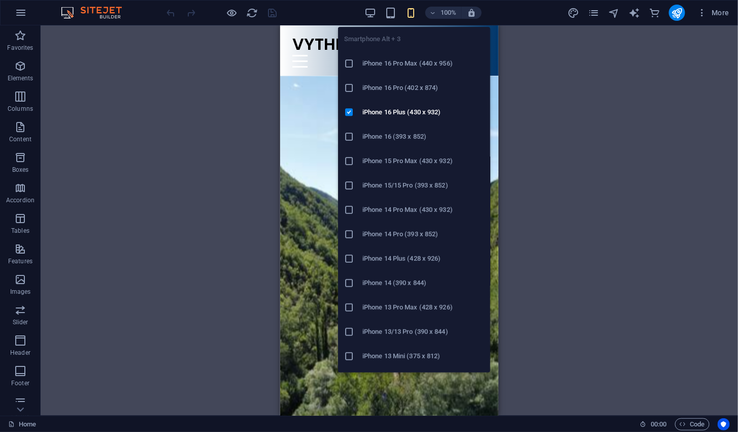
click at [527, 247] on div "Drag here to replace the existing content. Press “Ctrl” if you want to create a…" at bounding box center [390, 220] width 698 height 390
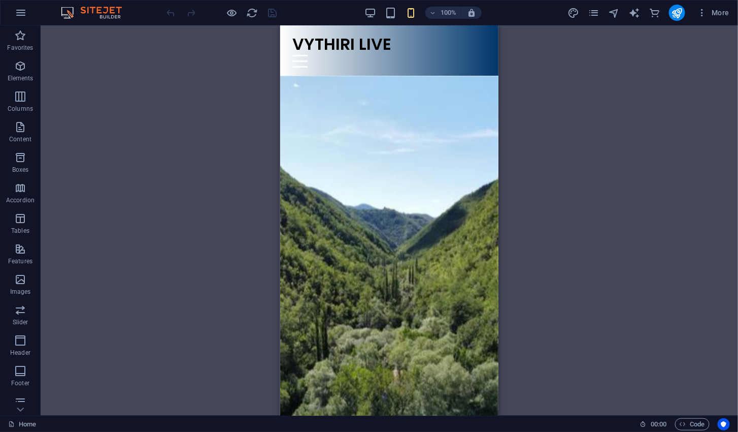
click at [717, 16] on span "More" at bounding box center [714, 13] width 32 height 10
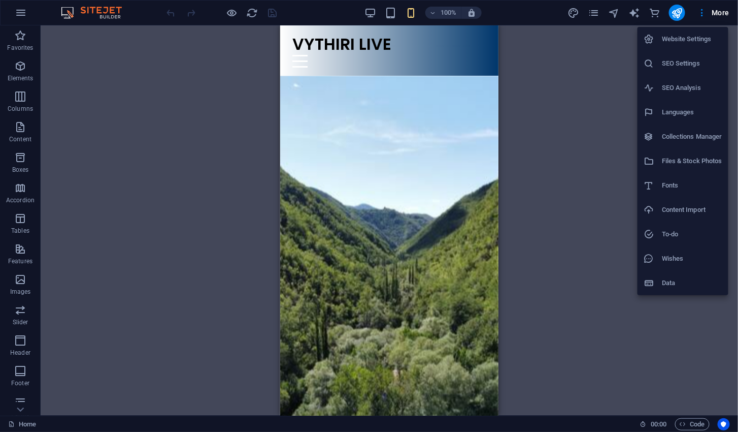
click at [699, 38] on h6 "Website Settings" at bounding box center [692, 39] width 60 height 12
select select "41"
select select "102"
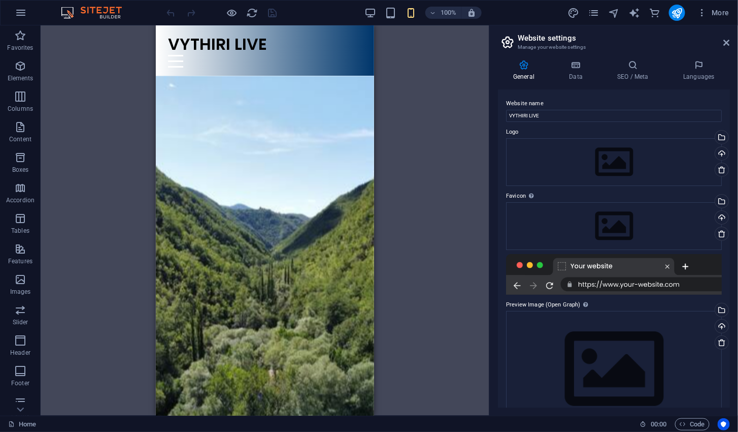
click at [585, 73] on h4 "Data" at bounding box center [578, 70] width 48 height 21
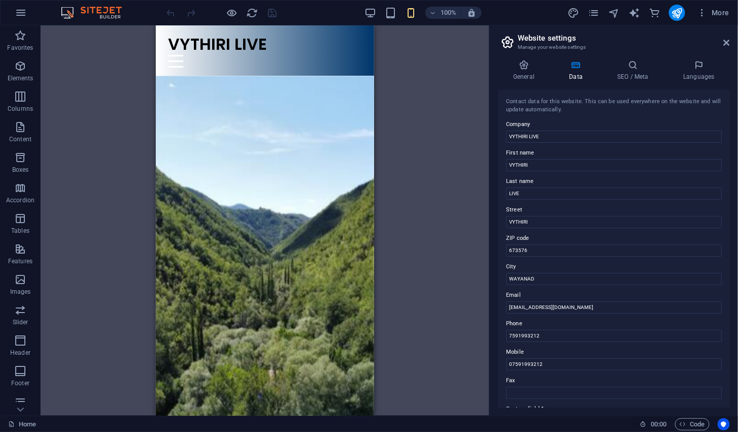
click at [632, 72] on h4 "SEO / Meta" at bounding box center [635, 70] width 66 height 21
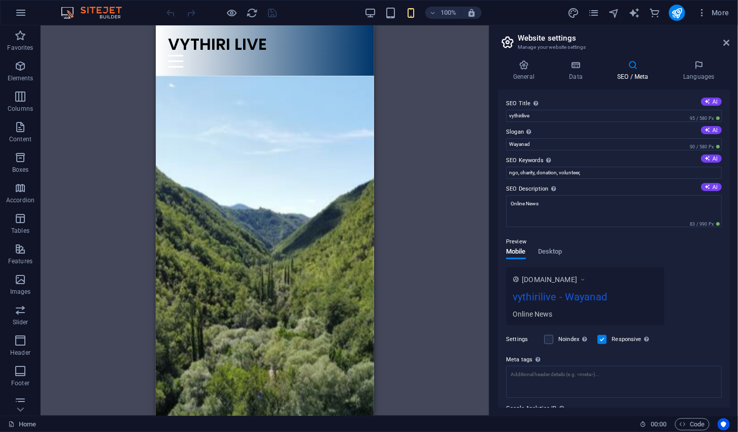
click at [688, 71] on h4 "Languages" at bounding box center [699, 70] width 62 height 21
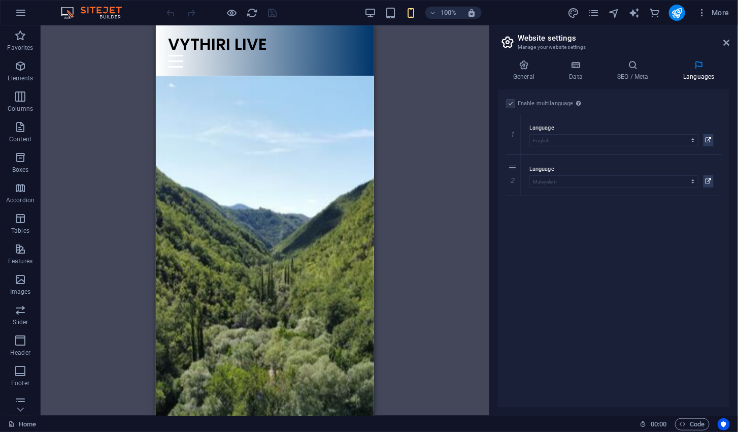
click at [721, 11] on span "More" at bounding box center [714, 13] width 32 height 10
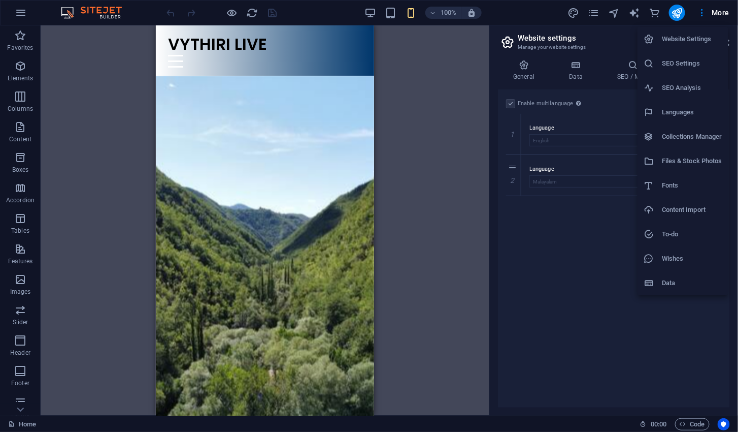
click at [571, 261] on div at bounding box center [369, 216] width 738 height 432
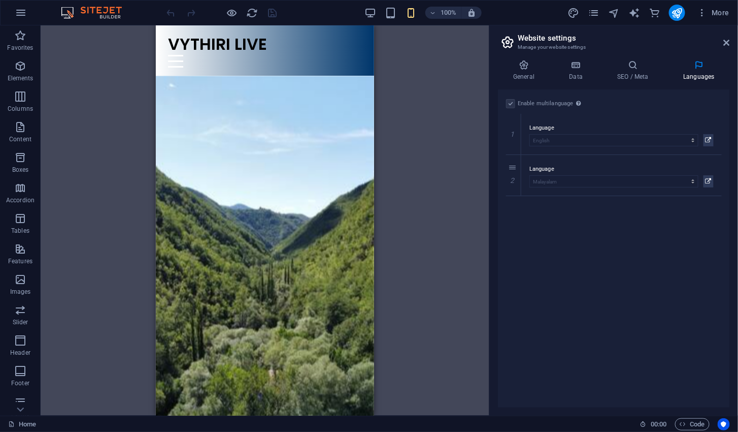
click at [651, 14] on icon "commerce" at bounding box center [655, 13] width 12 height 12
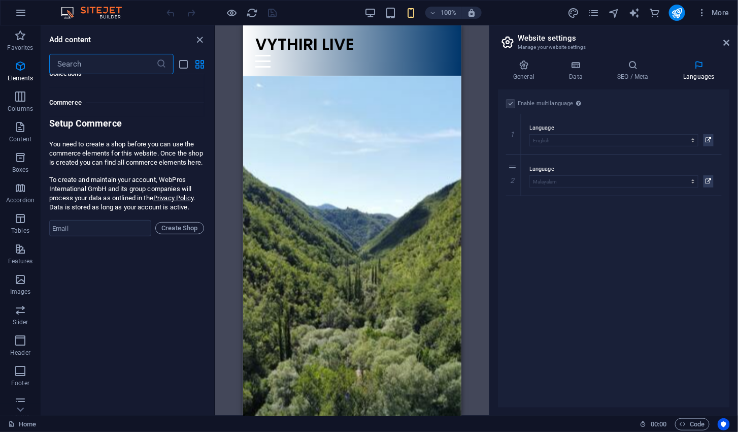
scroll to position [9783, 0]
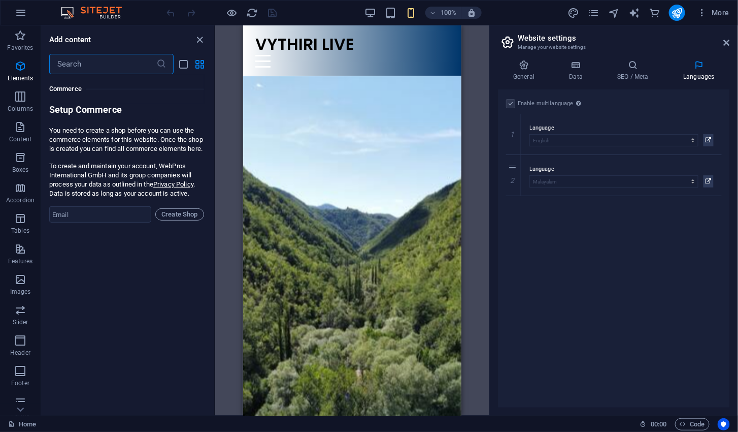
click at [635, 10] on icon "text_generator" at bounding box center [635, 13] width 12 height 12
select select "English"
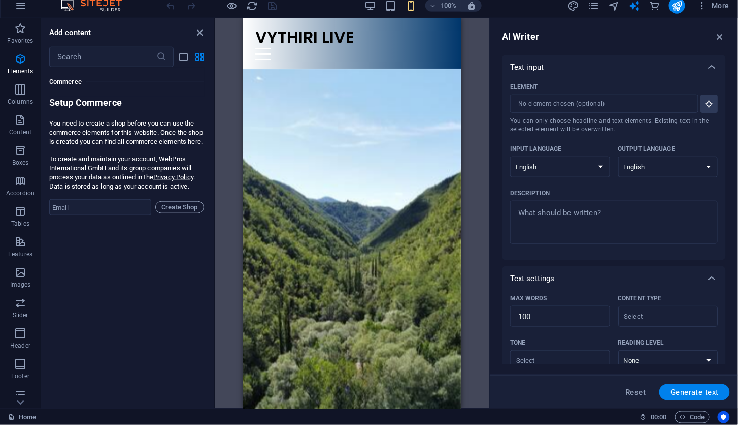
scroll to position [155, 0]
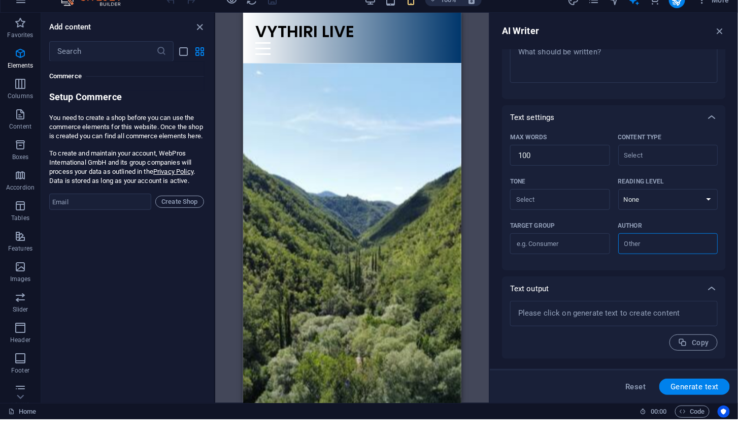
type textarea "x"
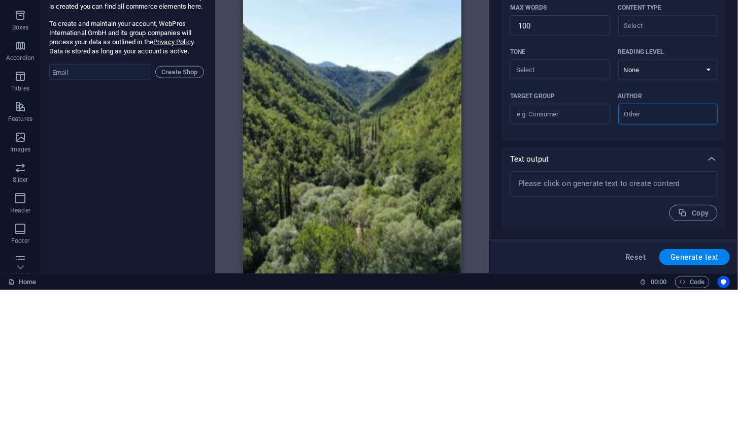
type textarea "x"
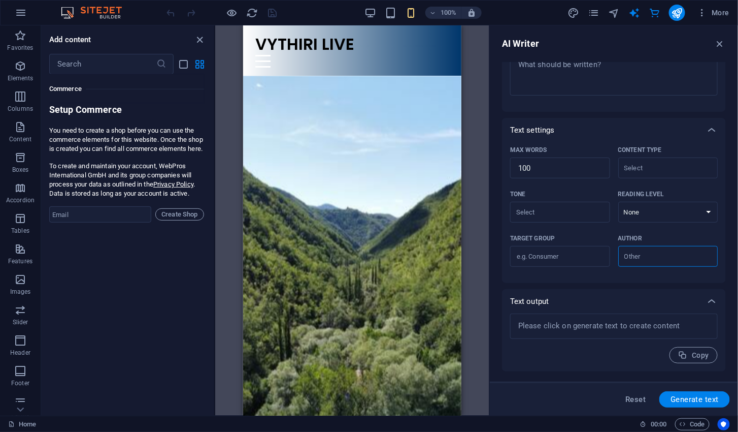
type textarea "x"
click at [618, 10] on icon "navigator" at bounding box center [614, 13] width 12 height 12
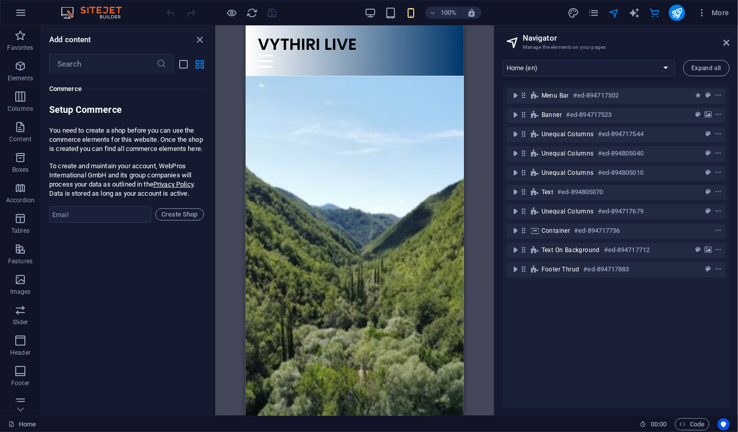
click at [592, 15] on icon "pages" at bounding box center [594, 13] width 12 height 12
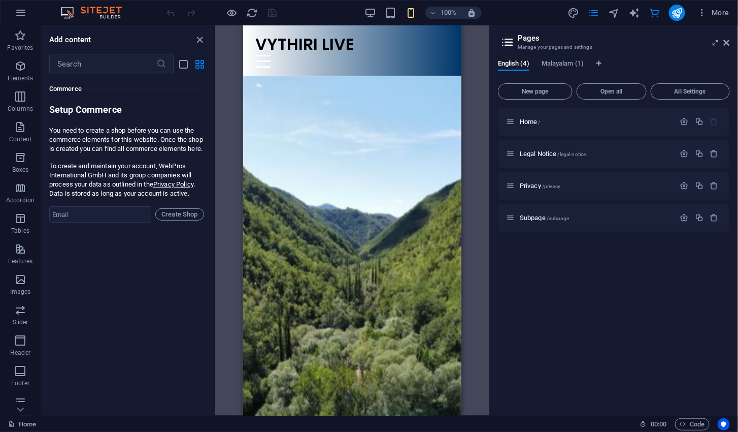
click at [572, 12] on icon "design" at bounding box center [574, 13] width 12 height 12
select select "px"
select select "300"
select select "px"
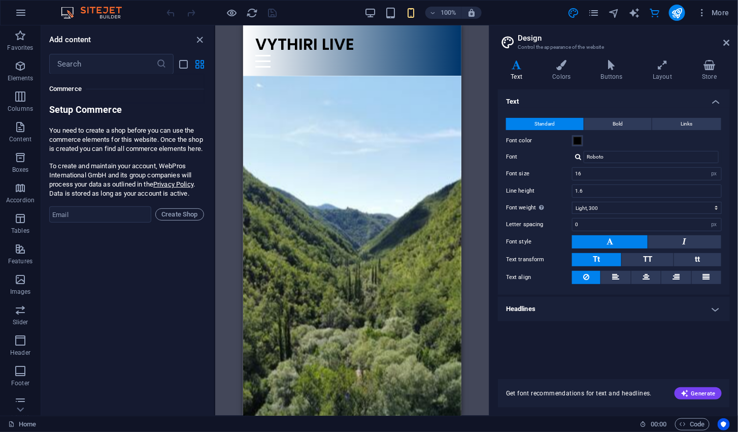
click at [298, 10] on div "100% More" at bounding box center [449, 13] width 569 height 16
click at [28, 346] on p "Marketing" at bounding box center [20, 347] width 28 height 8
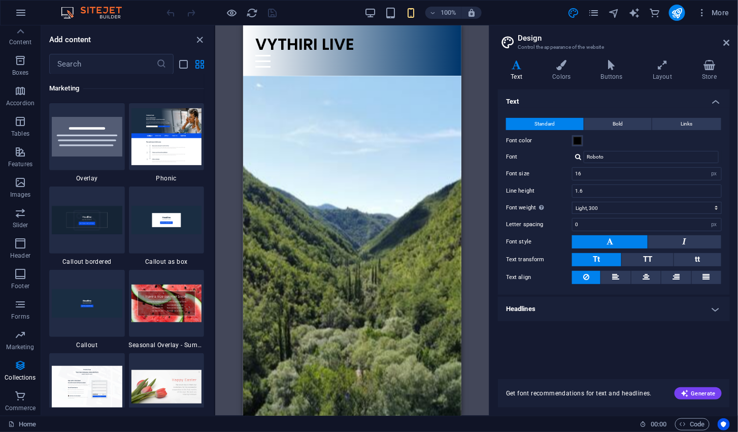
scroll to position [8269, 0]
click at [726, 41] on icon at bounding box center [727, 43] width 6 height 8
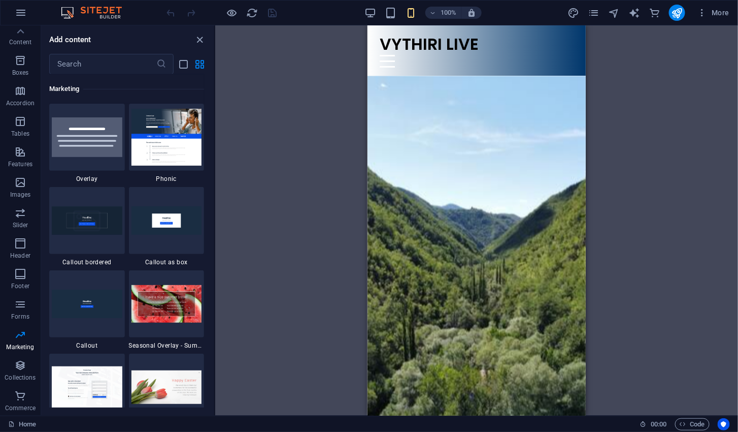
click at [694, 87] on div "Drag here to replace the existing content. Press “Ctrl” if you want to create a…" at bounding box center [476, 220] width 523 height 390
click at [374, 8] on icon "button" at bounding box center [371, 13] width 12 height 12
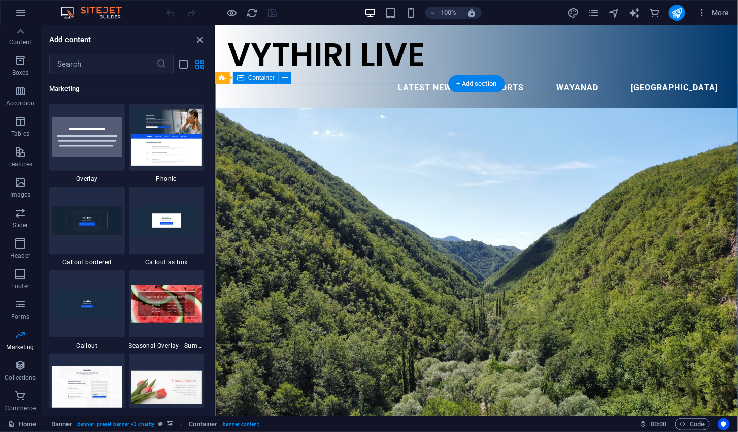
click at [732, 65] on div "VYTHIRI LIVE LATEST NEWS SPORTS WAYANAD [GEOGRAPHIC_DATA]" at bounding box center [476, 66] width 523 height 83
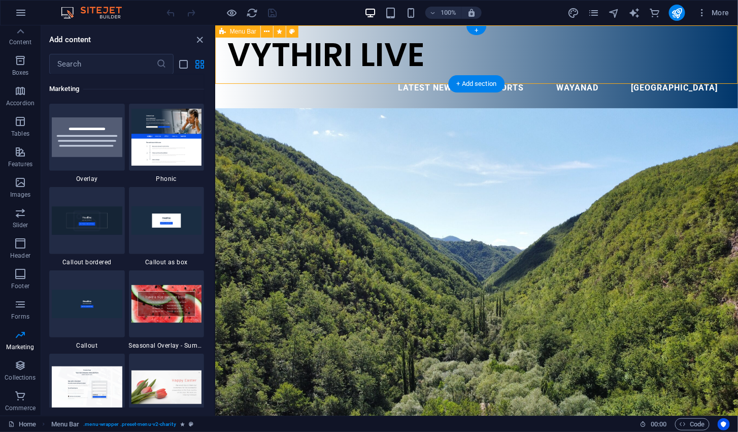
click at [713, 14] on span "More" at bounding box center [714, 13] width 32 height 10
